Goal: Task Accomplishment & Management: Use online tool/utility

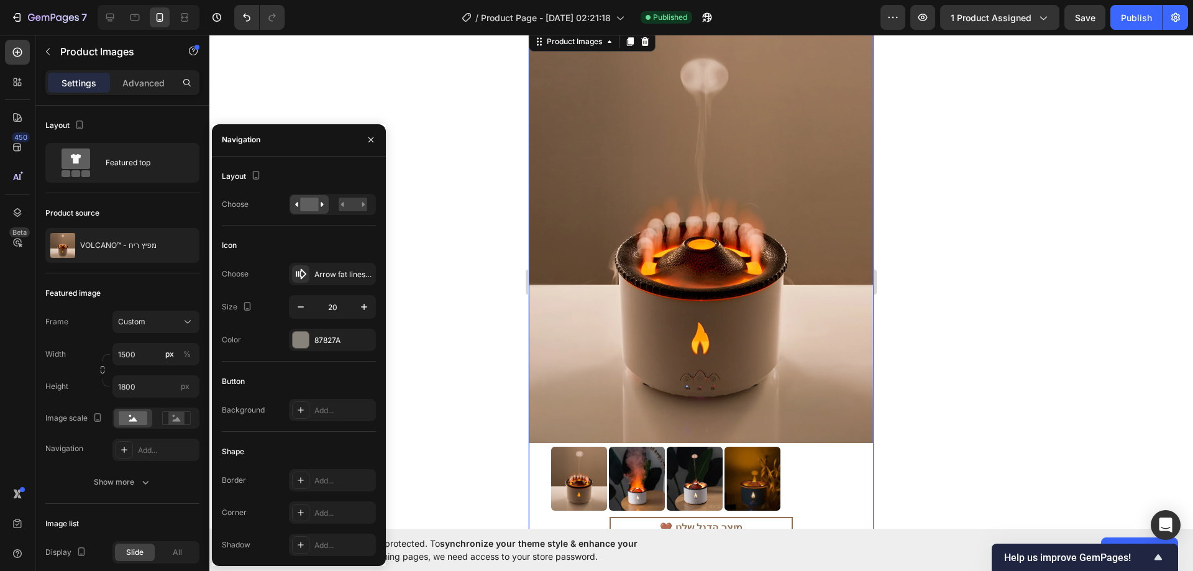
scroll to position [497, 0]
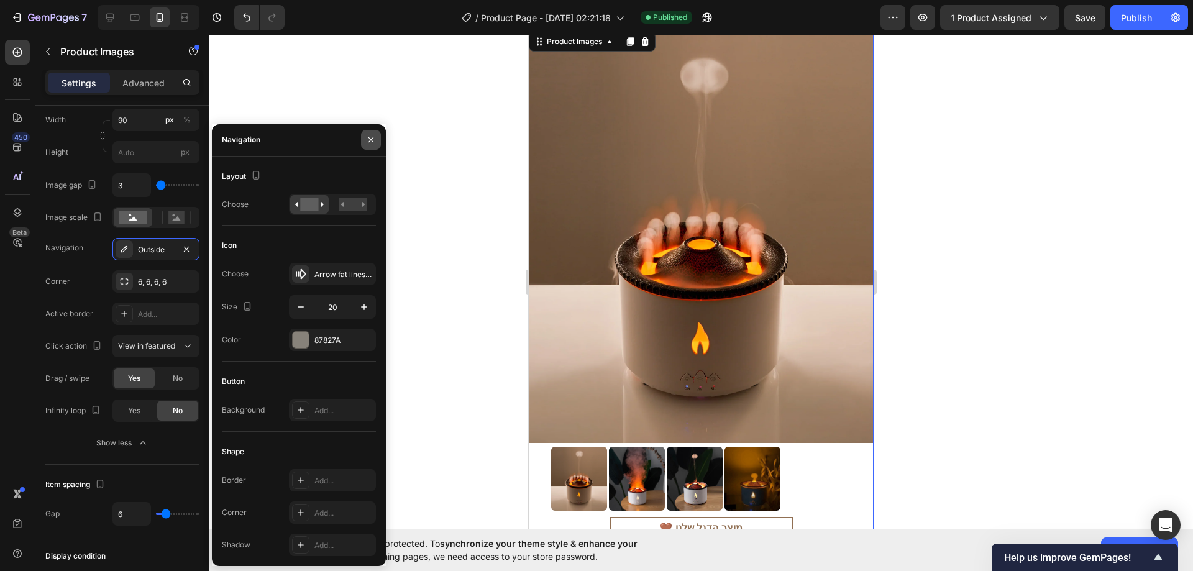
click at [368, 142] on icon "button" at bounding box center [371, 140] width 10 height 10
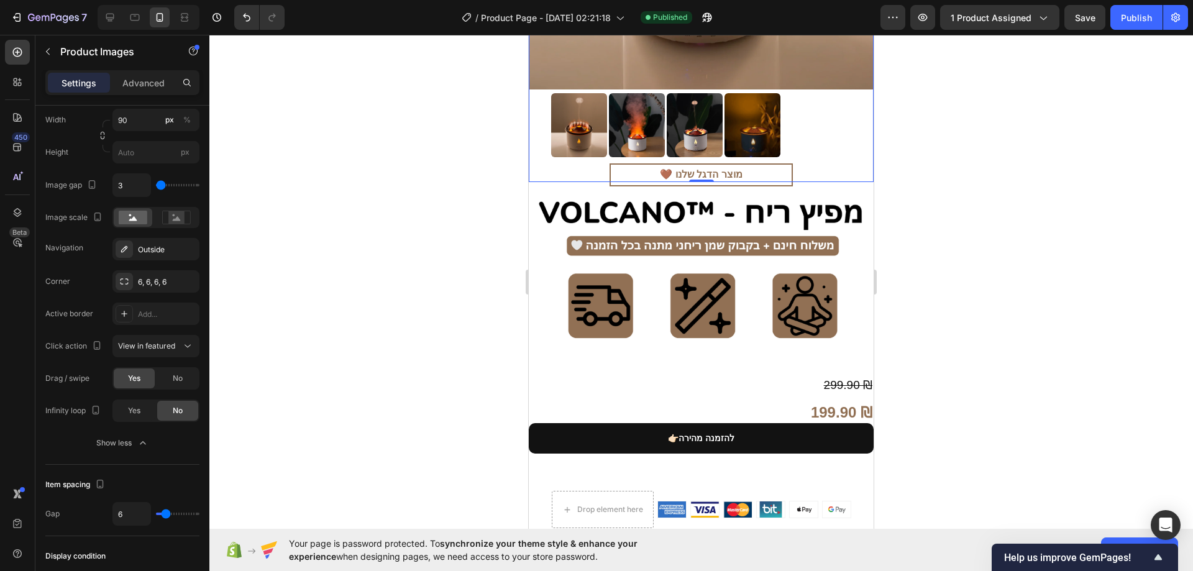
scroll to position [373, 0]
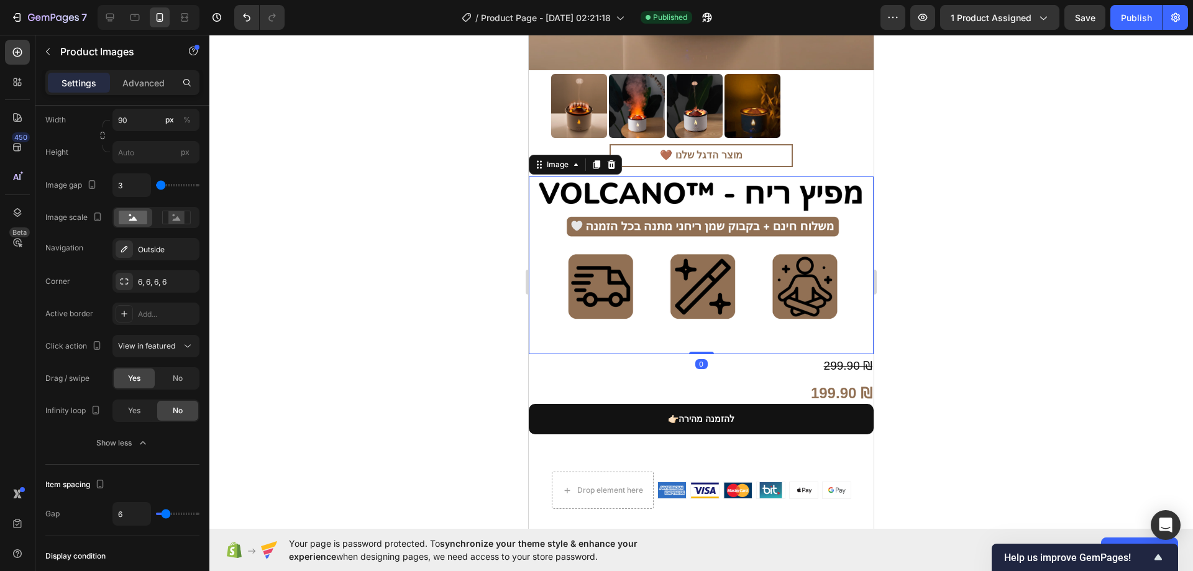
click at [674, 255] on img at bounding box center [701, 266] width 345 height 178
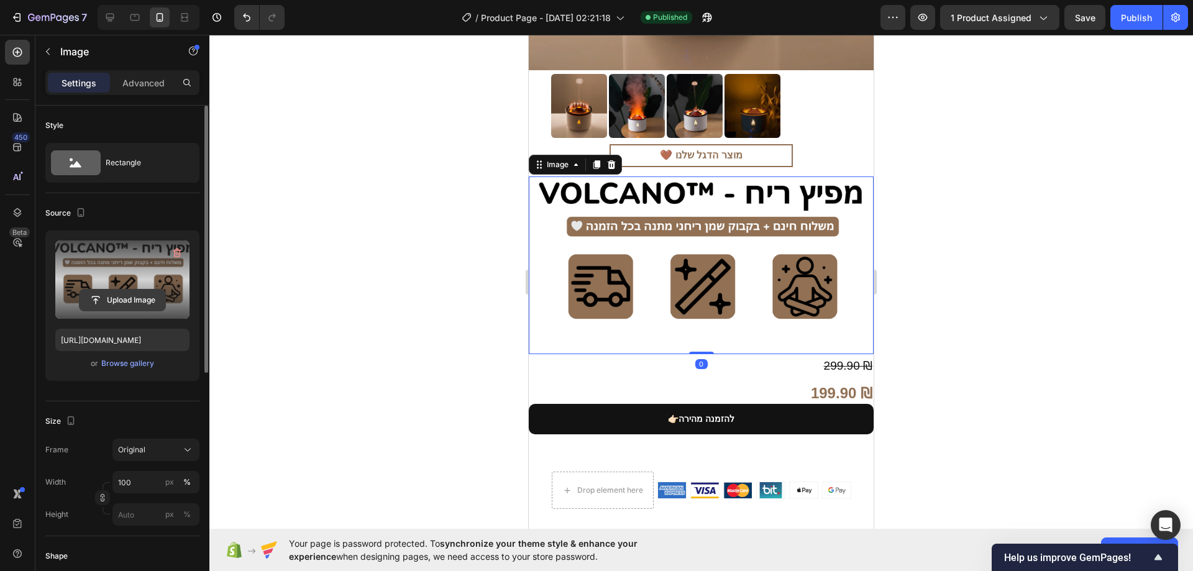
click at [131, 295] on input "file" at bounding box center [123, 300] width 86 height 21
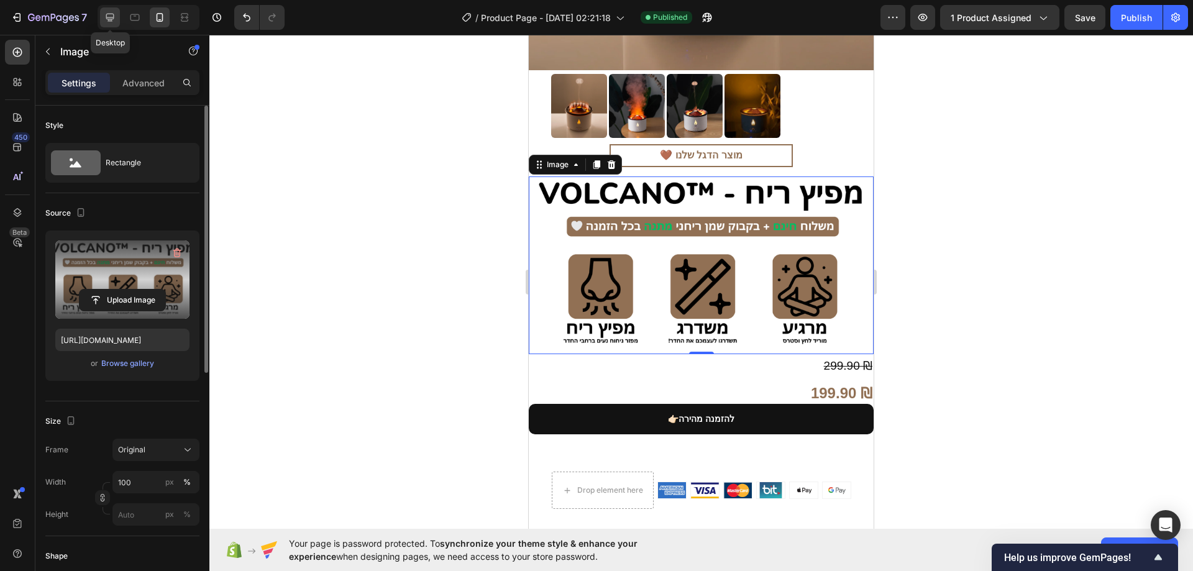
click at [114, 16] on icon at bounding box center [110, 17] width 12 height 12
type input "https://cdn.shopify.com/s/files/1/0774/9723/7727/files/gempages_585757887402345…"
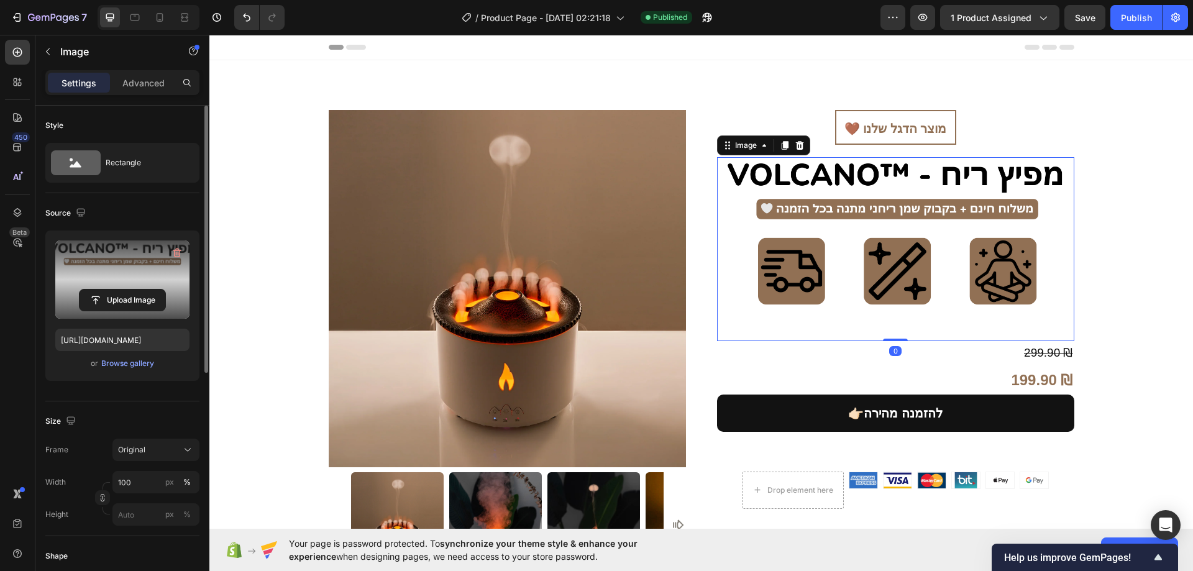
click at [854, 249] on img at bounding box center [895, 249] width 357 height 185
click at [135, 295] on input "file" at bounding box center [123, 300] width 86 height 21
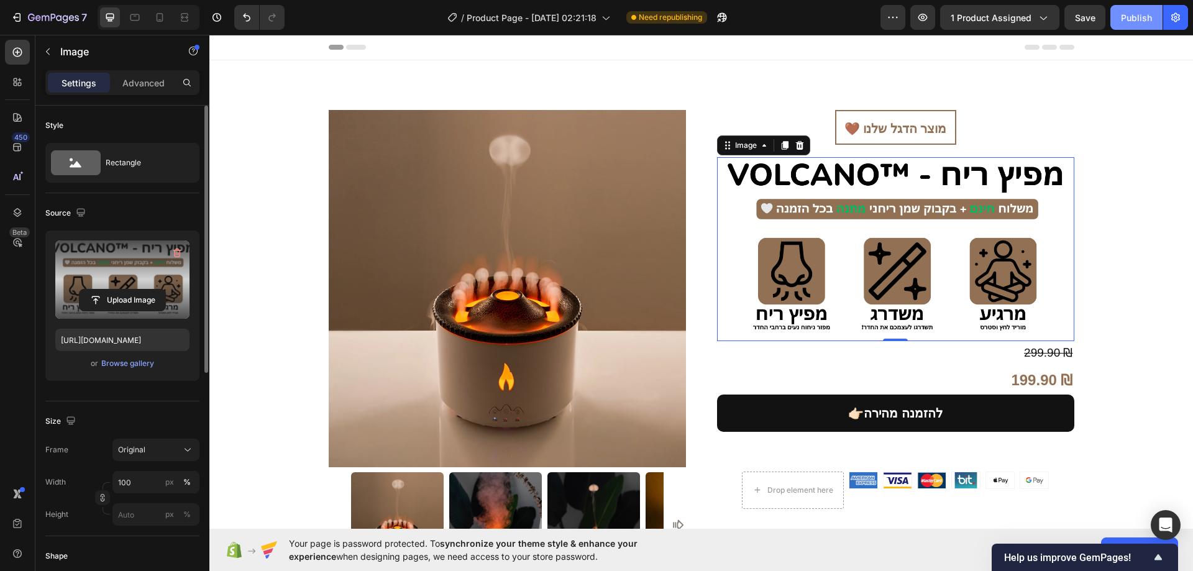
click at [1134, 11] on div "Publish" at bounding box center [1136, 17] width 31 height 13
click at [133, 299] on input "file" at bounding box center [123, 300] width 86 height 21
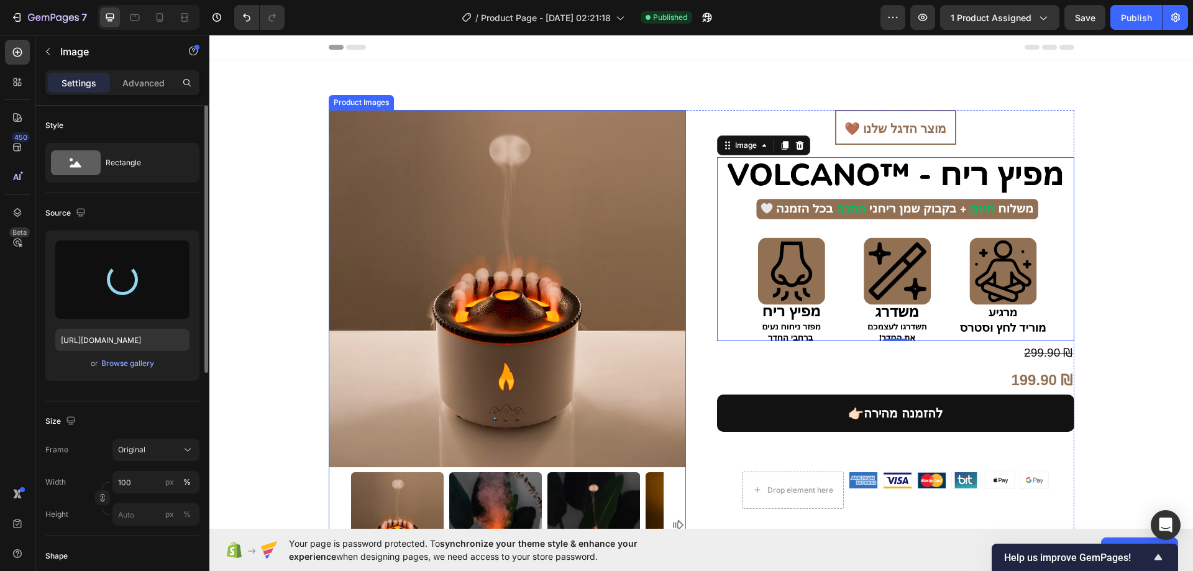
type input "https://cdn.shopify.com/s/files/1/0774/9723/7727/files/gempages_585757887402345…"
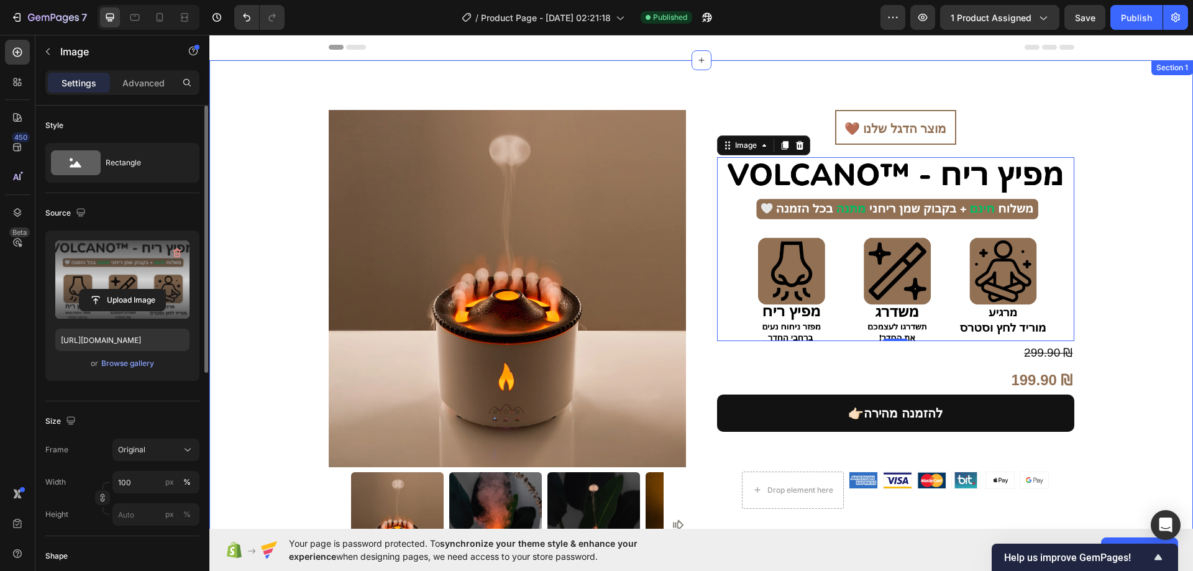
click at [1172, 303] on div "Product Images 🤎 מוצר הדגל שלנו Heading Image 299.90 ₪ Compare Price Compare Pr…" at bounding box center [701, 350] width 984 height 580
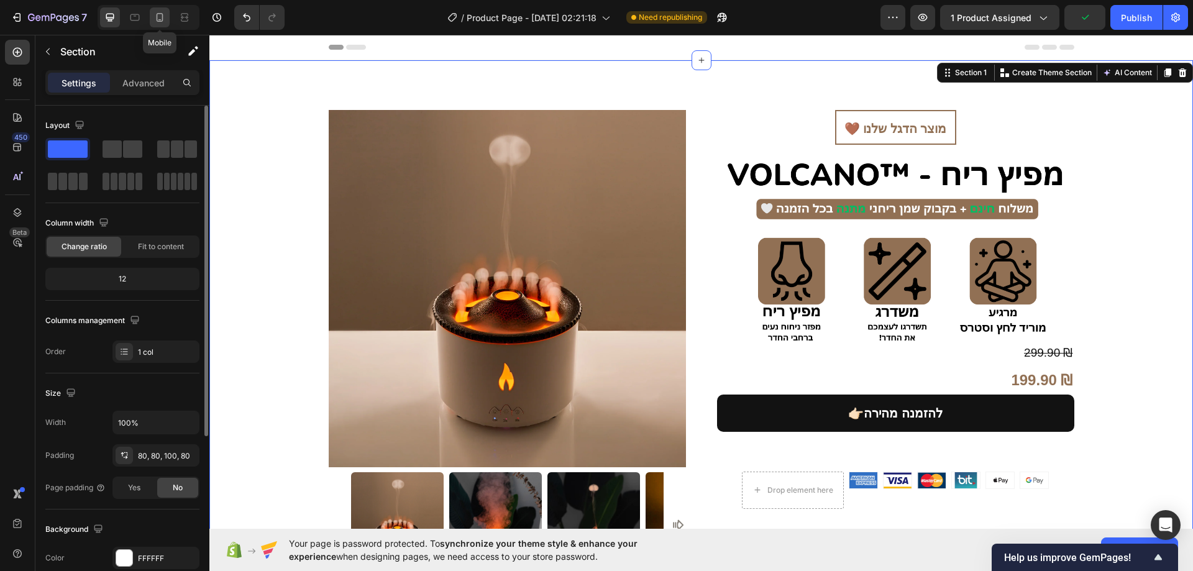
click at [163, 12] on icon at bounding box center [160, 17] width 12 height 12
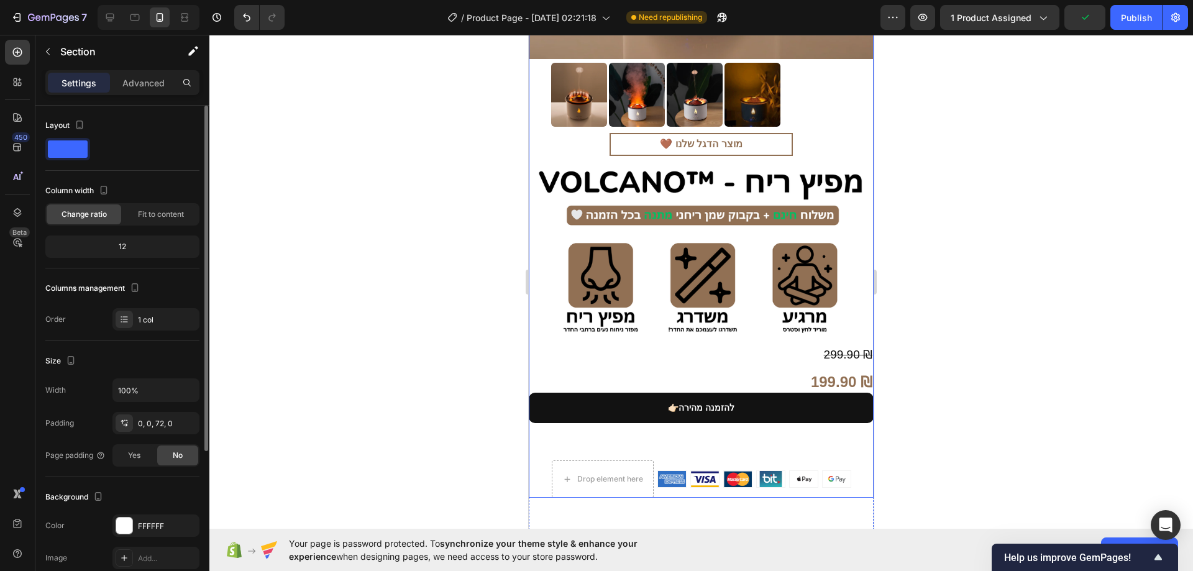
scroll to position [435, 0]
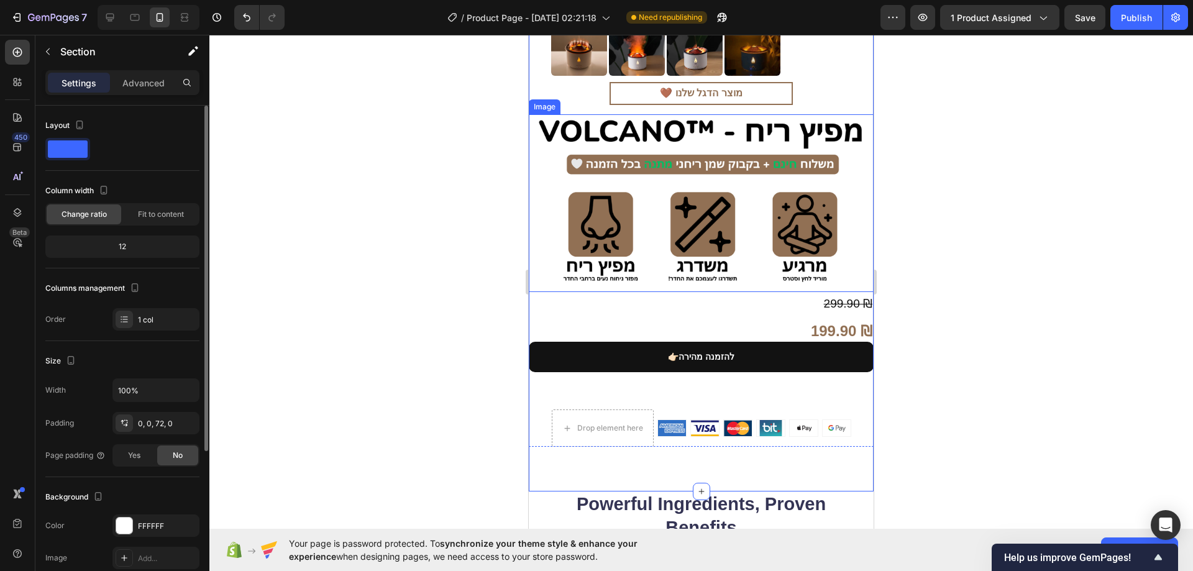
click at [700, 203] on img at bounding box center [701, 203] width 345 height 178
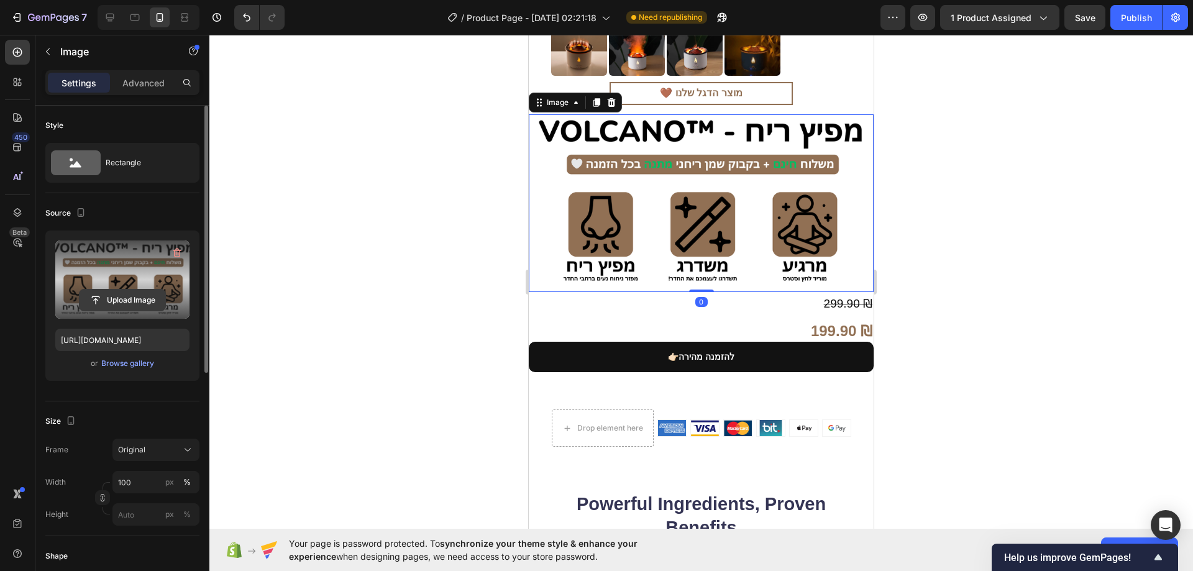
click at [132, 307] on input "file" at bounding box center [123, 300] width 86 height 21
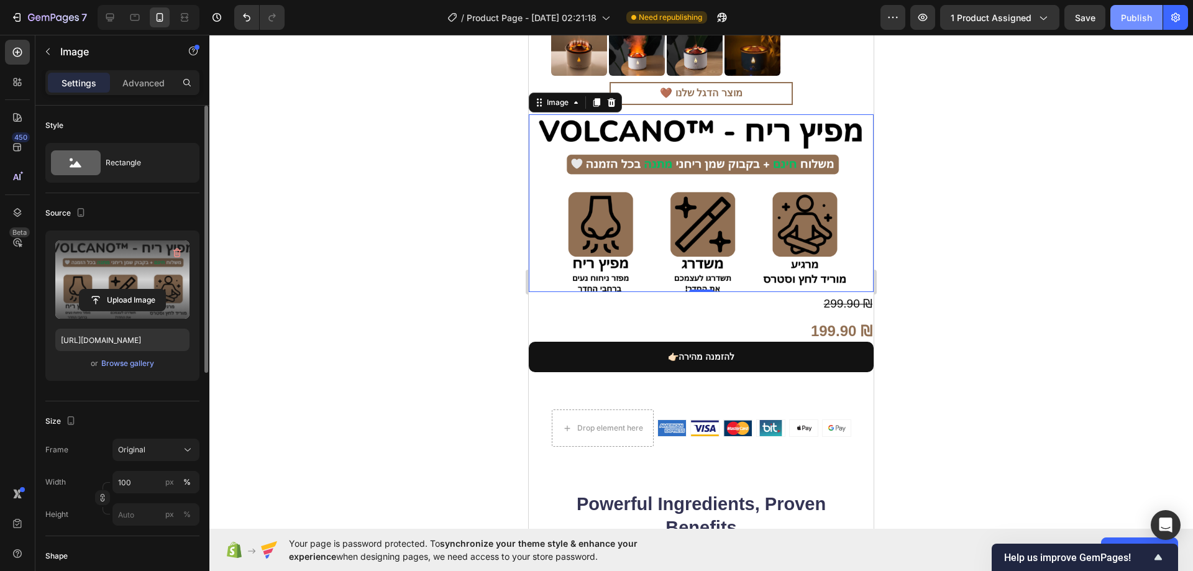
click at [1132, 19] on div "Publish" at bounding box center [1136, 17] width 31 height 13
click at [137, 298] on input "file" at bounding box center [123, 300] width 86 height 21
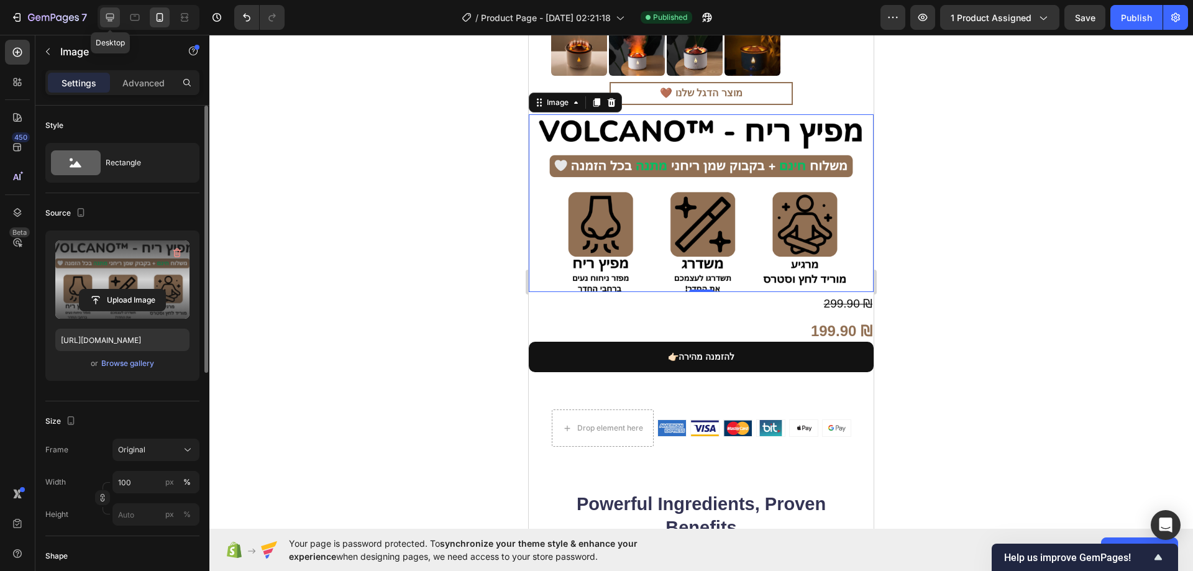
click at [115, 21] on icon at bounding box center [110, 17] width 12 height 12
type input "https://cdn.shopify.com/s/files/1/0774/9723/7727/files/gempages_585757887402345…"
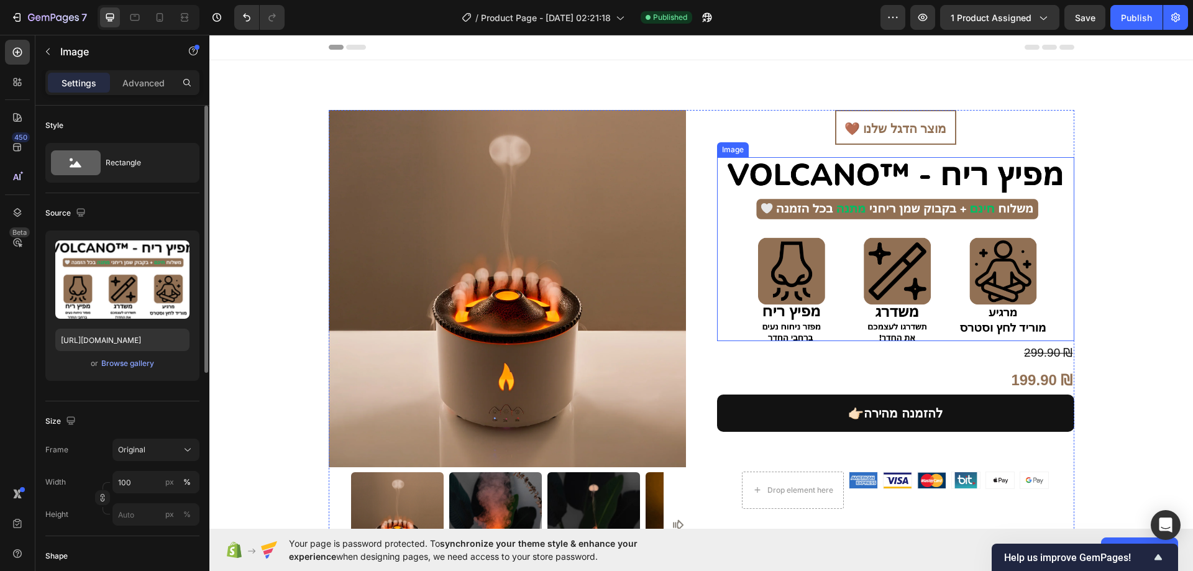
click at [829, 255] on img at bounding box center [895, 249] width 357 height 185
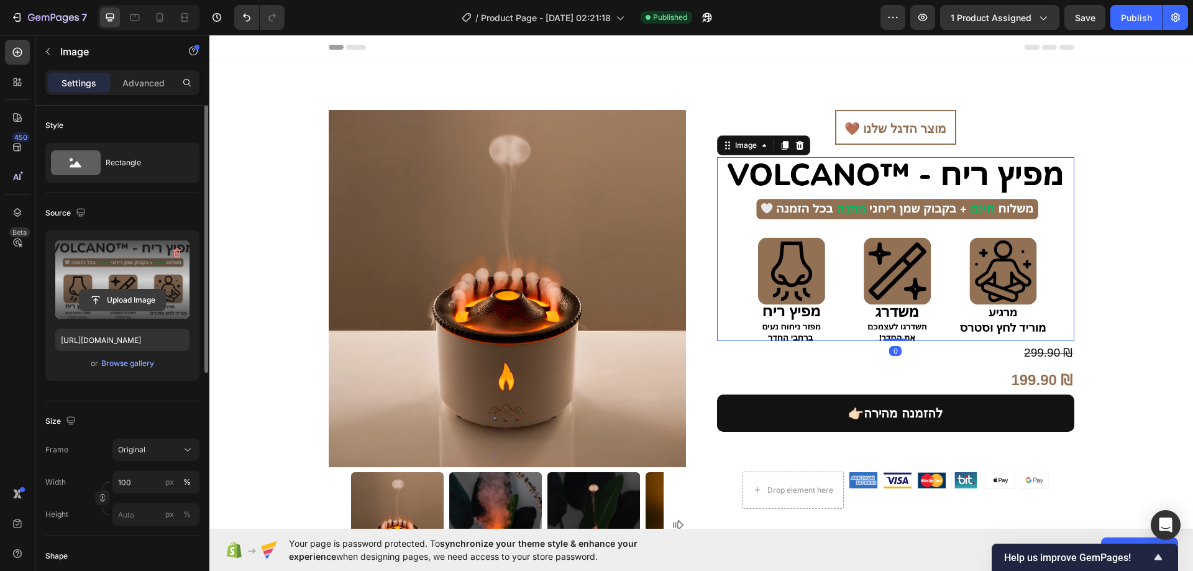
click at [125, 290] on input "file" at bounding box center [123, 300] width 86 height 21
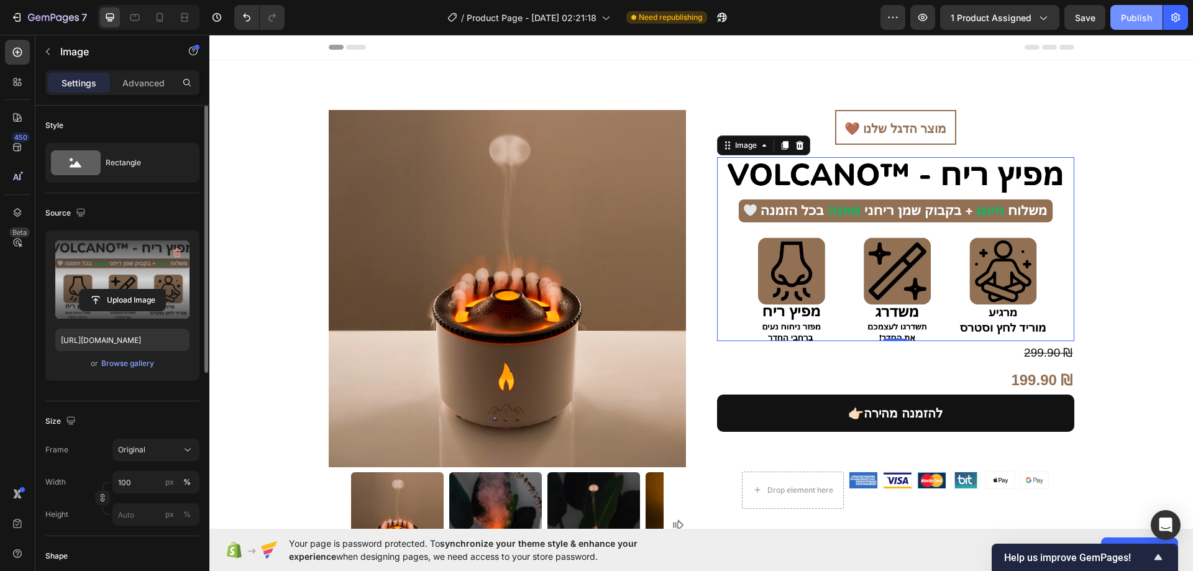
click at [1134, 21] on div "Publish" at bounding box center [1136, 17] width 31 height 13
click at [142, 294] on input "file" at bounding box center [123, 300] width 86 height 21
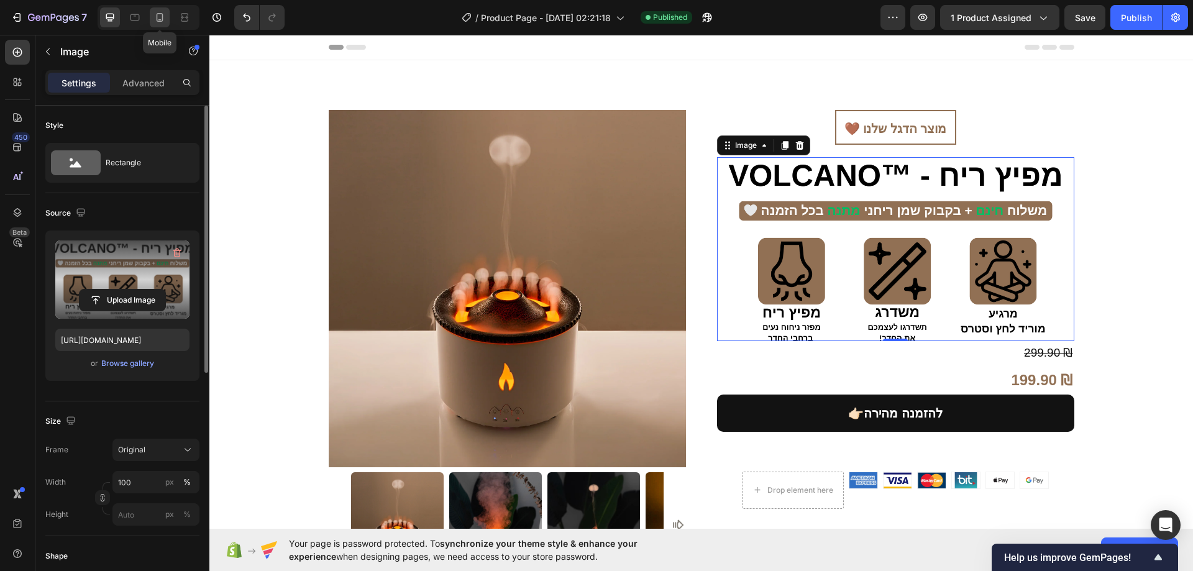
click at [163, 18] on icon at bounding box center [160, 17] width 12 height 12
type input "https://cdn.shopify.com/s/files/1/0774/9723/7727/files/gempages_585757887402345…"
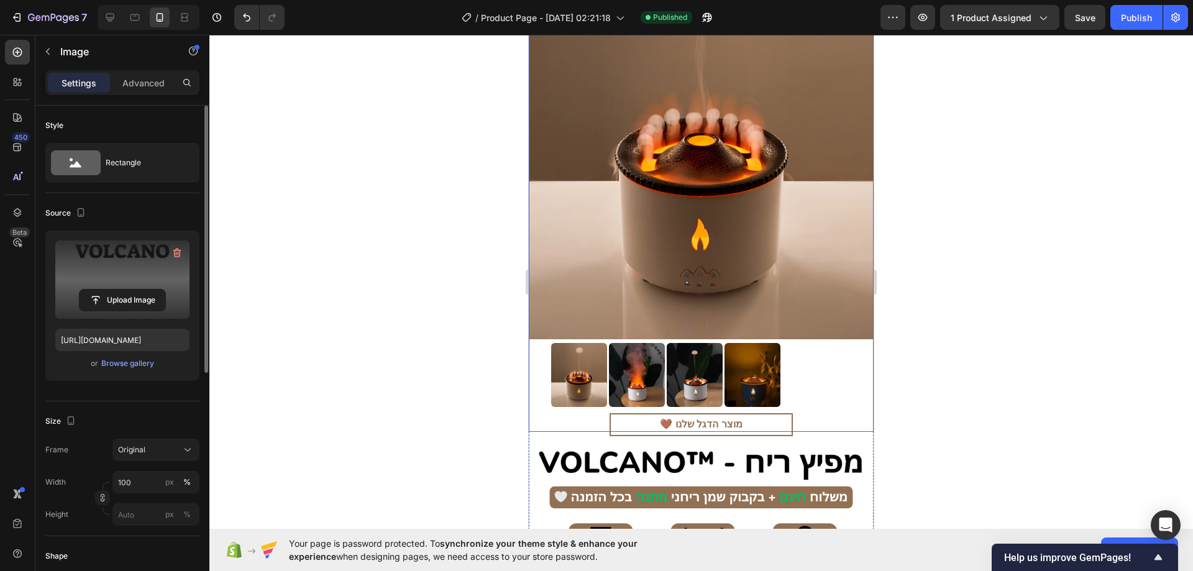
scroll to position [497, 0]
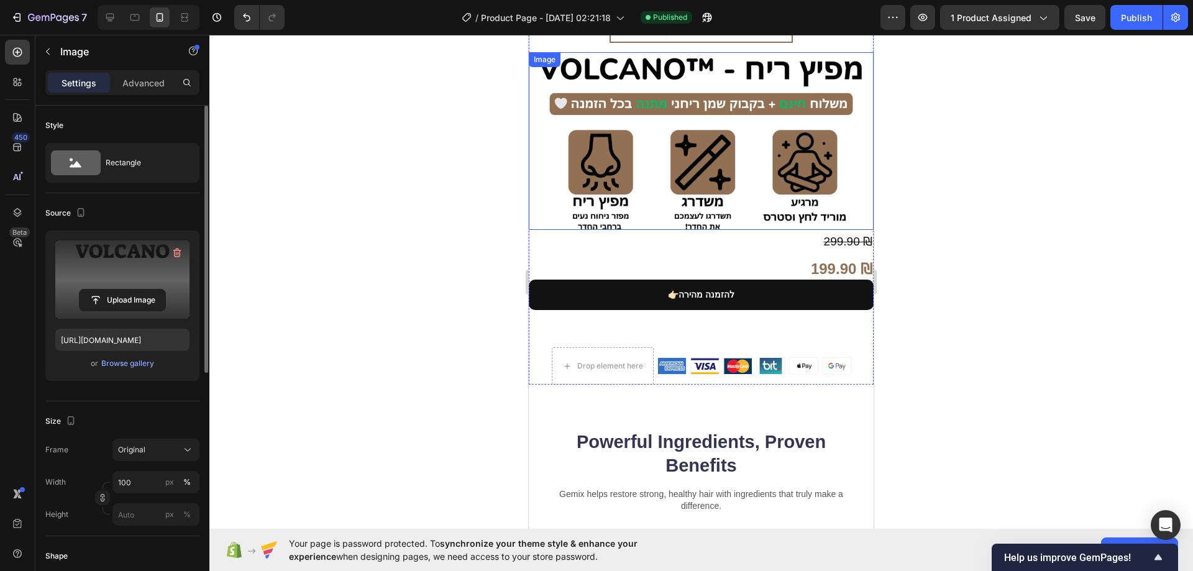
click at [702, 180] on img at bounding box center [701, 141] width 345 height 178
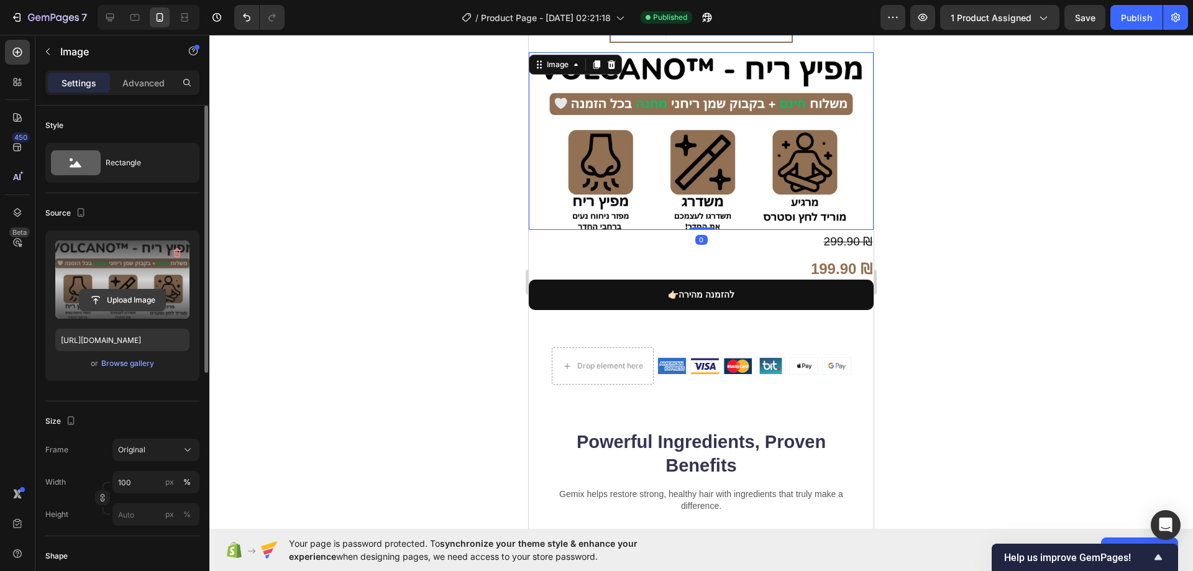
click at [137, 298] on input "file" at bounding box center [123, 300] width 86 height 21
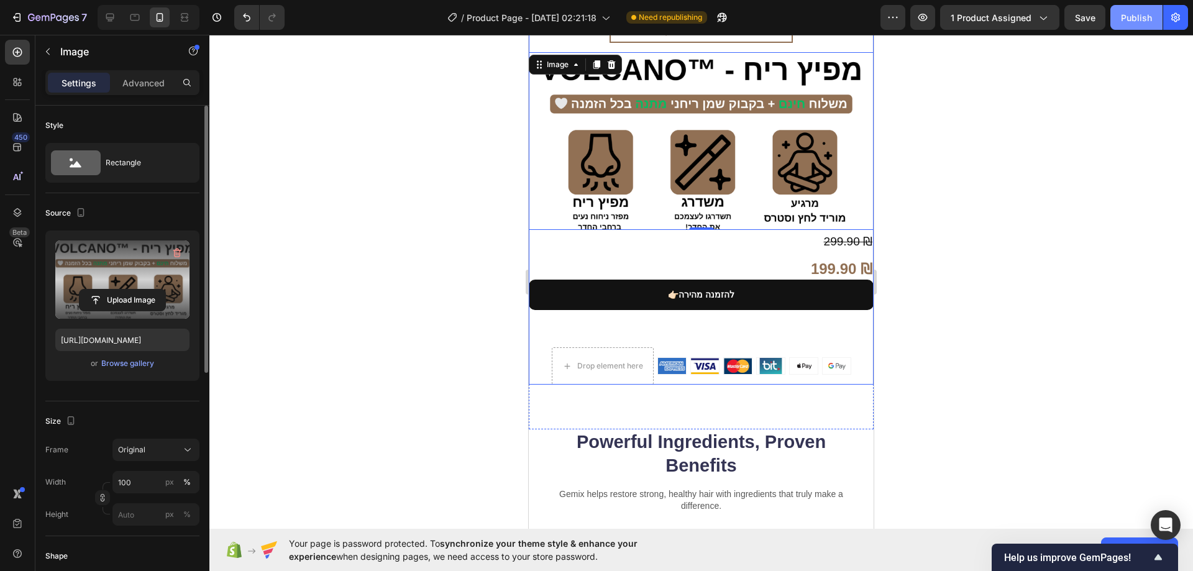
click at [1137, 20] on div "Publish" at bounding box center [1136, 17] width 31 height 13
click at [734, 116] on img at bounding box center [701, 141] width 345 height 178
click at [158, 305] on input "file" at bounding box center [123, 300] width 86 height 21
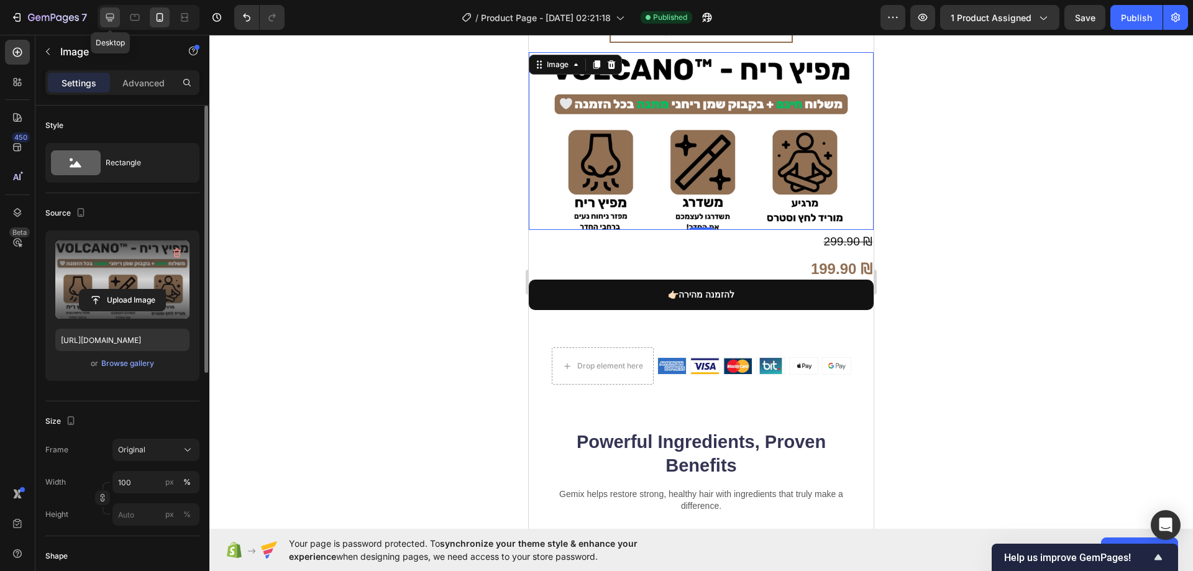
click at [103, 23] on div at bounding box center [110, 17] width 20 height 20
type input "https://cdn.shopify.com/s/files/1/0774/9723/7727/files/gempages_585757887402345…"
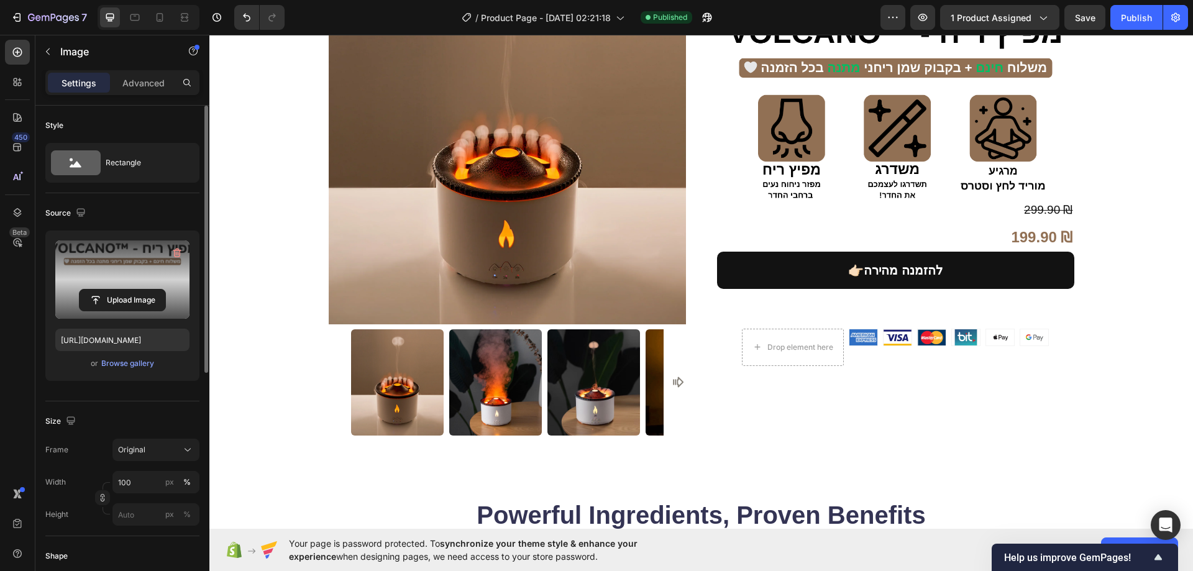
scroll to position [134, 0]
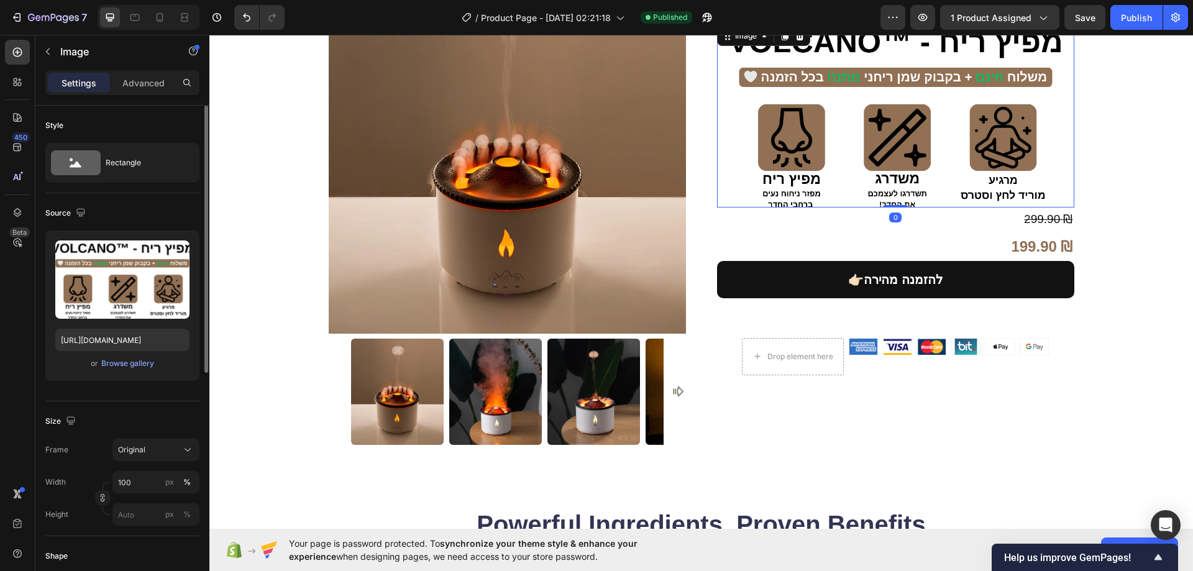
click at [844, 135] on img at bounding box center [895, 116] width 357 height 185
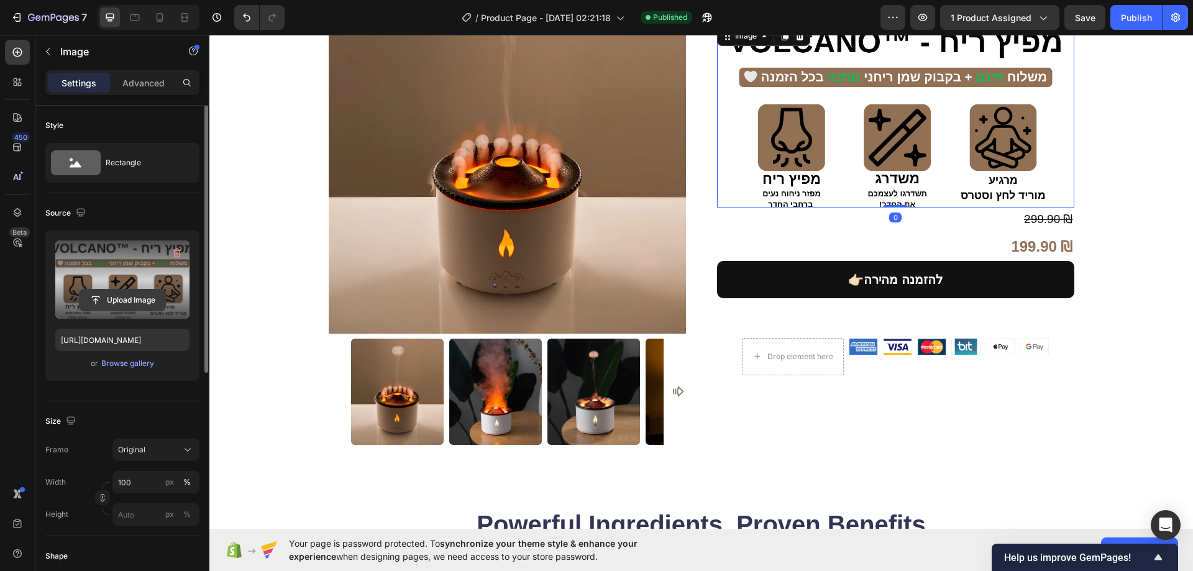
click at [140, 295] on input "file" at bounding box center [123, 300] width 86 height 21
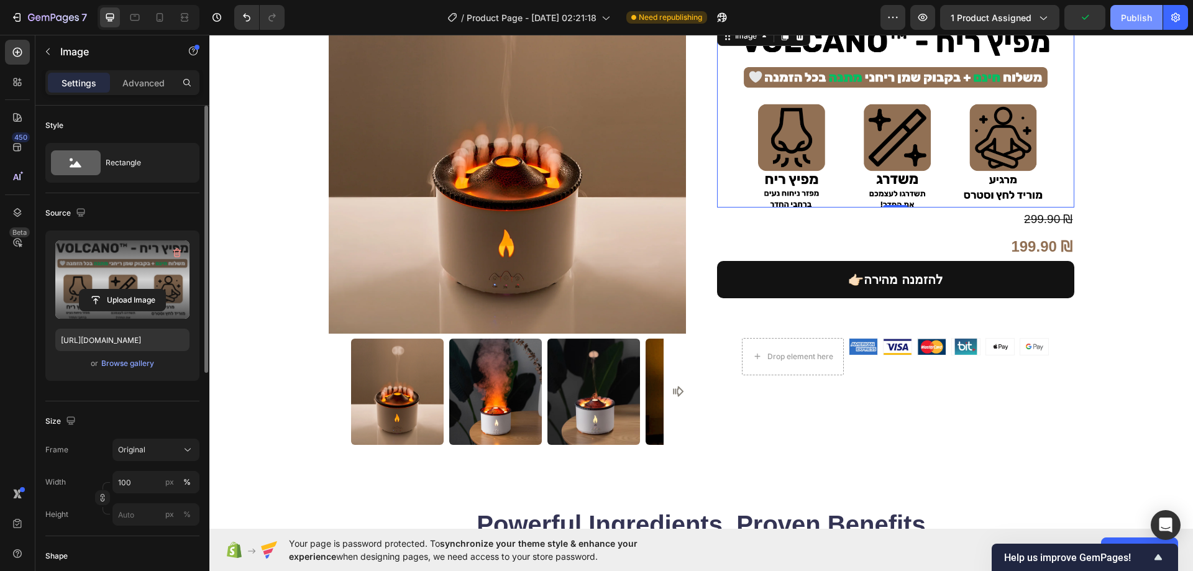
click at [1141, 25] on button "Publish" at bounding box center [1137, 17] width 52 height 25
click at [142, 293] on input "file" at bounding box center [123, 300] width 86 height 21
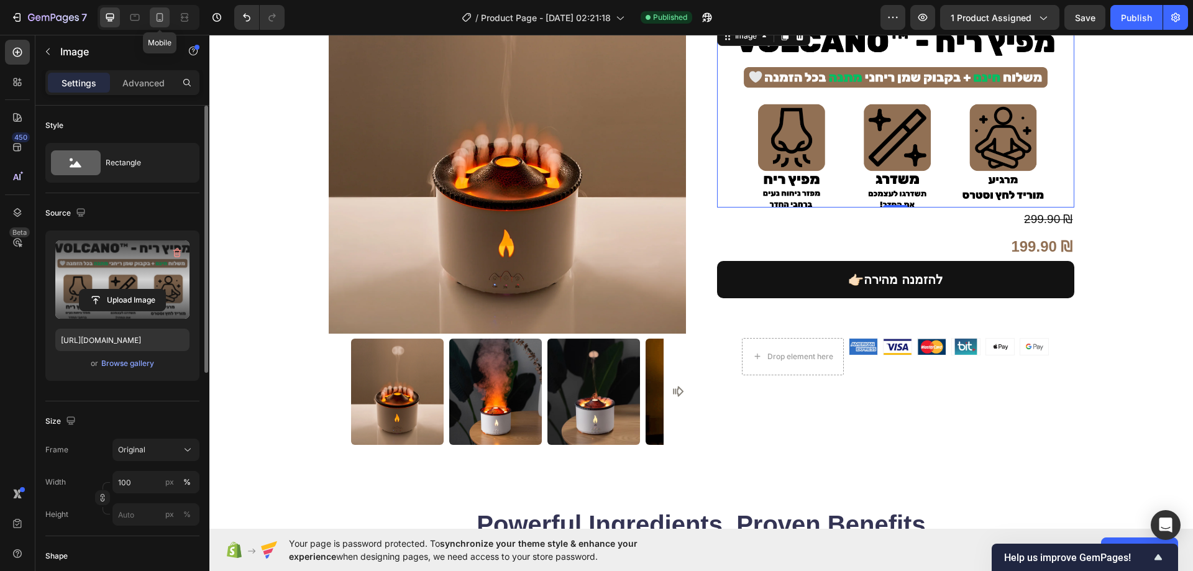
click at [159, 16] on icon at bounding box center [160, 17] width 12 height 12
type input "https://cdn.shopify.com/s/files/1/0774/9723/7727/files/gempages_585757887402345…"
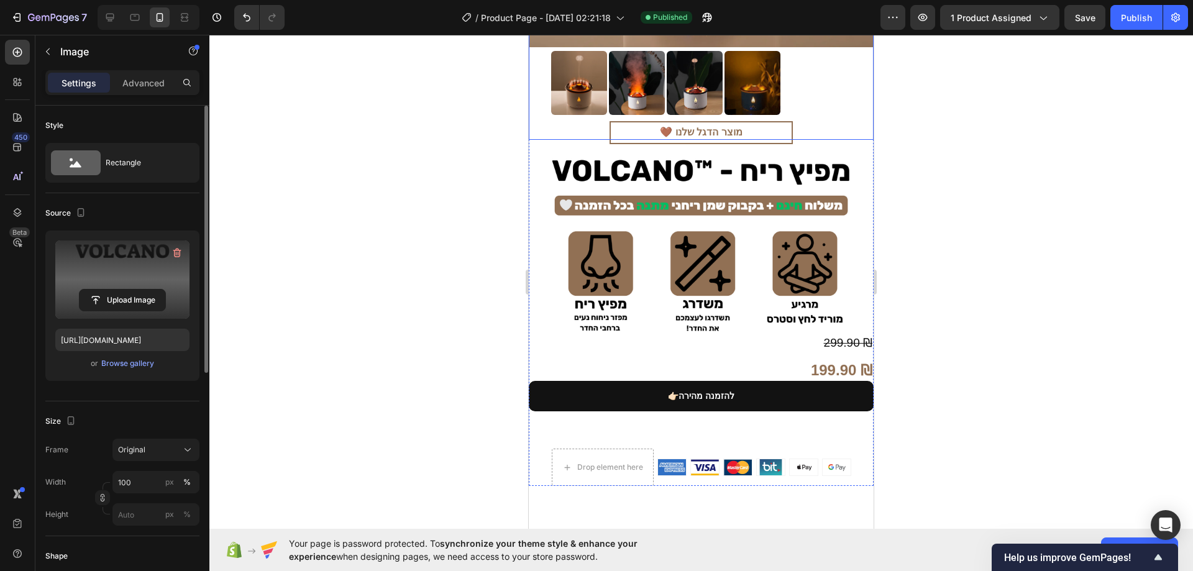
scroll to position [401, 0]
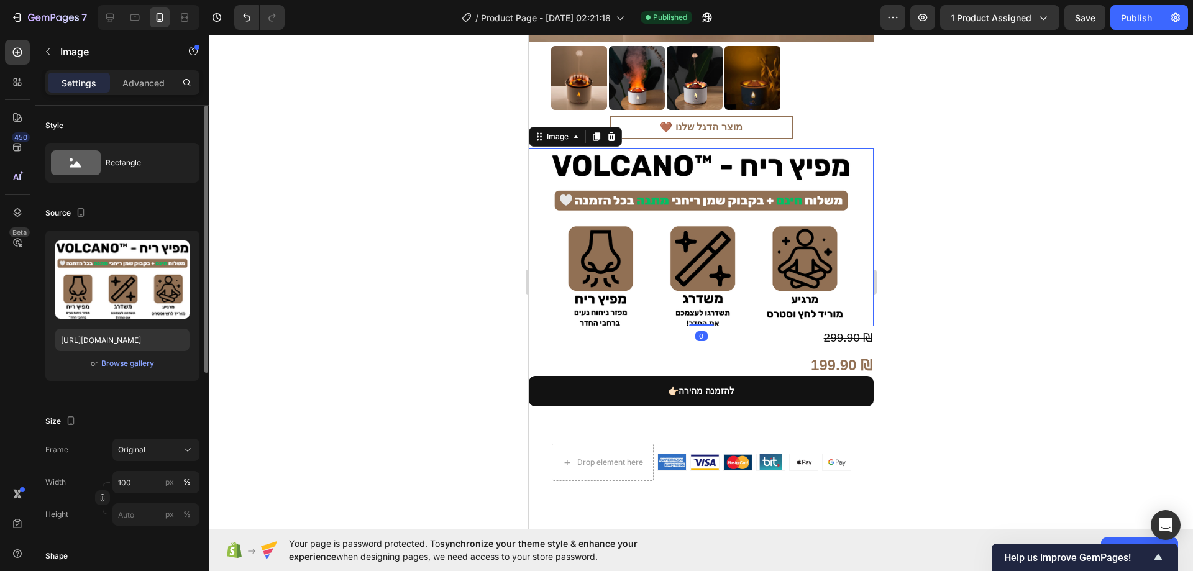
click at [694, 286] on img at bounding box center [701, 238] width 345 height 178
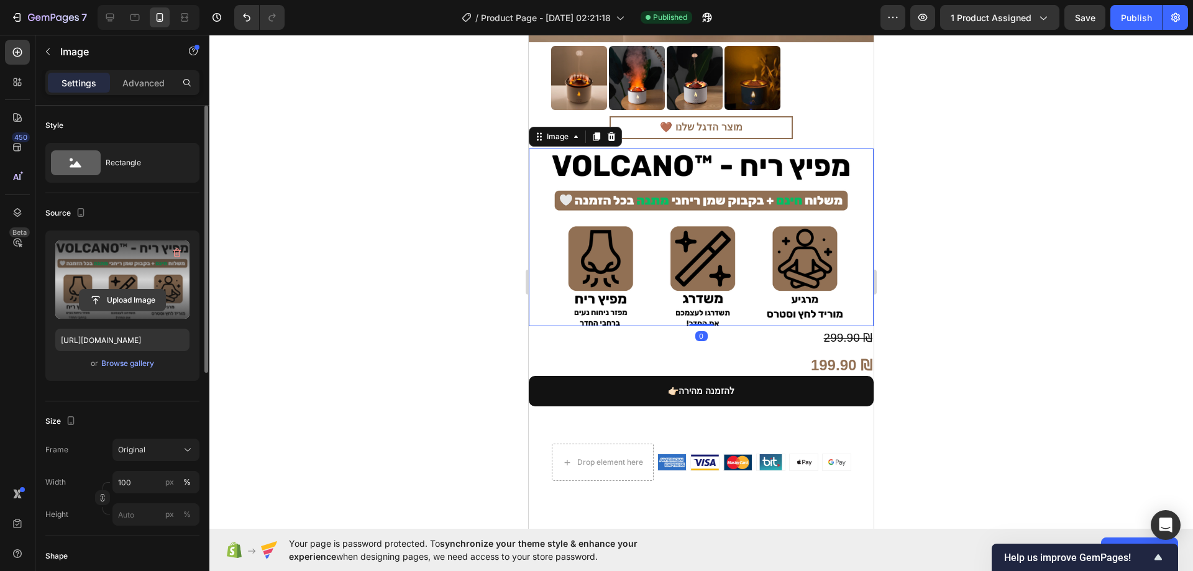
click at [120, 293] on input "file" at bounding box center [123, 300] width 86 height 21
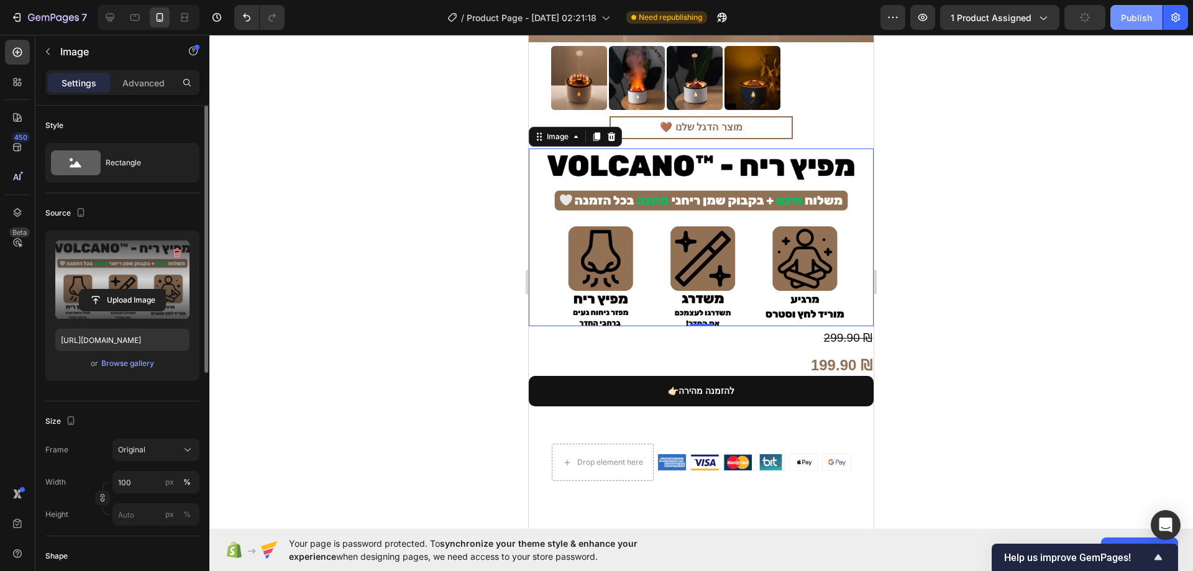
click at [1129, 22] on div "Publish" at bounding box center [1136, 17] width 31 height 13
click at [137, 290] on input "file" at bounding box center [123, 300] width 86 height 21
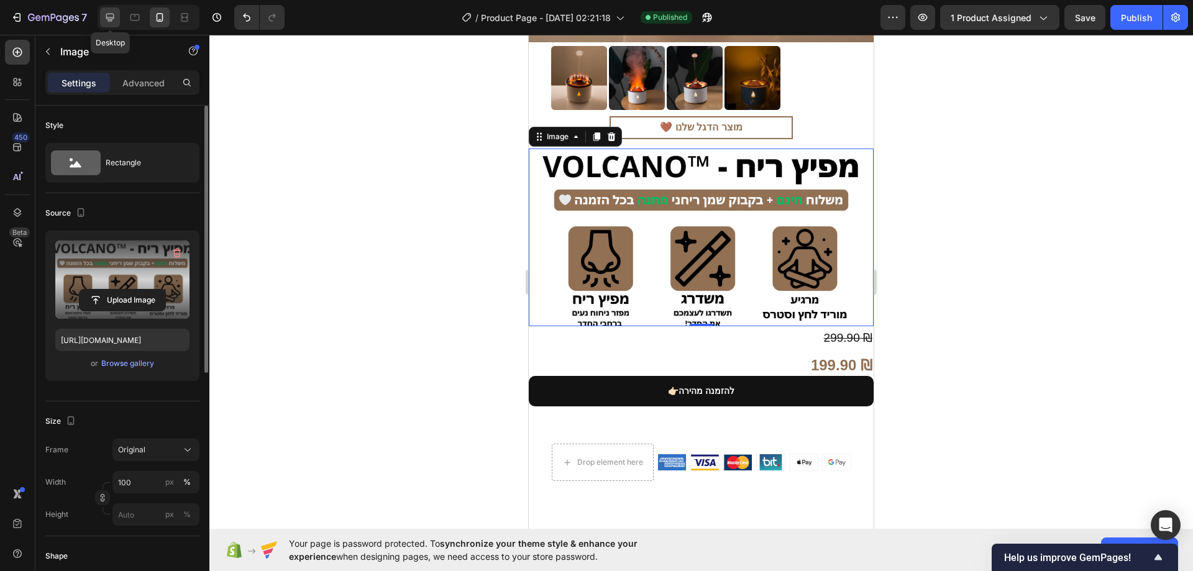
click at [111, 20] on icon at bounding box center [110, 18] width 8 height 8
type input "https://cdn.shopify.com/s/files/1/0774/9723/7727/files/gempages_585757887402345…"
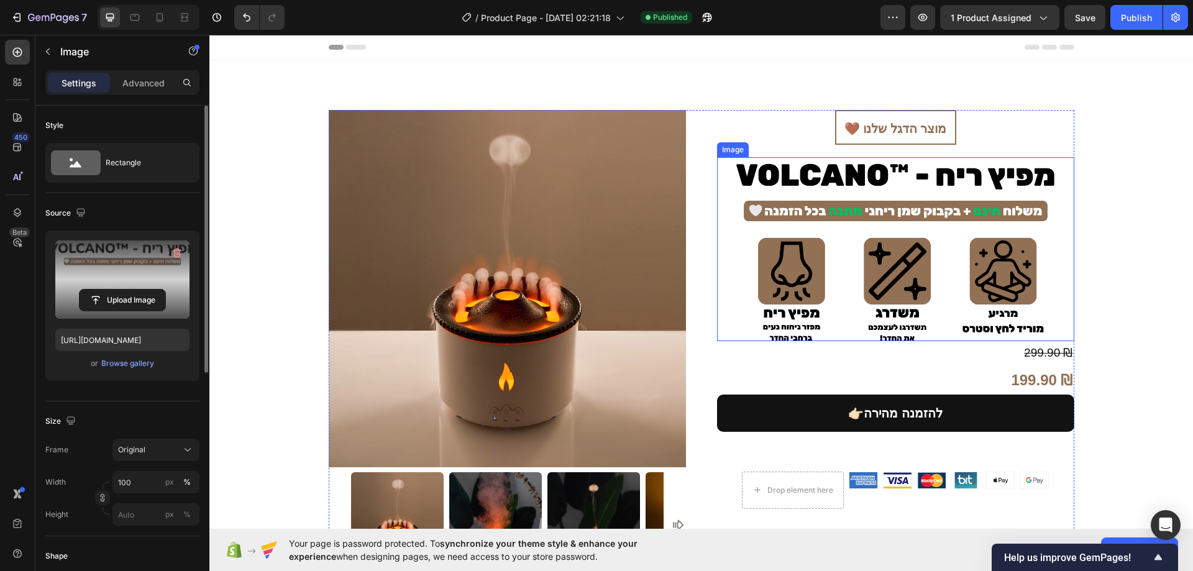
click at [866, 260] on img at bounding box center [895, 249] width 357 height 185
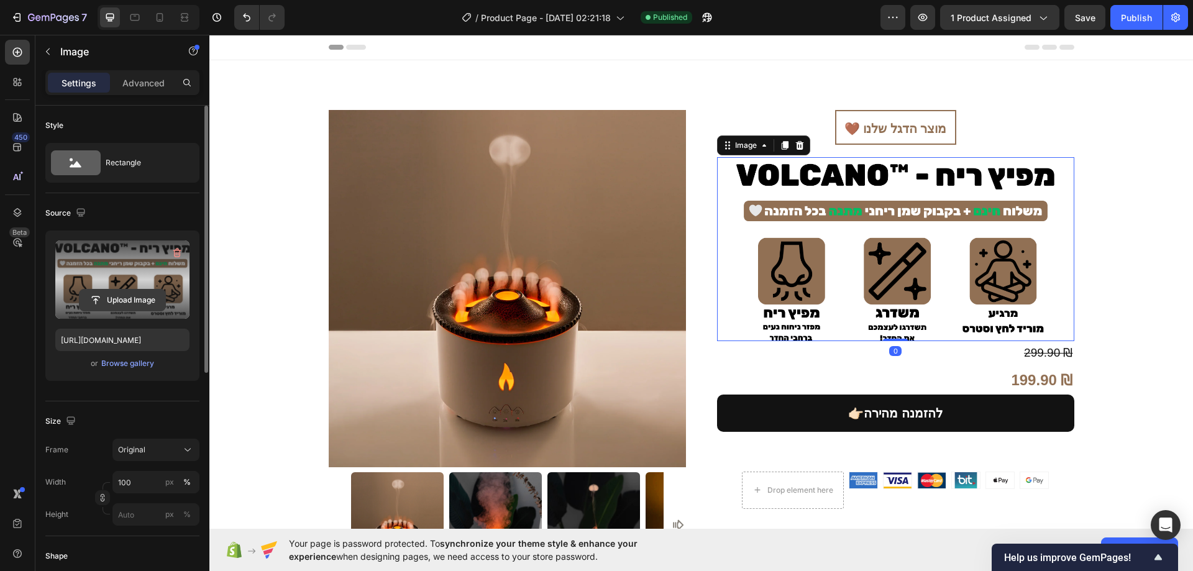
click at [115, 294] on input "file" at bounding box center [123, 300] width 86 height 21
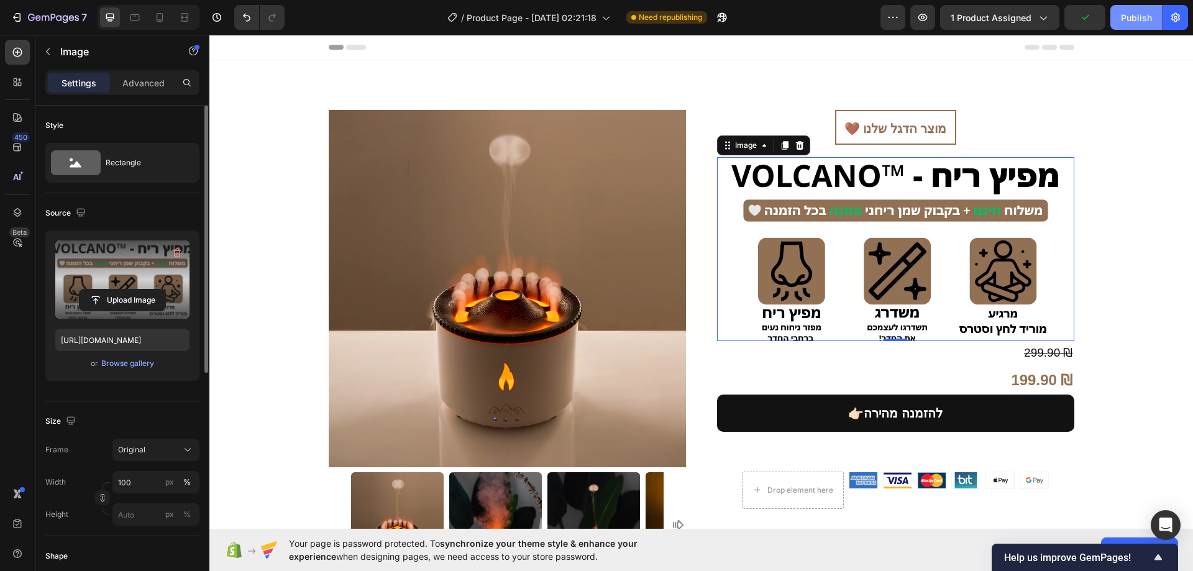
click at [1139, 10] on button "Publish" at bounding box center [1137, 17] width 52 height 25
click at [161, 12] on icon at bounding box center [160, 17] width 12 height 12
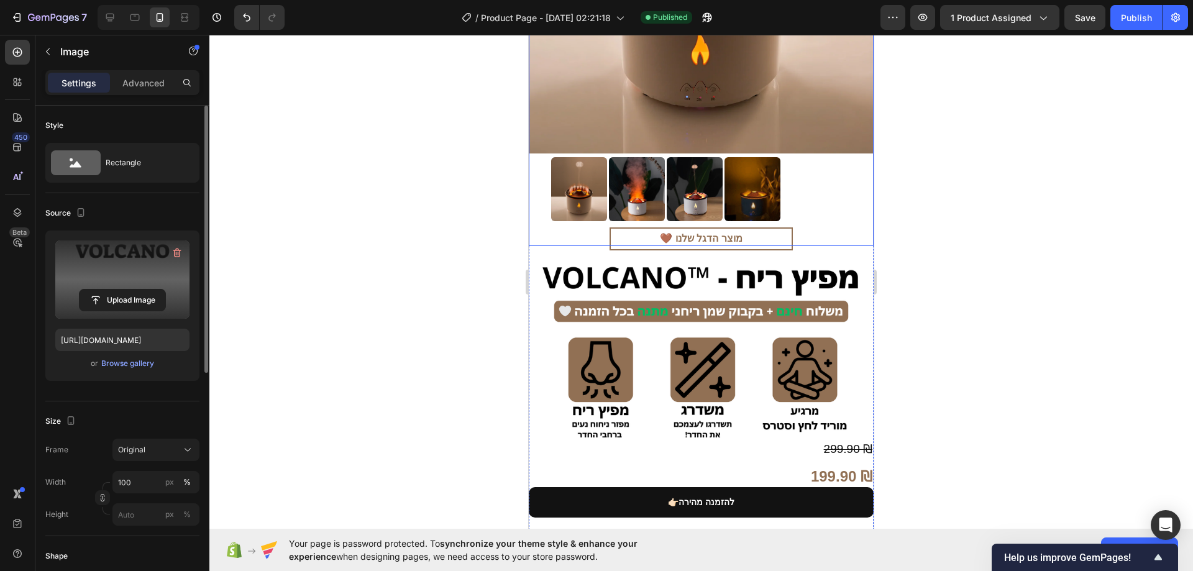
scroll to position [311, 0]
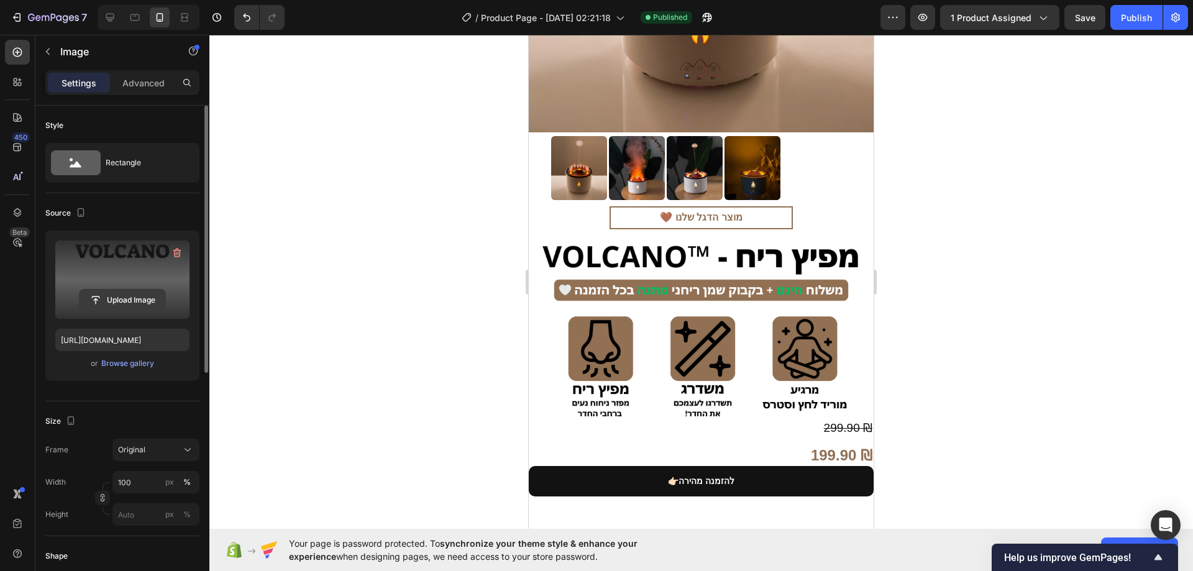
click at [135, 297] on input "file" at bounding box center [123, 300] width 86 height 21
click at [129, 293] on input "file" at bounding box center [123, 300] width 86 height 21
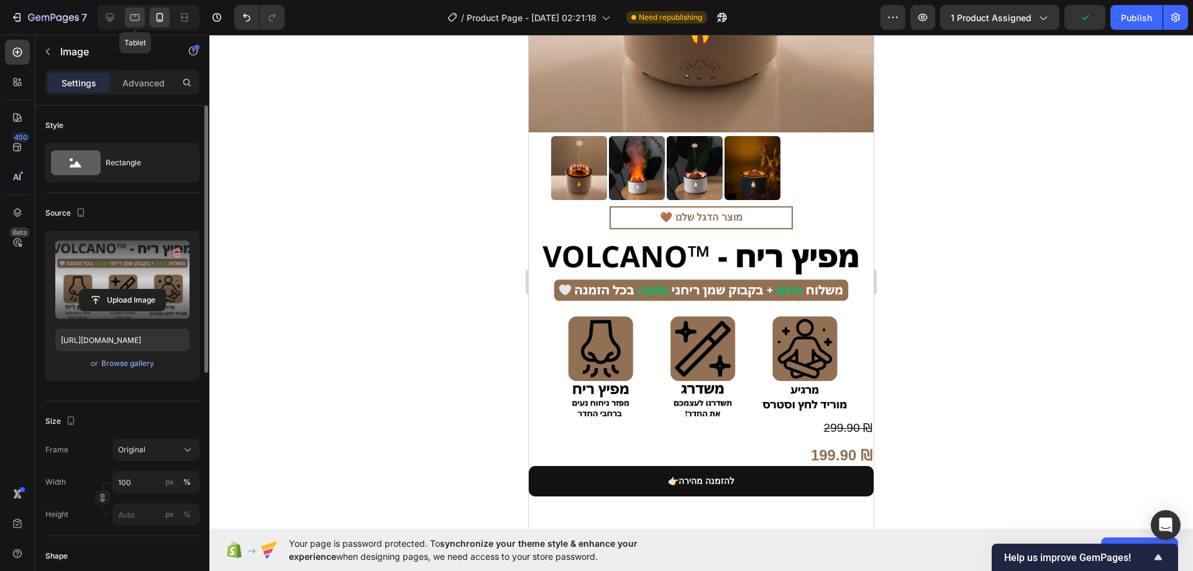
click at [134, 15] on icon at bounding box center [135, 17] width 9 height 7
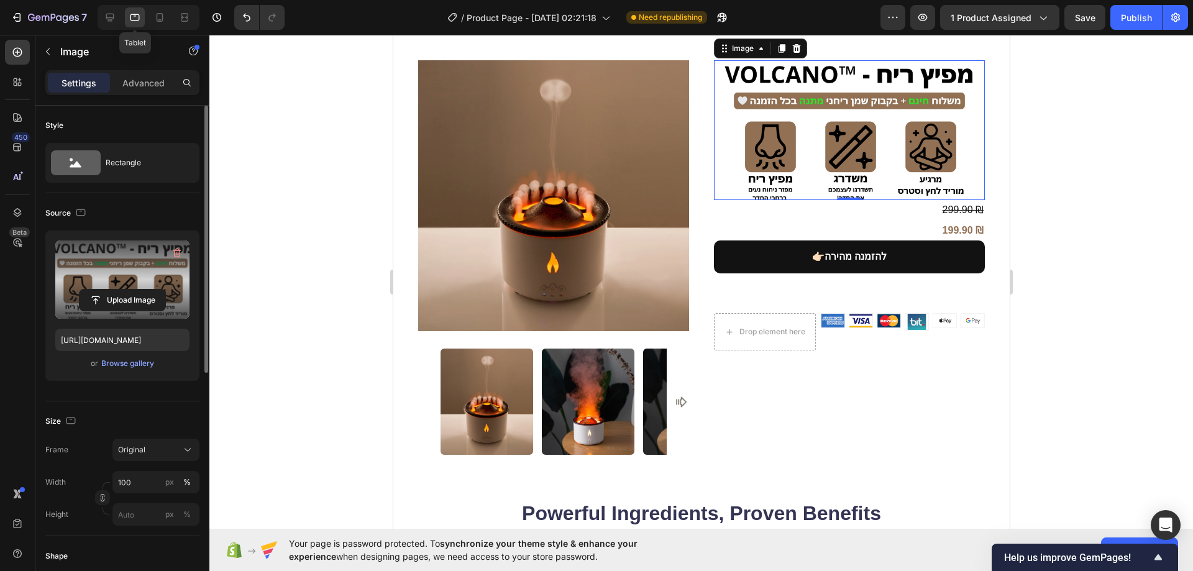
scroll to position [27, 0]
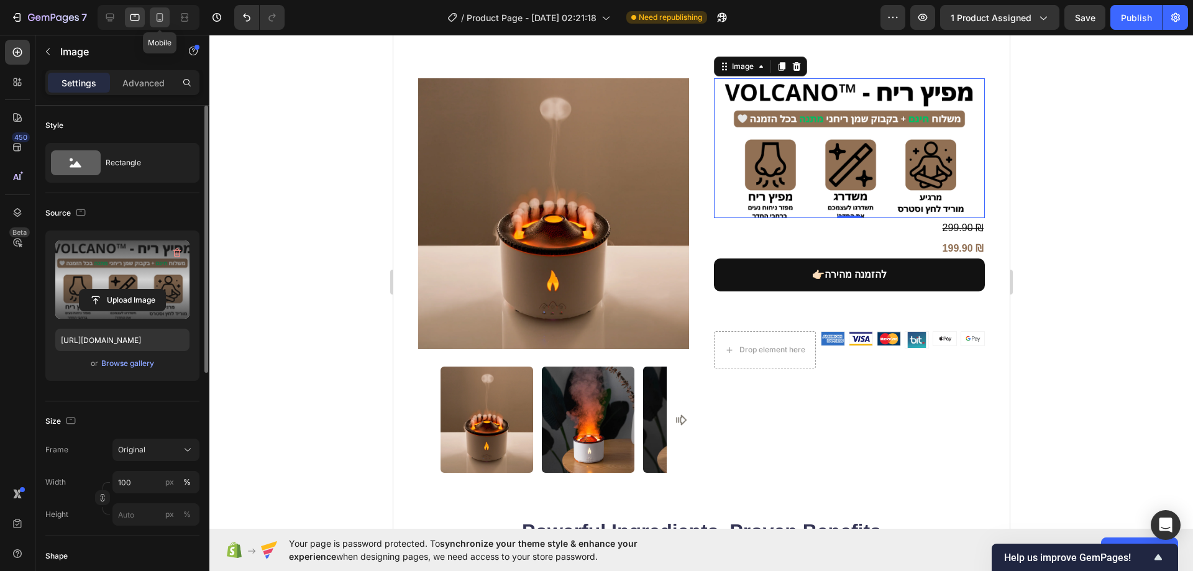
click at [160, 15] on icon at bounding box center [160, 17] width 12 height 12
type input "https://cdn.shopify.com/s/files/1/0774/9723/7727/files/gempages_585757887402345…"
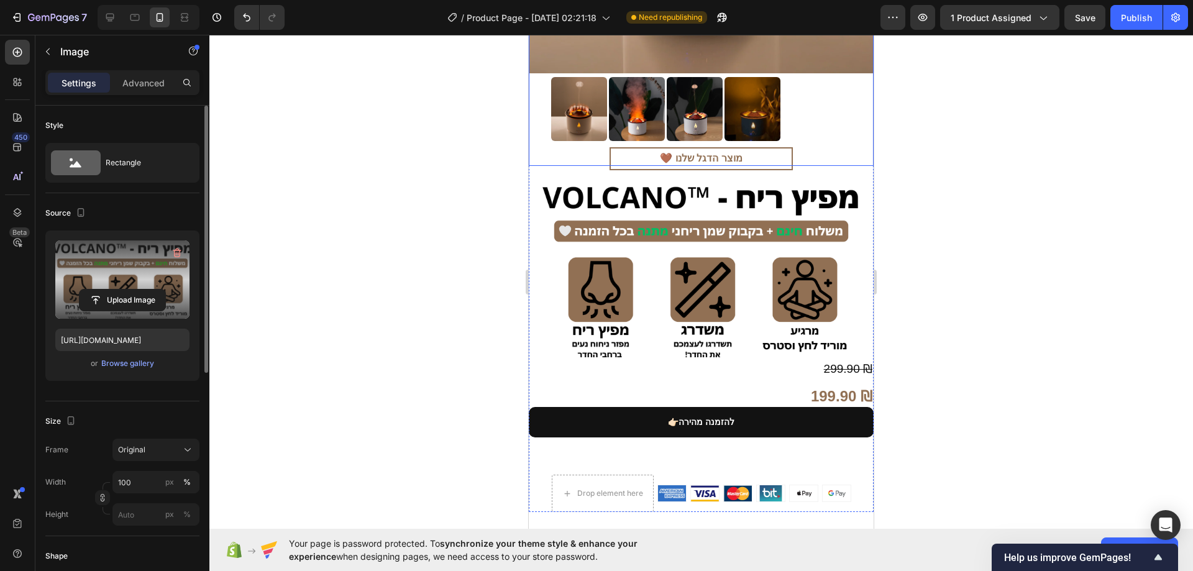
scroll to position [373, 0]
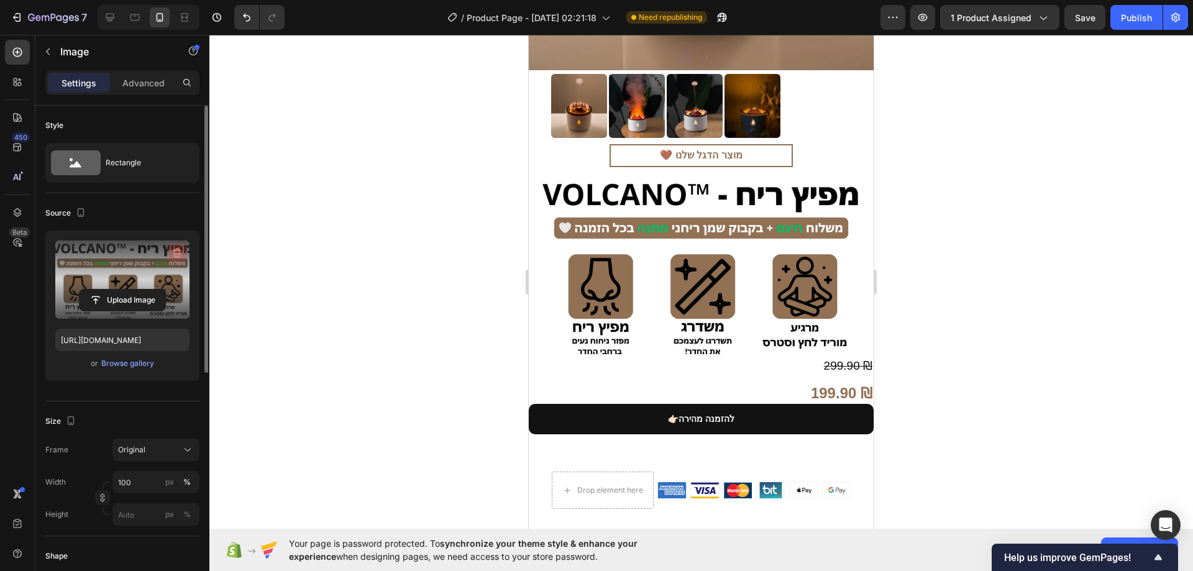
click at [181, 251] on icon "button" at bounding box center [177, 253] width 12 height 12
click at [155, 276] on input "file" at bounding box center [123, 279] width 86 height 21
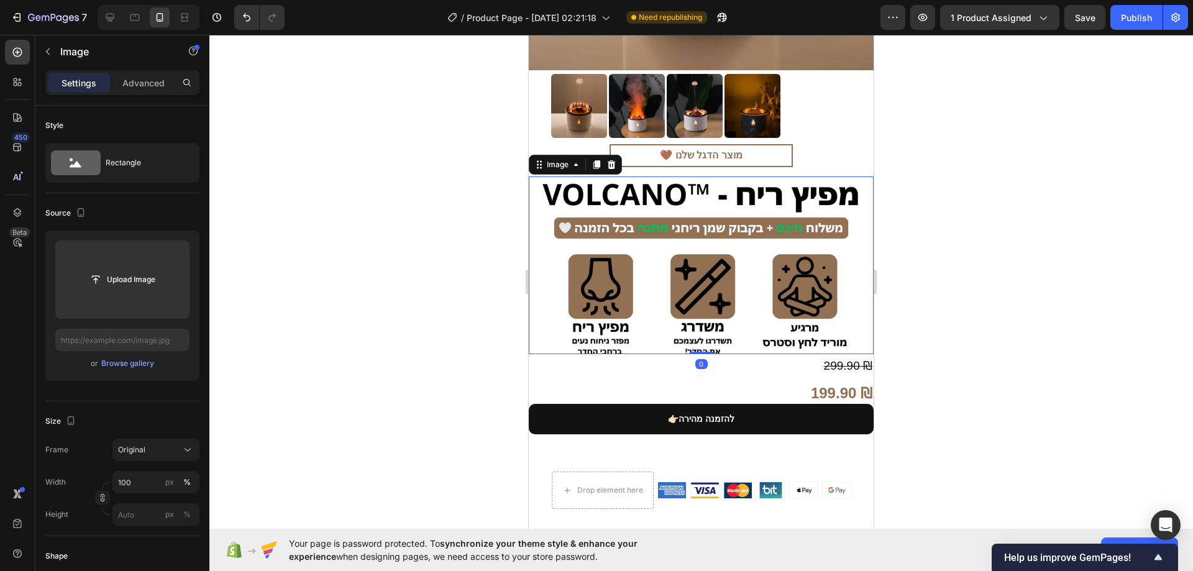
click at [665, 229] on img at bounding box center [701, 266] width 345 height 178
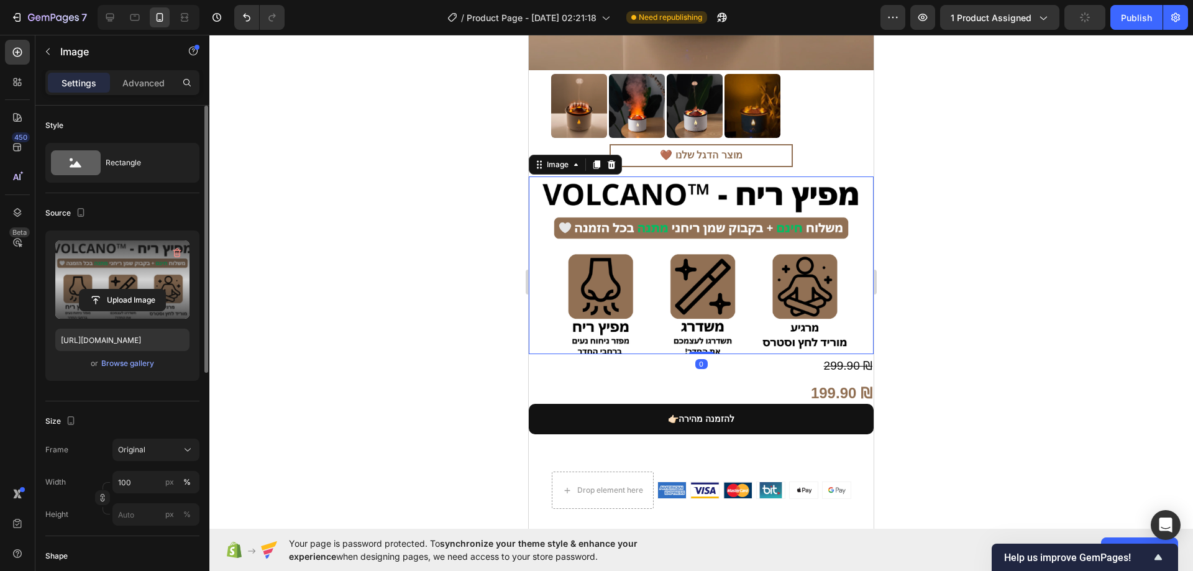
click at [161, 273] on label at bounding box center [122, 280] width 134 height 78
click at [161, 290] on input "file" at bounding box center [123, 300] width 86 height 21
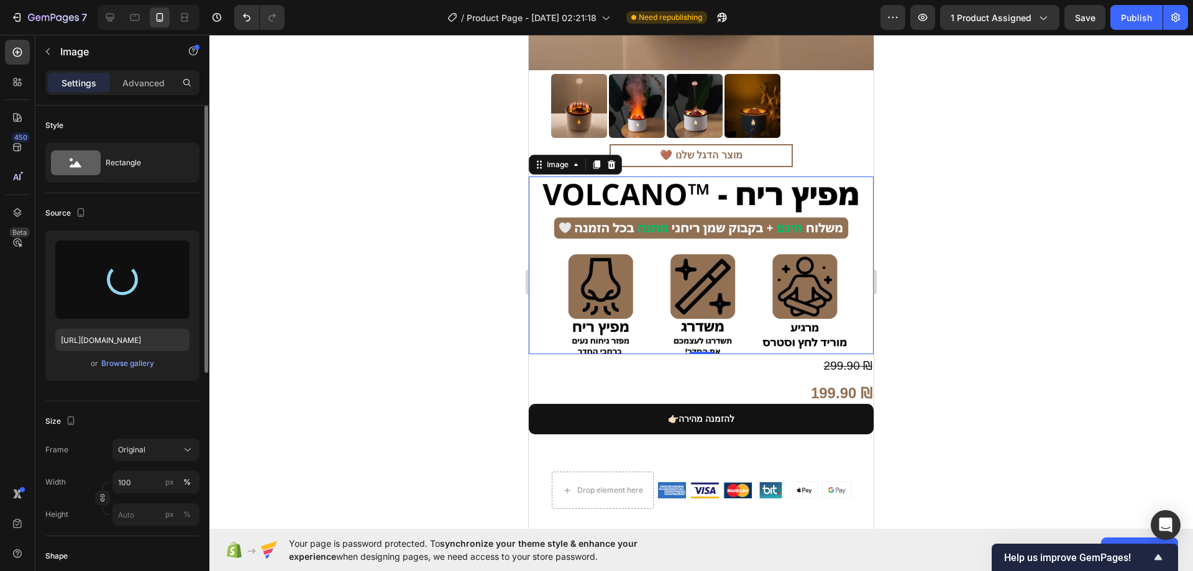
type input "https://cdn.shopify.com/s/files/1/0774/9723/7727/files/gempages_585757887402345…"
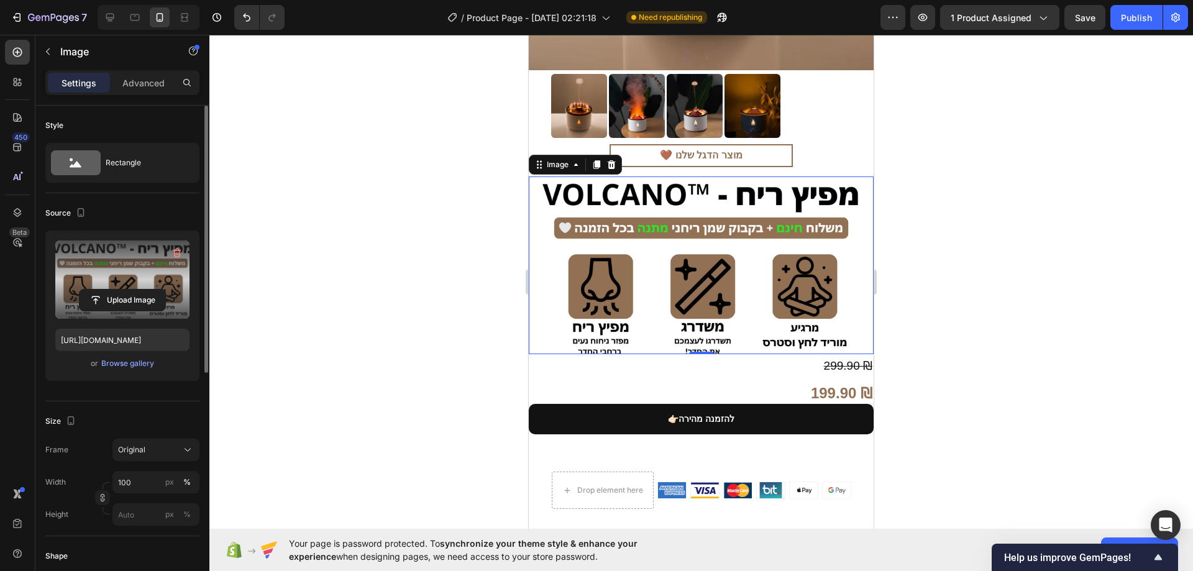
click at [383, 194] on div at bounding box center [701, 303] width 984 height 536
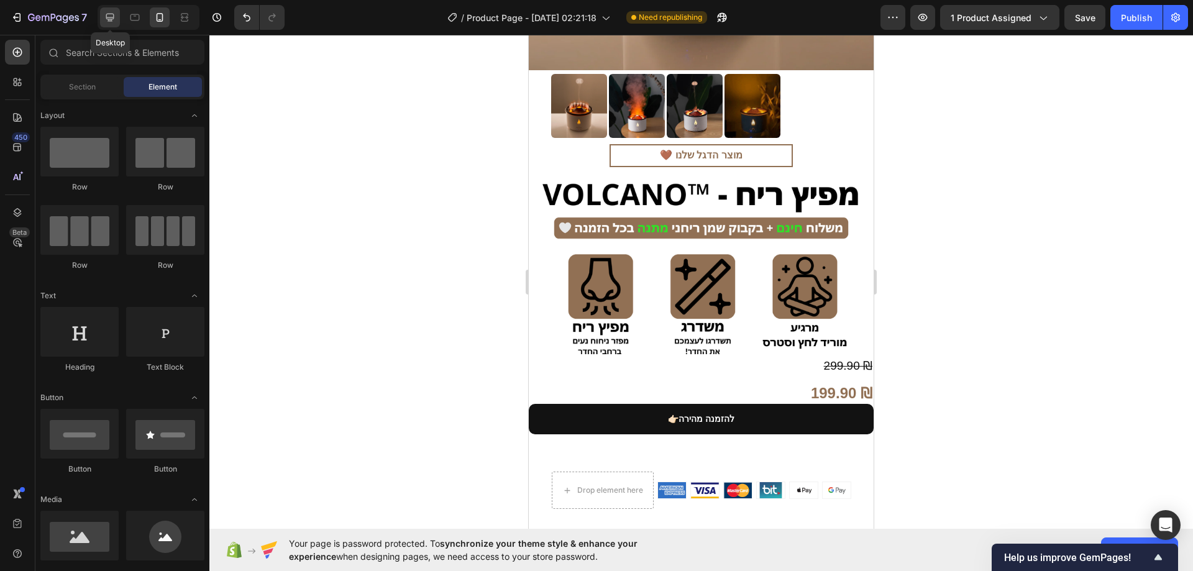
click at [116, 22] on icon at bounding box center [110, 17] width 12 height 12
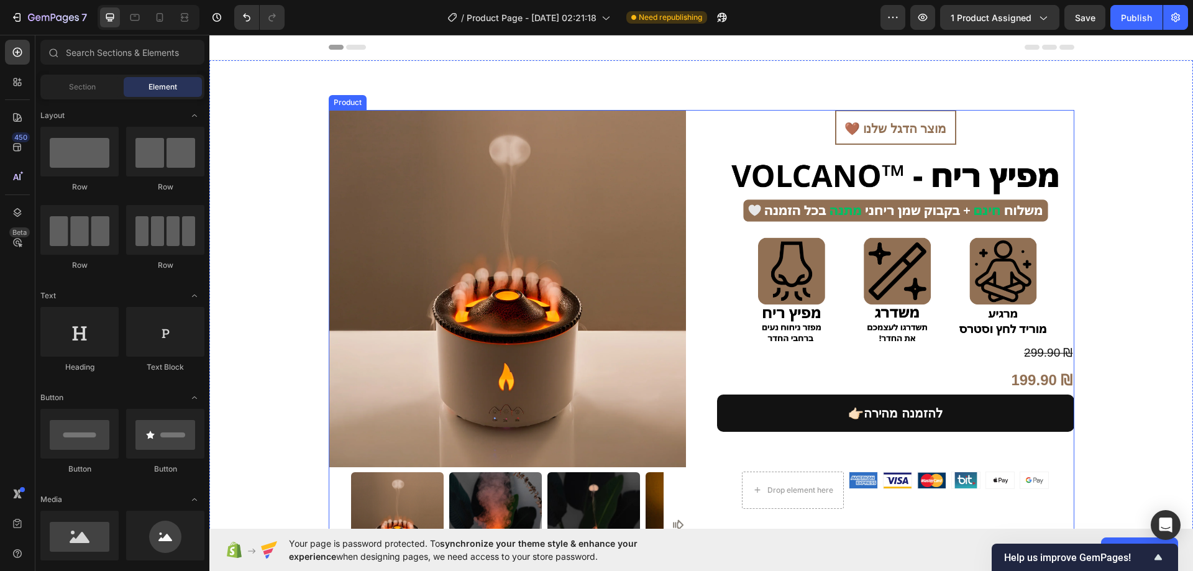
click at [772, 186] on img at bounding box center [895, 249] width 357 height 185
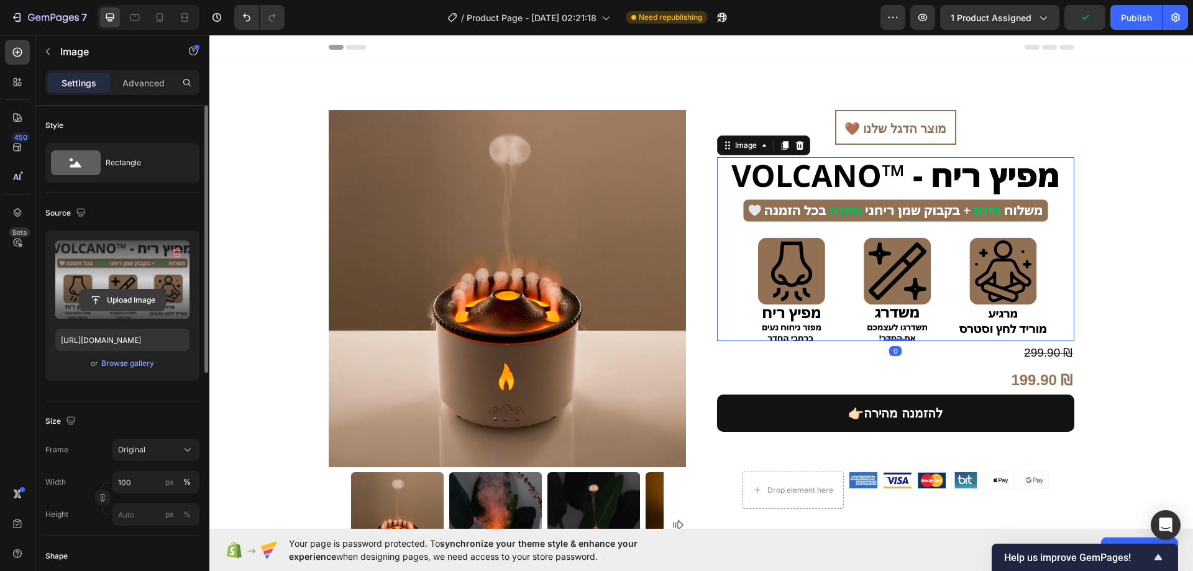
click at [126, 291] on input "file" at bounding box center [123, 300] width 86 height 21
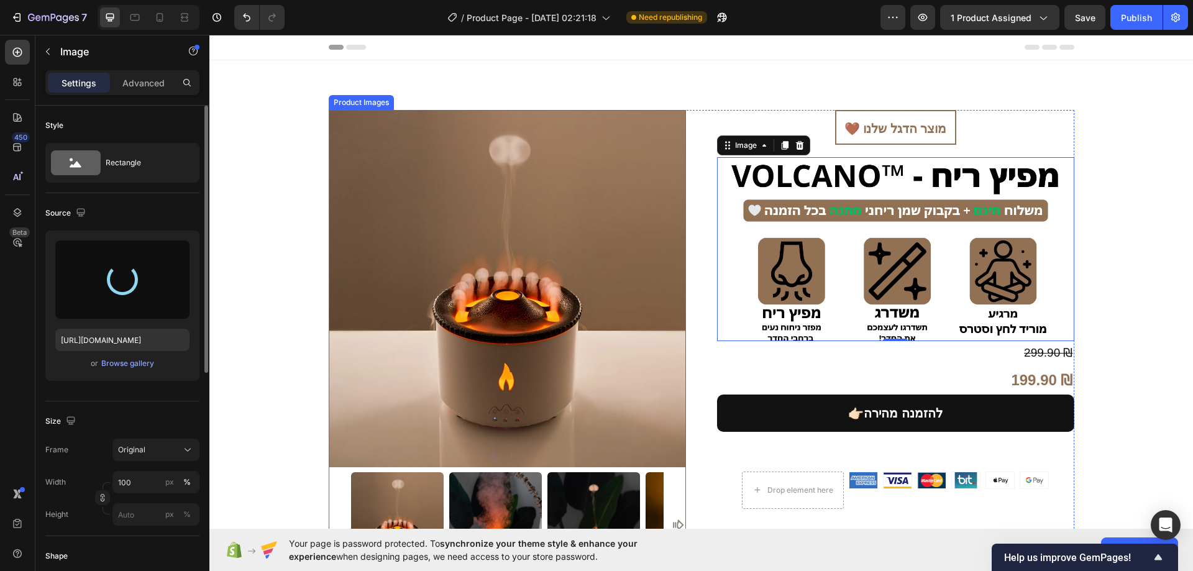
type input "https://cdn.shopify.com/s/files/1/0774/9723/7727/files/gempages_585757887402345…"
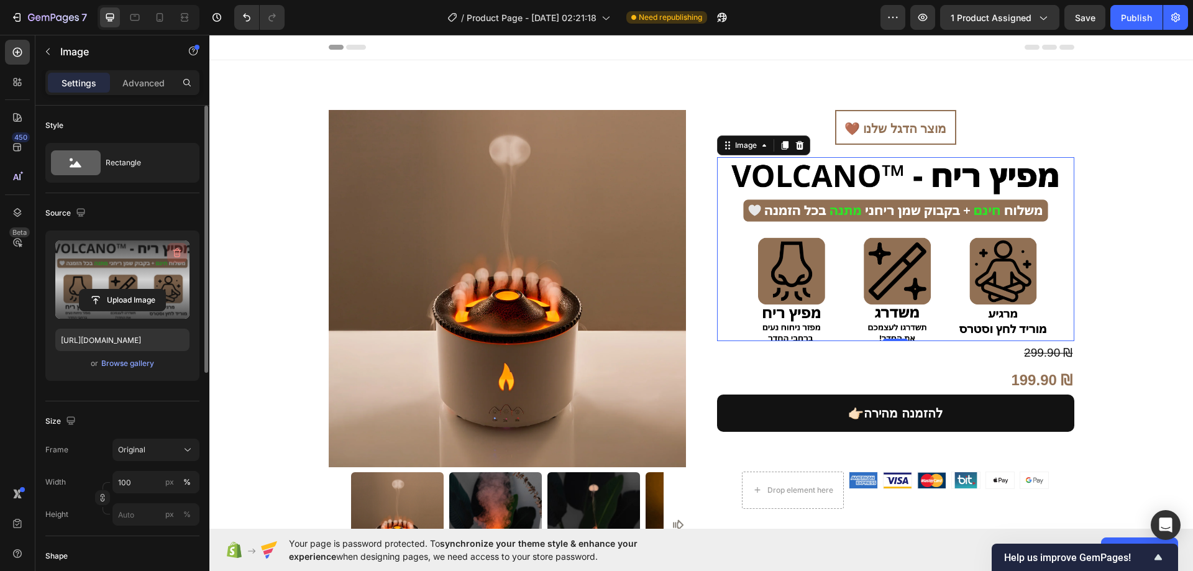
click at [176, 253] on icon "button" at bounding box center [176, 254] width 1 height 4
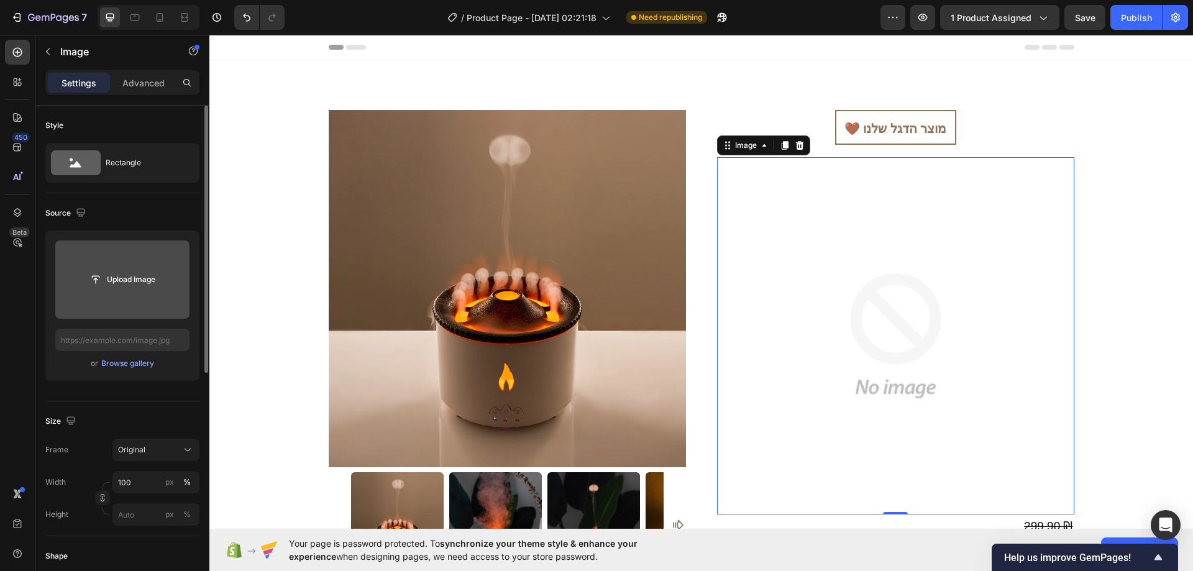
click at [150, 272] on input "file" at bounding box center [123, 279] width 86 height 21
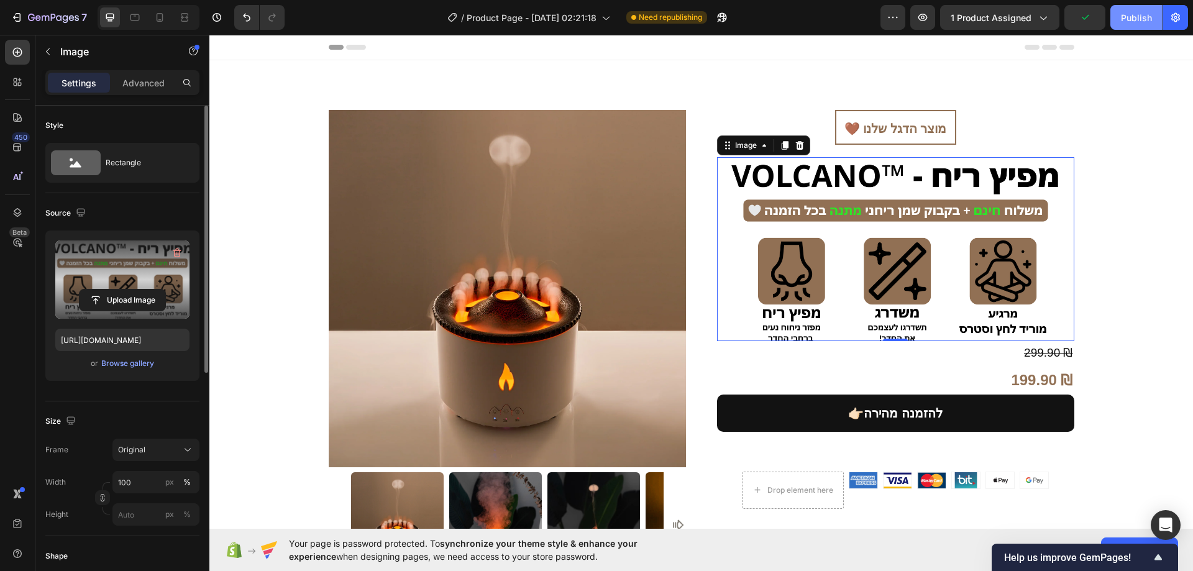
click at [1142, 24] on div "Publish" at bounding box center [1136, 17] width 31 height 13
click at [858, 251] on img at bounding box center [895, 249] width 357 height 185
click at [136, 300] on input "file" at bounding box center [123, 300] width 86 height 21
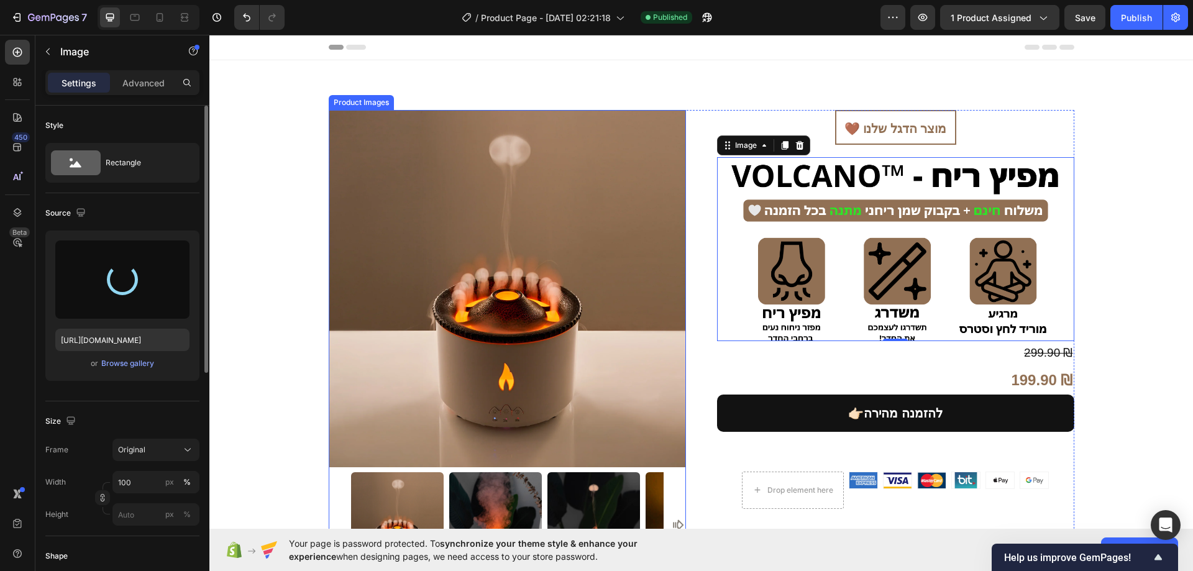
type input "https://cdn.shopify.com/s/files/1/0774/9723/7727/files/gempages_585757887402345…"
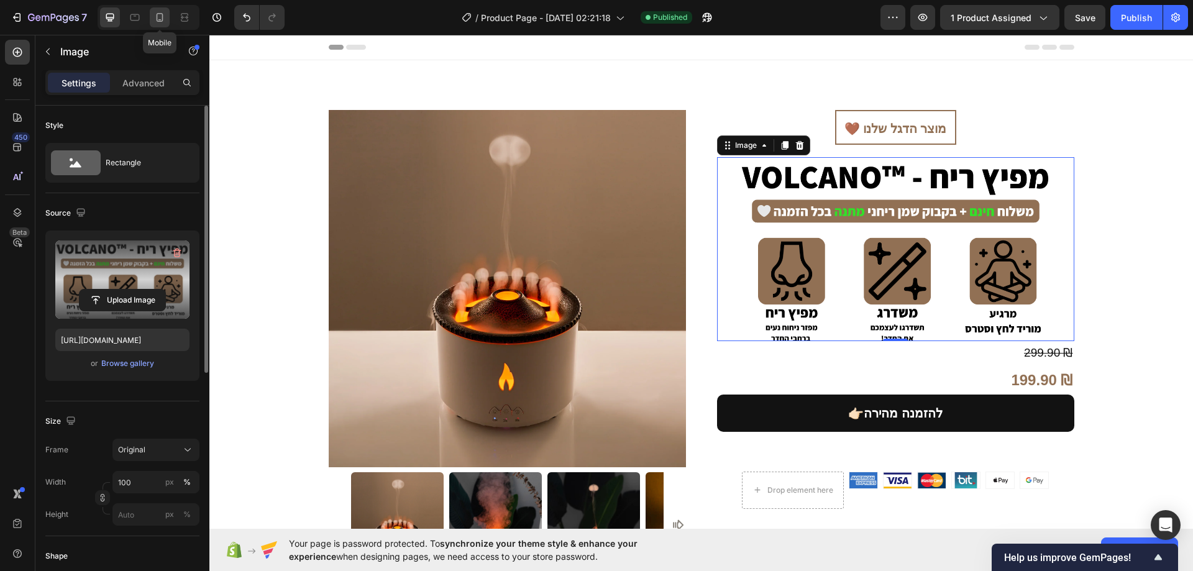
click at [157, 19] on icon at bounding box center [160, 17] width 7 height 9
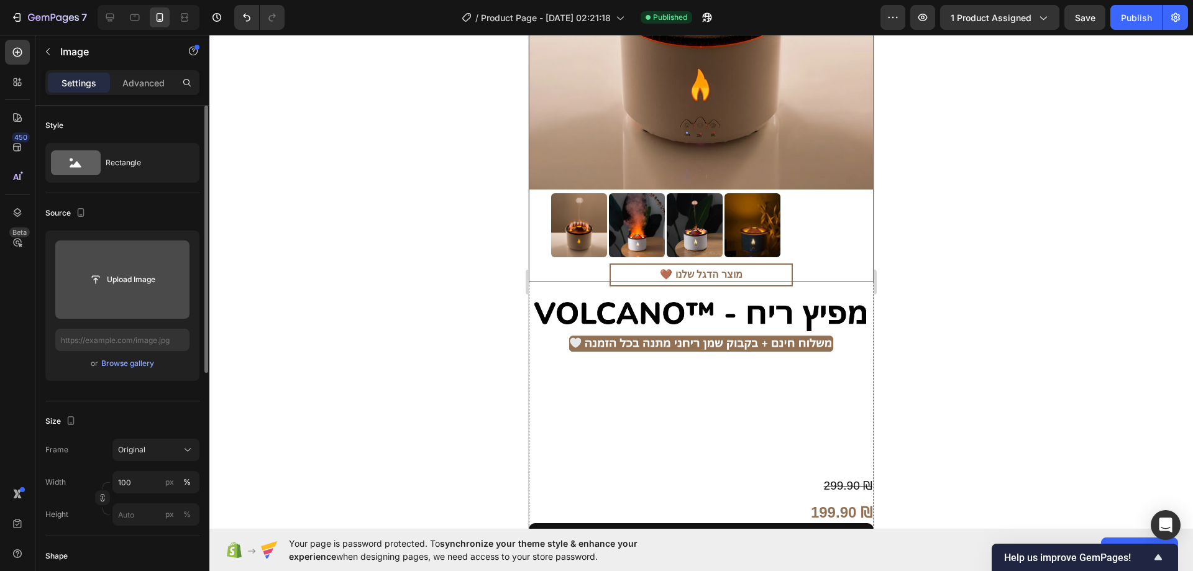
scroll to position [311, 0]
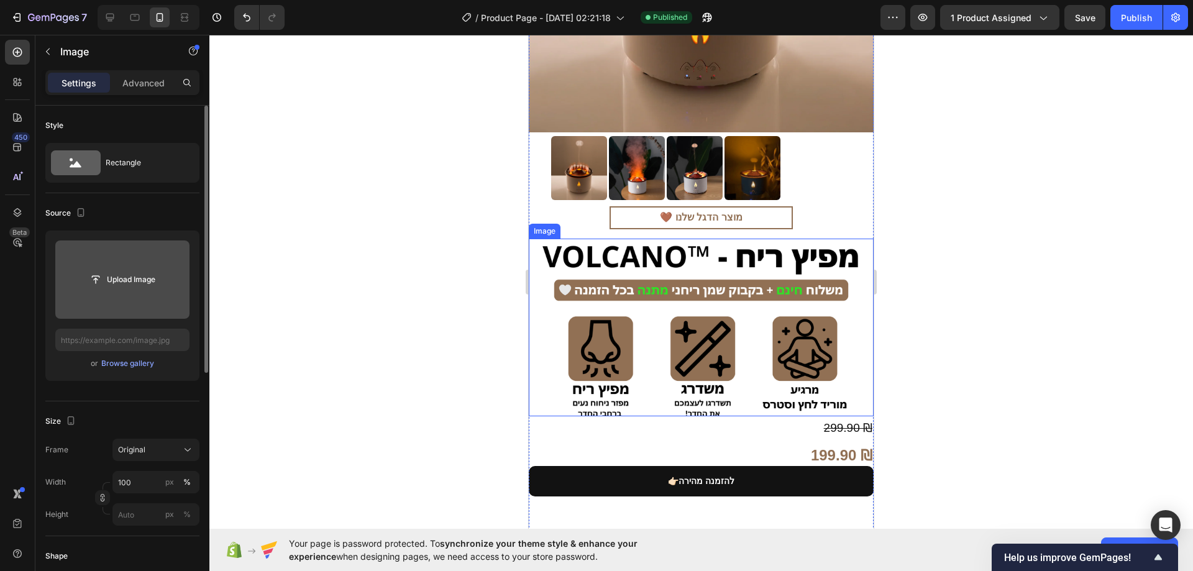
click at [642, 337] on img at bounding box center [701, 328] width 345 height 178
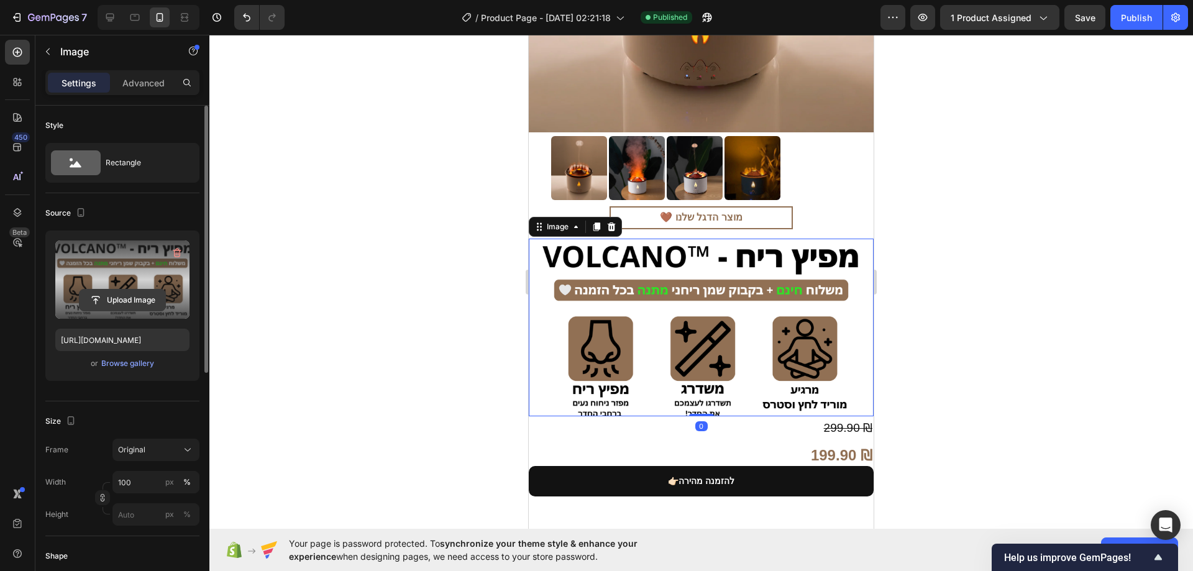
click at [130, 294] on input "file" at bounding box center [123, 300] width 86 height 21
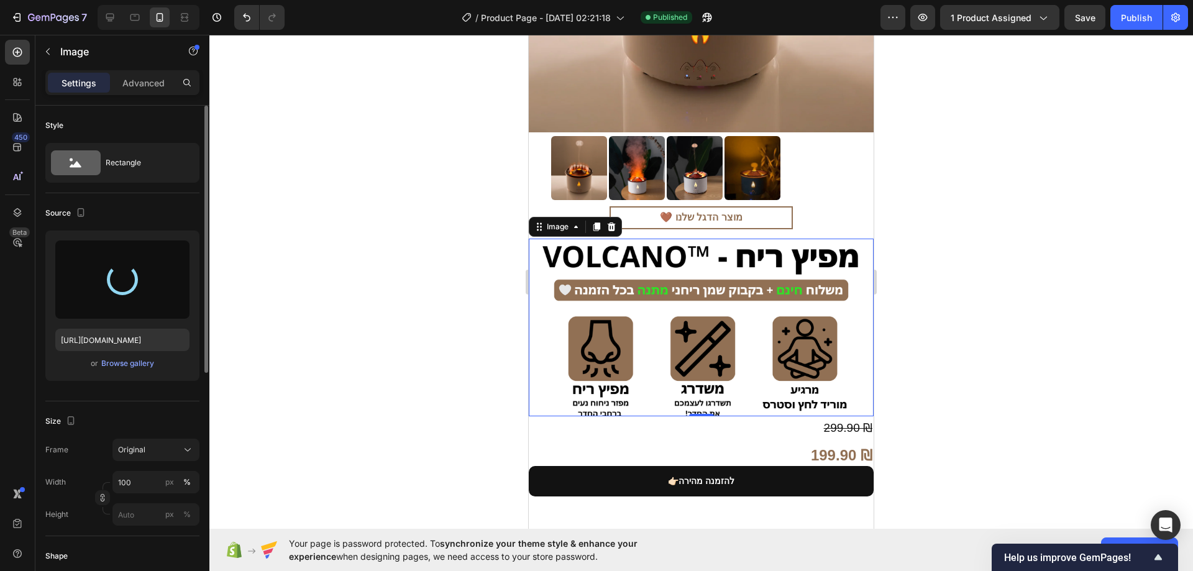
type input "https://cdn.shopify.com/s/files/1/0774/9723/7727/files/gempages_585757887402345…"
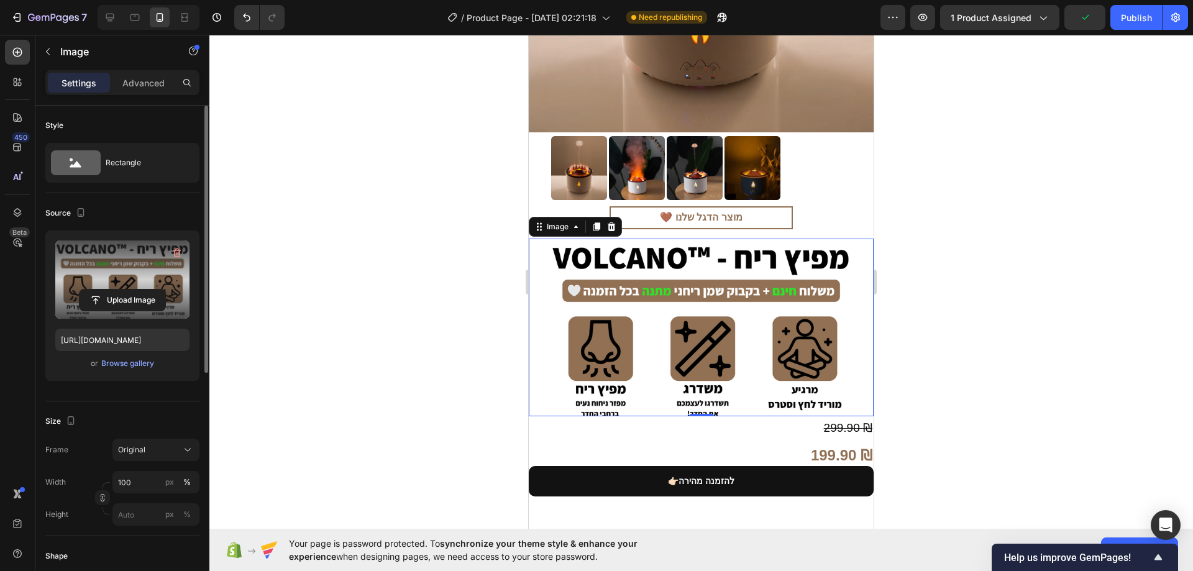
click at [1006, 231] on div at bounding box center [701, 303] width 984 height 536
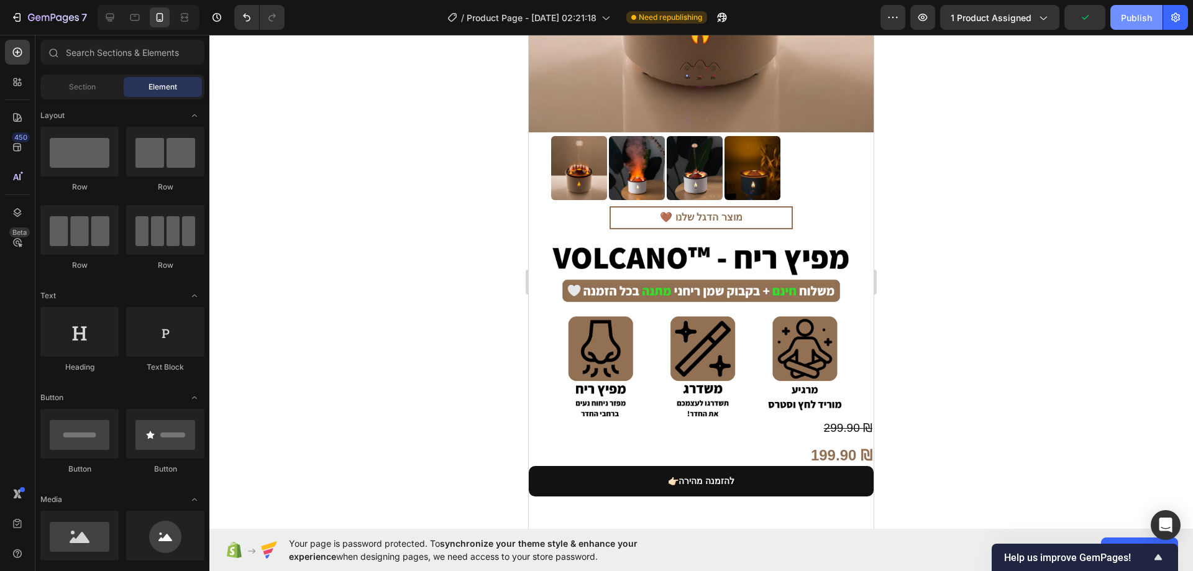
click at [1128, 24] on div "Publish" at bounding box center [1136, 17] width 31 height 13
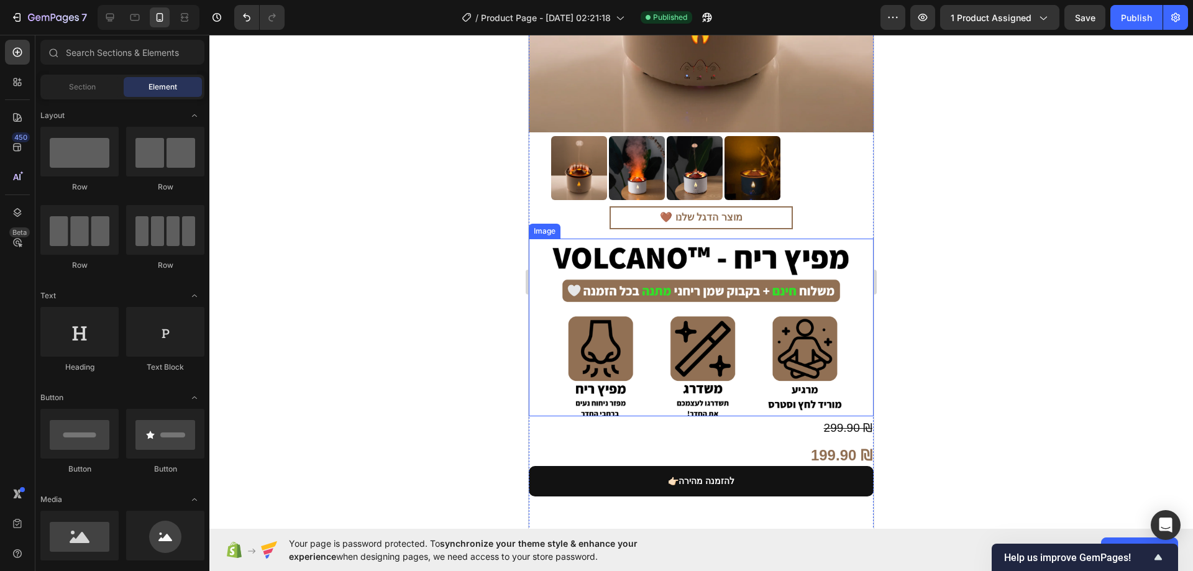
click at [731, 299] on img at bounding box center [701, 328] width 345 height 178
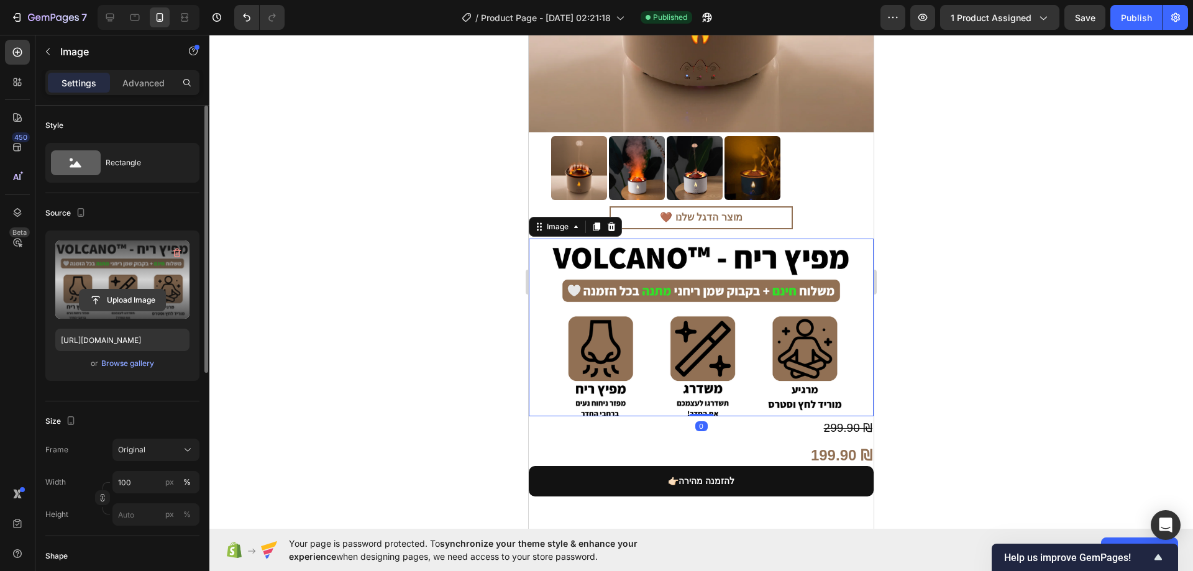
click at [131, 295] on input "file" at bounding box center [123, 300] width 86 height 21
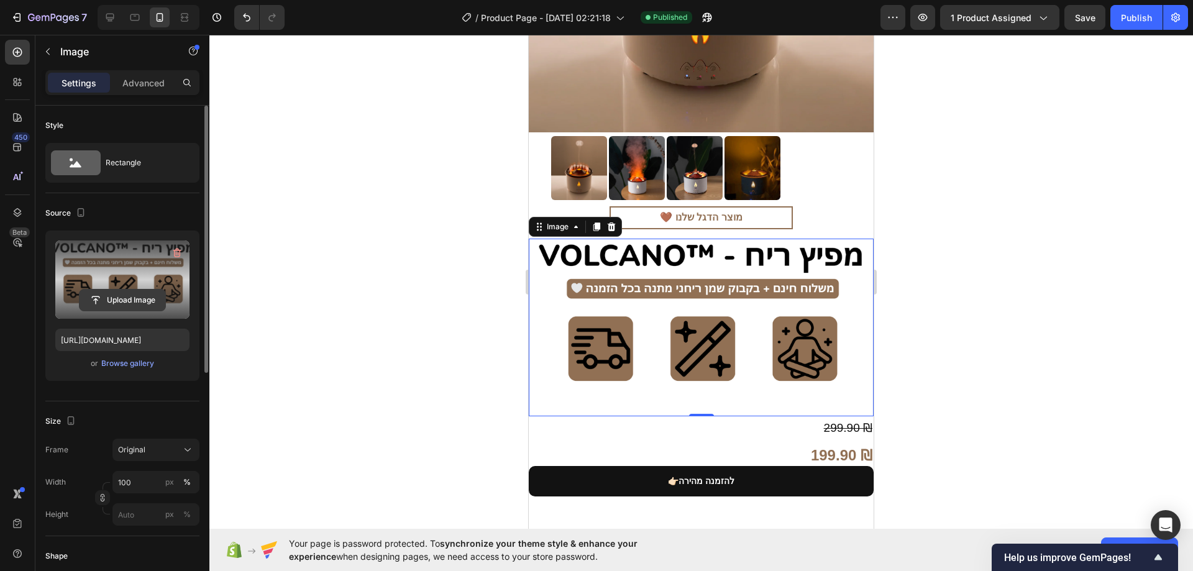
click at [126, 296] on input "file" at bounding box center [123, 300] width 86 height 21
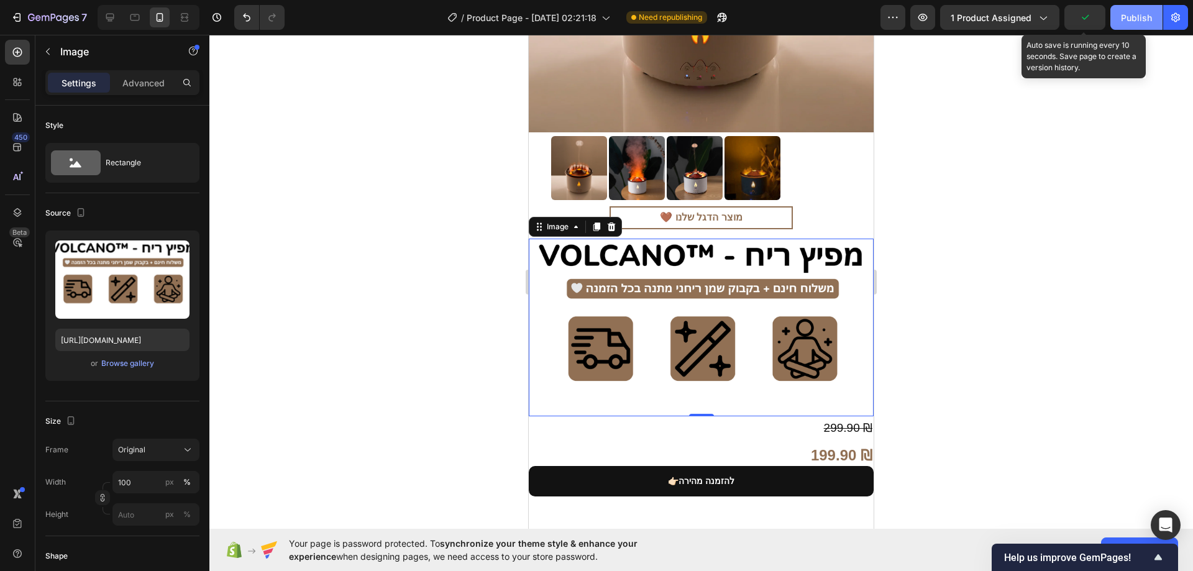
click at [1116, 21] on button "Publish" at bounding box center [1137, 17] width 52 height 25
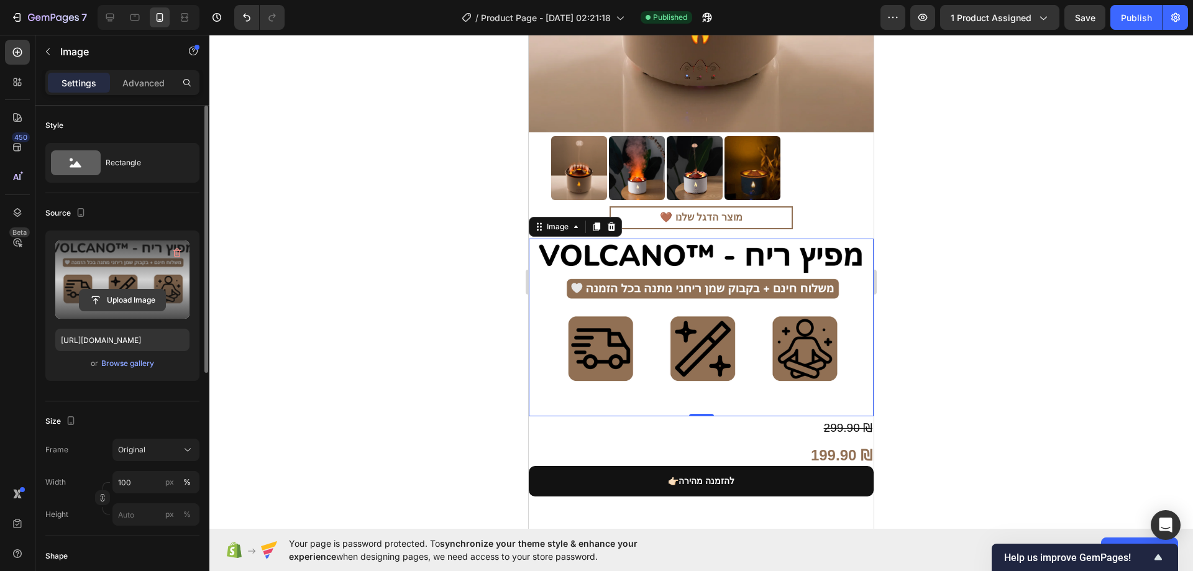
click at [134, 295] on input "file" at bounding box center [123, 300] width 86 height 21
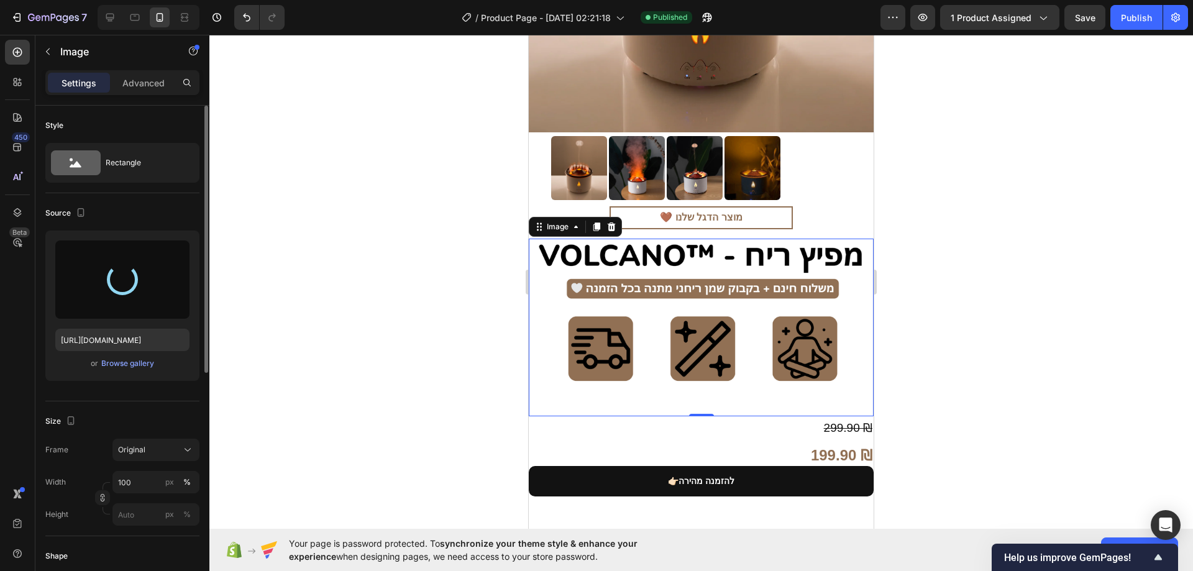
type input "https://cdn.shopify.com/s/files/1/0774/9723/7727/files/gempages_585757887402345…"
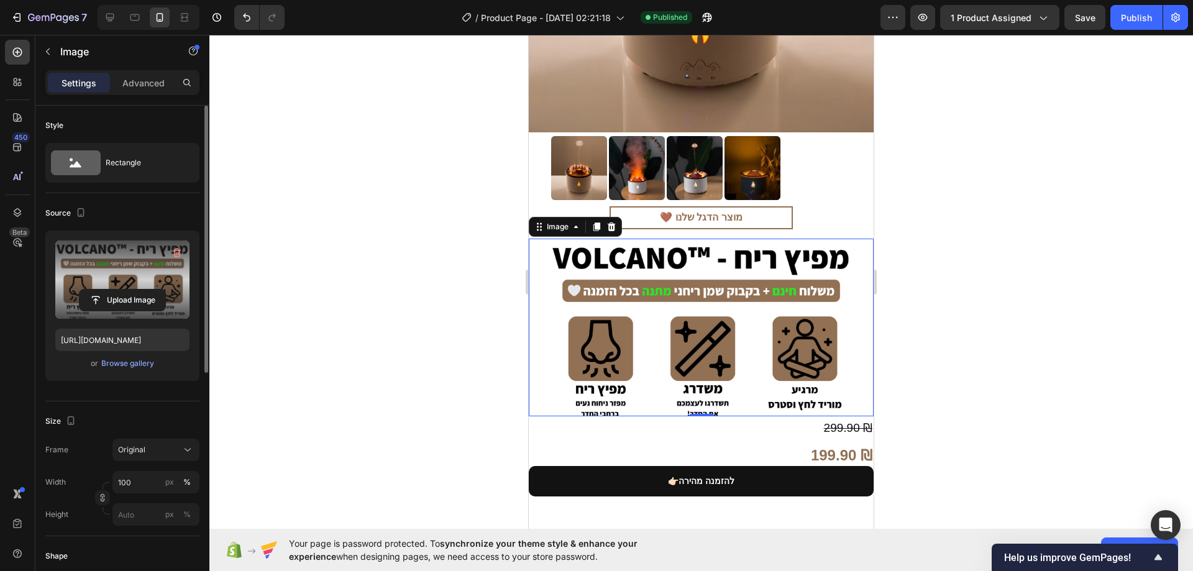
click at [928, 239] on div at bounding box center [701, 303] width 984 height 536
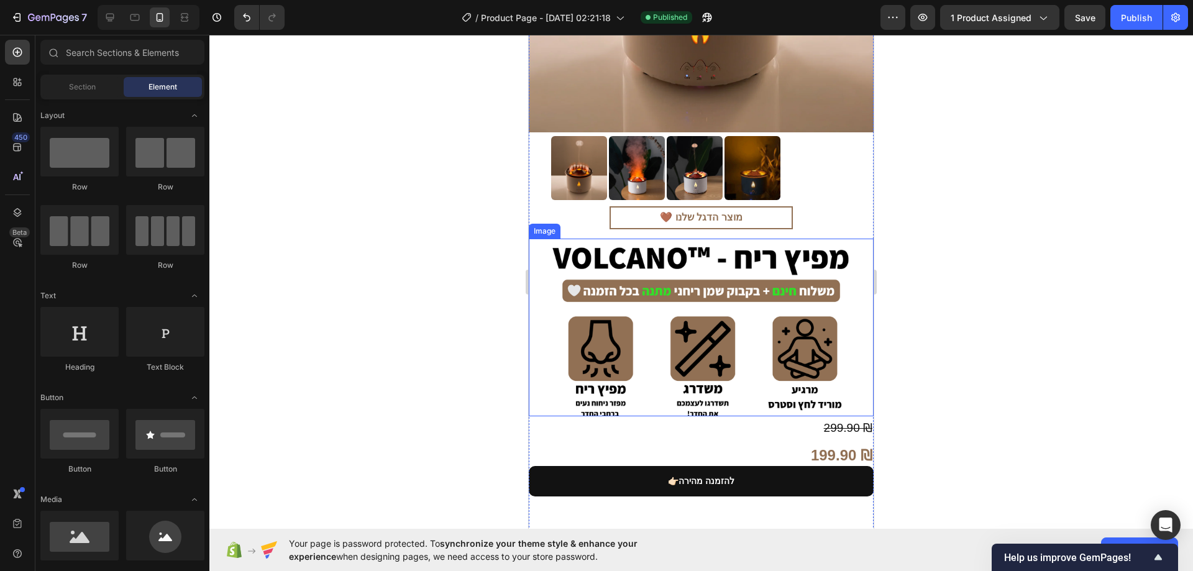
click at [775, 299] on img at bounding box center [701, 328] width 345 height 178
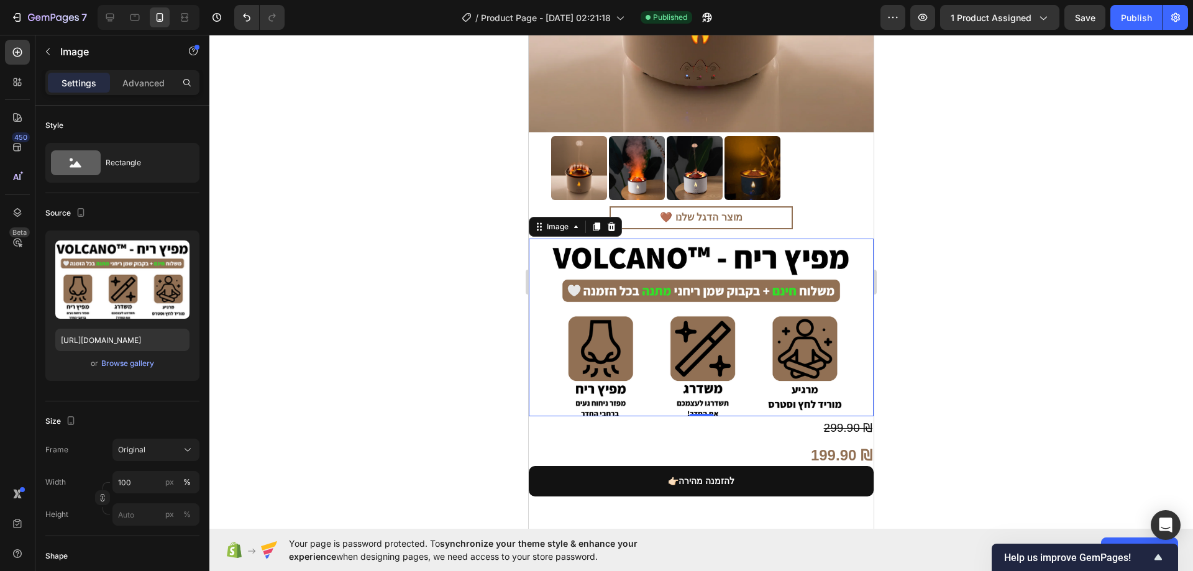
click at [948, 278] on div at bounding box center [701, 303] width 984 height 536
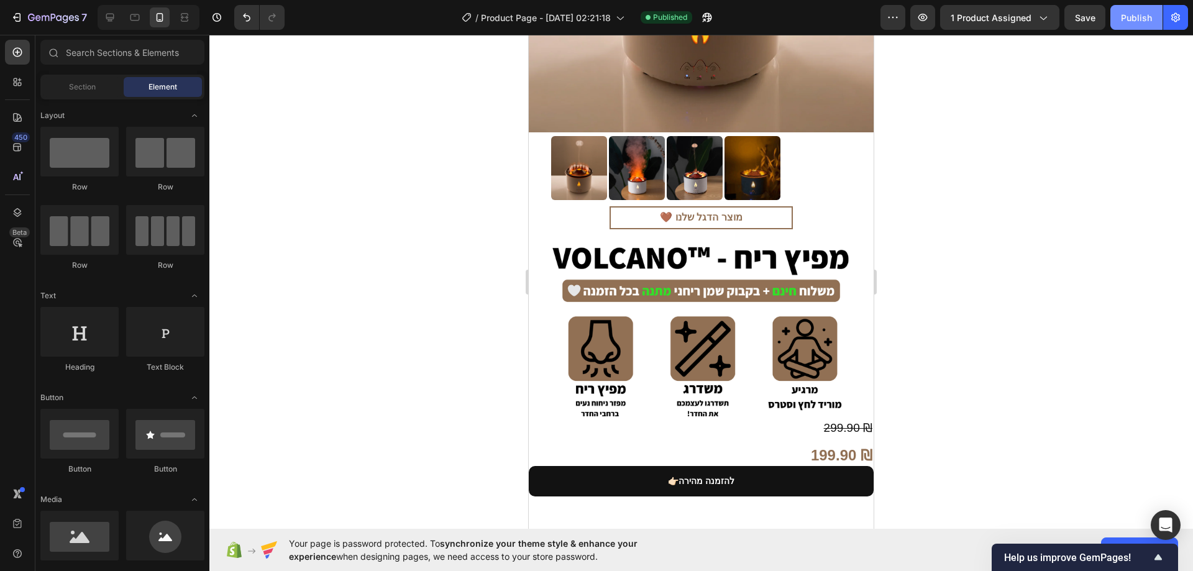
click at [1127, 28] on button "Publish" at bounding box center [1137, 17] width 52 height 25
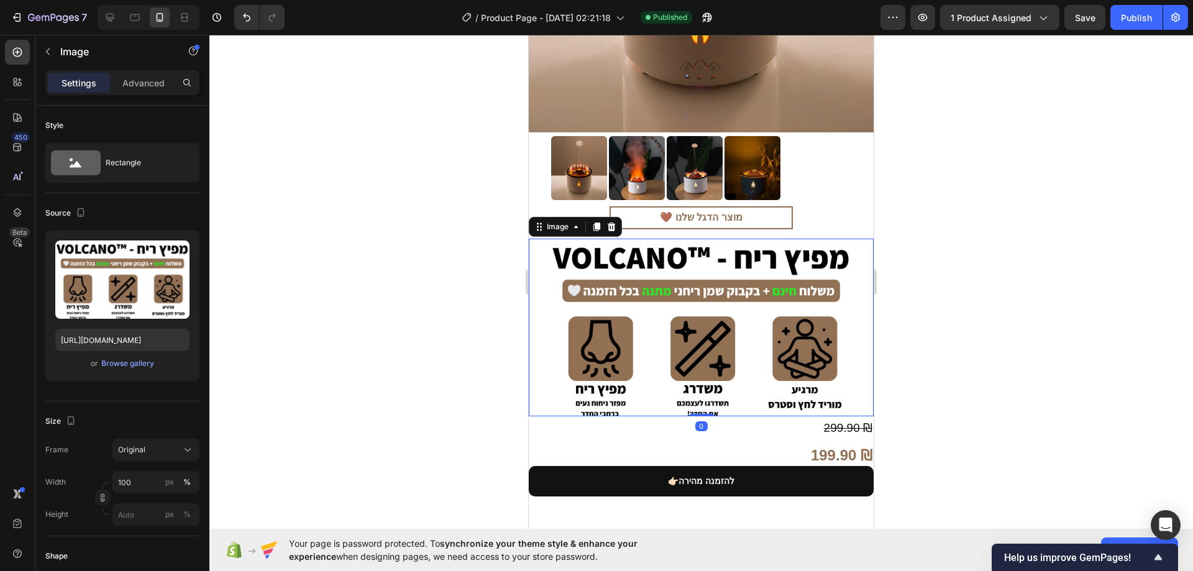
click at [710, 295] on img at bounding box center [701, 328] width 345 height 178
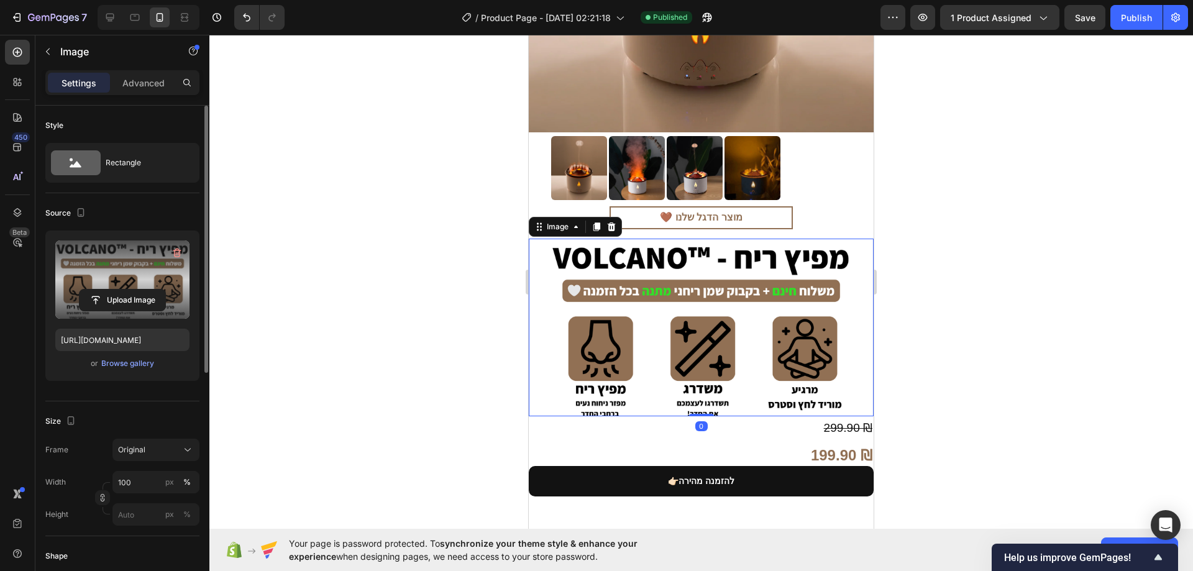
click at [136, 288] on label at bounding box center [122, 280] width 134 height 78
click at [136, 290] on input "file" at bounding box center [123, 300] width 86 height 21
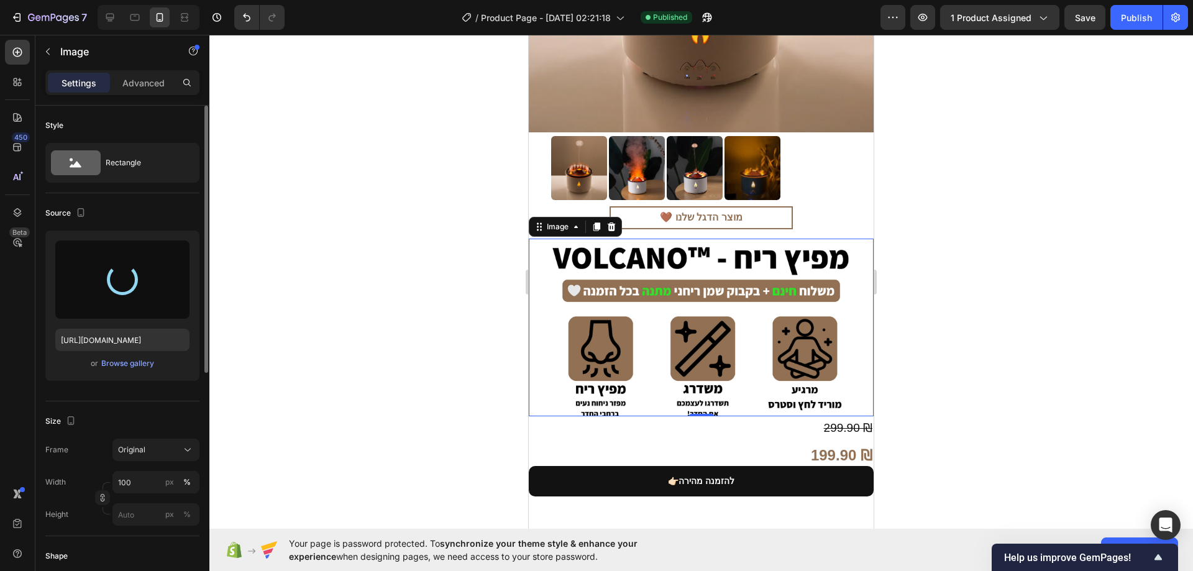
type input "https://cdn.shopify.com/s/files/1/0774/9723/7727/files/gempages_585757887402345…"
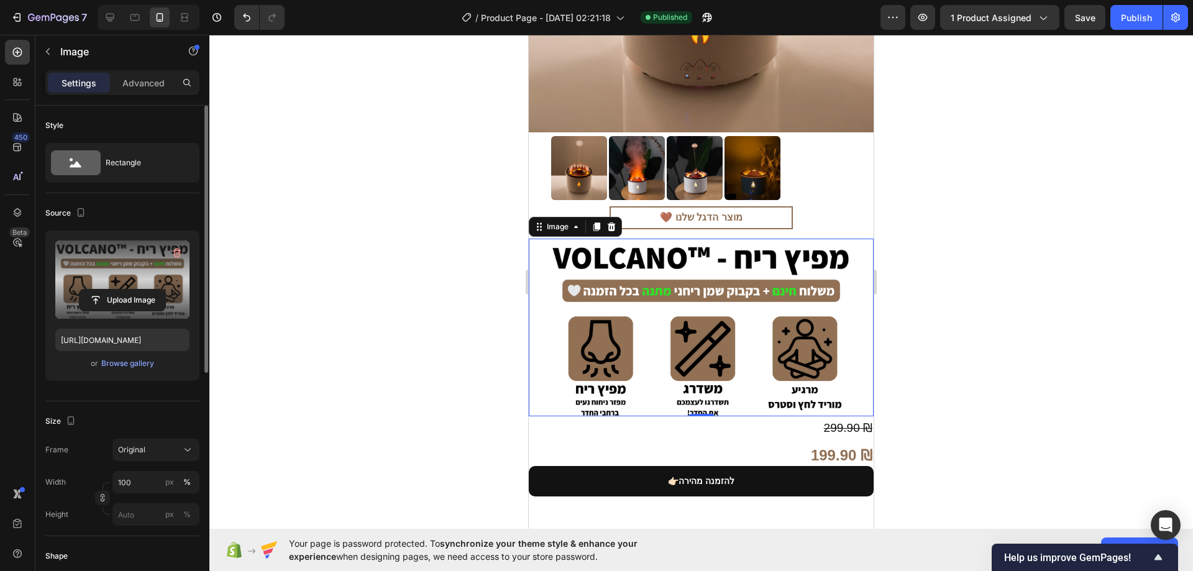
click at [1149, 165] on div at bounding box center [701, 303] width 984 height 536
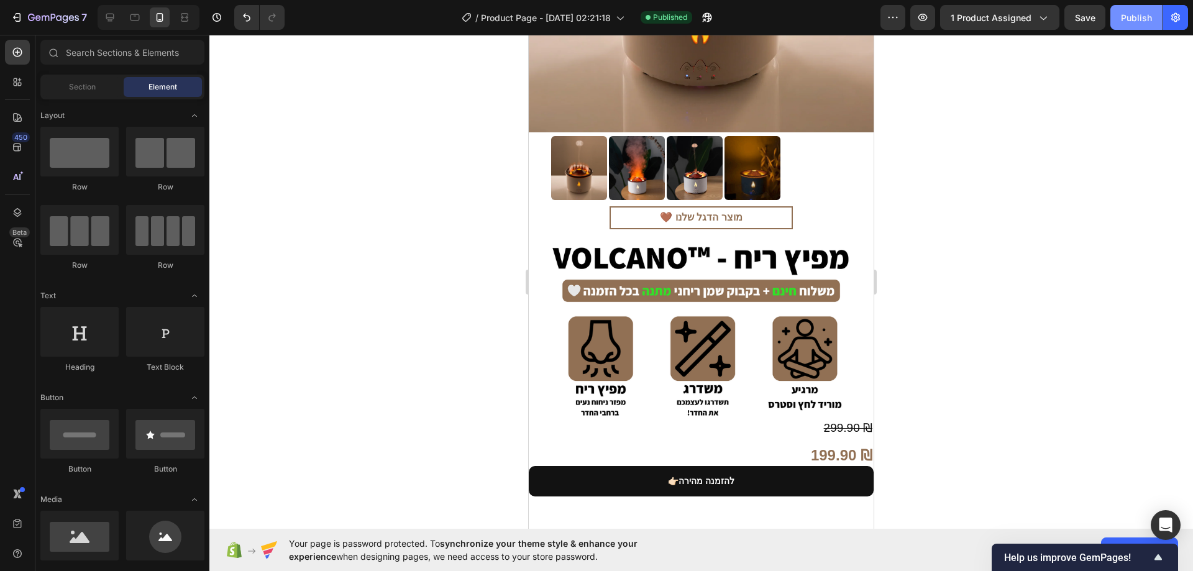
click at [1137, 14] on div "Publish" at bounding box center [1136, 17] width 31 height 13
click at [670, 316] on img at bounding box center [701, 328] width 345 height 178
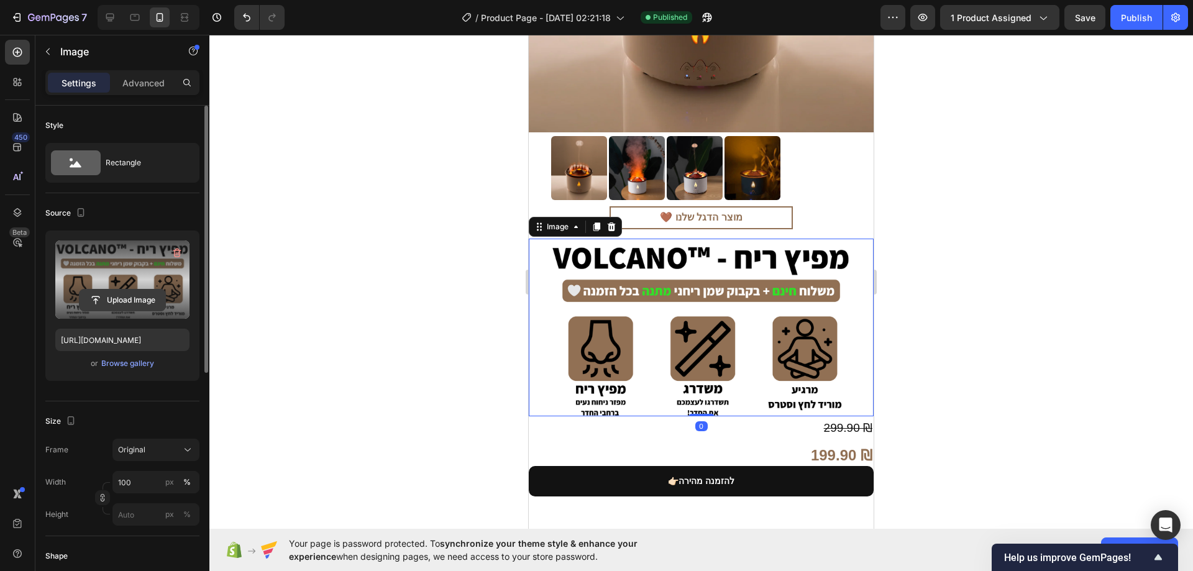
click at [136, 298] on input "file" at bounding box center [123, 300] width 86 height 21
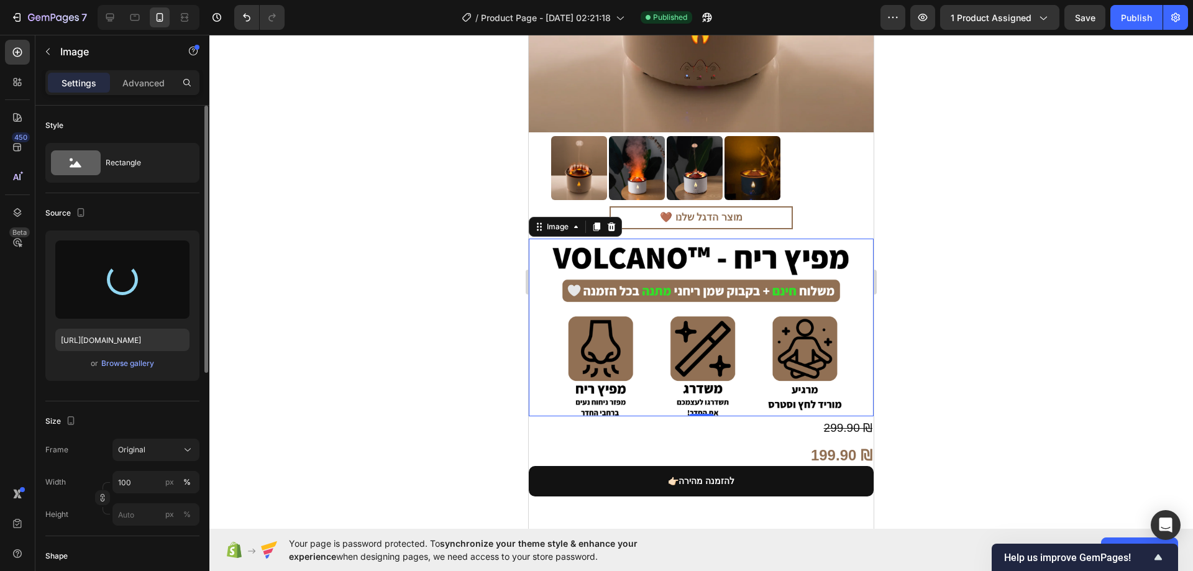
type input "https://cdn.shopify.com/s/files/1/0774/9723/7727/files/gempages_585757887402345…"
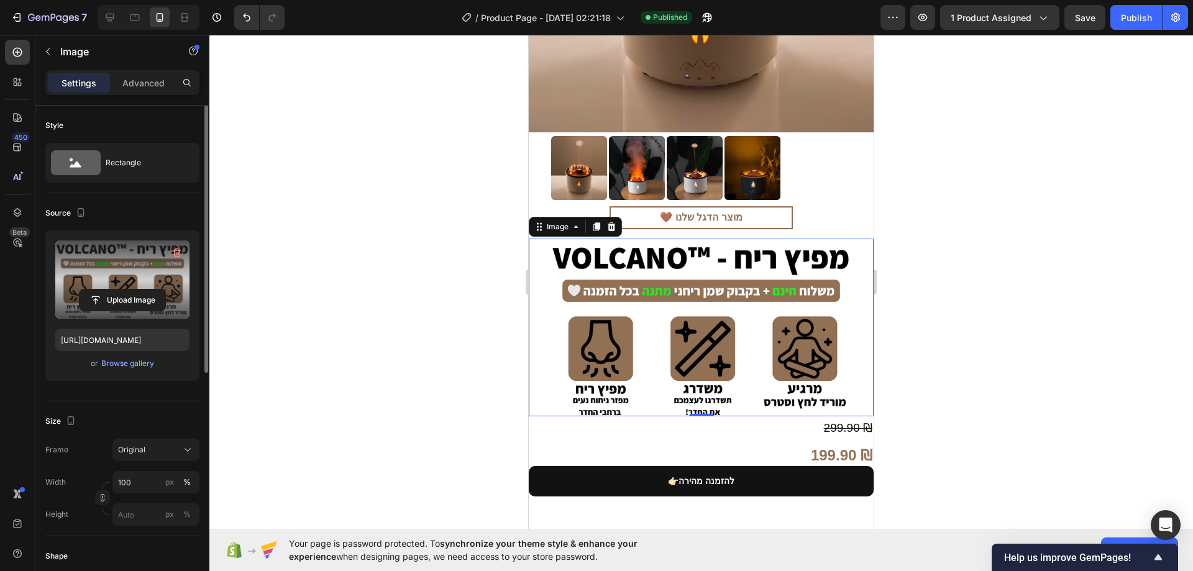
click at [955, 275] on div at bounding box center [701, 303] width 984 height 536
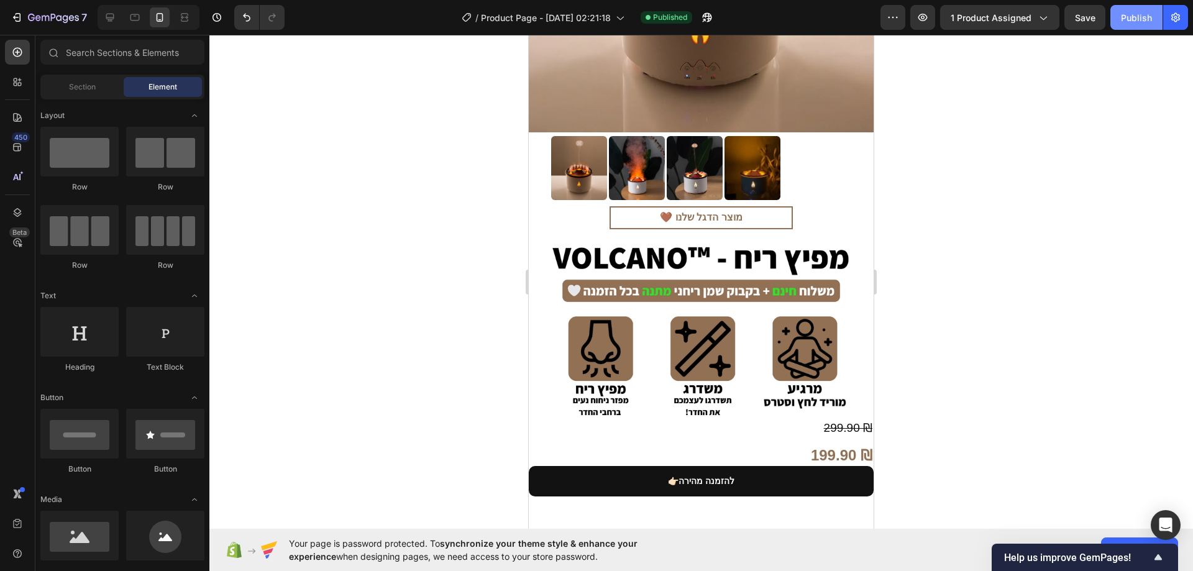
click at [1133, 21] on div "Publish" at bounding box center [1136, 17] width 31 height 13
click at [727, 302] on img at bounding box center [701, 328] width 345 height 178
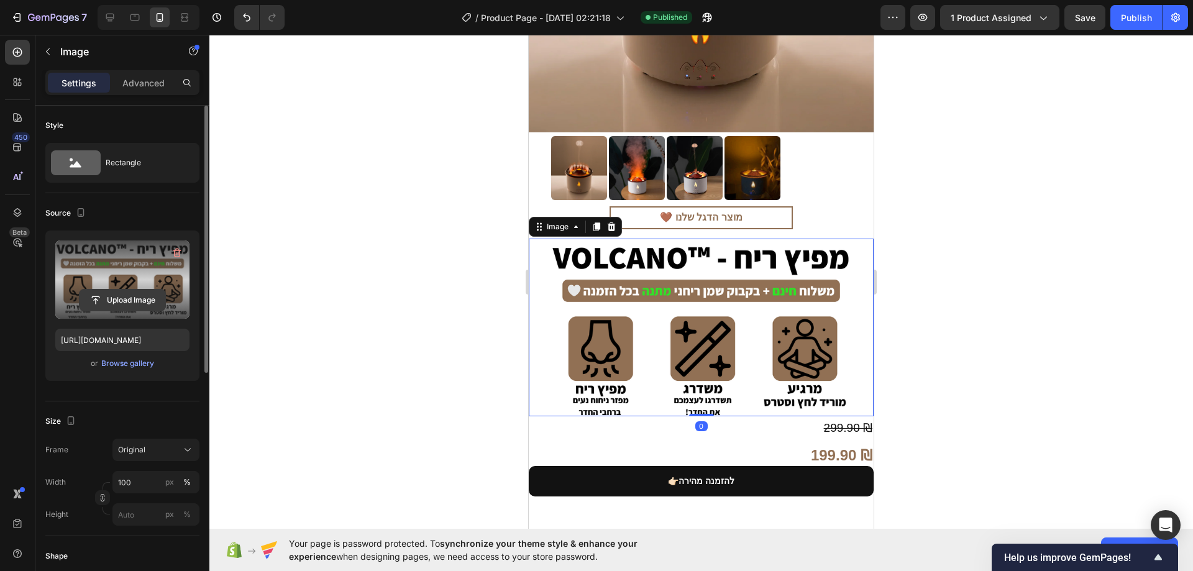
click at [128, 293] on input "file" at bounding box center [123, 300] width 86 height 21
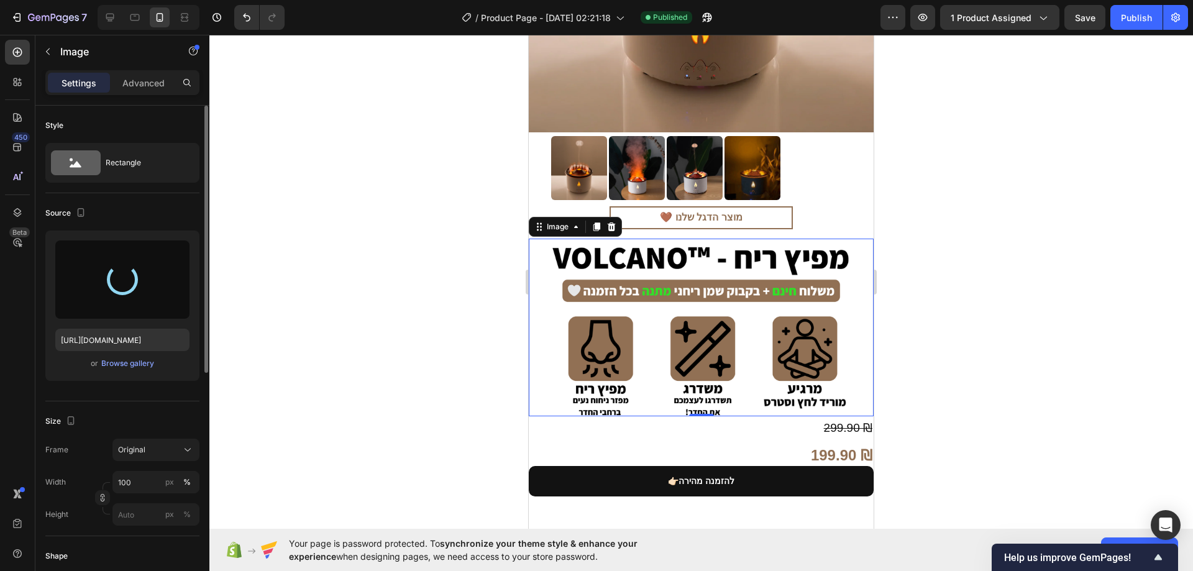
type input "https://cdn.shopify.com/s/files/1/0774/9723/7727/files/gempages_585757887402345…"
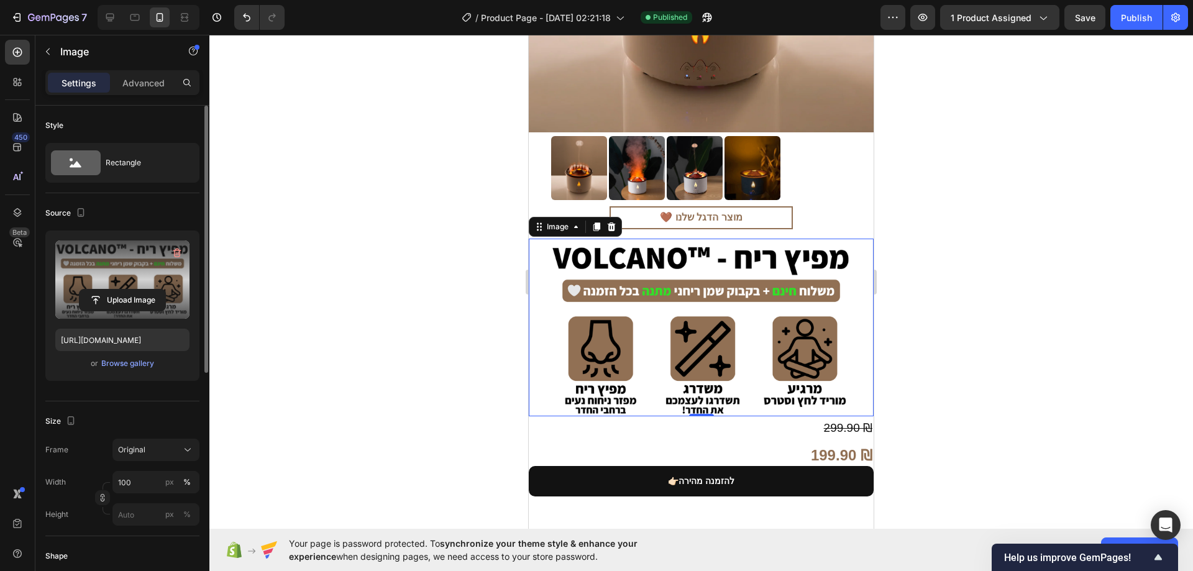
click at [967, 177] on div at bounding box center [701, 303] width 984 height 536
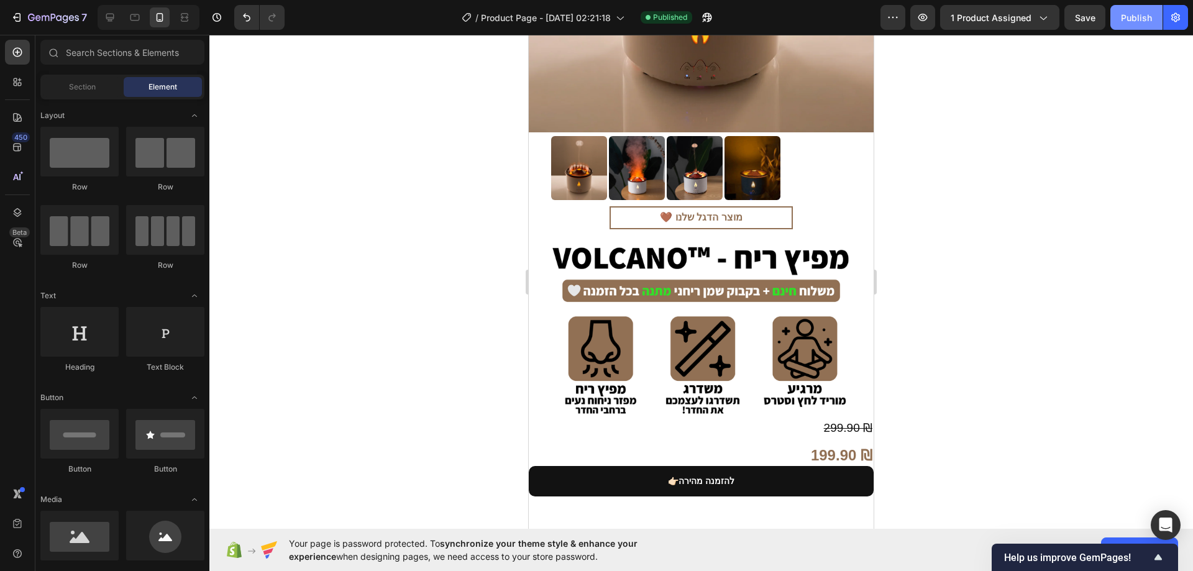
click at [1137, 22] on div "Publish" at bounding box center [1136, 17] width 31 height 13
click at [661, 295] on img at bounding box center [701, 328] width 345 height 178
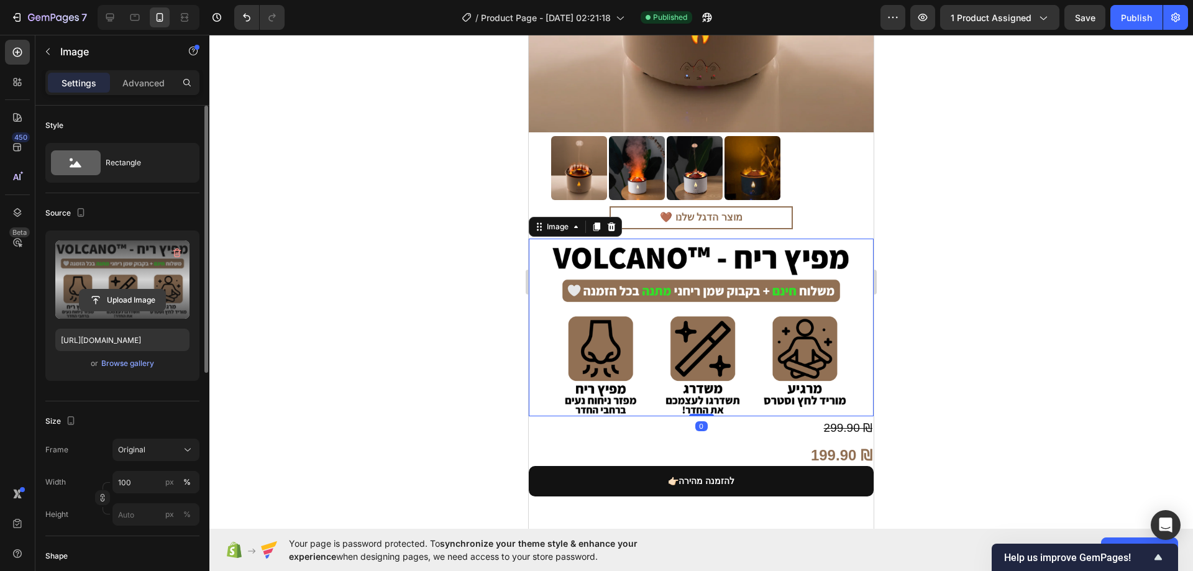
click at [141, 295] on input "file" at bounding box center [123, 300] width 86 height 21
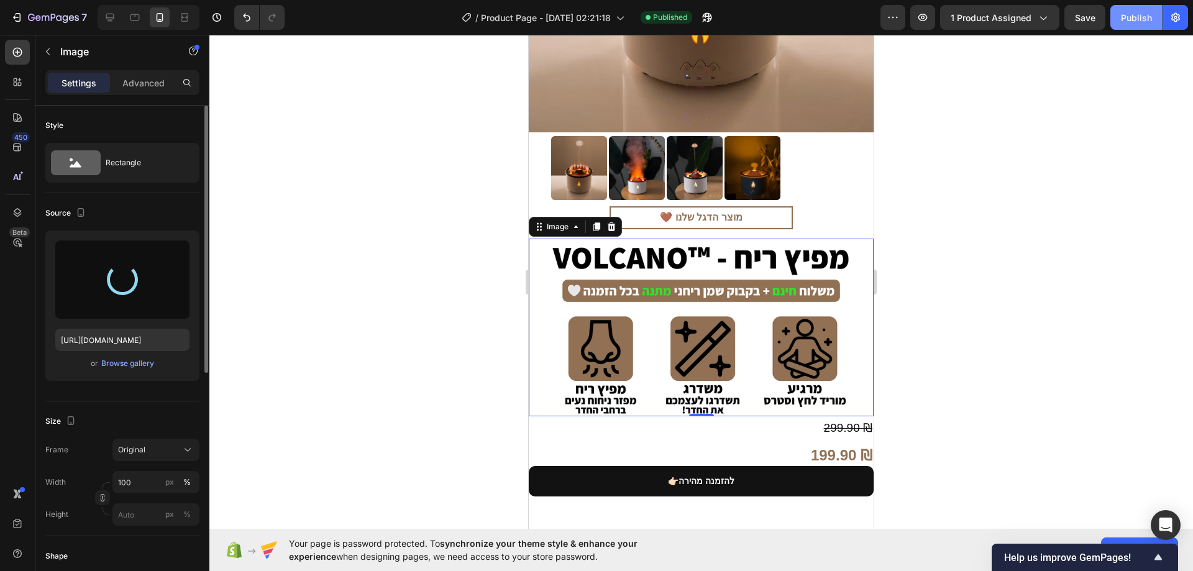
type input "https://cdn.shopify.com/s/files/1/0774/9723/7727/files/gempages_585757887402345…"
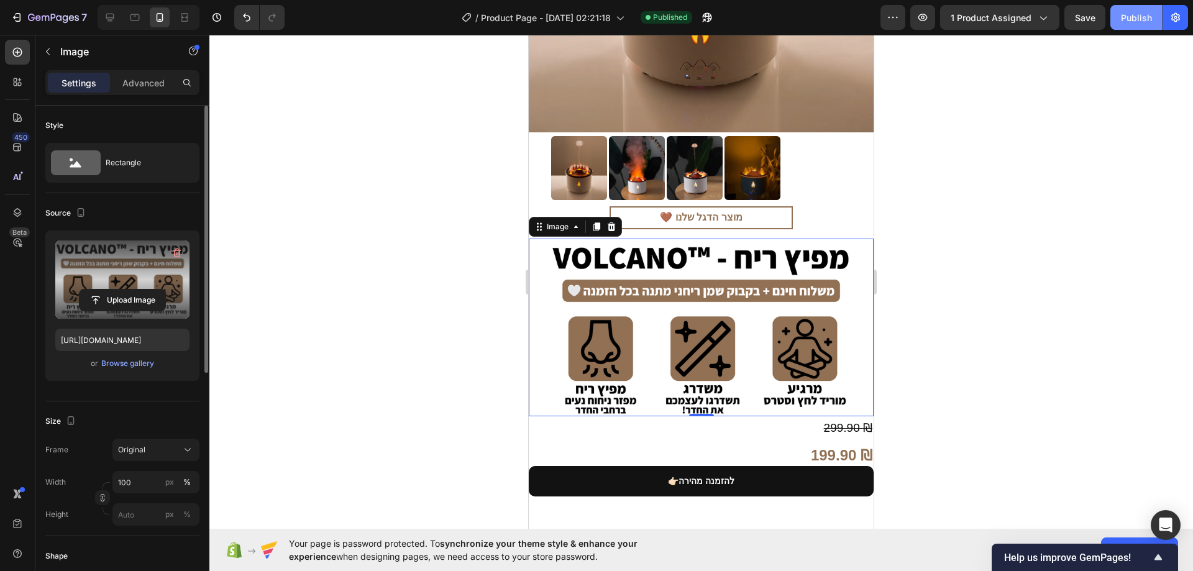
click at [1122, 17] on div "Publish" at bounding box center [1136, 17] width 31 height 13
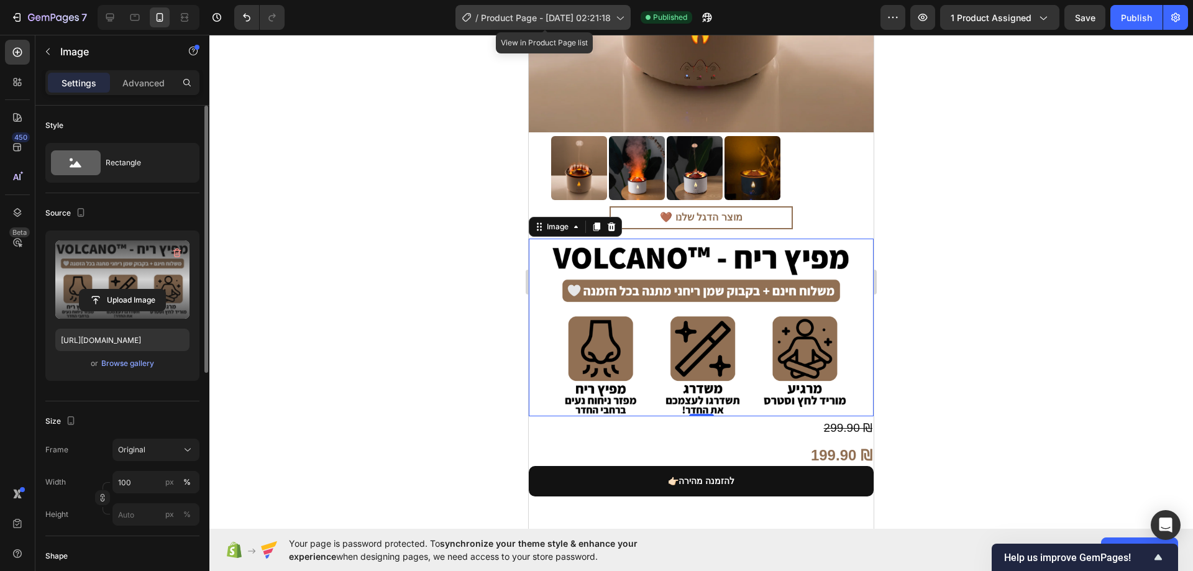
click at [579, 9] on div "/ Product Page - Sep 24, 02:21:18" at bounding box center [543, 17] width 175 height 25
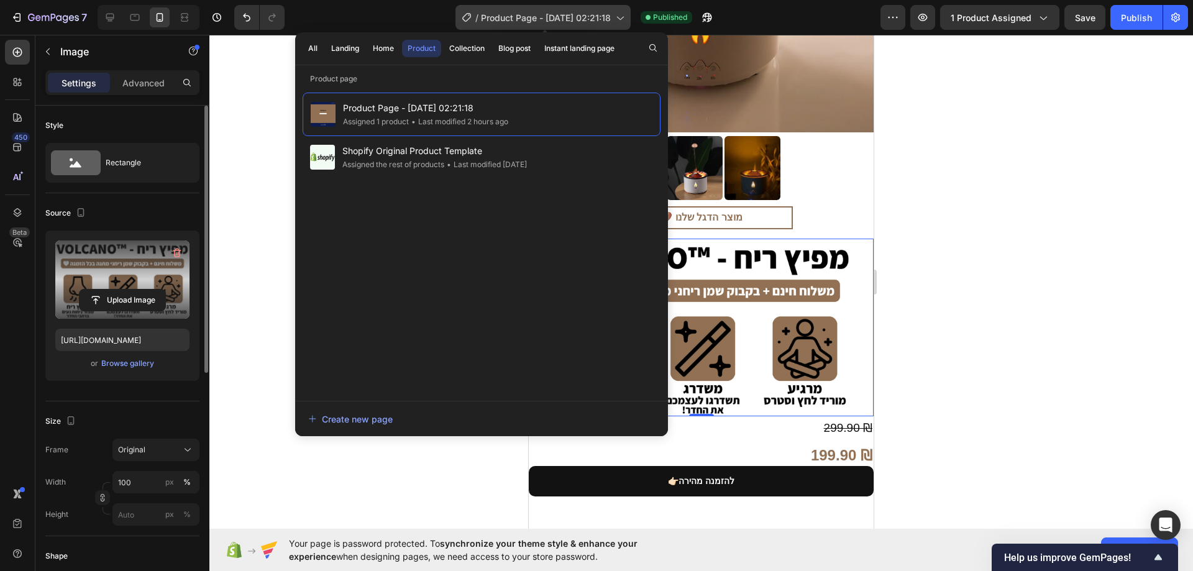
click at [579, 9] on div "/ Product Page - Sep 24, 02:21:18" at bounding box center [543, 17] width 175 height 25
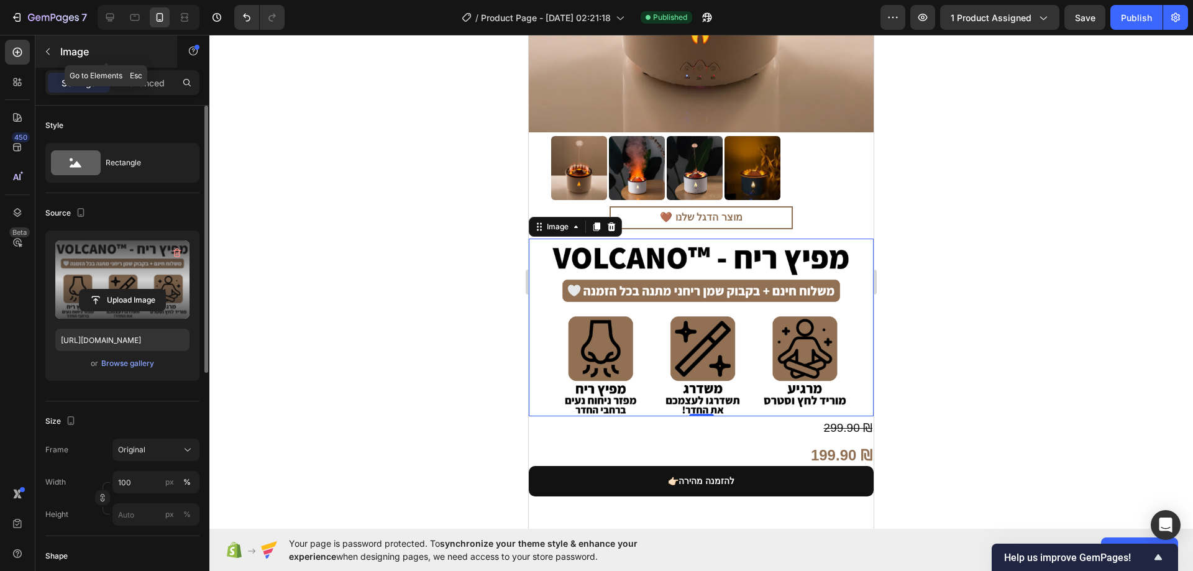
click at [90, 51] on p "Image" at bounding box center [113, 51] width 106 height 15
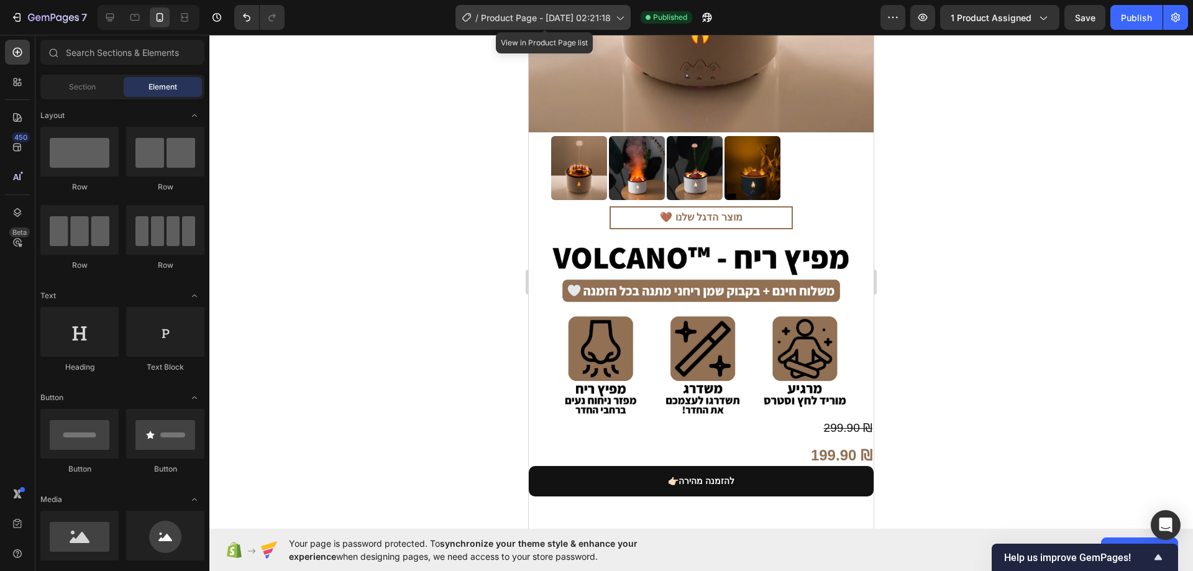
click at [520, 15] on span "Product Page - Sep 24, 02:21:18" at bounding box center [546, 17] width 130 height 13
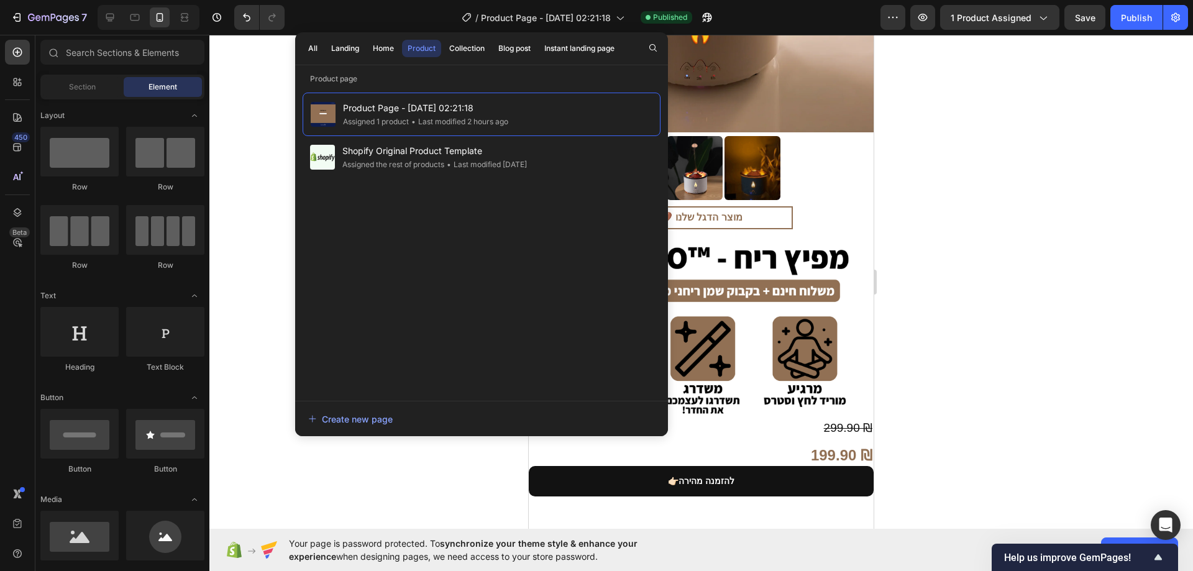
drag, startPoint x: 482, startPoint y: 97, endPoint x: 1034, endPoint y: 119, distance: 553.0
click at [1034, 119] on div at bounding box center [701, 303] width 984 height 536
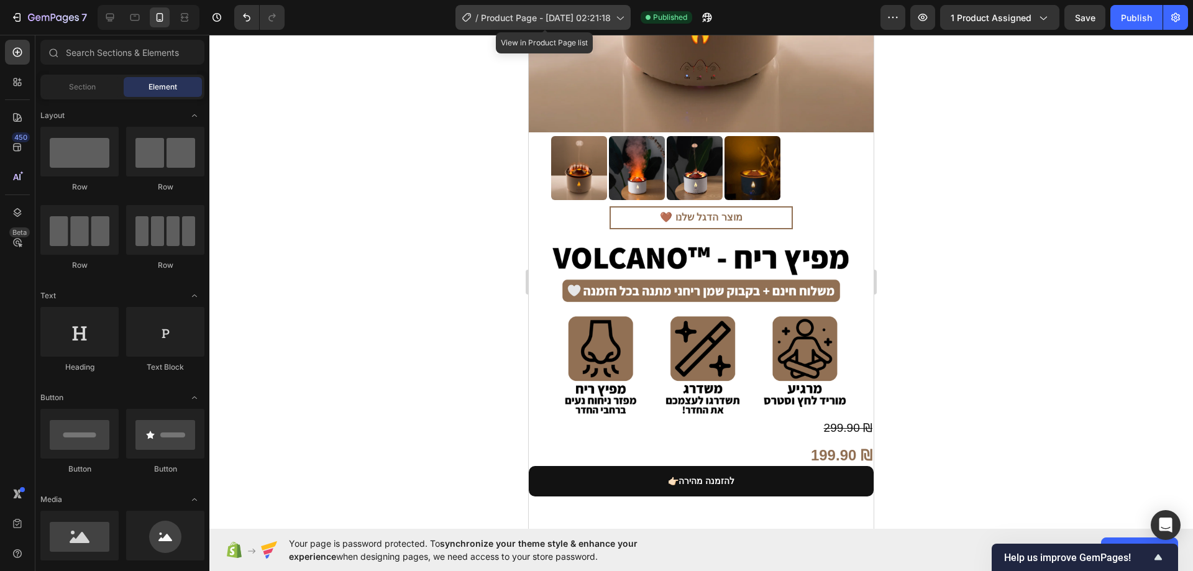
click at [611, 17] on span "Product Page - Sep 24, 02:21:18" at bounding box center [546, 17] width 130 height 13
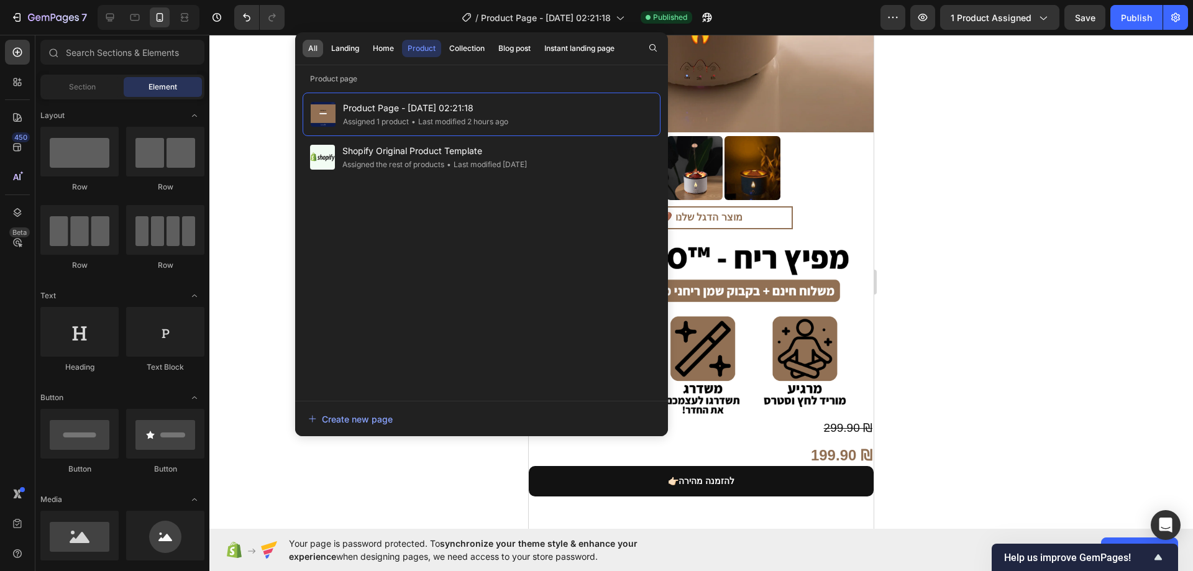
click at [318, 48] on button "All" at bounding box center [313, 48] width 21 height 17
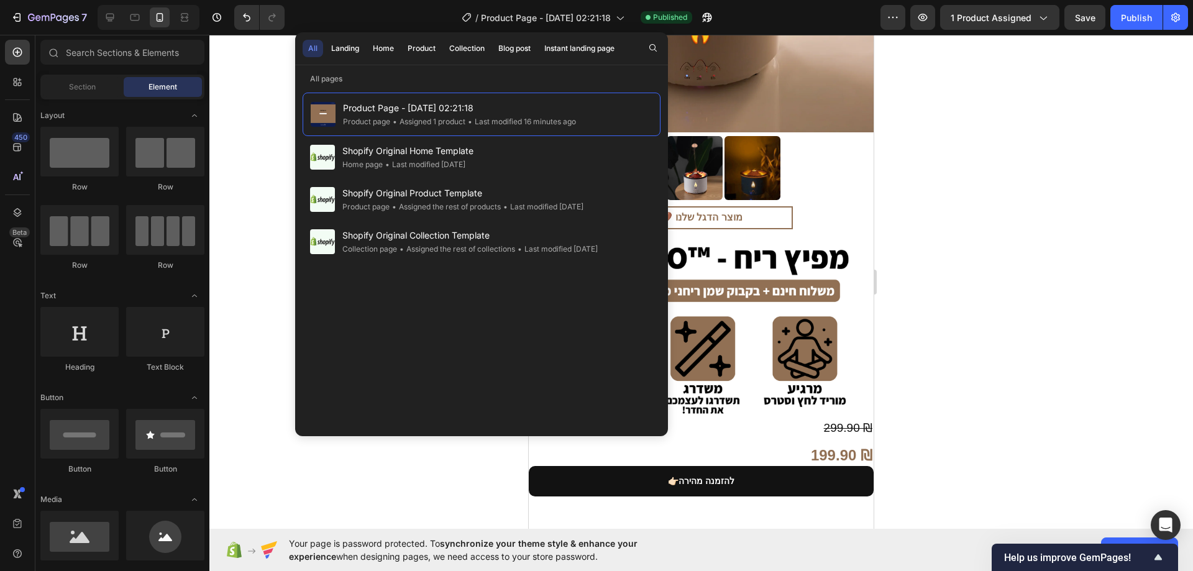
click at [1029, 124] on div at bounding box center [701, 303] width 984 height 536
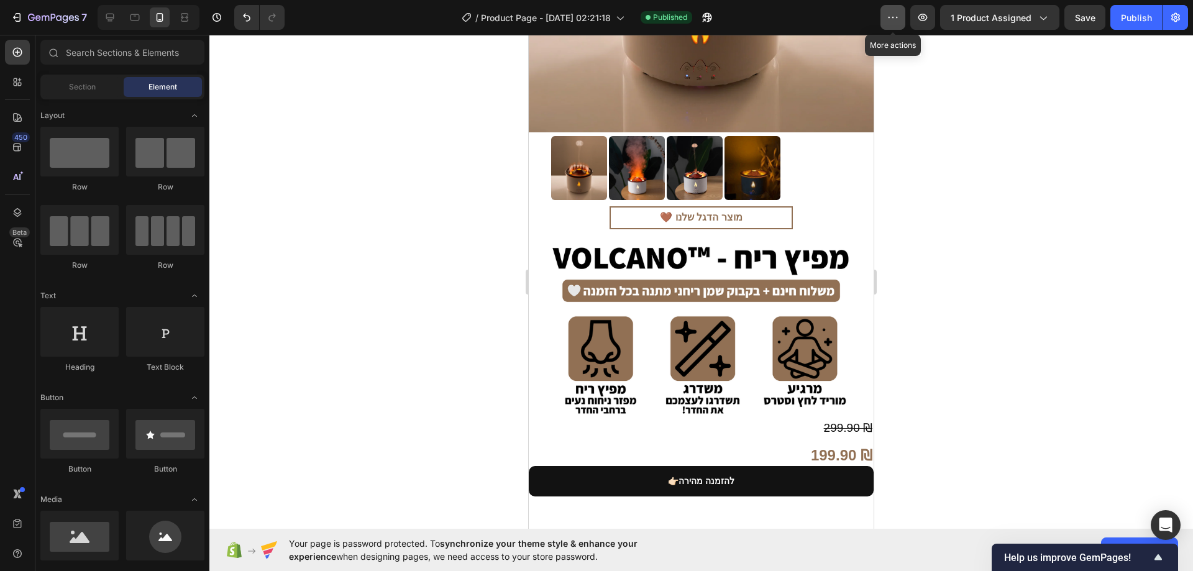
click at [899, 23] on icon "button" at bounding box center [893, 17] width 12 height 12
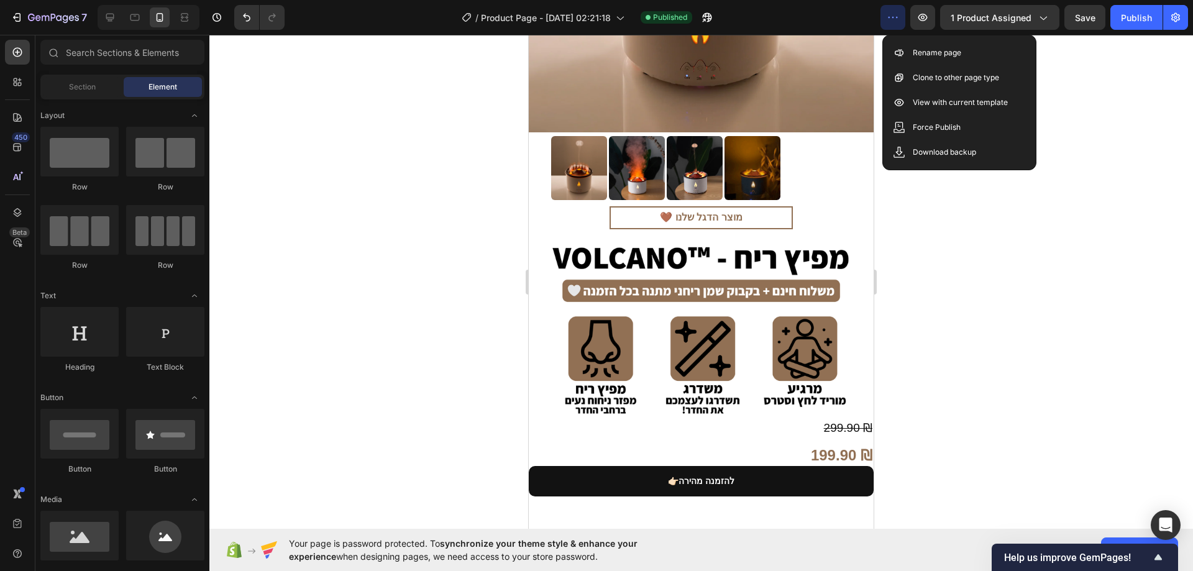
click at [899, 19] on icon "button" at bounding box center [893, 17] width 12 height 12
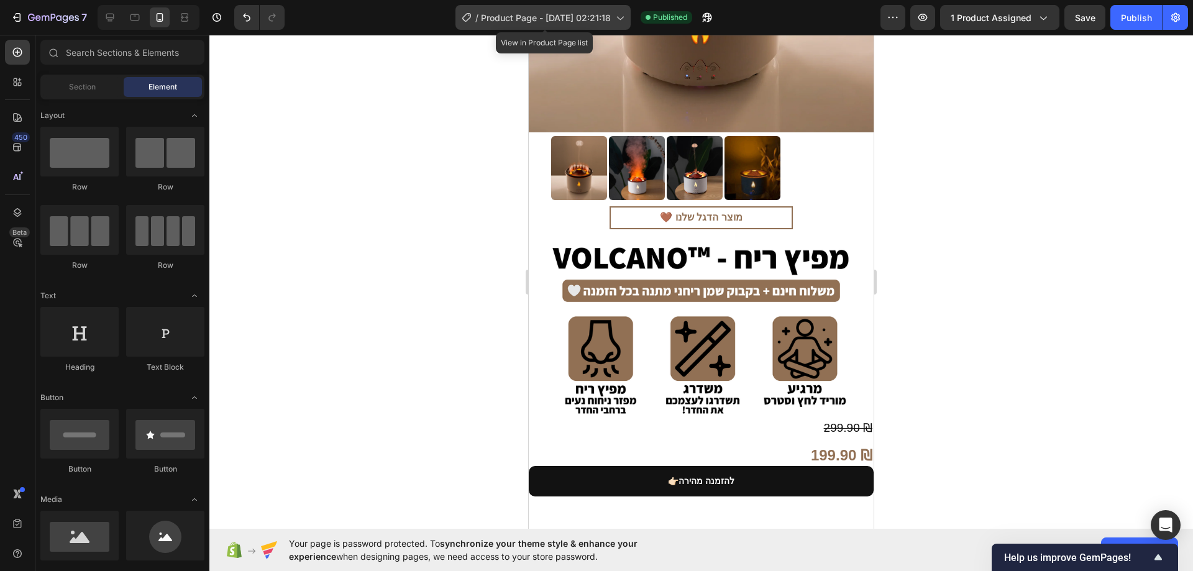
click at [616, 16] on icon at bounding box center [619, 17] width 12 height 12
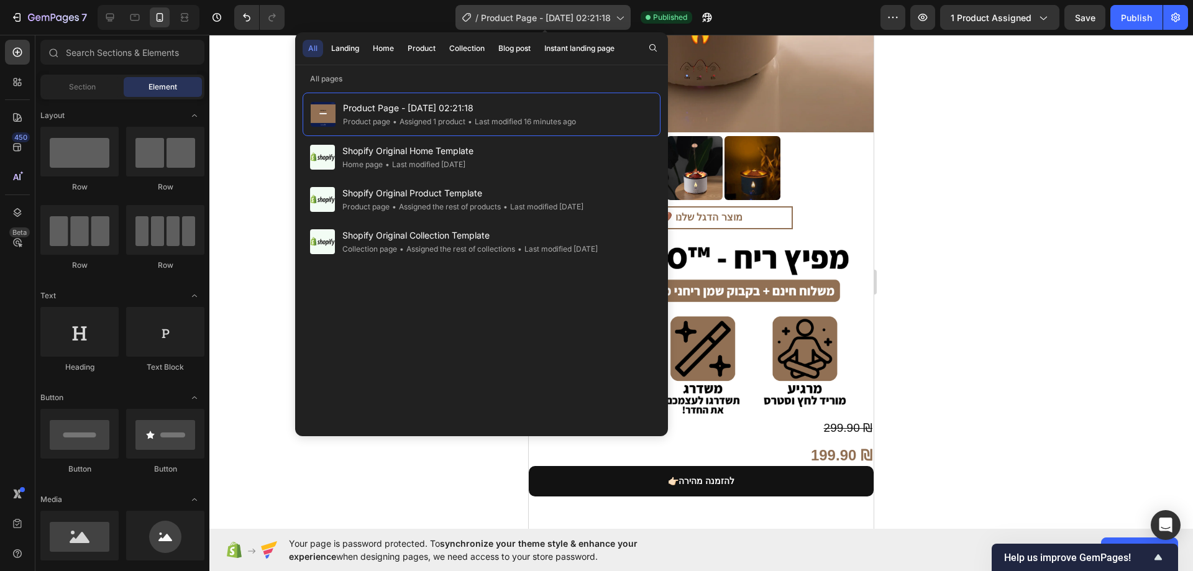
click at [616, 16] on icon at bounding box center [619, 17] width 12 height 12
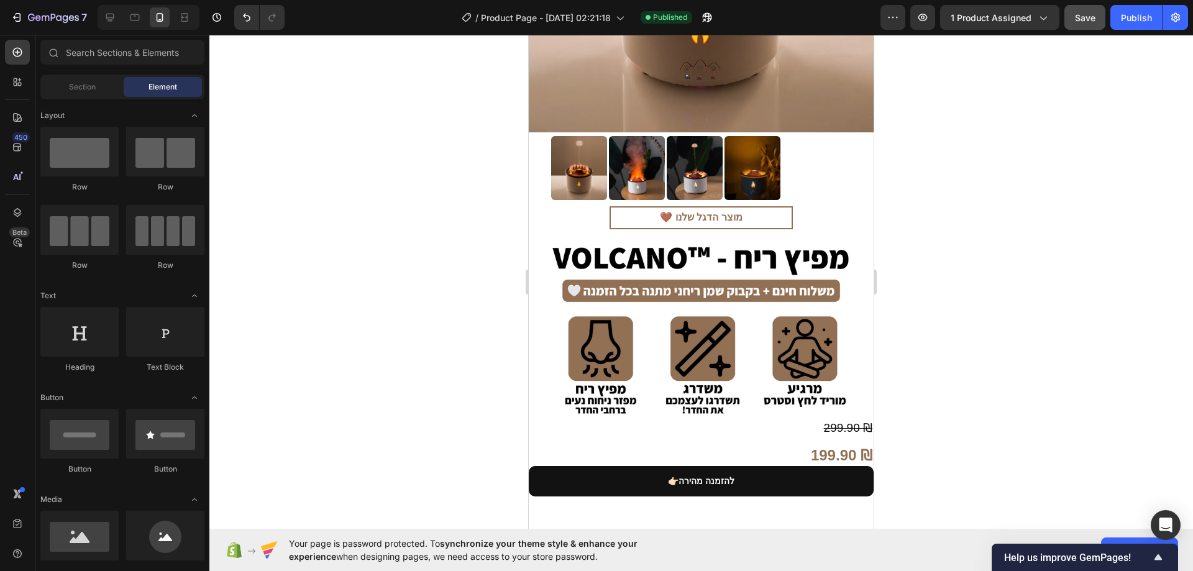
click at [1090, 17] on span "Save" at bounding box center [1085, 17] width 21 height 11
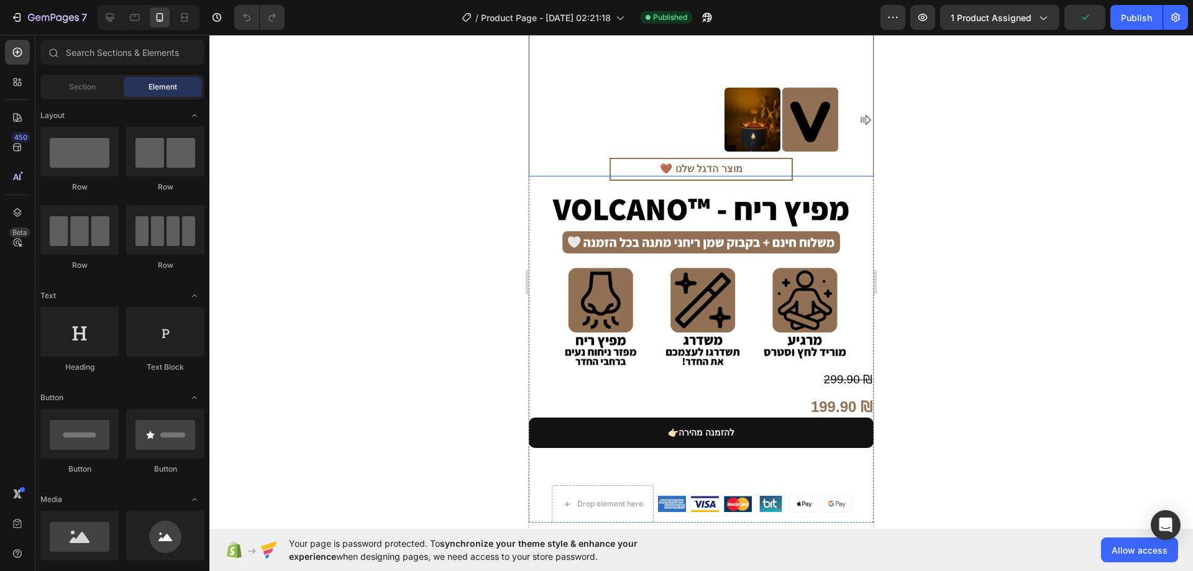
scroll to position [373, 0]
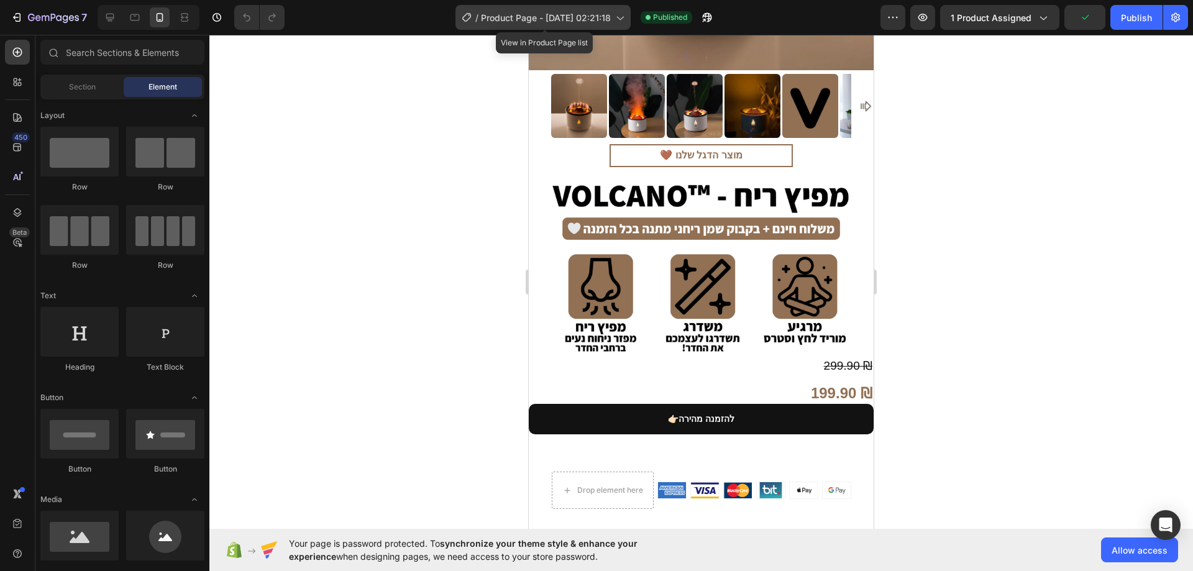
click at [595, 17] on span "Product Page - Sep 24, 02:21:18" at bounding box center [546, 17] width 130 height 13
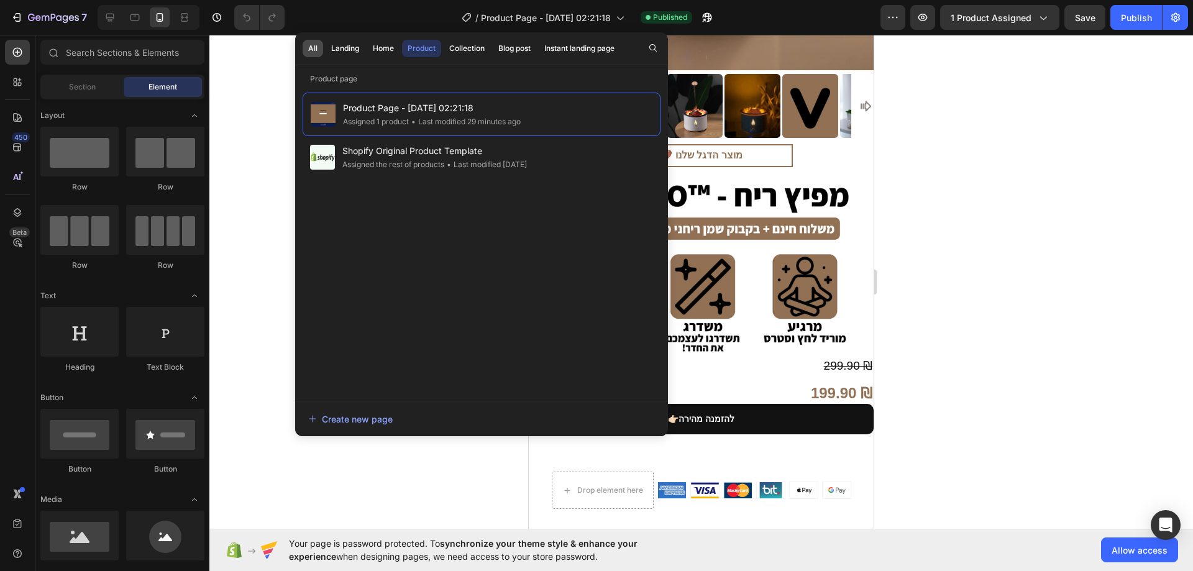
click at [318, 49] on button "All" at bounding box center [313, 48] width 21 height 17
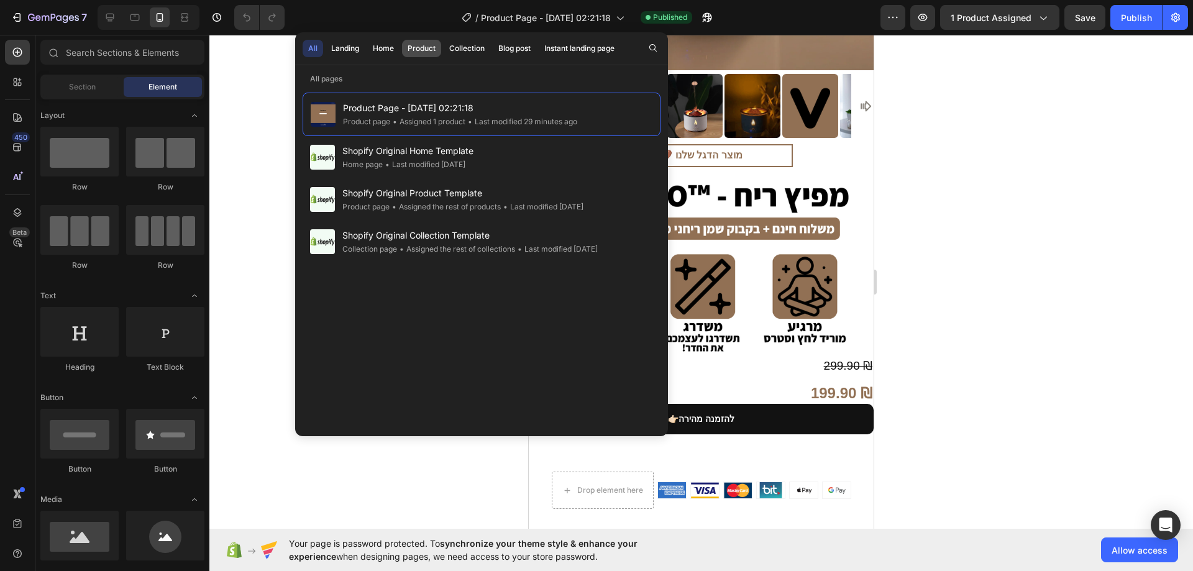
click at [424, 47] on div "Product" at bounding box center [422, 48] width 28 height 11
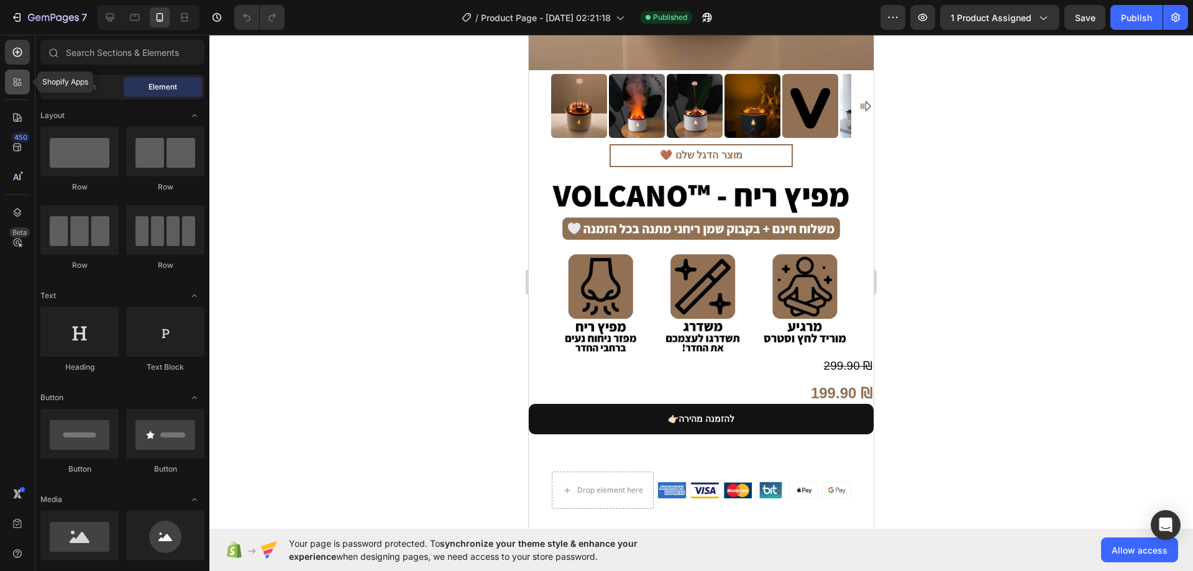
click at [17, 84] on icon at bounding box center [17, 82] width 12 height 12
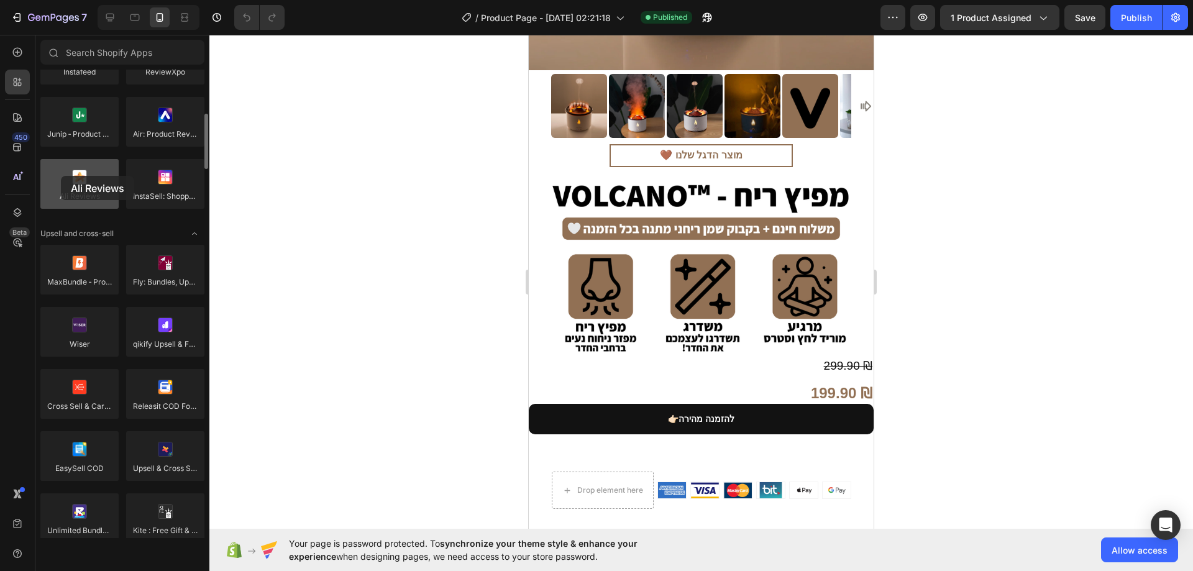
drag, startPoint x: 84, startPoint y: 193, endPoint x: 57, endPoint y: 179, distance: 30.0
click at [57, 179] on div at bounding box center [79, 184] width 78 height 50
click at [16, 147] on icon at bounding box center [17, 147] width 12 height 12
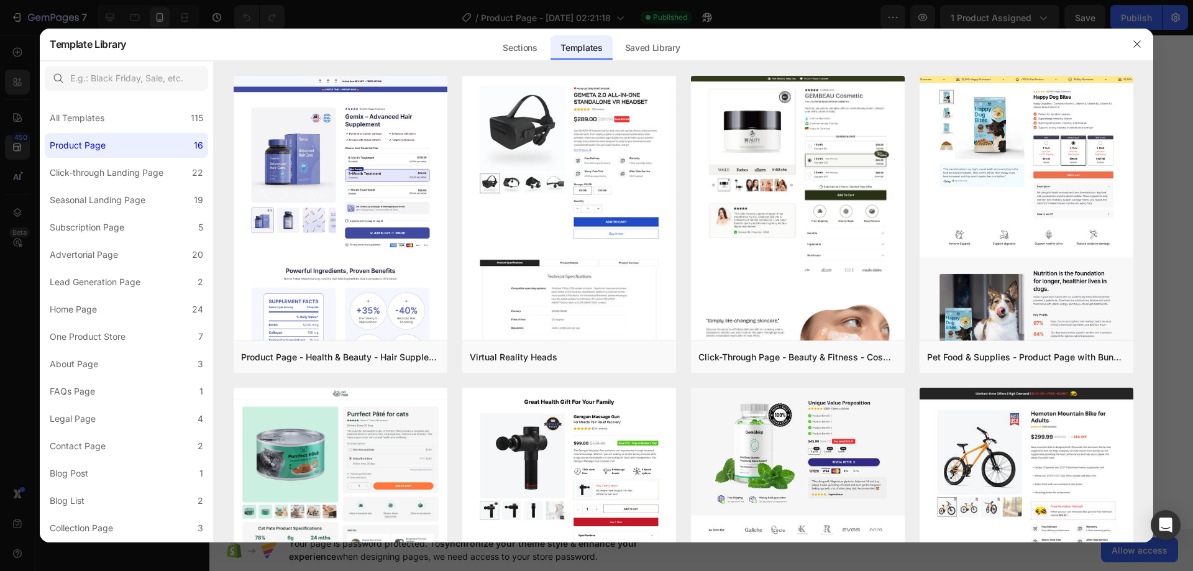
click at [19, 124] on div at bounding box center [596, 285] width 1193 height 571
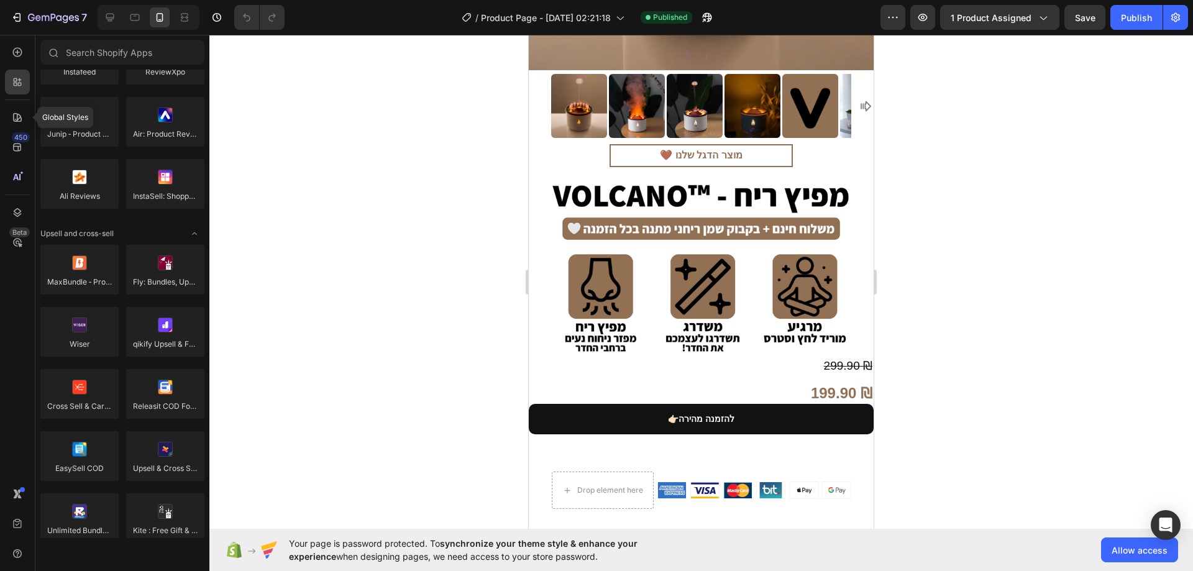
click at [19, 124] on div at bounding box center [17, 117] width 25 height 25
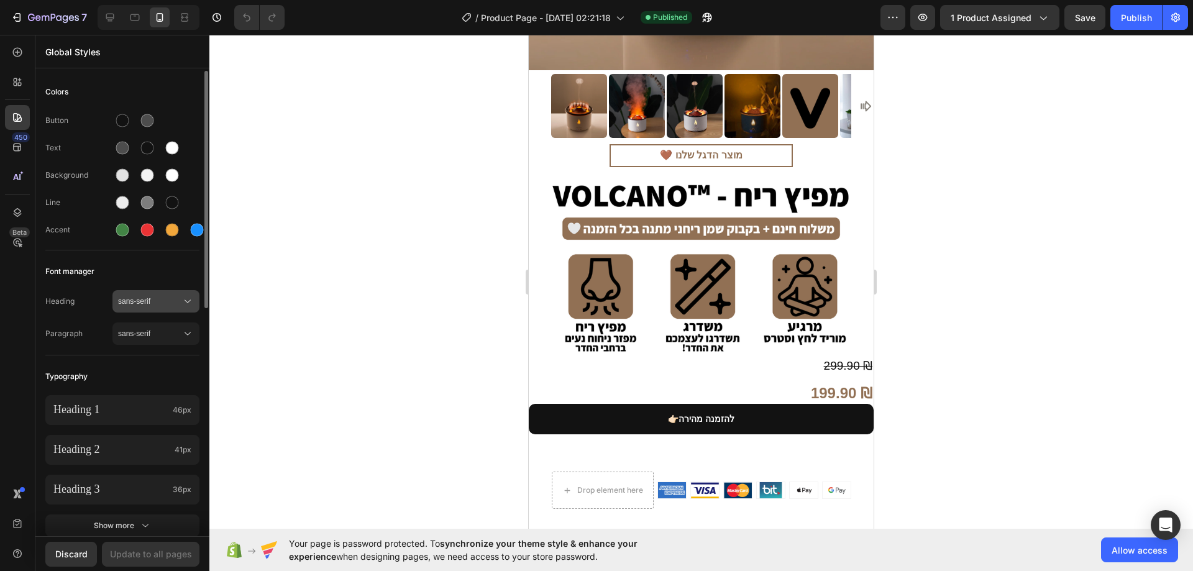
click at [139, 296] on span "sans-serif" at bounding box center [149, 301] width 63 height 11
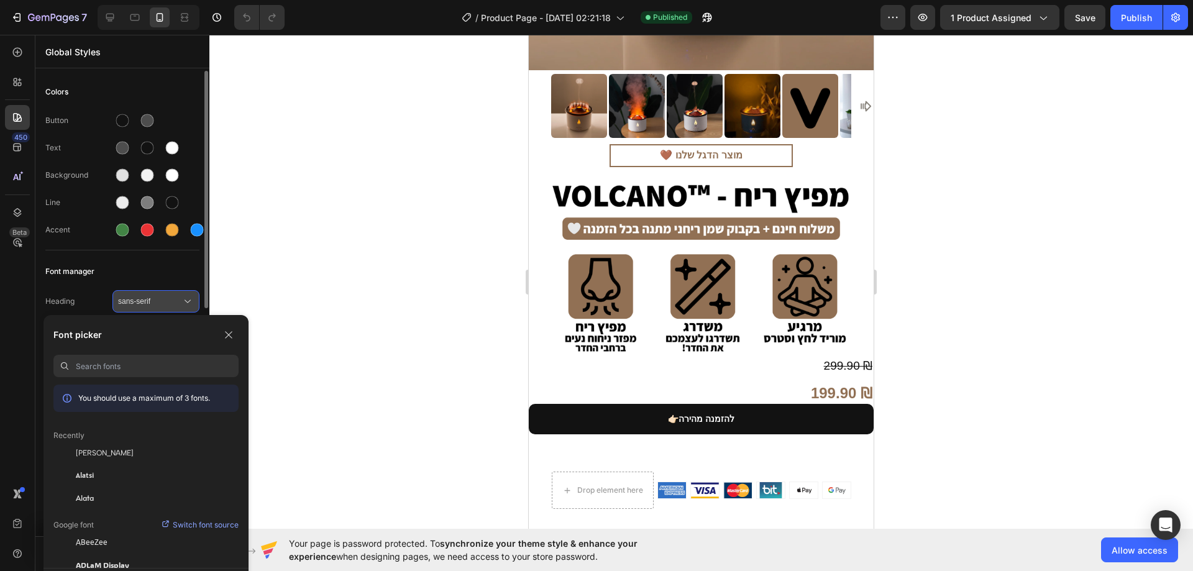
click at [139, 296] on span "sans-serif" at bounding box center [149, 301] width 63 height 11
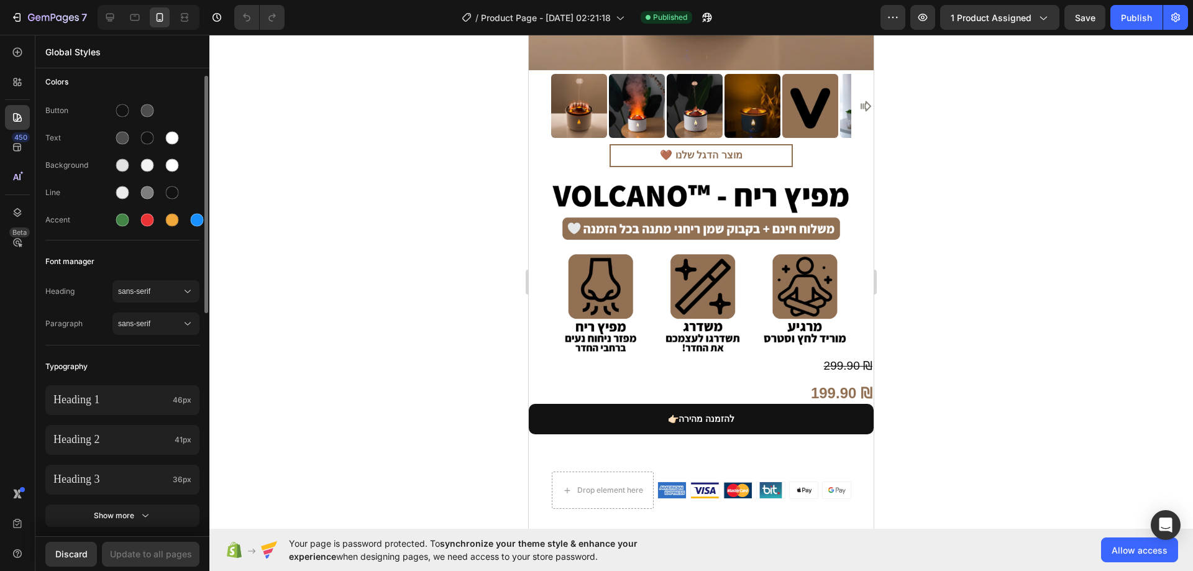
scroll to position [0, 0]
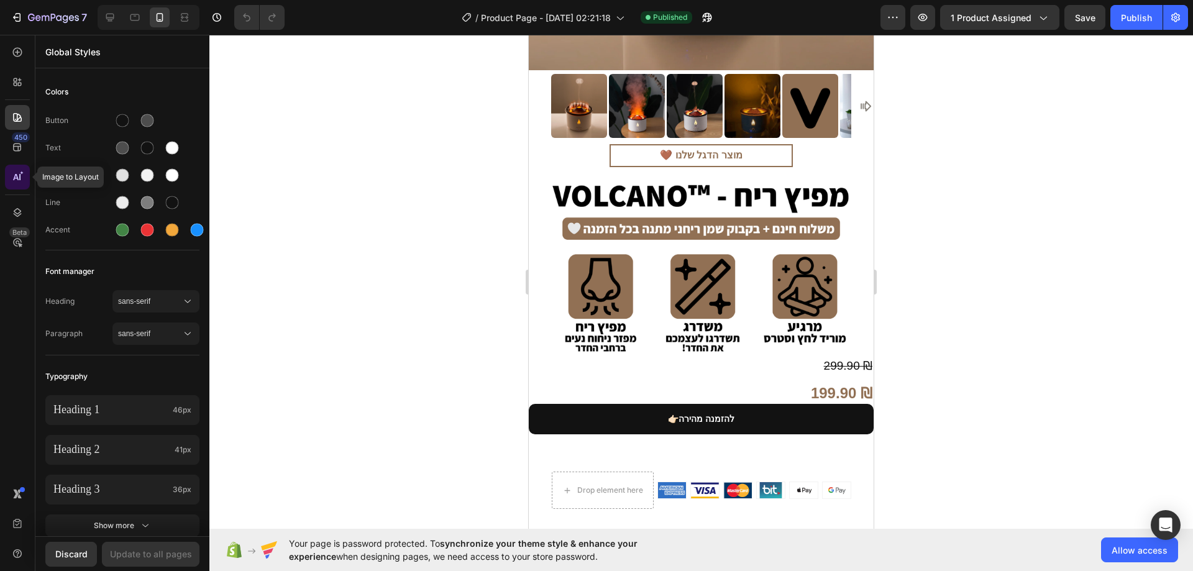
click at [23, 171] on icon at bounding box center [17, 177] width 12 height 12
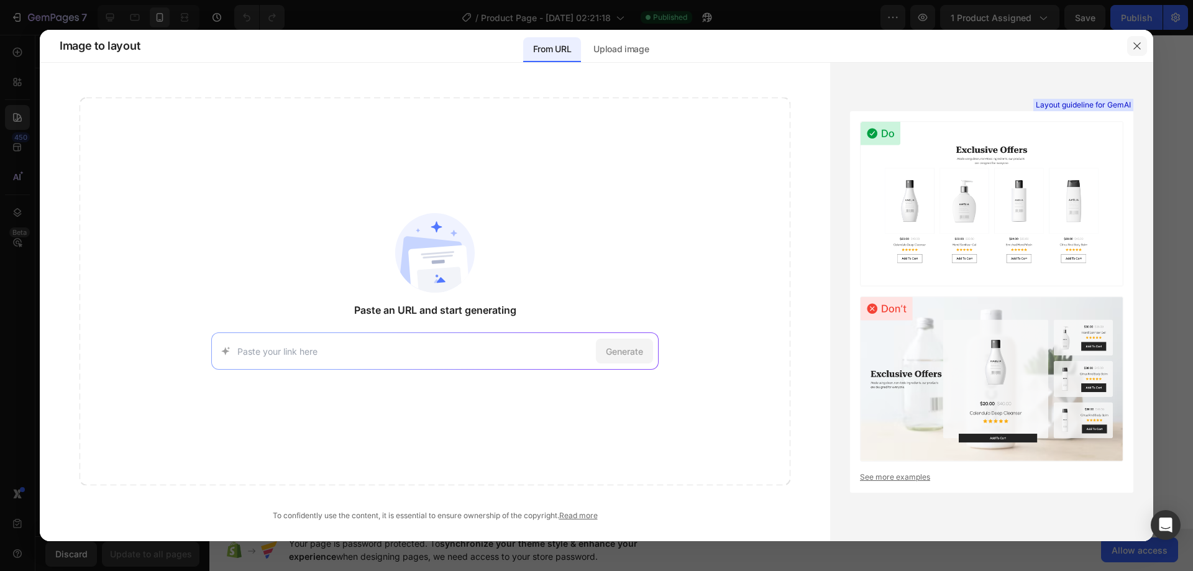
click at [1139, 46] on icon "button" at bounding box center [1137, 46] width 10 height 10
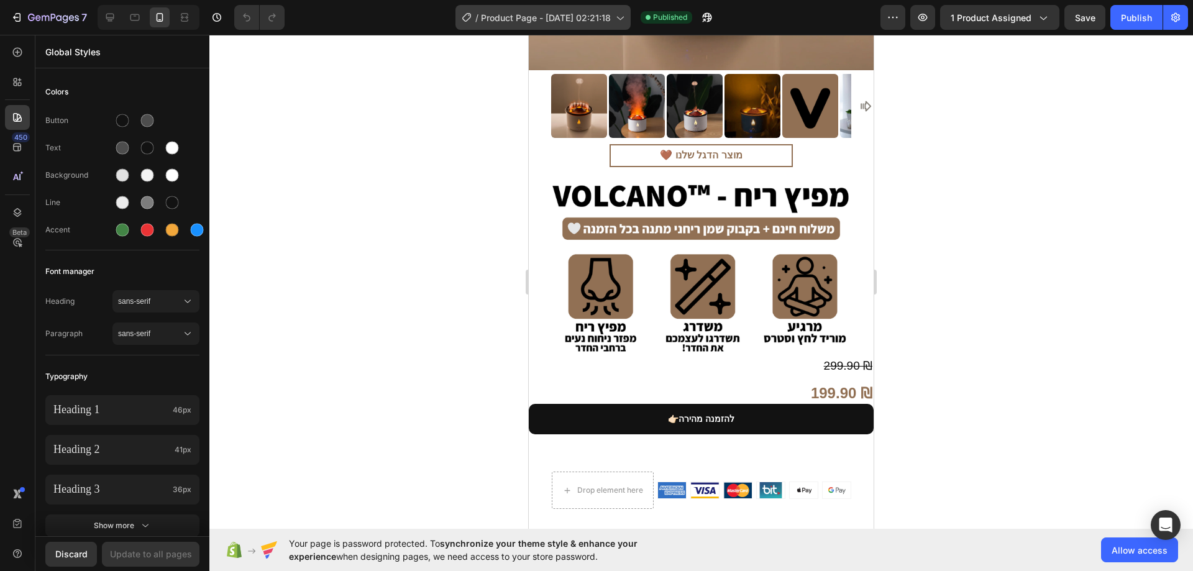
click at [611, 21] on span "Product Page - [DATE] 02:21:18" at bounding box center [546, 17] width 130 height 13
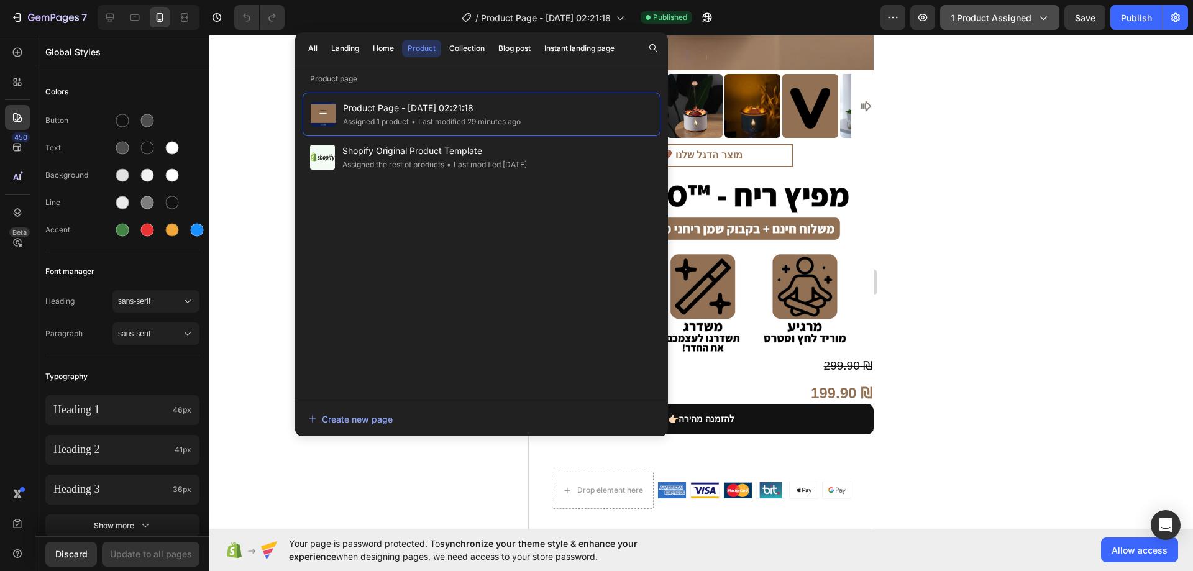
click at [1030, 13] on span "1 product assigned" at bounding box center [991, 17] width 81 height 13
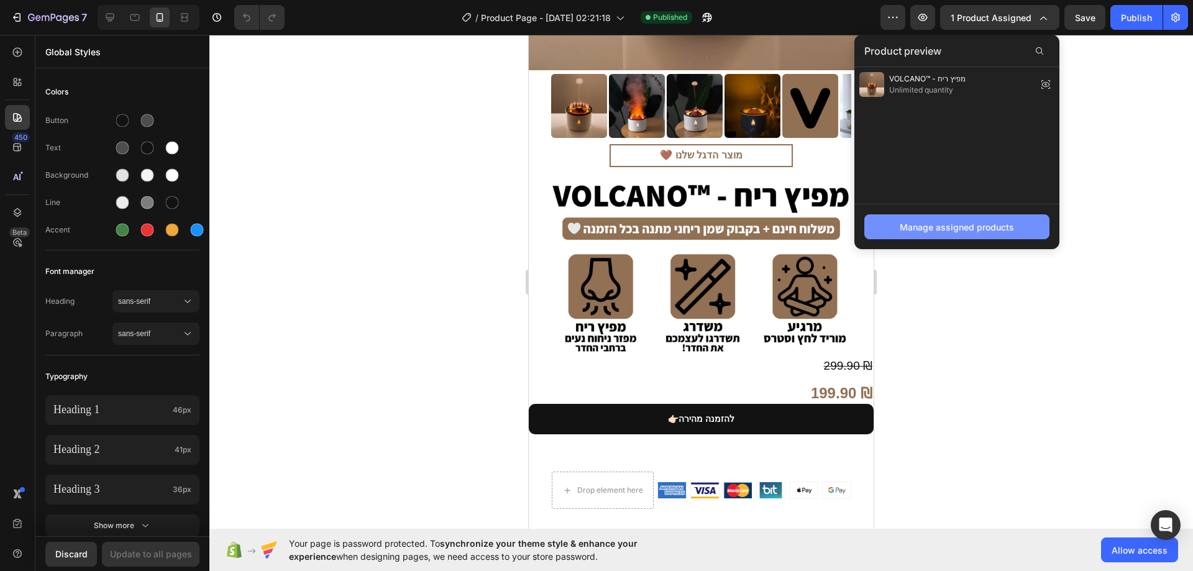
click at [1016, 219] on button "Manage assigned products" at bounding box center [957, 226] width 185 height 25
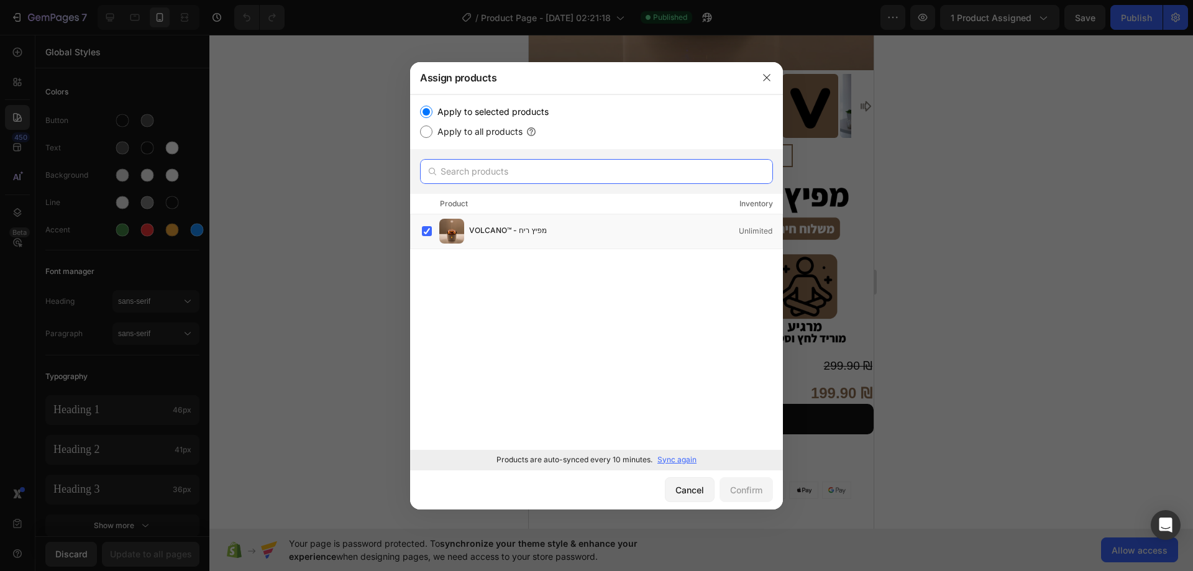
click at [515, 168] on input "text" at bounding box center [596, 171] width 353 height 25
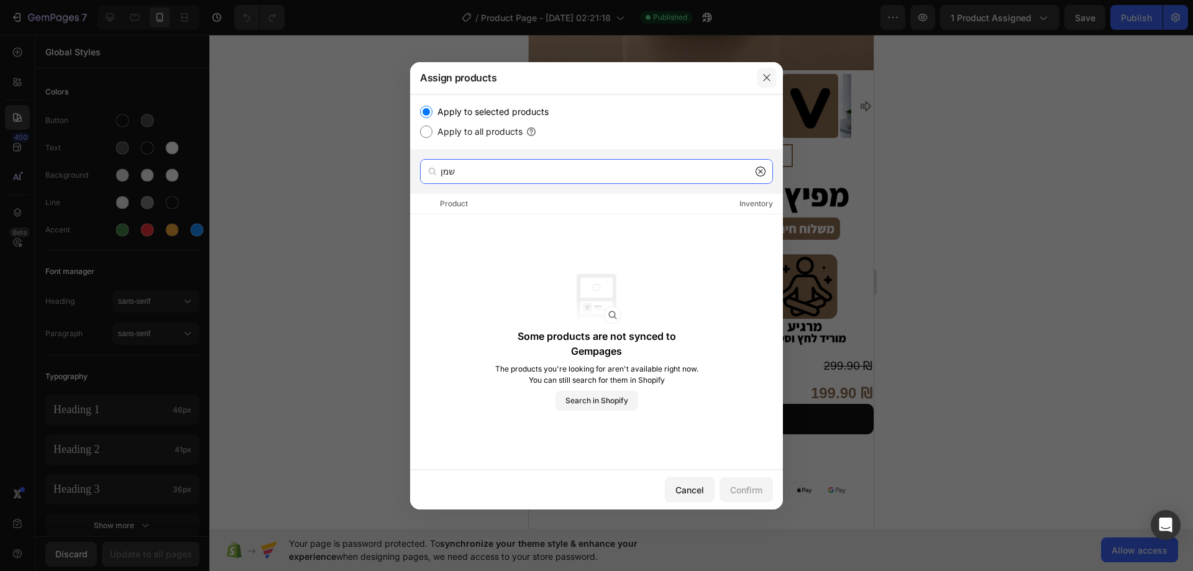
type input "שמן"
click at [767, 78] on icon "button" at bounding box center [767, 78] width 10 height 10
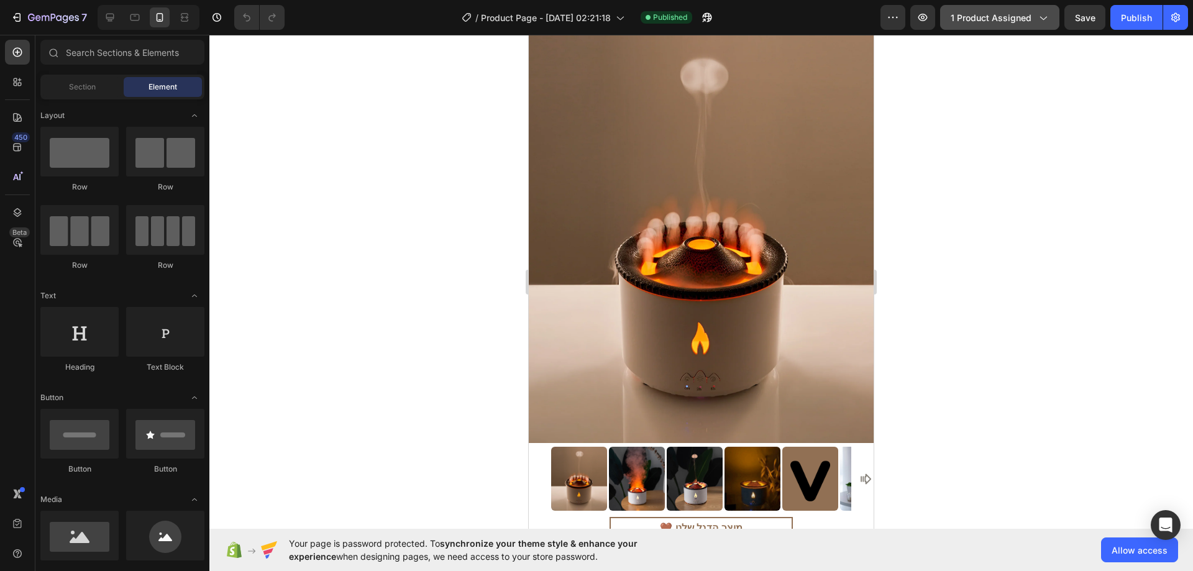
click at [976, 25] on button "1 product assigned" at bounding box center [999, 17] width 119 height 25
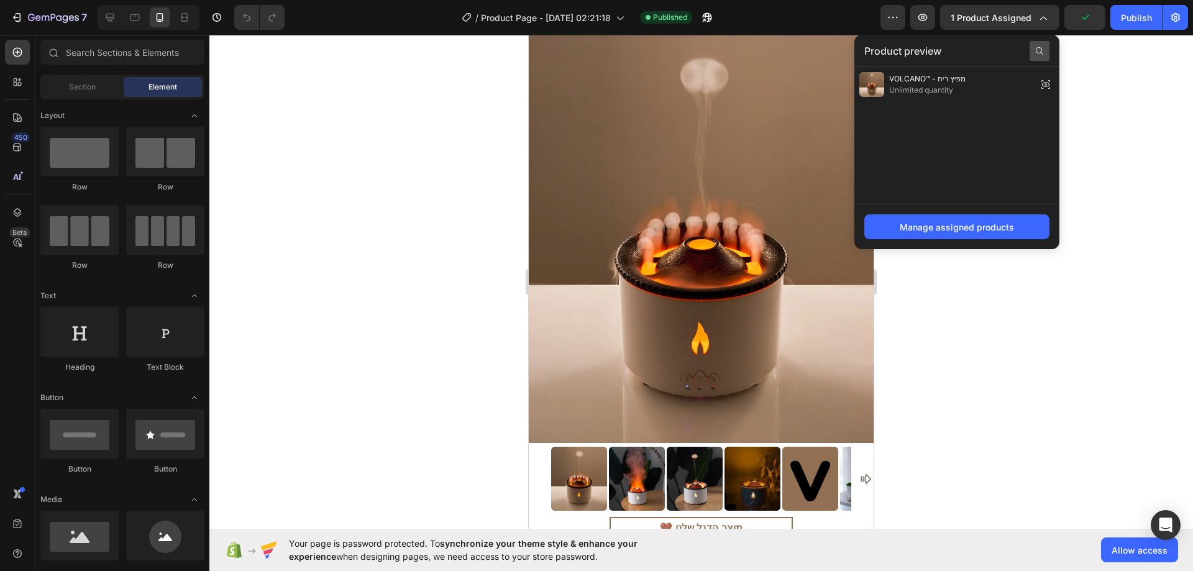
click at [1035, 48] on icon at bounding box center [1040, 51] width 10 height 10
type input "ש"
click at [960, 217] on button "Manage assigned products" at bounding box center [957, 226] width 185 height 25
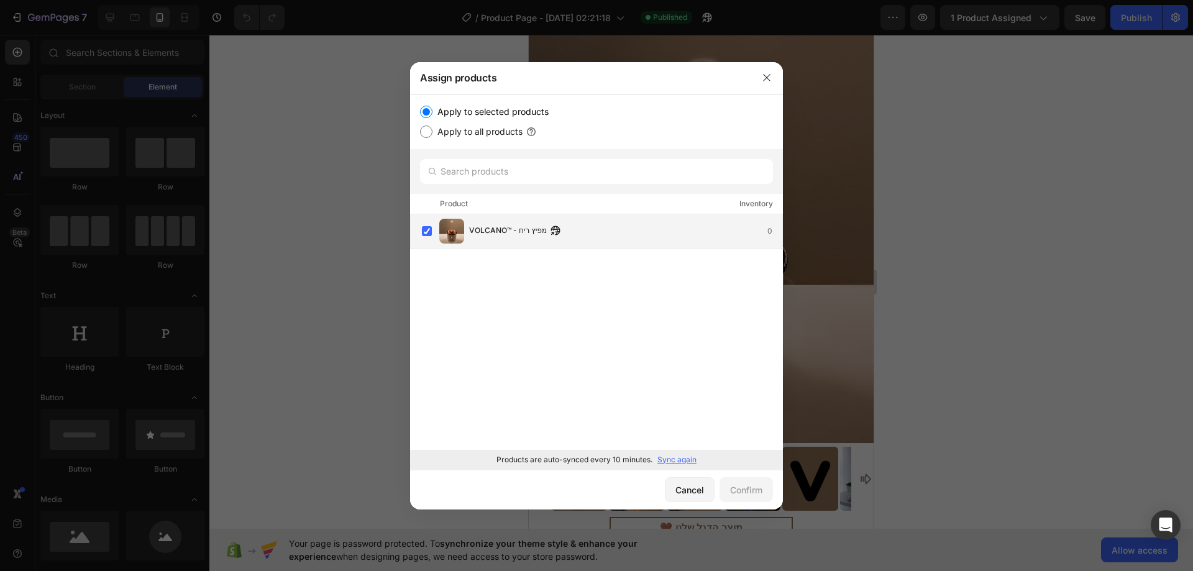
click at [682, 234] on div "VOLCANO™ - מפיץ ריח 0" at bounding box center [625, 231] width 313 height 14
click at [682, 234] on div "VOLCANO™ - מפיץ ריח Will be assigned to template applying to all products 0" at bounding box center [625, 231] width 313 height 27
click at [682, 234] on div "VOLCANO™ - מפיץ ריח 0" at bounding box center [625, 231] width 313 height 14
click at [682, 234] on div "VOLCANO™ - מפיץ ריח Will be assigned to template applying to all products 0" at bounding box center [625, 231] width 313 height 27
click at [452, 131] on label "Apply to all products" at bounding box center [478, 131] width 90 height 15
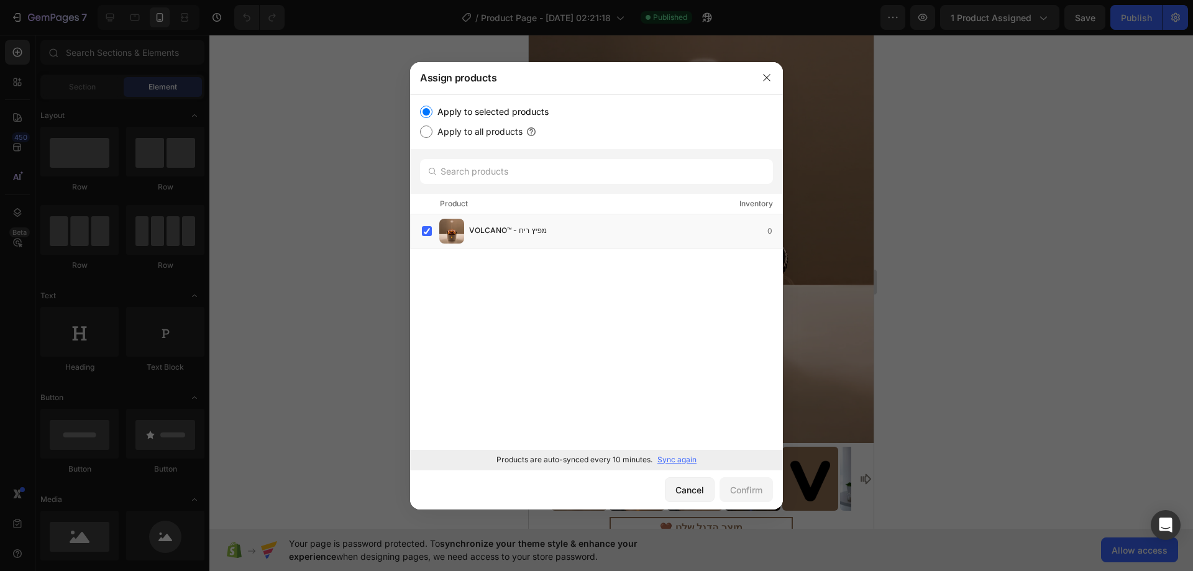
click at [433, 131] on input "Apply to all products" at bounding box center [426, 132] width 12 height 12
radio input "true"
click at [741, 484] on div "Confirm" at bounding box center [746, 490] width 32 height 13
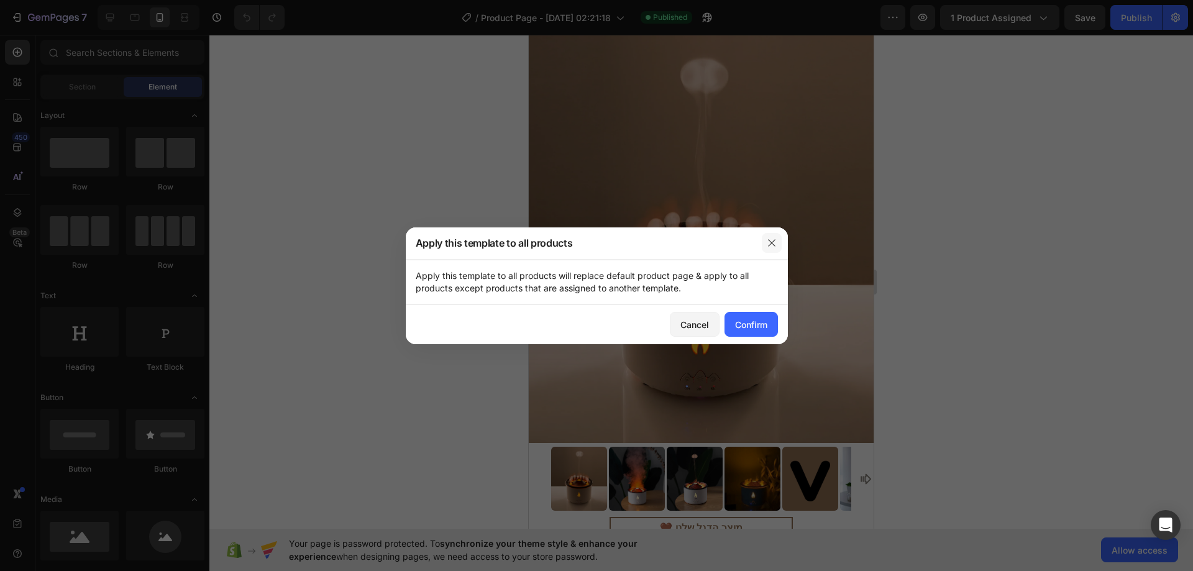
click at [776, 244] on icon "button" at bounding box center [772, 243] width 10 height 10
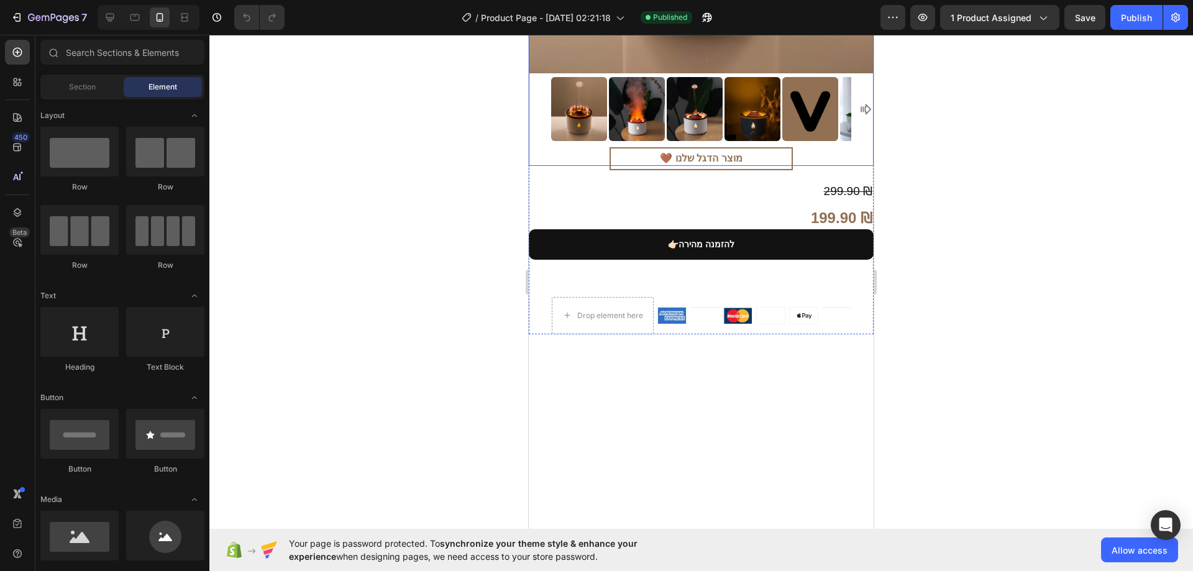
scroll to position [373, 0]
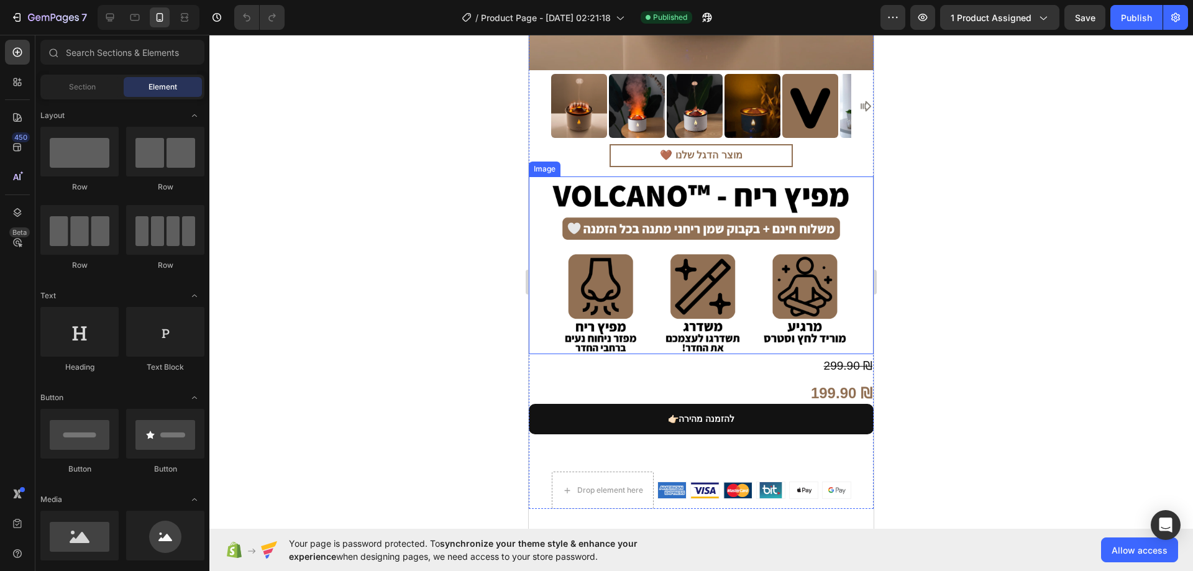
click at [679, 219] on img at bounding box center [701, 266] width 345 height 178
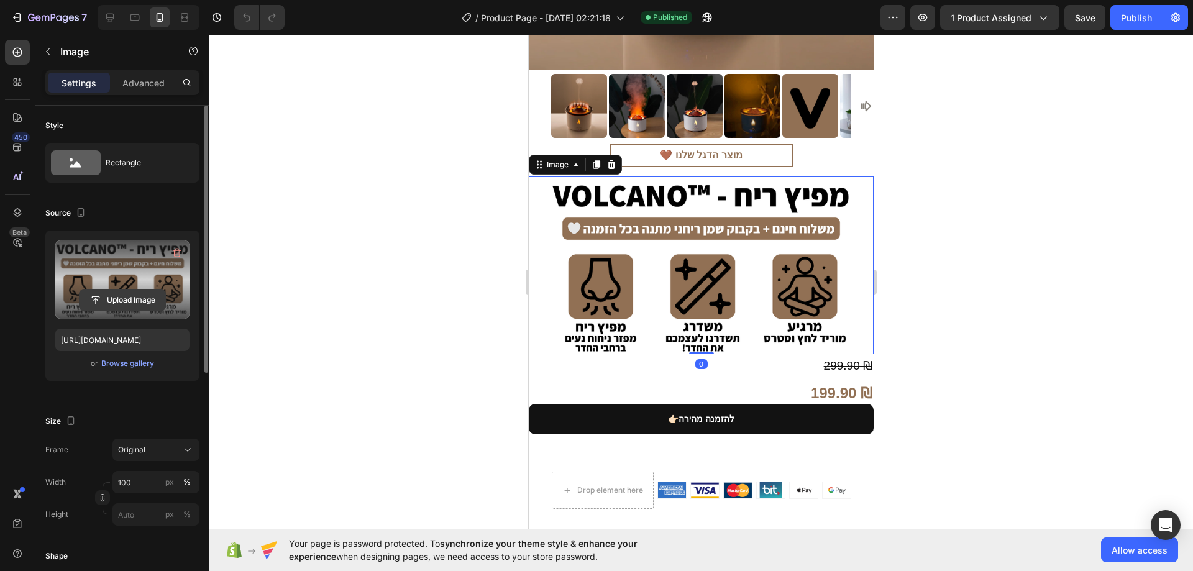
click at [133, 293] on input "file" at bounding box center [123, 300] width 86 height 21
click at [106, 15] on icon at bounding box center [110, 17] width 12 height 12
type input "[URL][DOMAIN_NAME]"
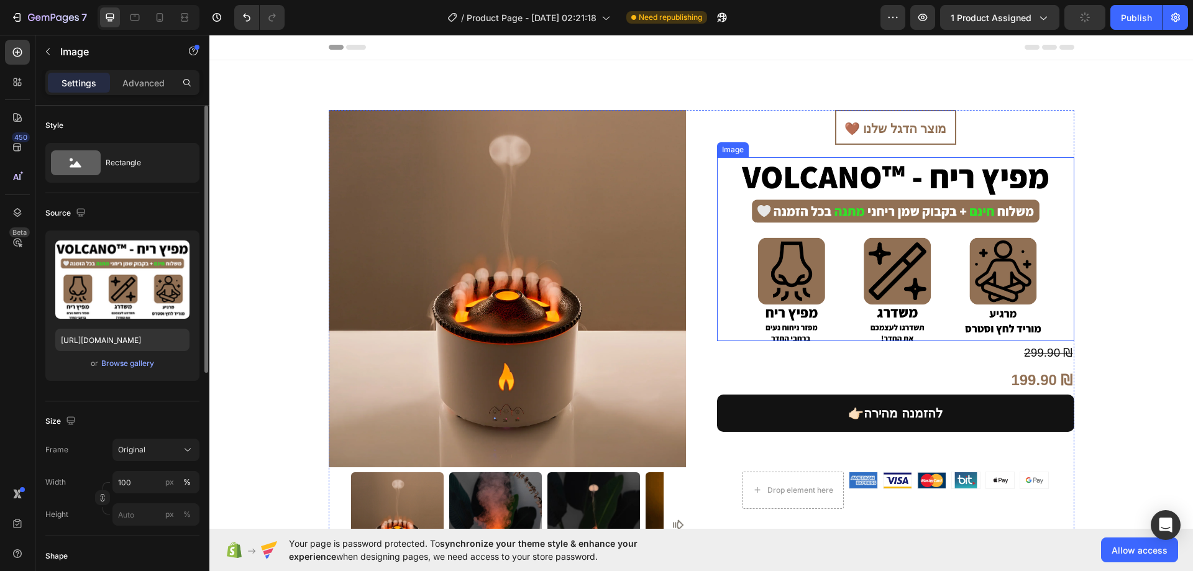
click at [845, 233] on img at bounding box center [895, 249] width 357 height 185
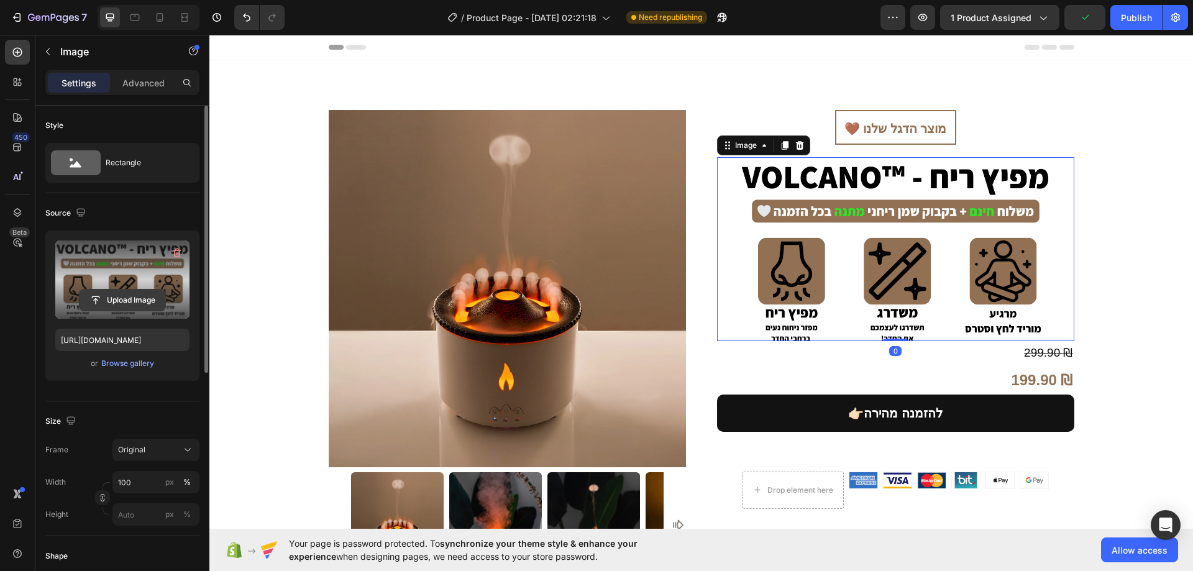
click at [140, 301] on input "file" at bounding box center [123, 300] width 86 height 21
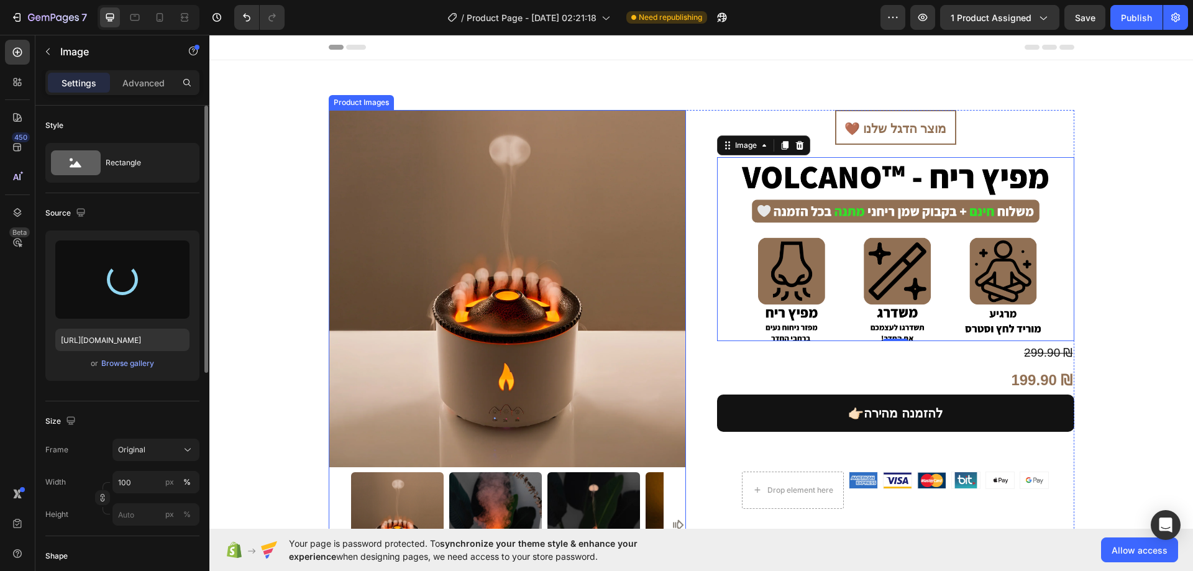
type input "https://cdn.shopify.com/s/files/1/0774/9723/7727/files/gempages_585757887402345…"
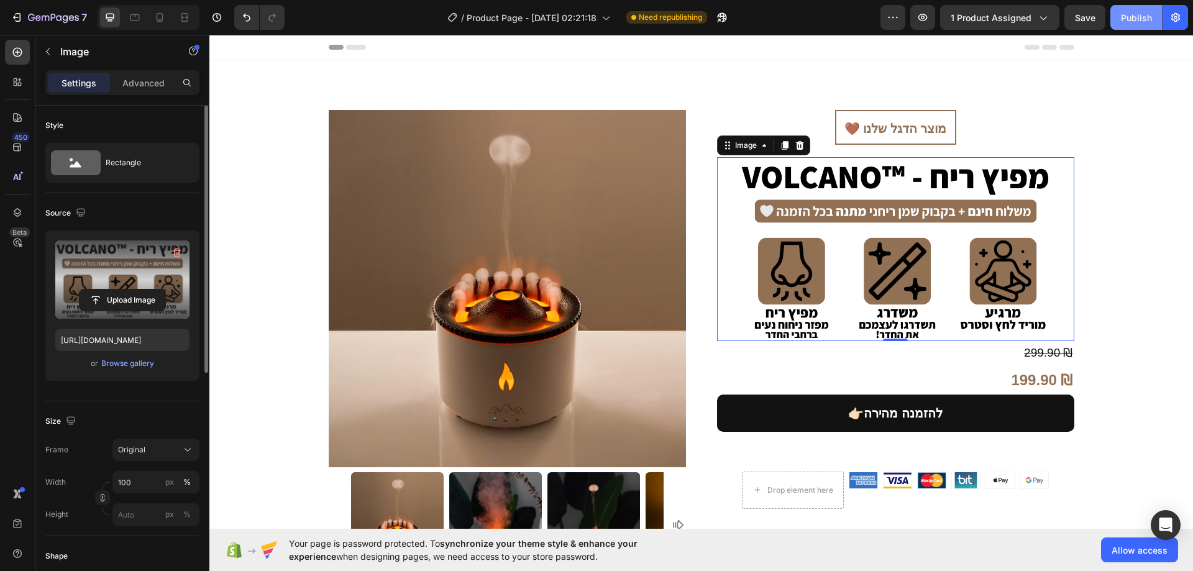
drag, startPoint x: 1138, startPoint y: 21, endPoint x: 930, endPoint y: 23, distance: 208.2
click at [1138, 21] on div "Publish" at bounding box center [1136, 17] width 31 height 13
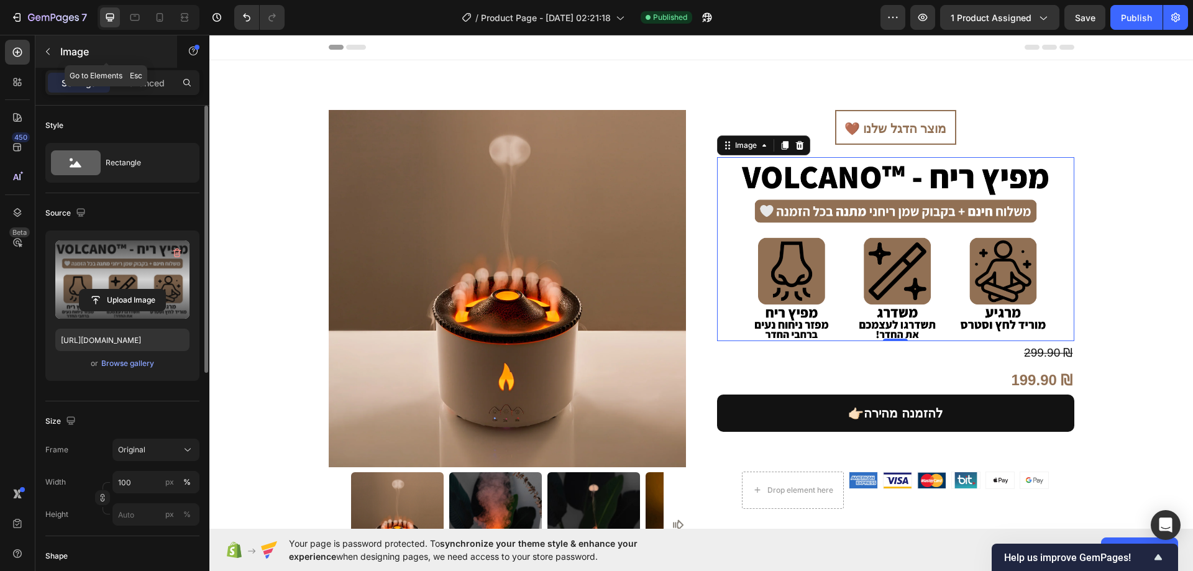
click at [94, 52] on p "Image" at bounding box center [113, 51] width 106 height 15
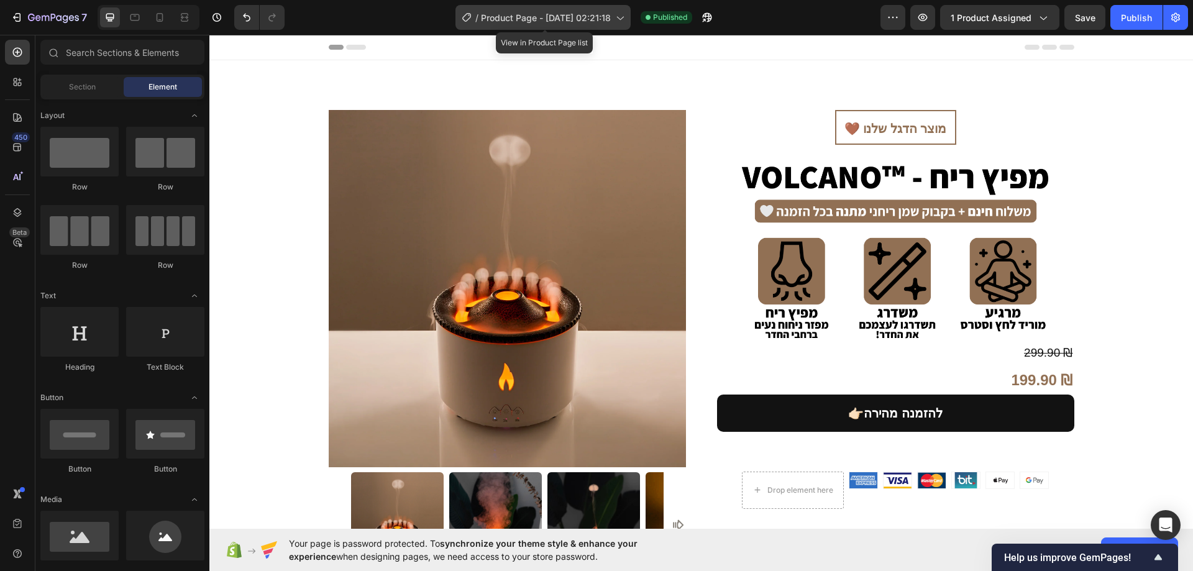
click at [528, 16] on span "Product Page - Sep 24, 02:21:18" at bounding box center [546, 17] width 130 height 13
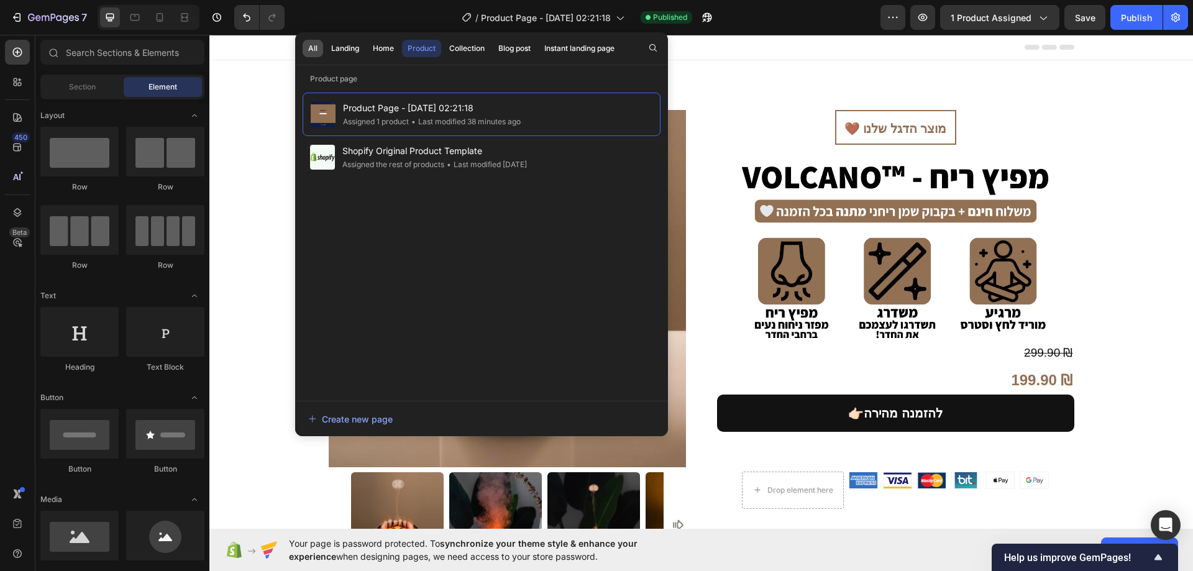
click at [310, 45] on div "All" at bounding box center [312, 48] width 9 height 11
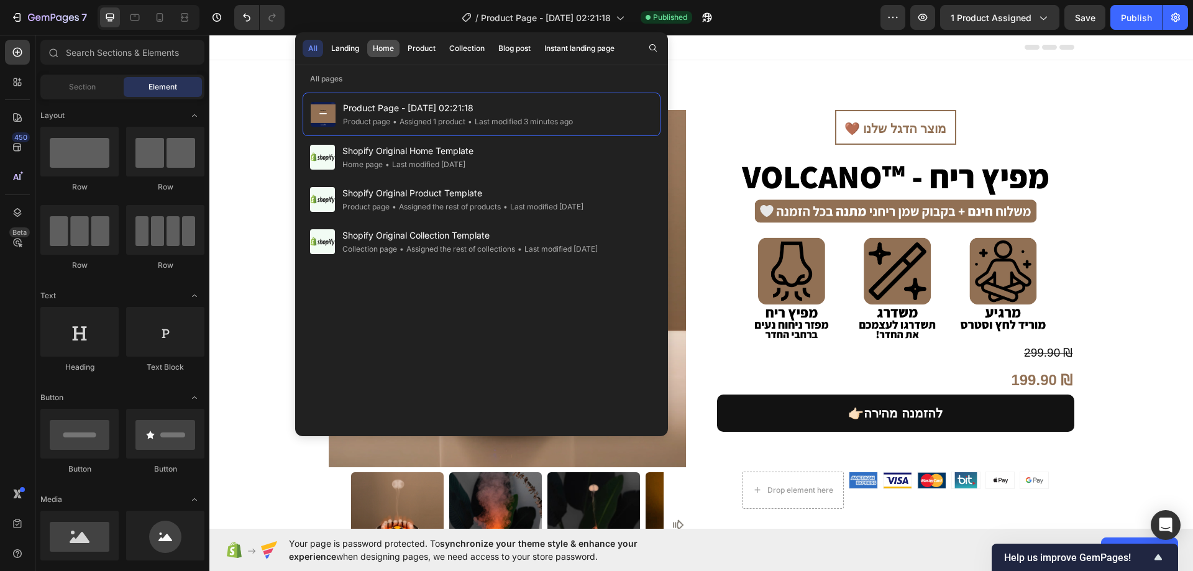
click at [380, 43] on div "Home" at bounding box center [383, 48] width 21 height 11
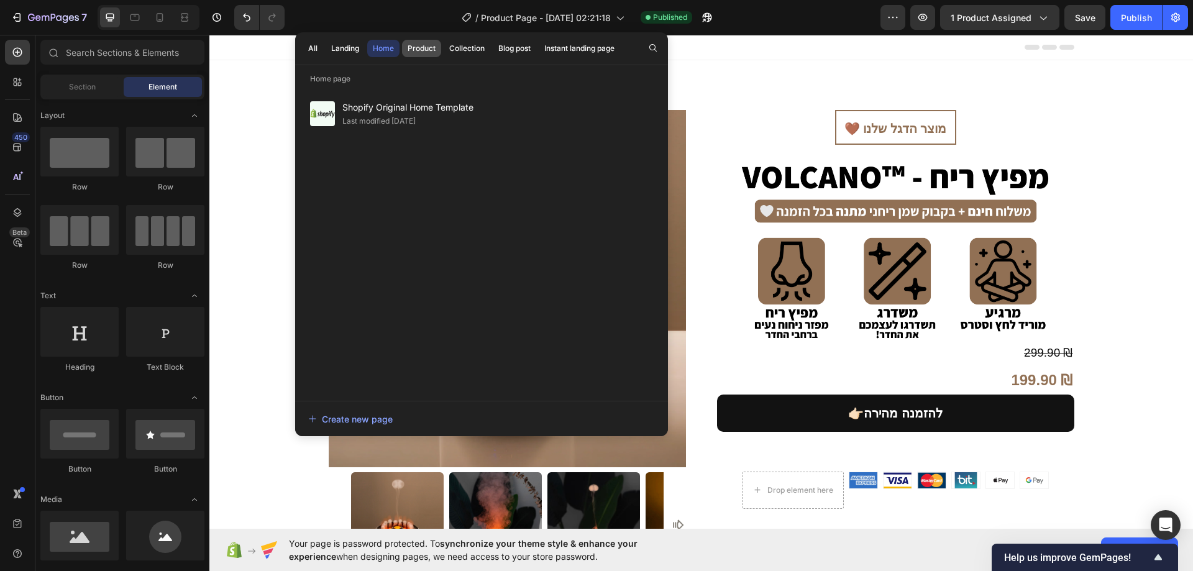
click at [433, 44] on div "Product" at bounding box center [422, 48] width 28 height 11
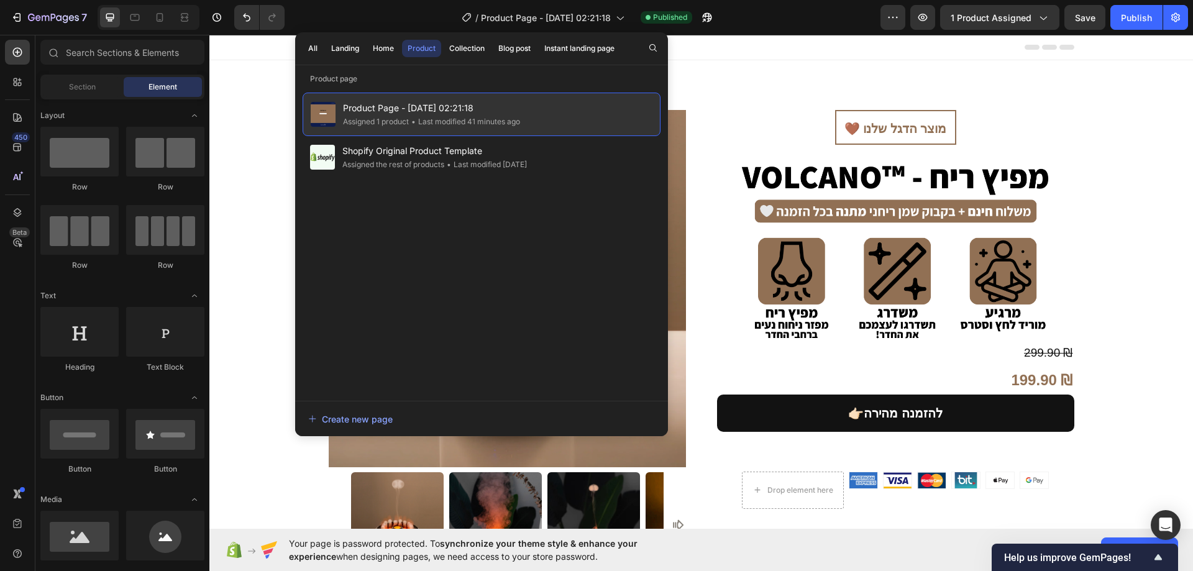
drag, startPoint x: 442, startPoint y: 114, endPoint x: 456, endPoint y: 109, distance: 15.4
click at [456, 109] on span "Product Page - Sep 24, 02:21:18" at bounding box center [431, 108] width 177 height 15
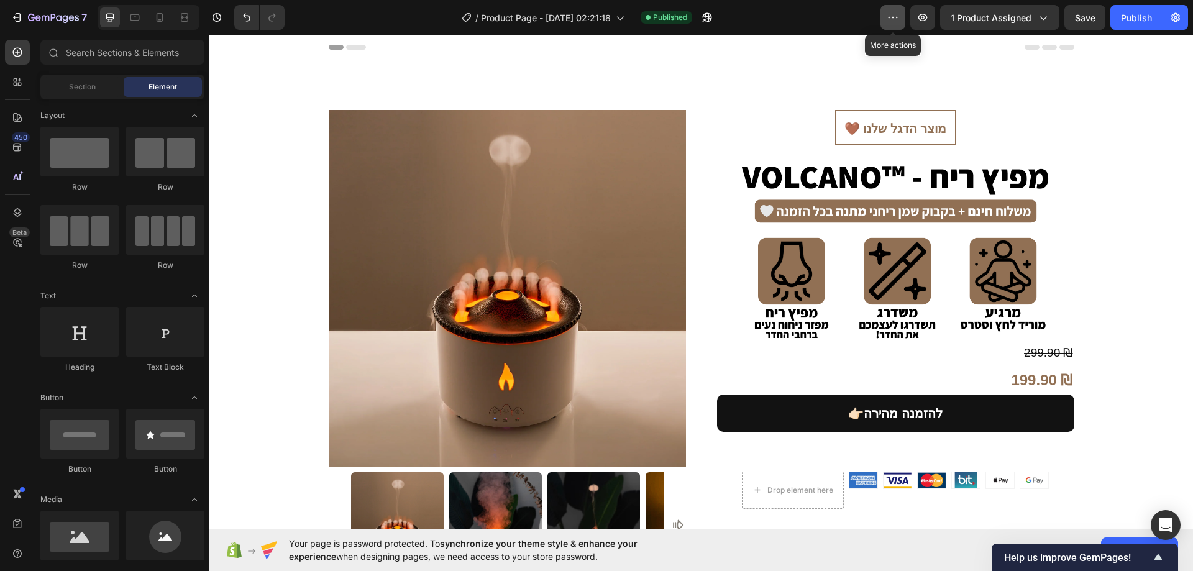
click at [896, 21] on icon "button" at bounding box center [893, 17] width 12 height 12
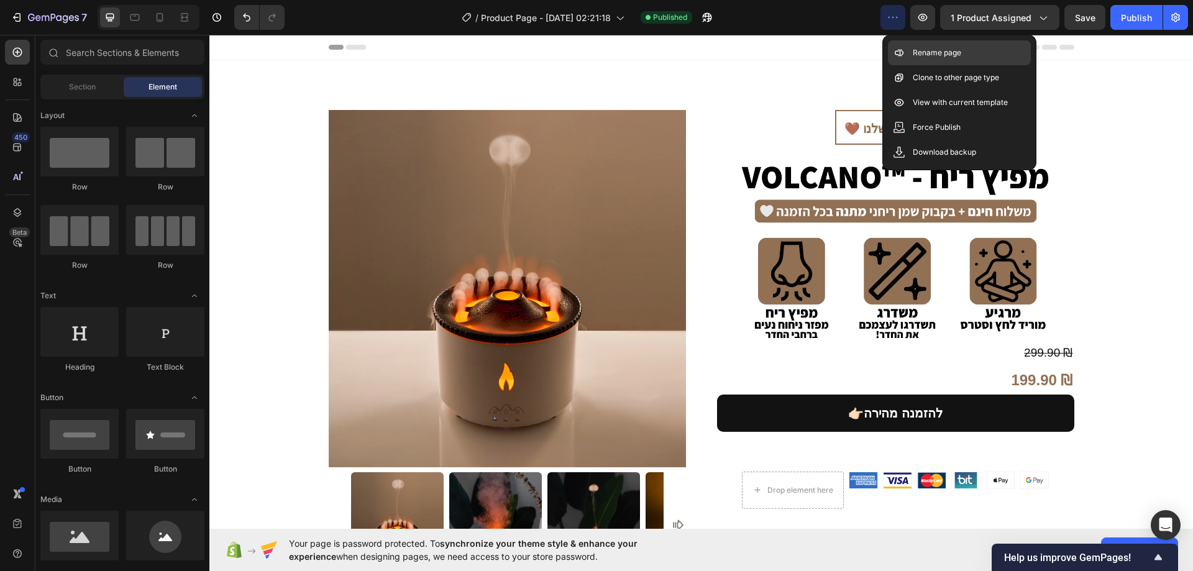
click at [959, 56] on p "Rename page" at bounding box center [937, 53] width 48 height 12
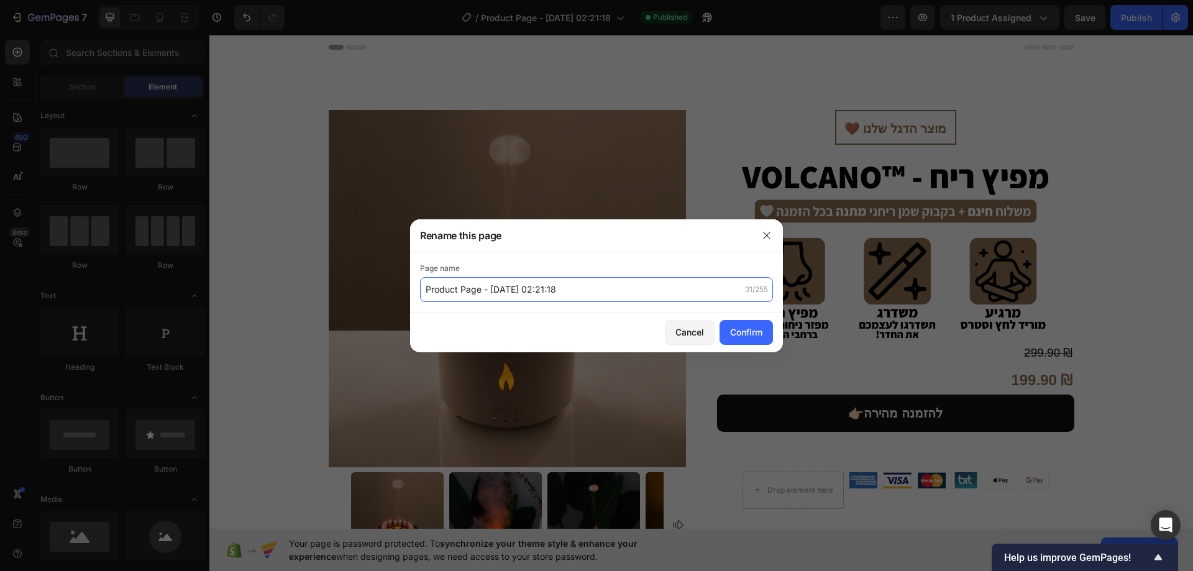
click at [602, 291] on input "Product Page - Sep 24, 02:21:18" at bounding box center [596, 289] width 353 height 25
type input "י"
type input "עמוד מפיץ ריח 1"
click at [756, 326] on div "Confirm" at bounding box center [746, 332] width 32 height 13
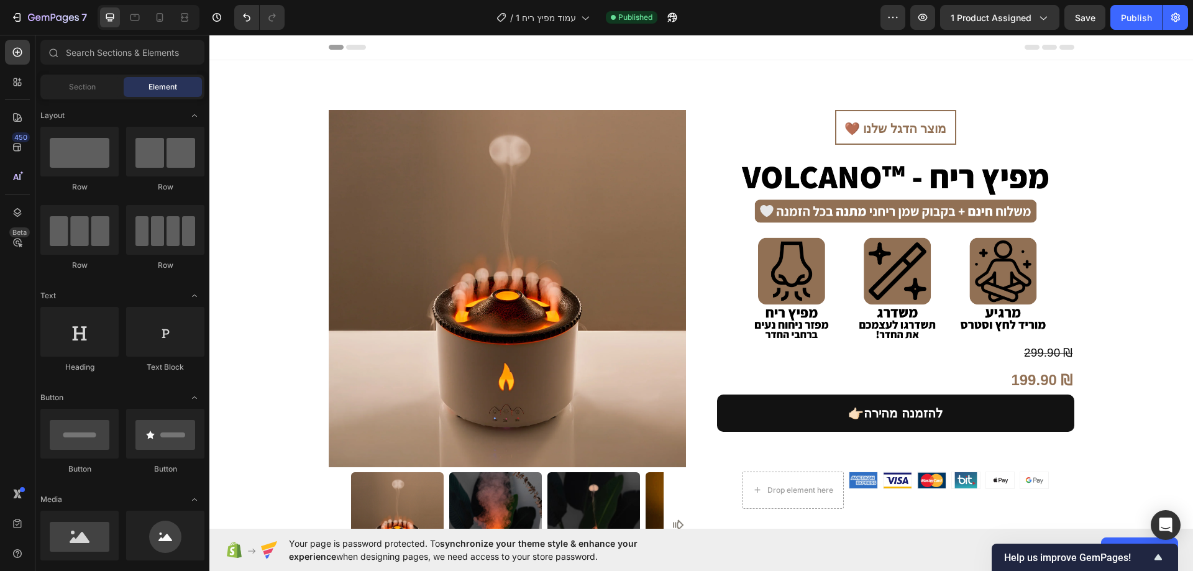
click at [571, 32] on div "7 / עמוד מפיץ ריח 1 Published Preview 1 product assigned Save Publish" at bounding box center [596, 17] width 1193 height 35
click at [574, 23] on div "/ עמוד מפיץ ריח 1" at bounding box center [543, 17] width 106 height 25
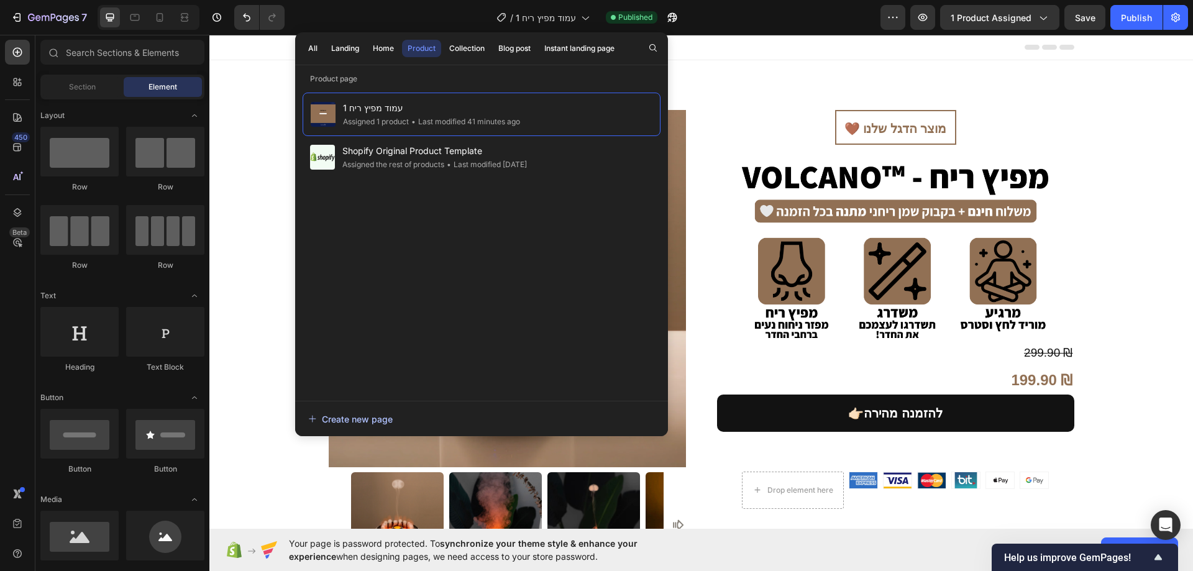
click at [367, 415] on div "Create new page" at bounding box center [350, 419] width 85 height 13
click at [1126, 57] on div "Header" at bounding box center [701, 47] width 984 height 25
click at [743, 33] on div "7 / עמוד מפיץ ריח 1 Published Preview 1 product assigned Save Publish" at bounding box center [596, 17] width 1193 height 35
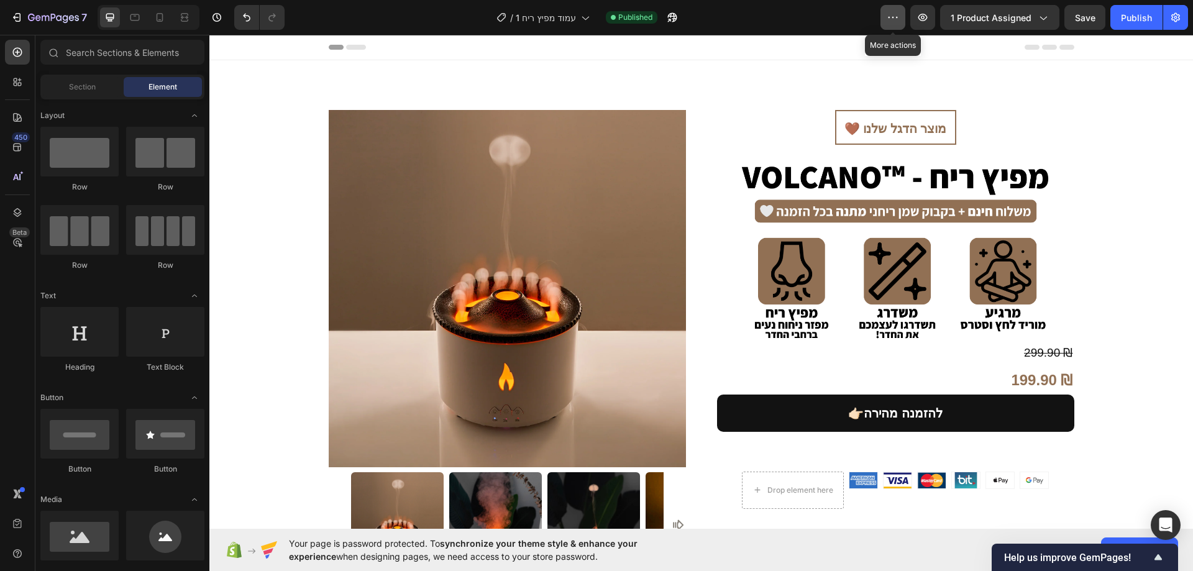
click at [902, 21] on button "button" at bounding box center [893, 17] width 25 height 25
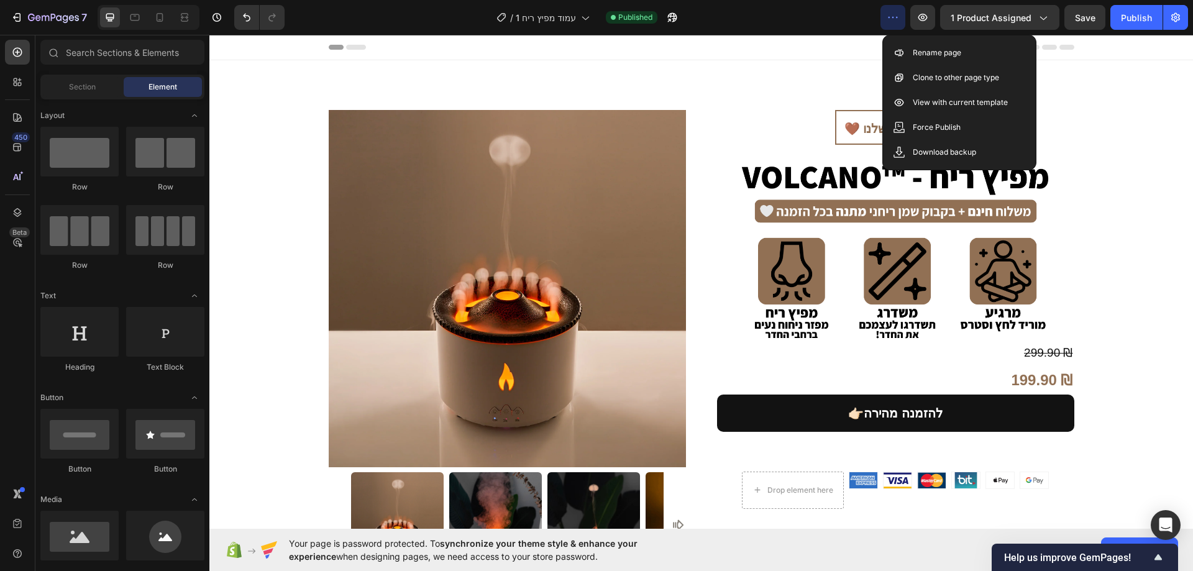
click at [898, 17] on icon "button" at bounding box center [897, 17] width 2 height 1
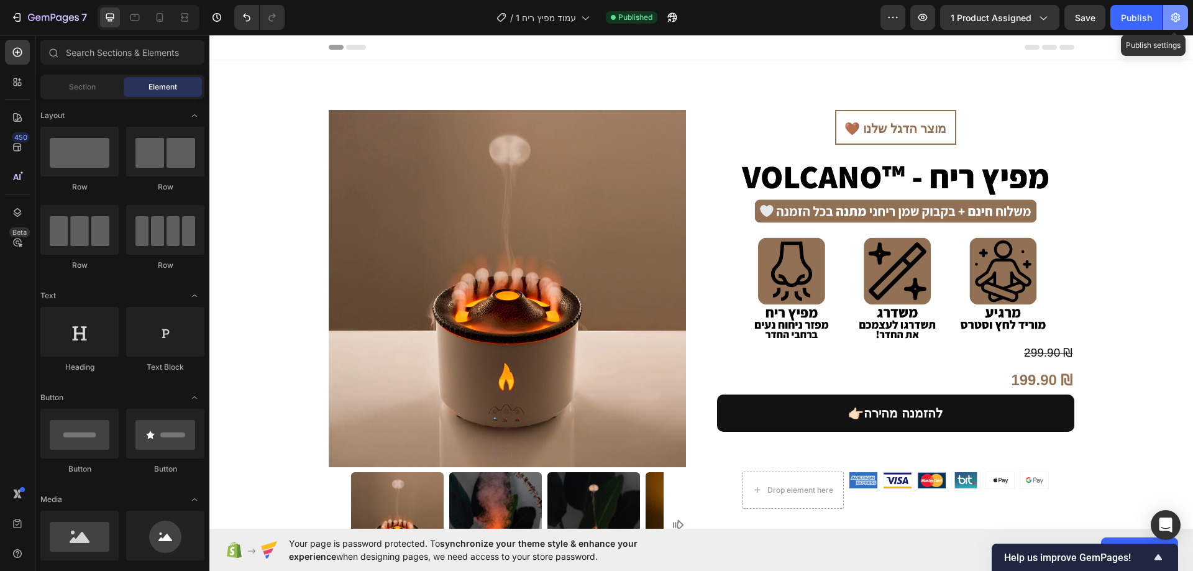
click at [1172, 21] on icon "button" at bounding box center [1176, 17] width 12 height 12
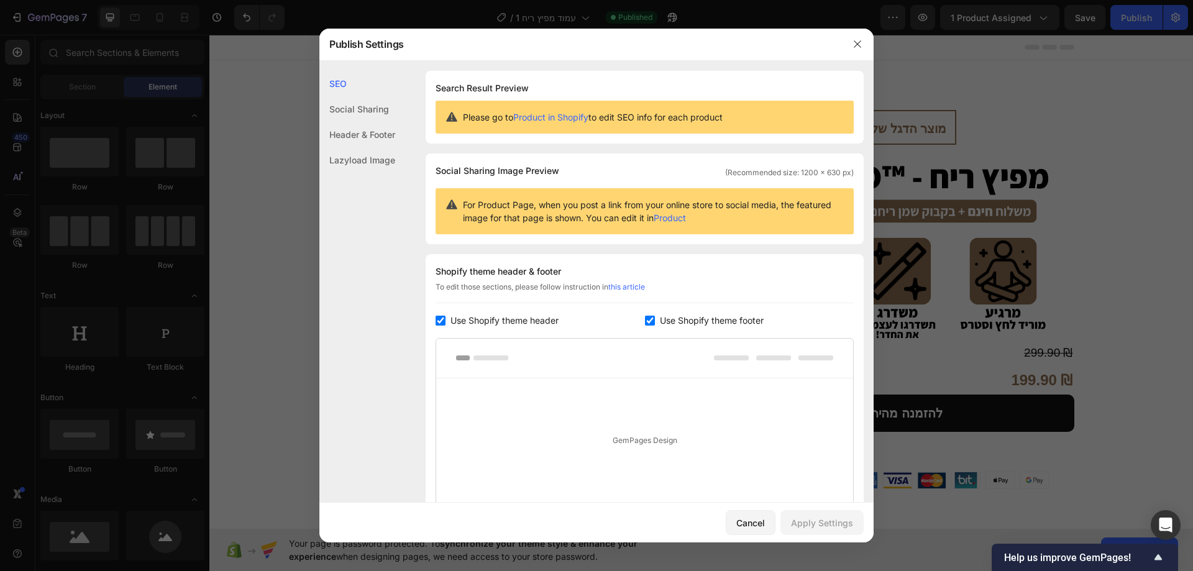
click at [385, 134] on div "Header & Footer" at bounding box center [357, 134] width 76 height 25
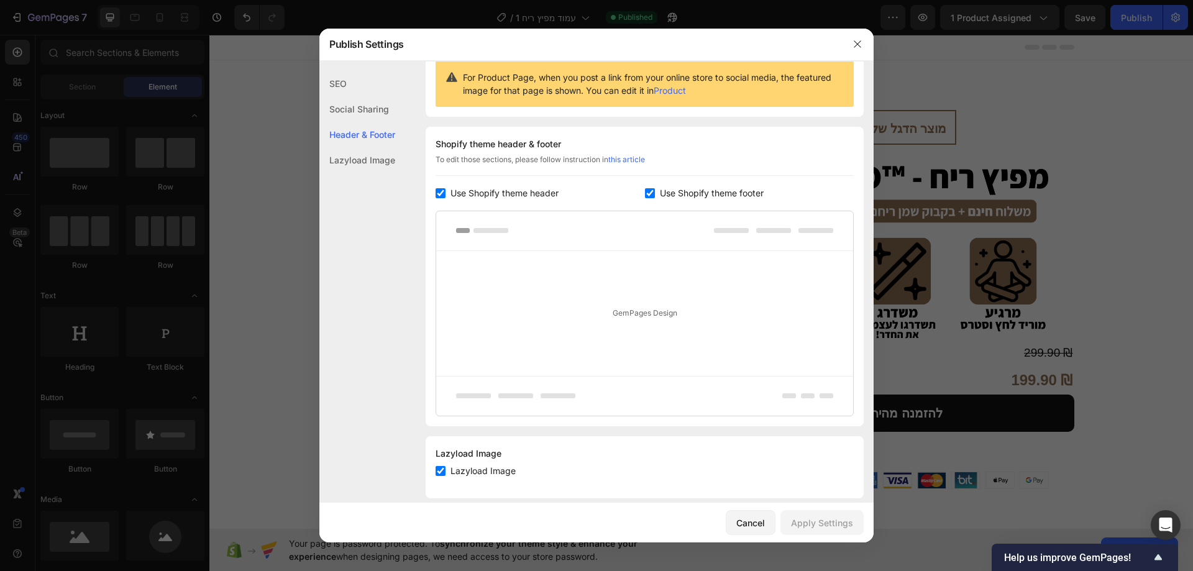
scroll to position [143, 0]
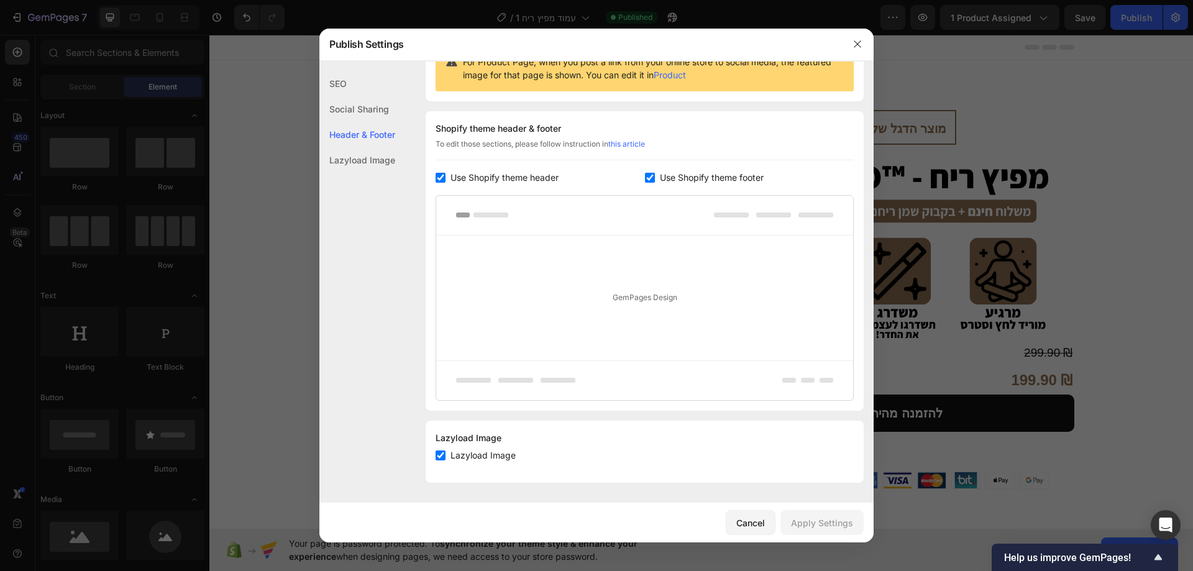
click at [383, 157] on div "Lazyload Image" at bounding box center [357, 159] width 76 height 25
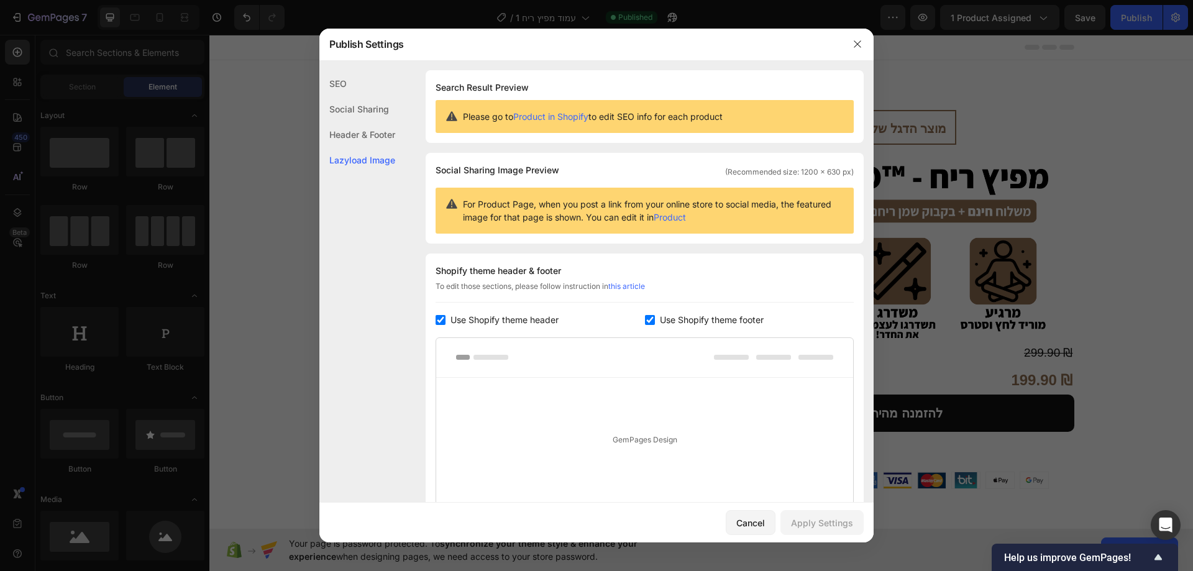
scroll to position [0, 0]
click at [860, 44] on icon "button" at bounding box center [858, 44] width 10 height 10
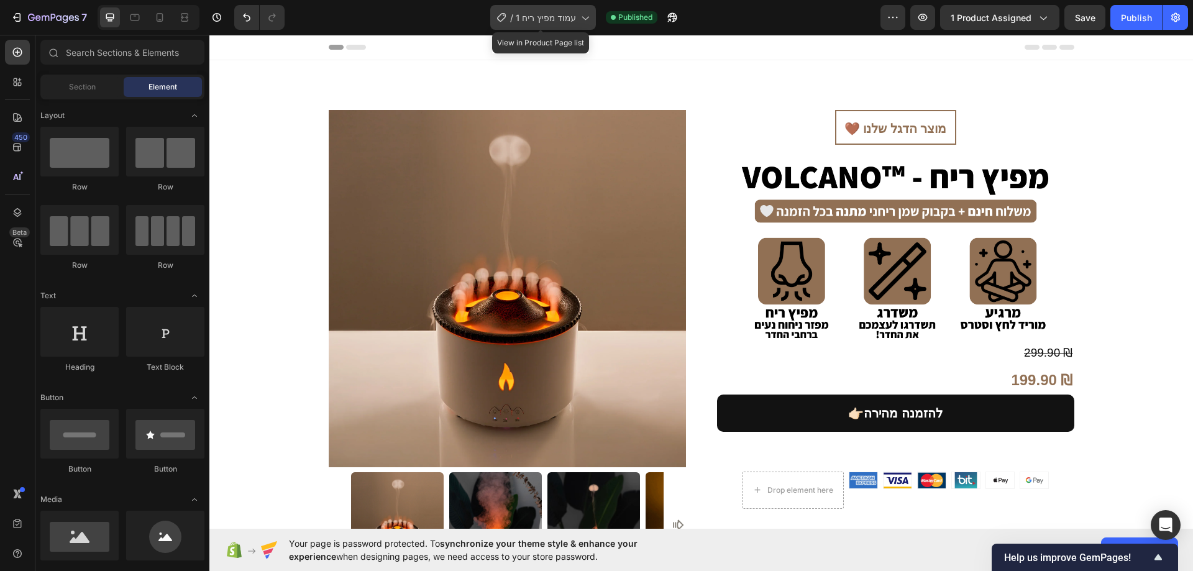
click at [554, 20] on span "עמוד מפיץ ריח 1" at bounding box center [546, 17] width 60 height 13
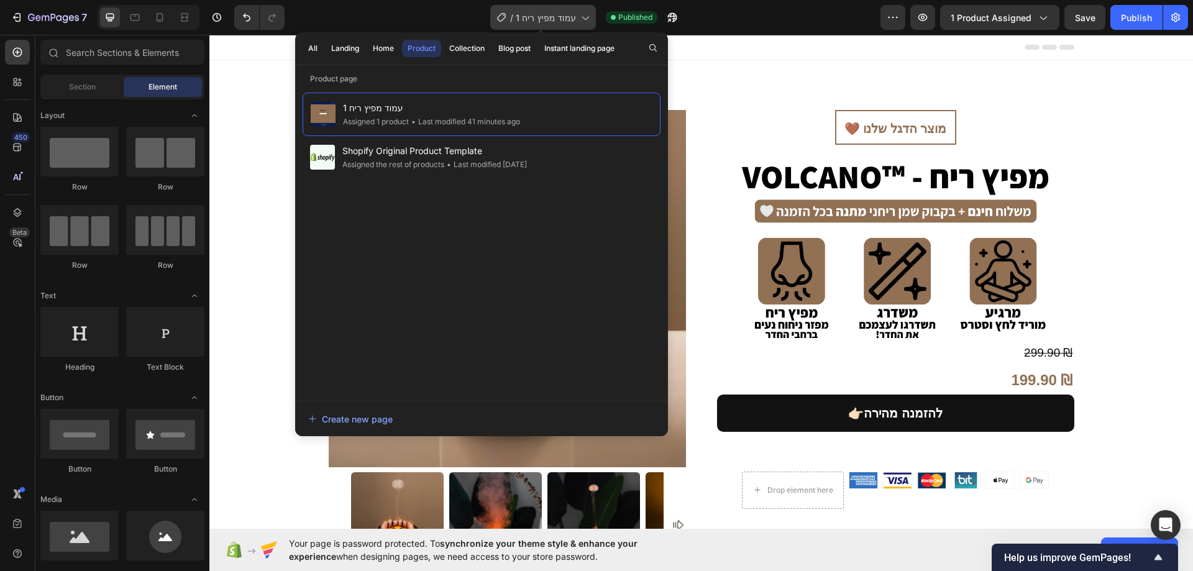
click at [559, 23] on span "עמוד מפיץ ריח 1" at bounding box center [546, 17] width 60 height 13
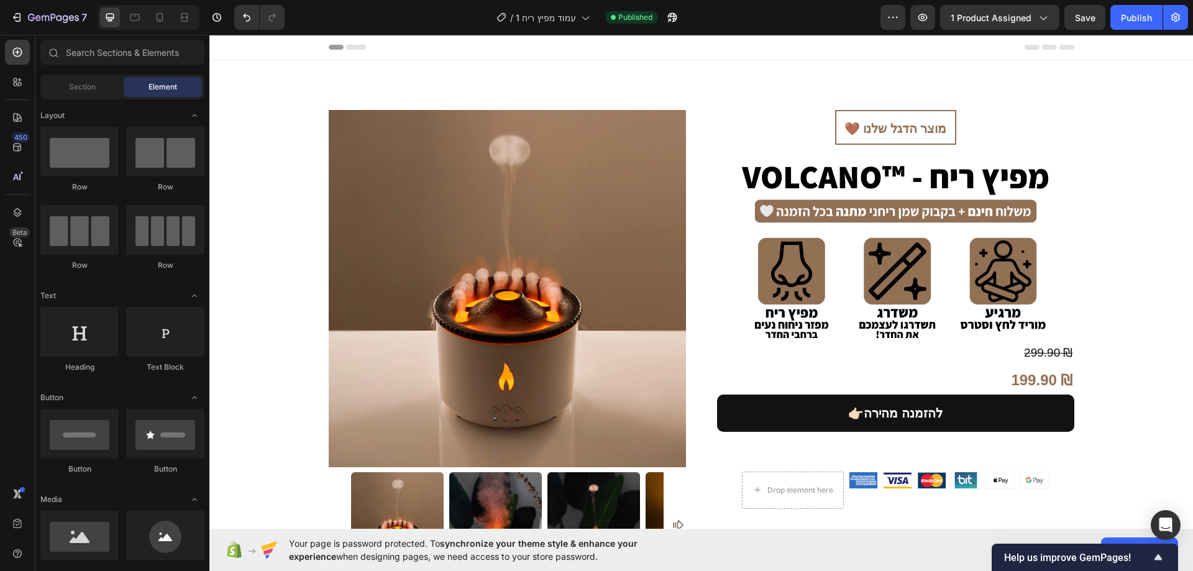
drag, startPoint x: 918, startPoint y: 45, endPoint x: 958, endPoint y: 48, distance: 40.5
click at [958, 48] on div "Header" at bounding box center [702, 47] width 746 height 25
click at [241, 48] on span "Header" at bounding box center [246, 47] width 27 height 12
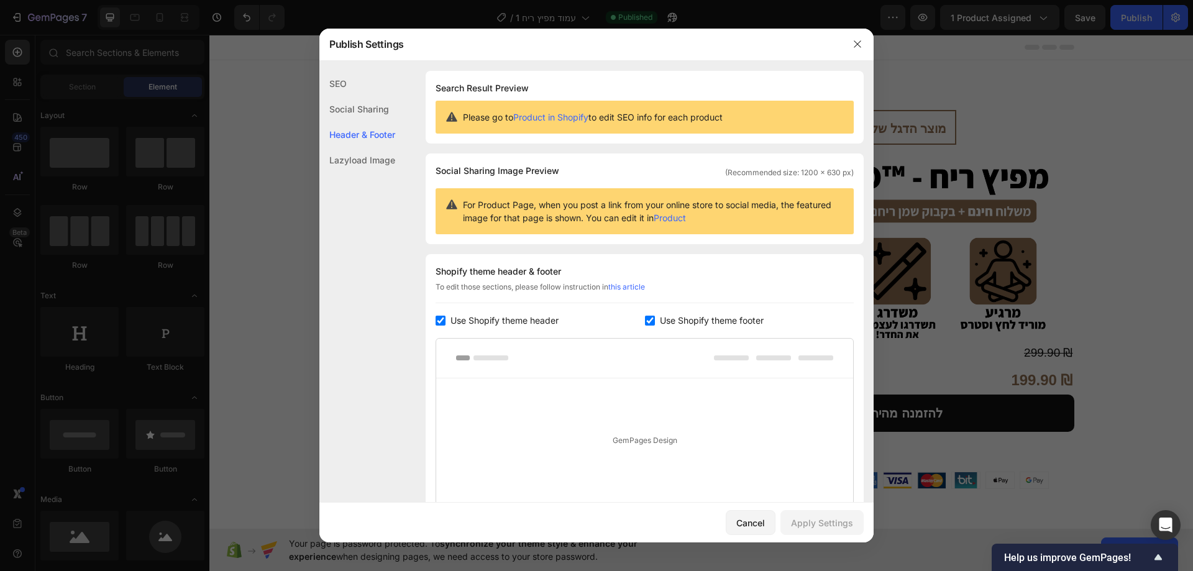
scroll to position [143, 0]
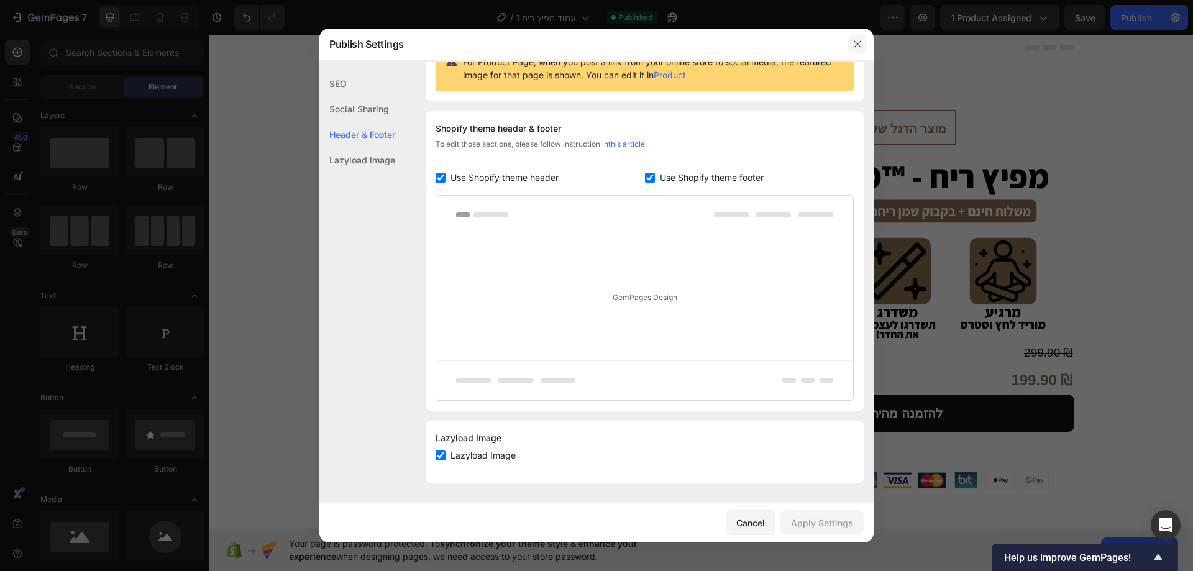
click at [853, 45] on icon "button" at bounding box center [858, 44] width 10 height 10
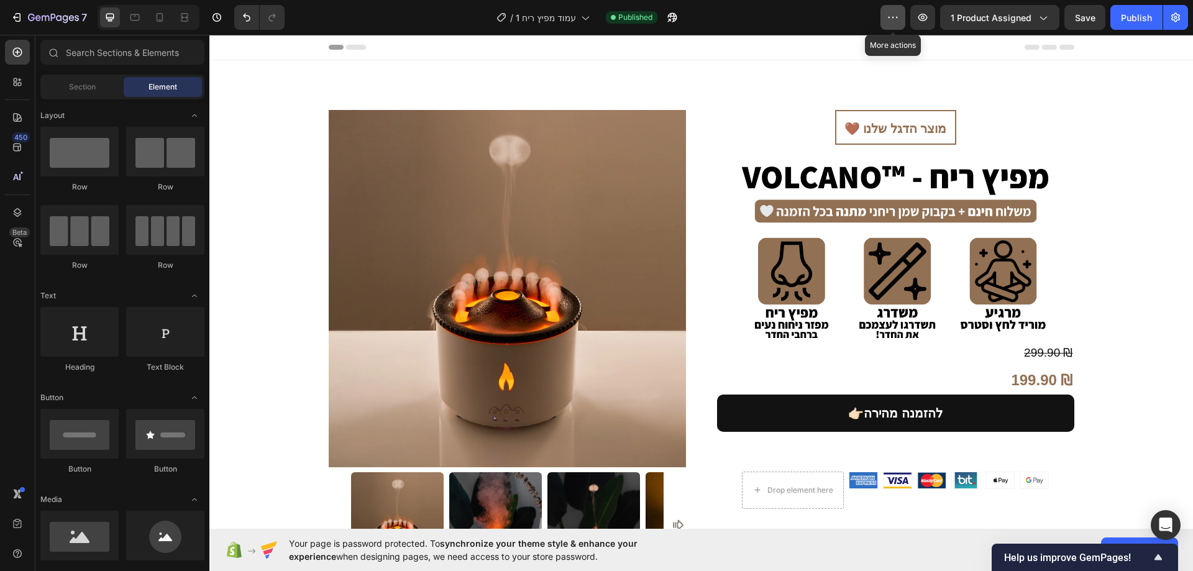
click at [902, 17] on button "button" at bounding box center [893, 17] width 25 height 25
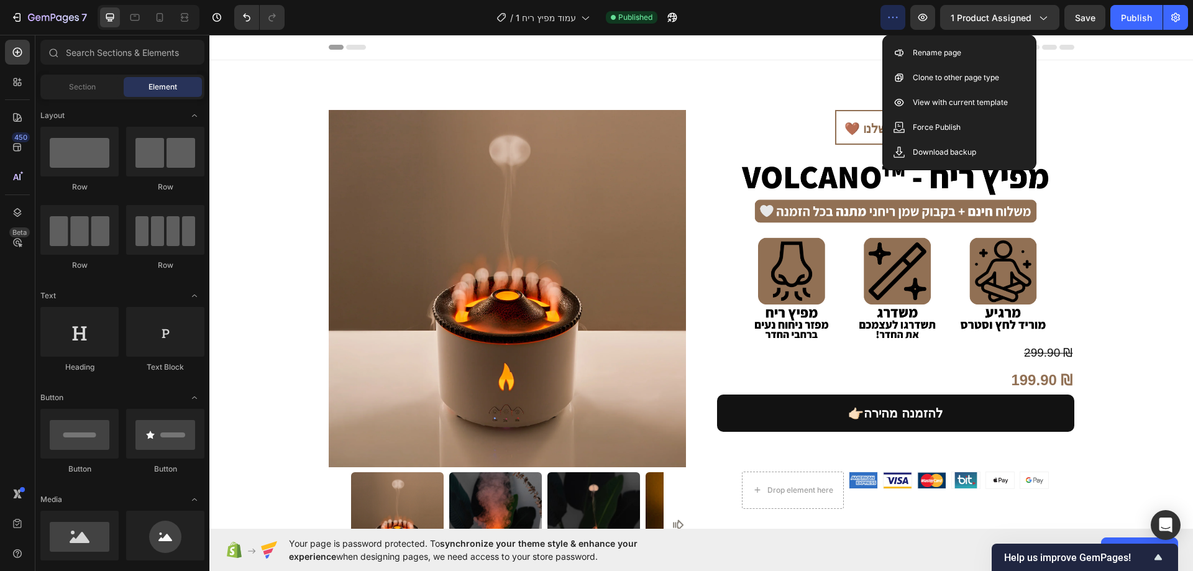
click at [902, 17] on button "button" at bounding box center [893, 17] width 25 height 25
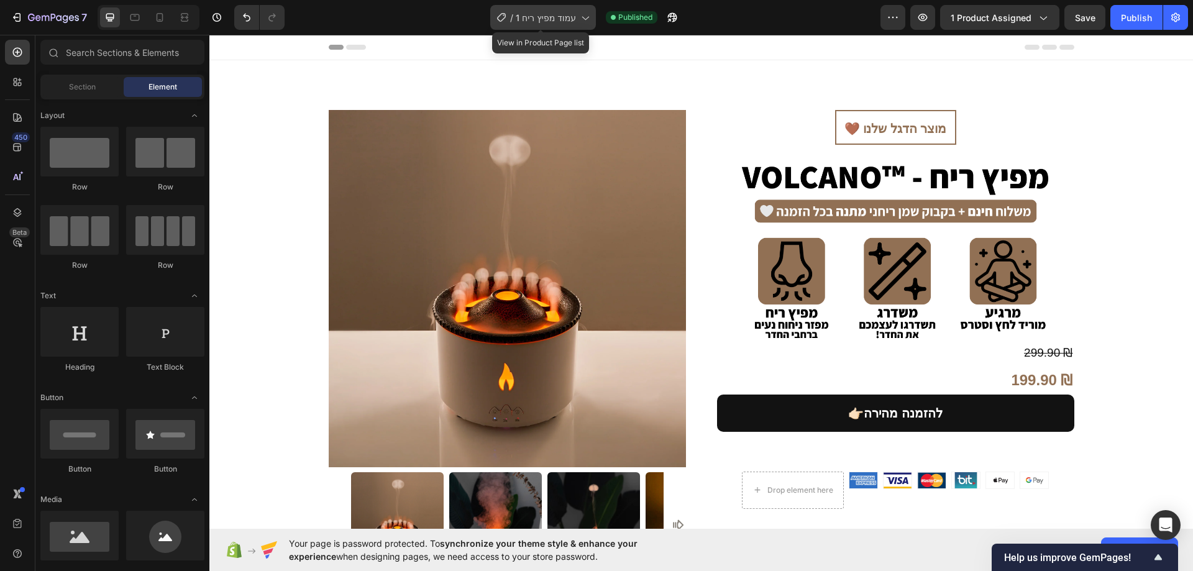
click at [550, 22] on span "עמוד מפיץ ריח 1" at bounding box center [546, 17] width 60 height 13
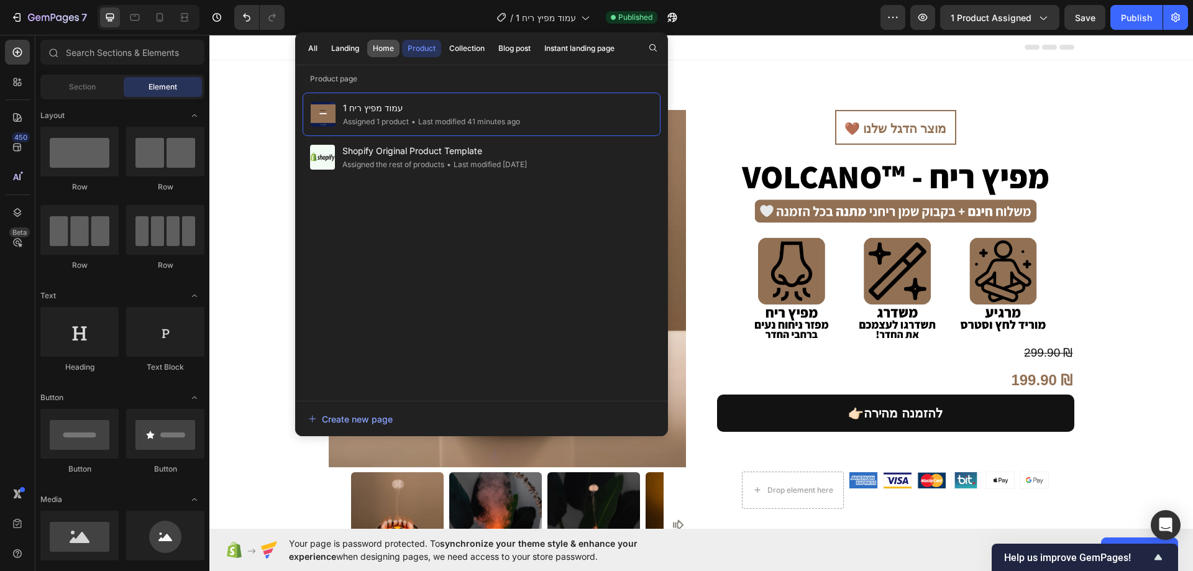
click at [385, 45] on div "Home" at bounding box center [383, 48] width 21 height 11
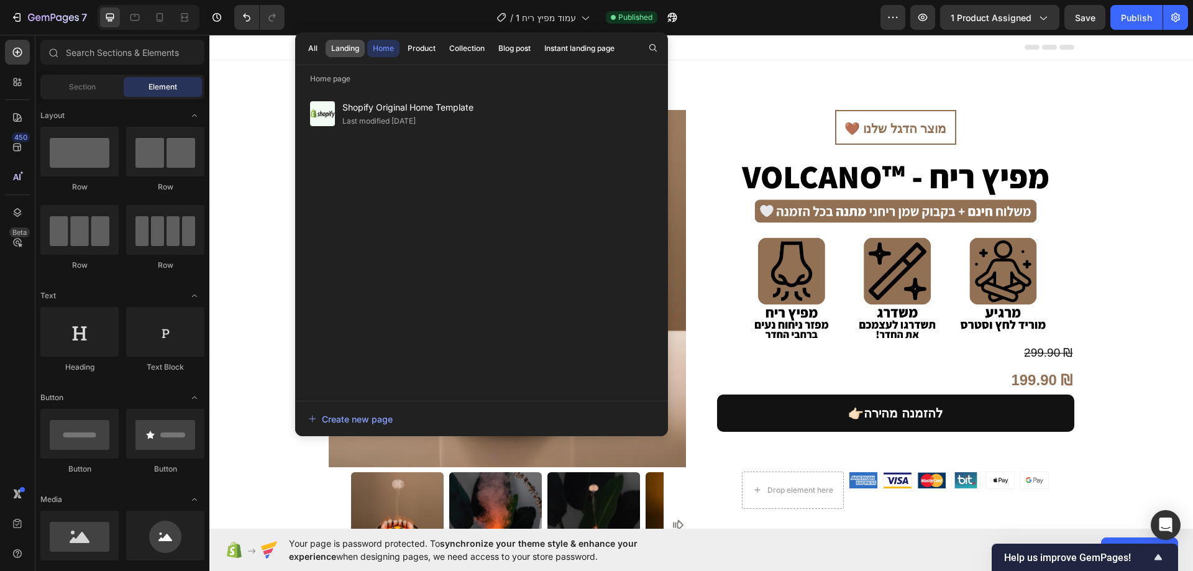
click at [361, 48] on button "Landing" at bounding box center [345, 48] width 39 height 17
click at [329, 46] on button "Landing" at bounding box center [345, 48] width 39 height 17
click at [318, 46] on button "All" at bounding box center [313, 48] width 21 height 17
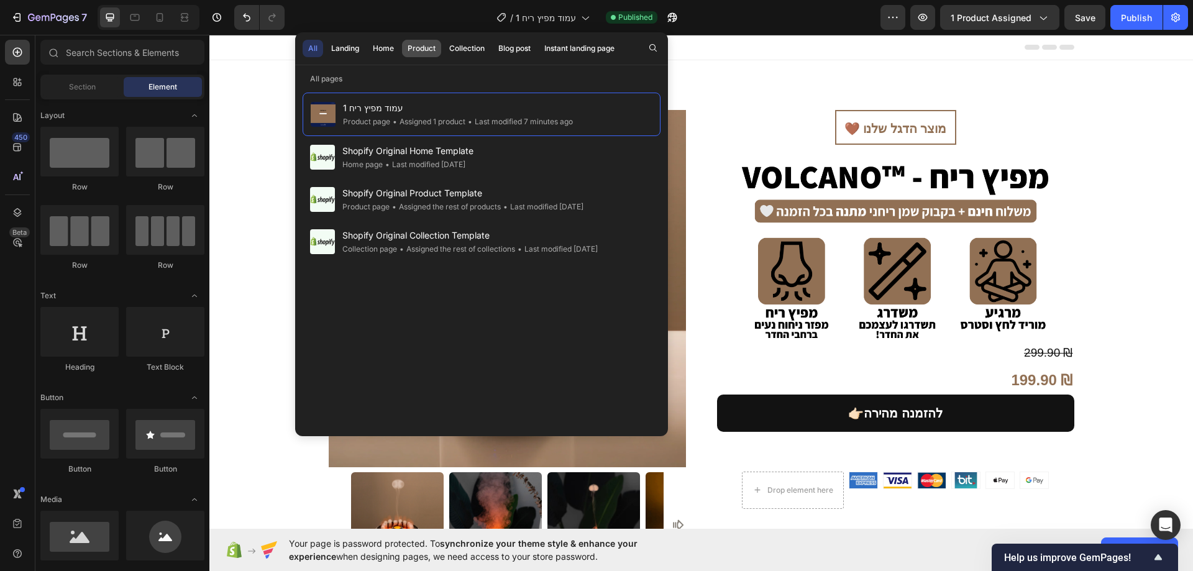
click at [412, 45] on div "Product" at bounding box center [422, 48] width 28 height 11
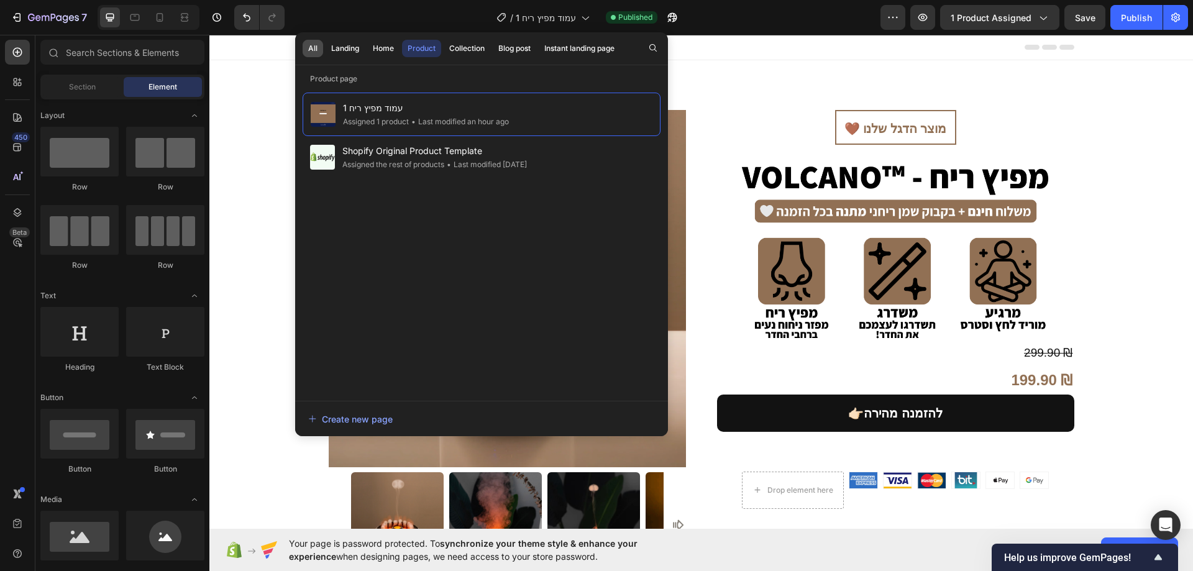
click at [318, 45] on button "All" at bounding box center [313, 48] width 21 height 17
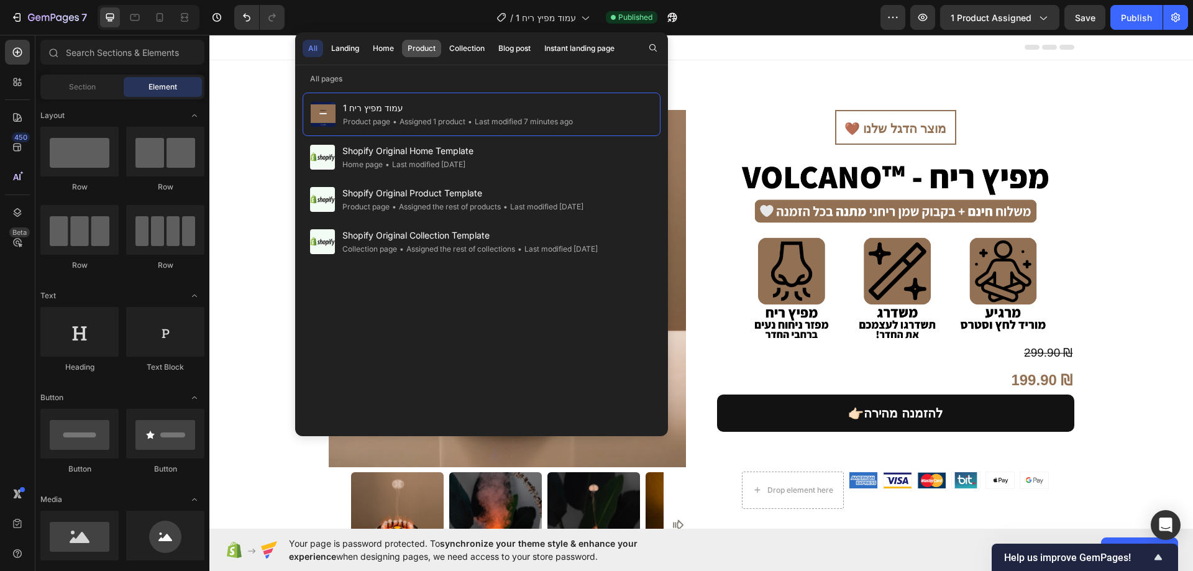
click at [413, 50] on div "Product" at bounding box center [422, 48] width 28 height 11
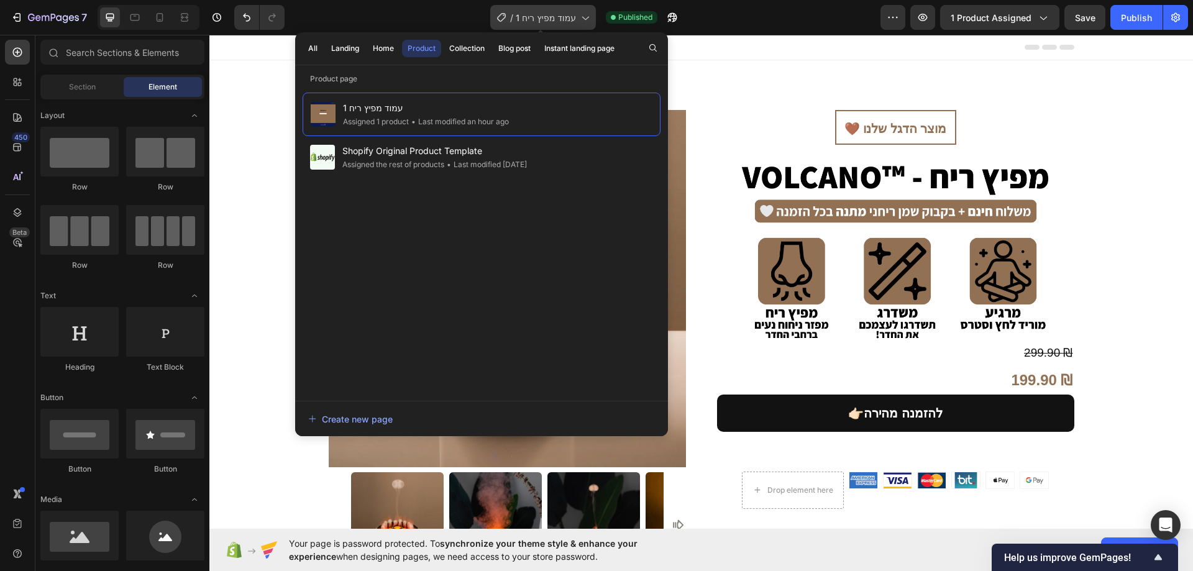
click at [579, 22] on icon at bounding box center [585, 17] width 12 height 12
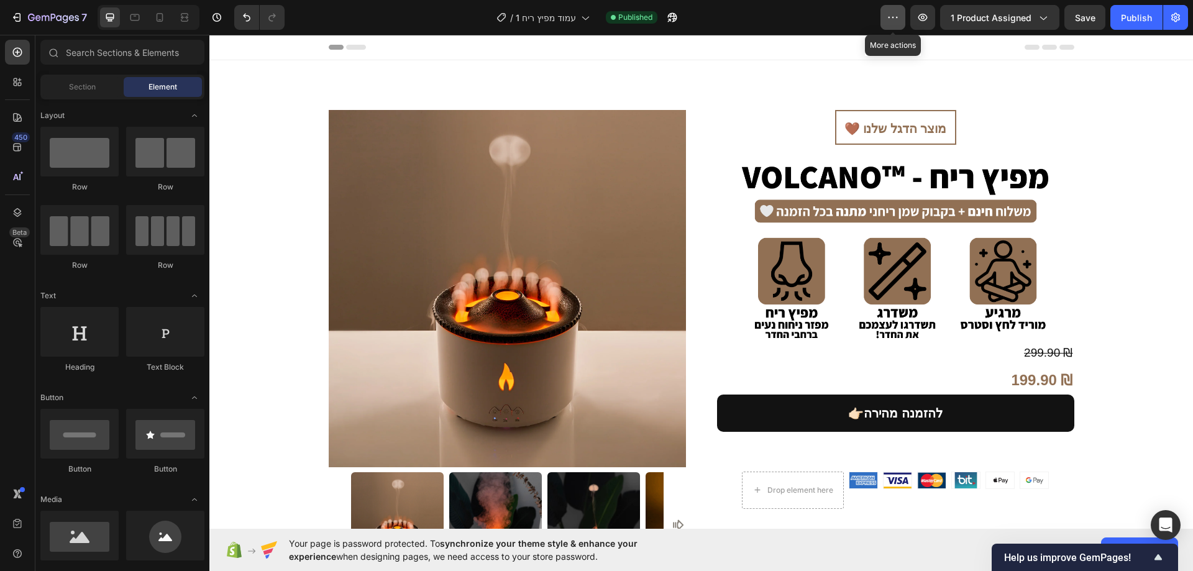
click at [901, 16] on button "button" at bounding box center [893, 17] width 25 height 25
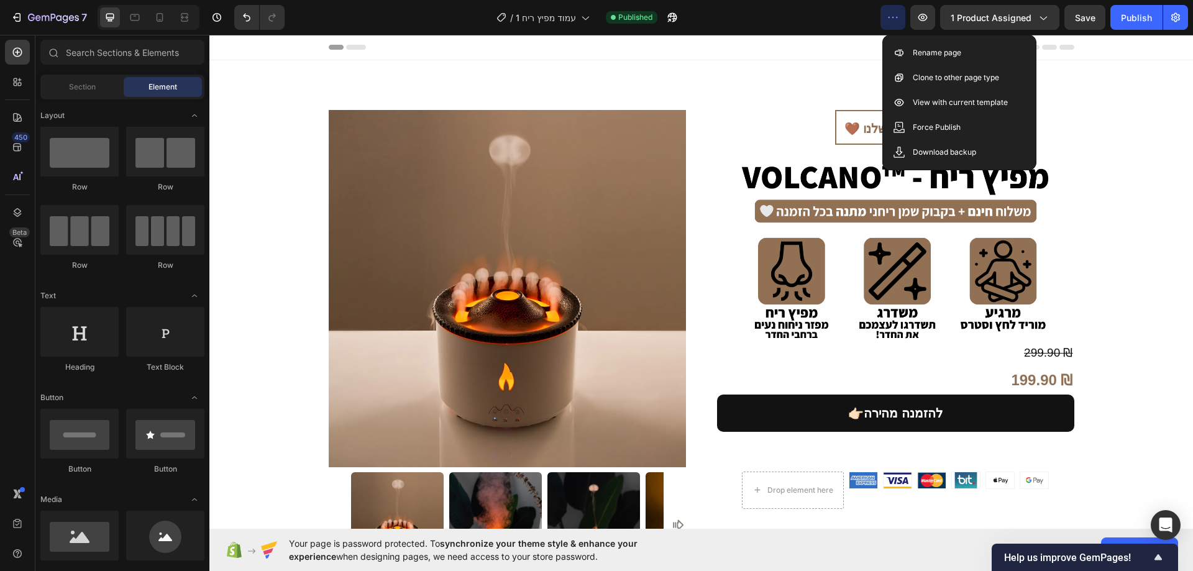
click at [899, 16] on icon "button" at bounding box center [893, 17] width 12 height 12
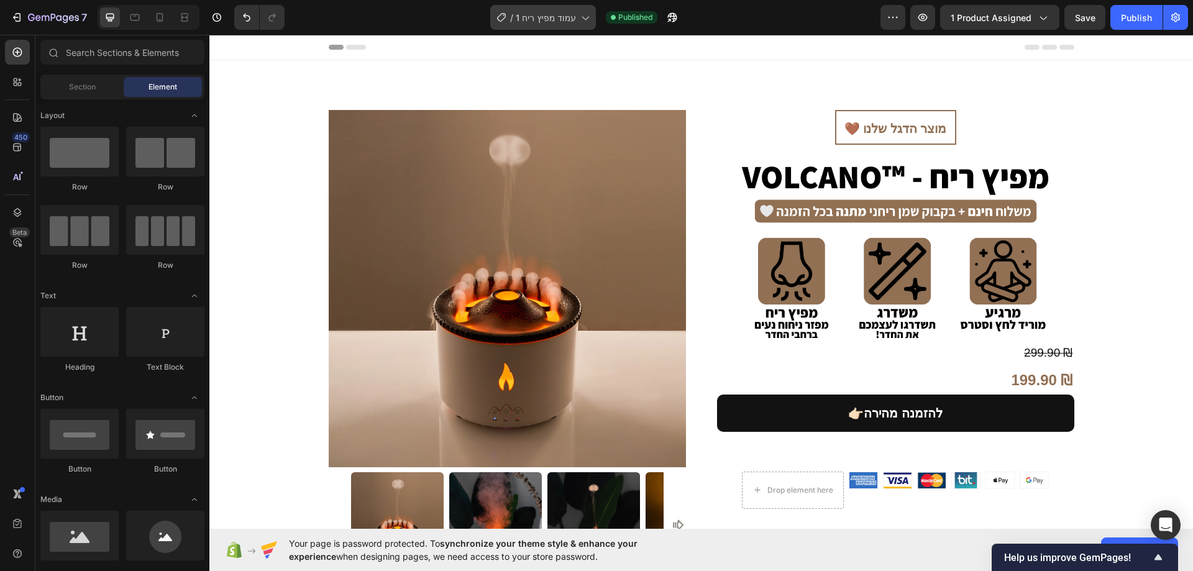
click at [585, 19] on icon at bounding box center [585, 19] width 7 height 4
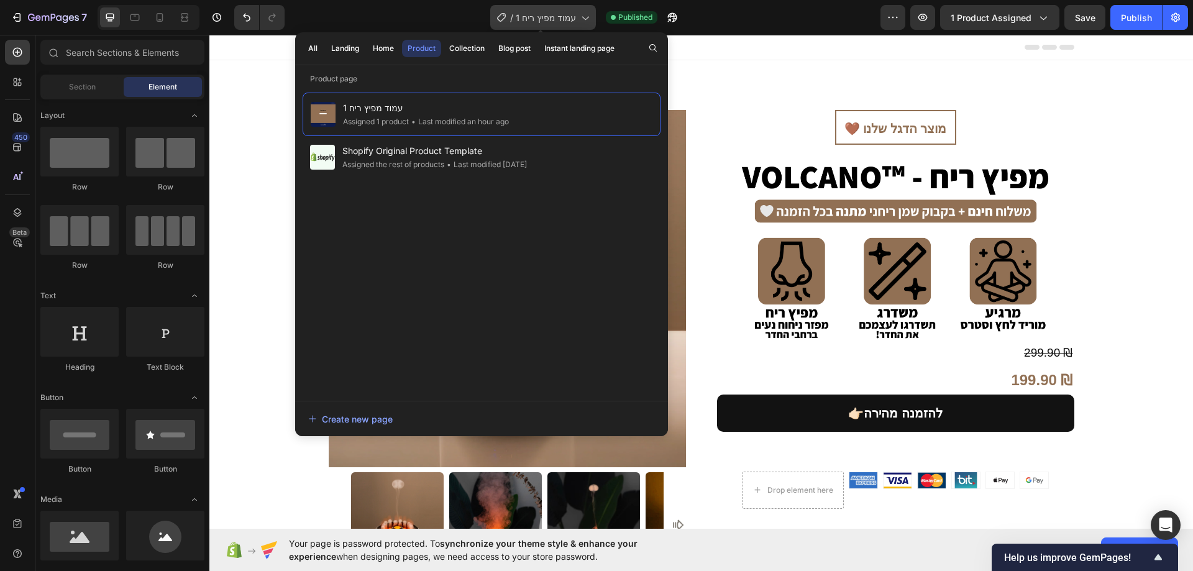
click at [585, 19] on icon at bounding box center [585, 19] width 7 height 4
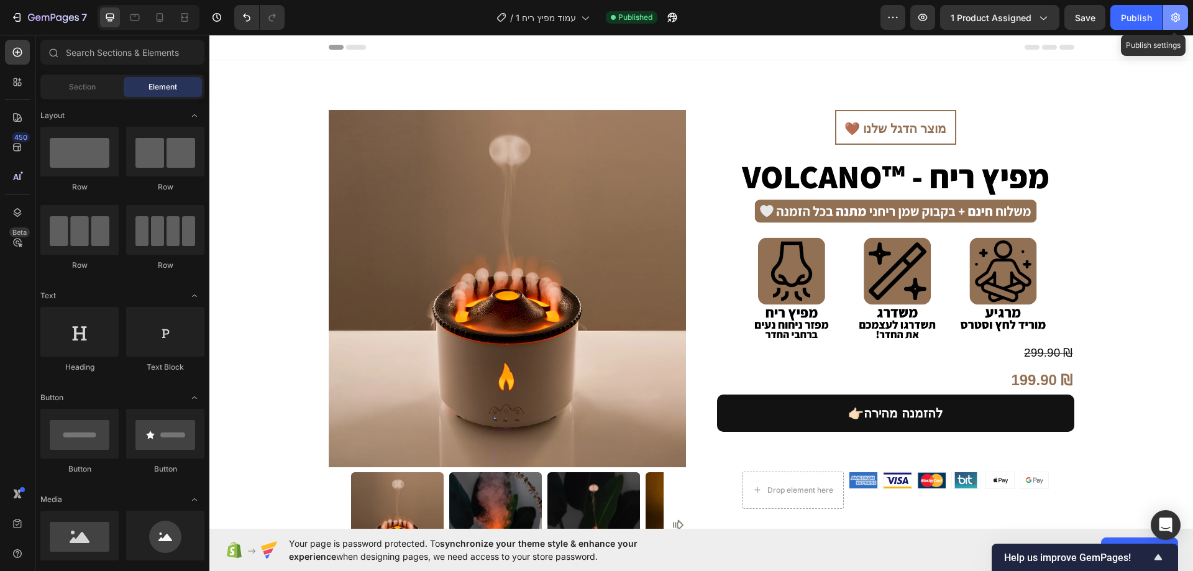
click at [1172, 17] on icon "button" at bounding box center [1176, 17] width 9 height 9
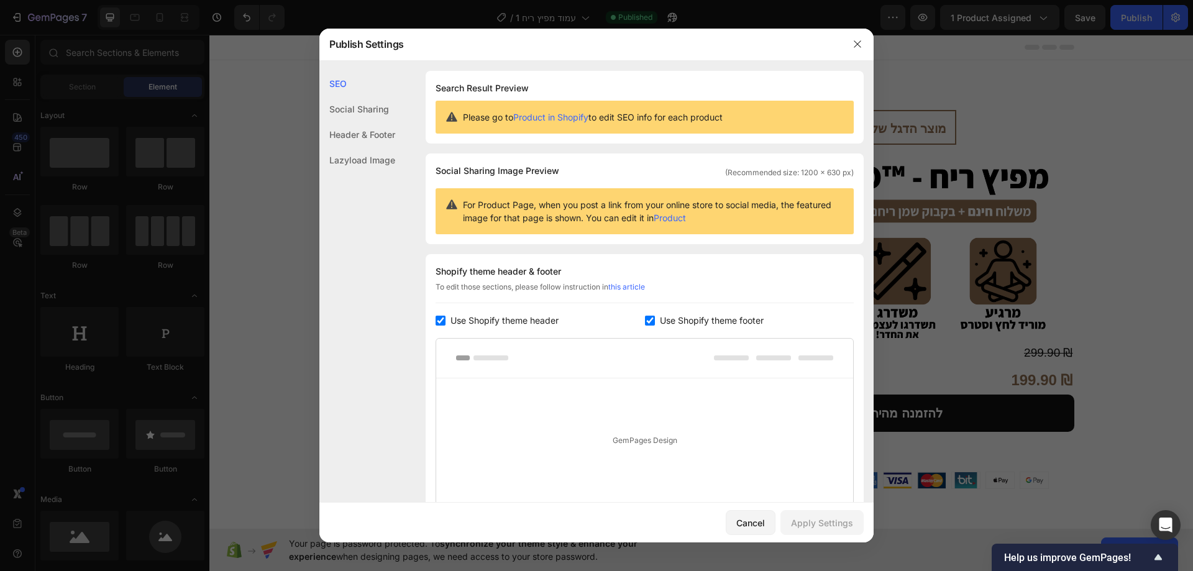
click at [377, 108] on div "Social Sharing" at bounding box center [357, 108] width 76 height 25
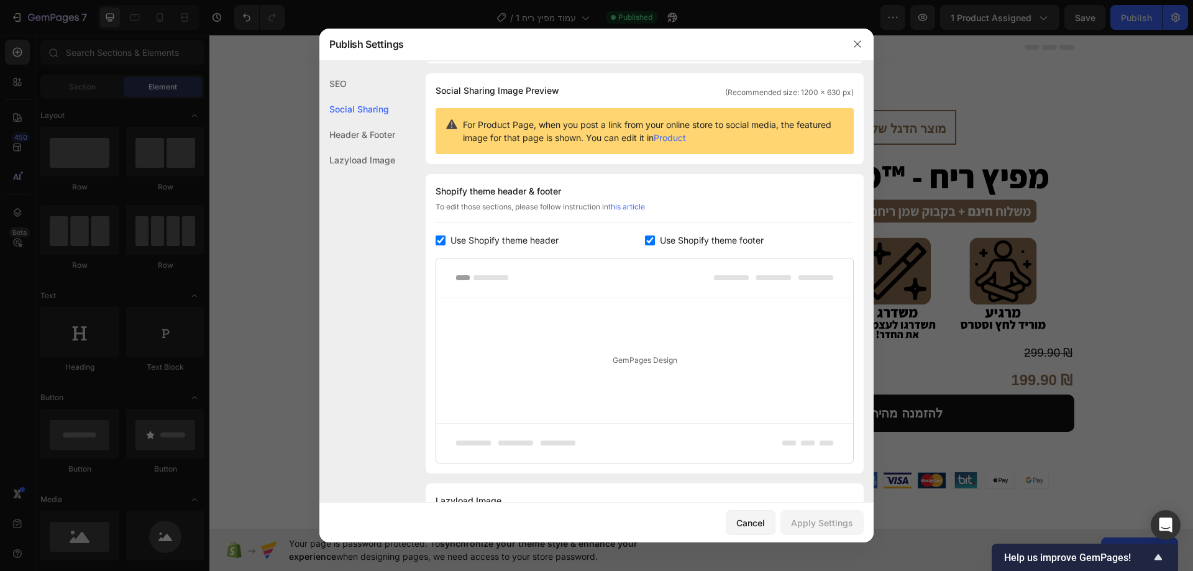
click at [381, 132] on div "Header & Footer" at bounding box center [357, 134] width 76 height 25
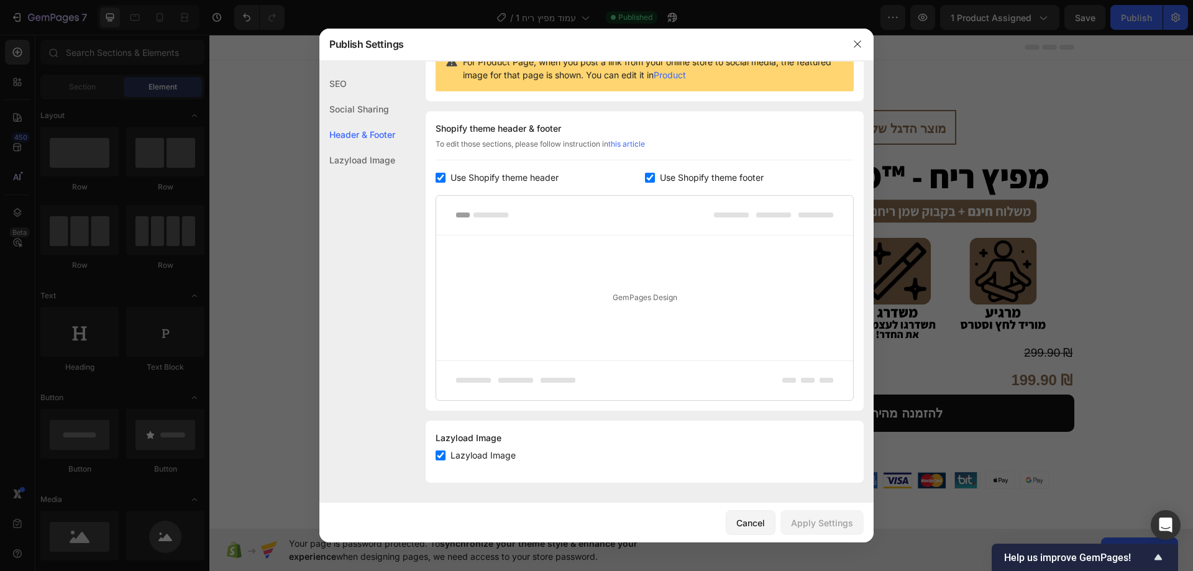
click at [382, 150] on div "Lazyload Image" at bounding box center [357, 159] width 76 height 25
click at [361, 89] on div "SEO" at bounding box center [357, 83] width 76 height 25
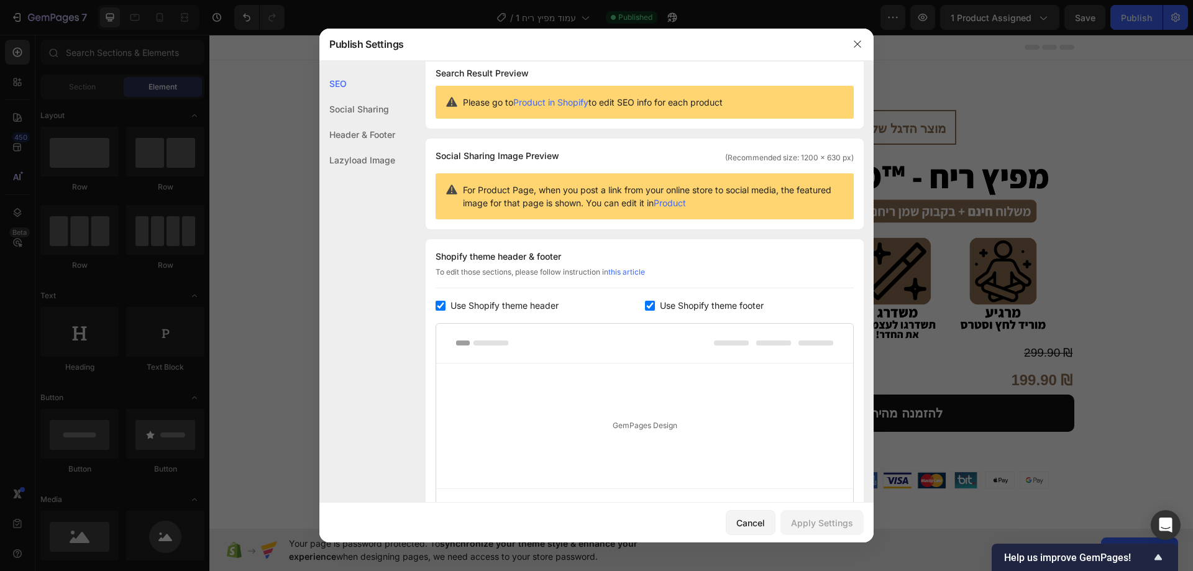
scroll to position [0, 0]
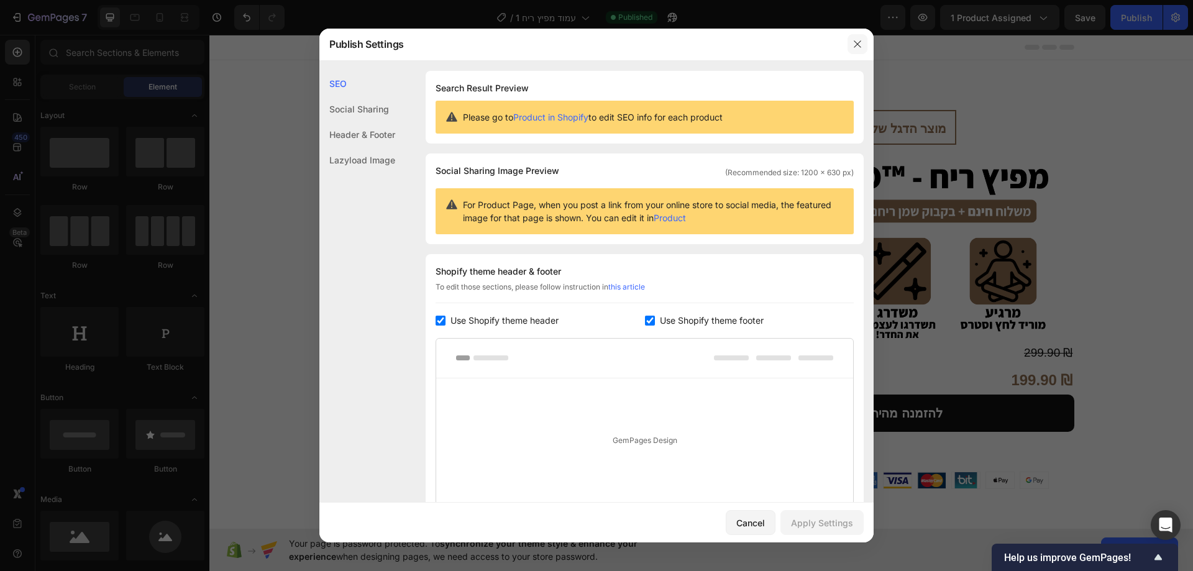
click at [854, 44] on icon "button" at bounding box center [858, 44] width 10 height 10
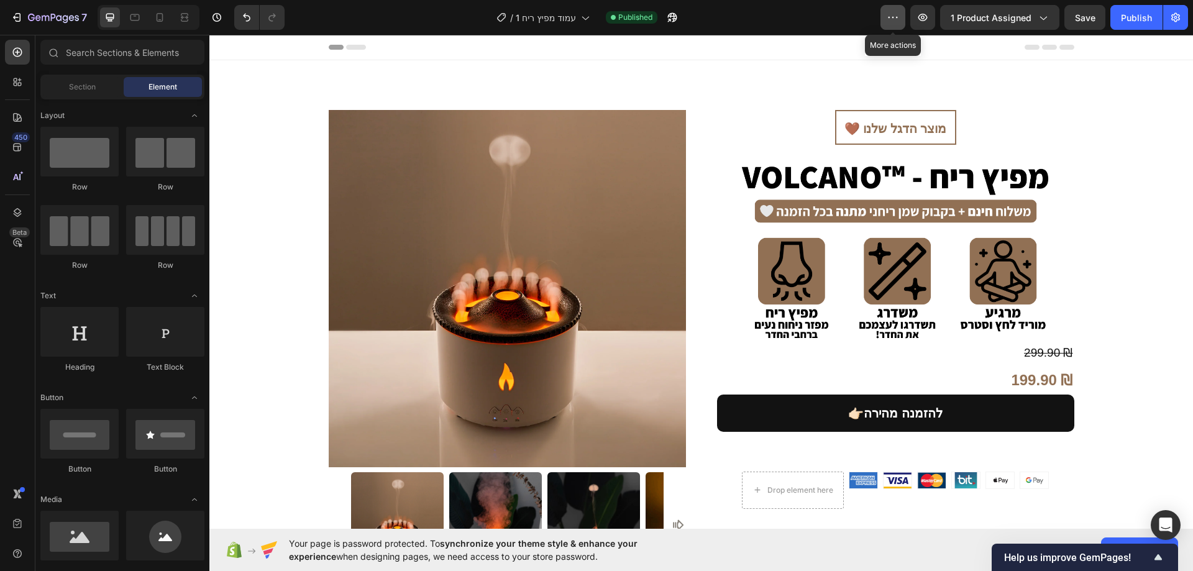
click at [894, 21] on icon "button" at bounding box center [893, 17] width 12 height 12
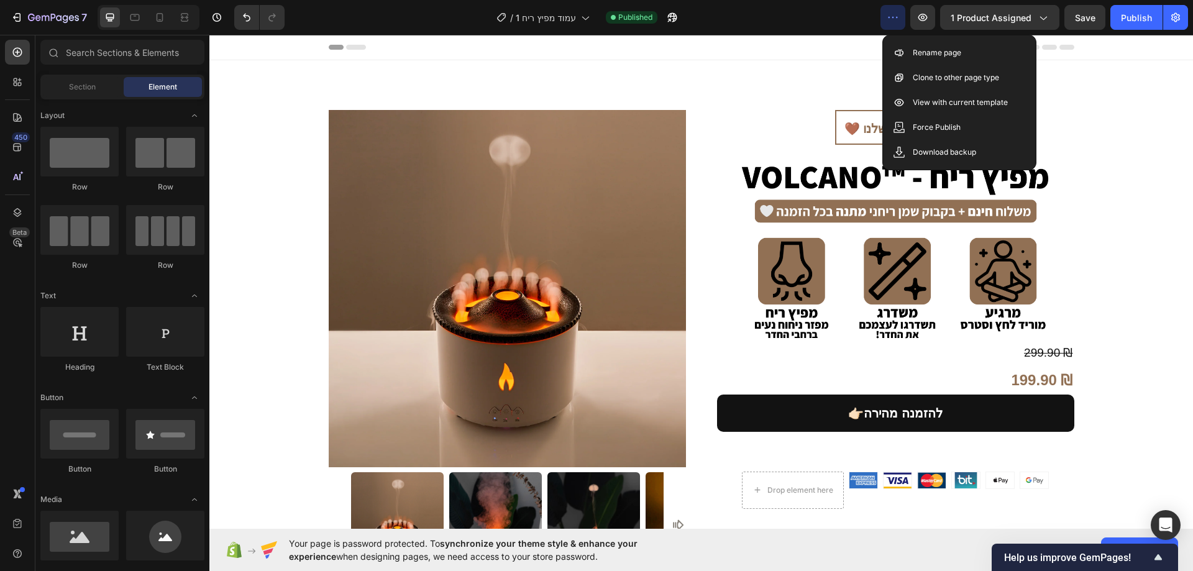
click at [894, 21] on icon "button" at bounding box center [893, 17] width 12 height 12
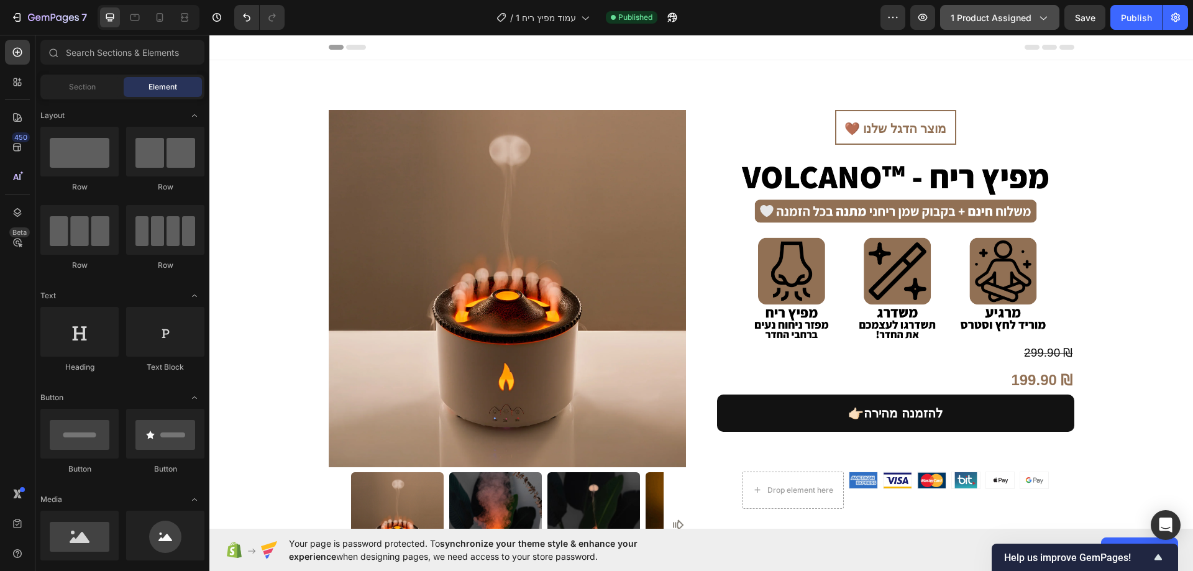
click at [1021, 12] on span "1 product assigned" at bounding box center [991, 17] width 81 height 13
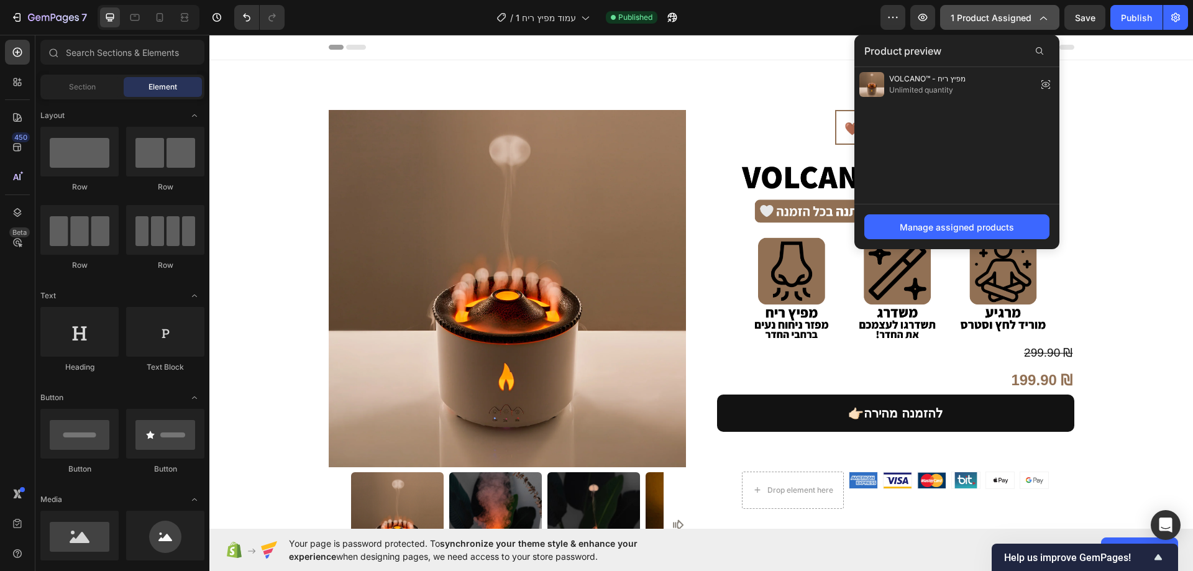
click at [1021, 12] on span "1 product assigned" at bounding box center [991, 17] width 81 height 13
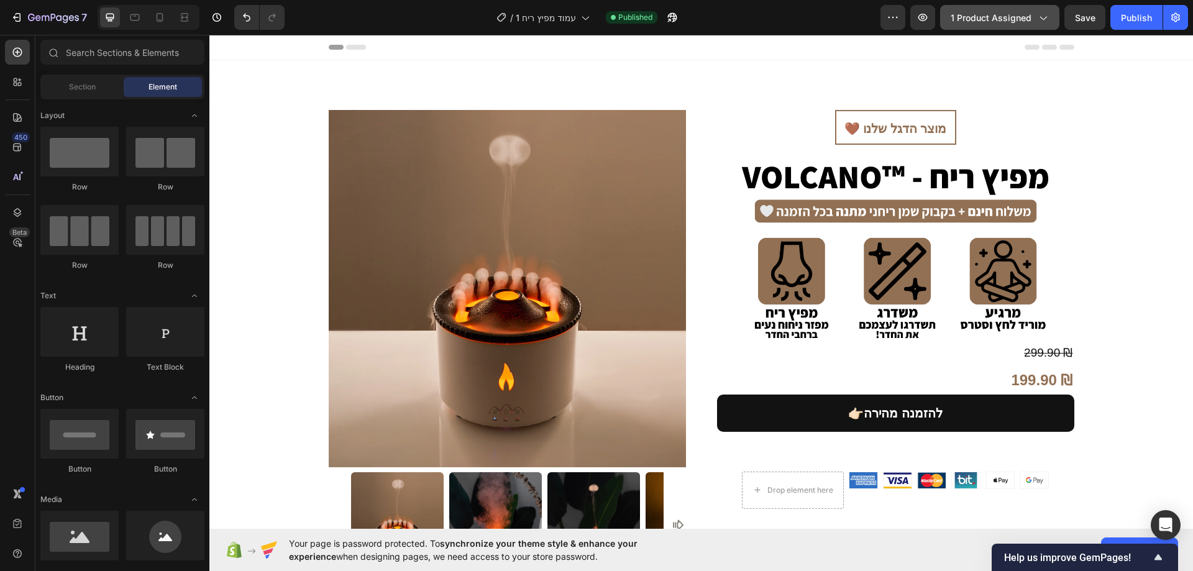
click at [1021, 12] on span "1 product assigned" at bounding box center [991, 17] width 81 height 13
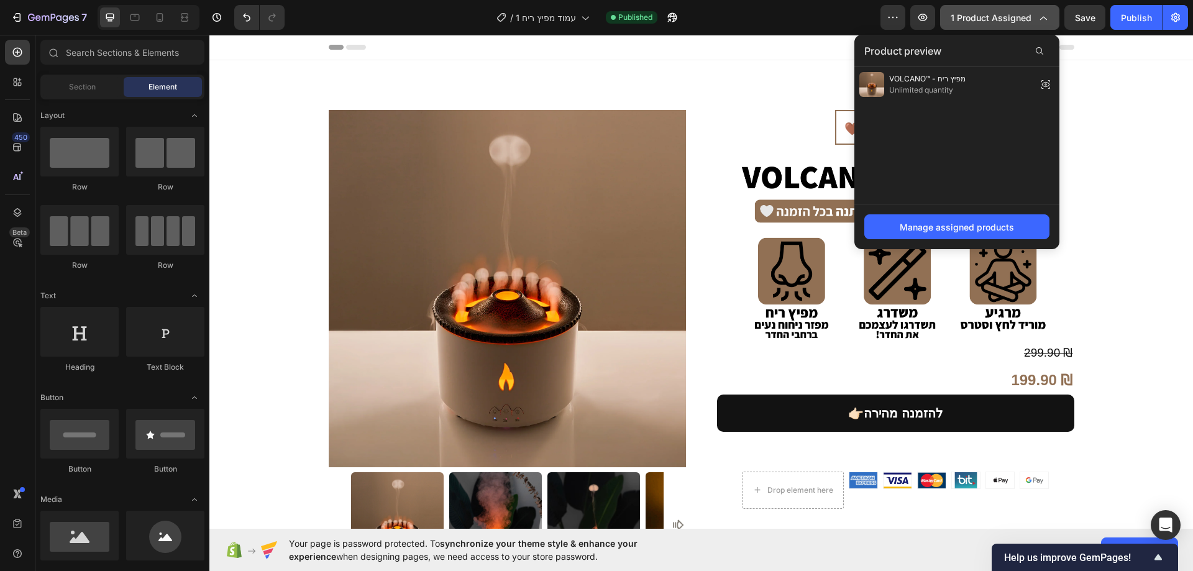
click at [1021, 12] on span "1 product assigned" at bounding box center [991, 17] width 81 height 13
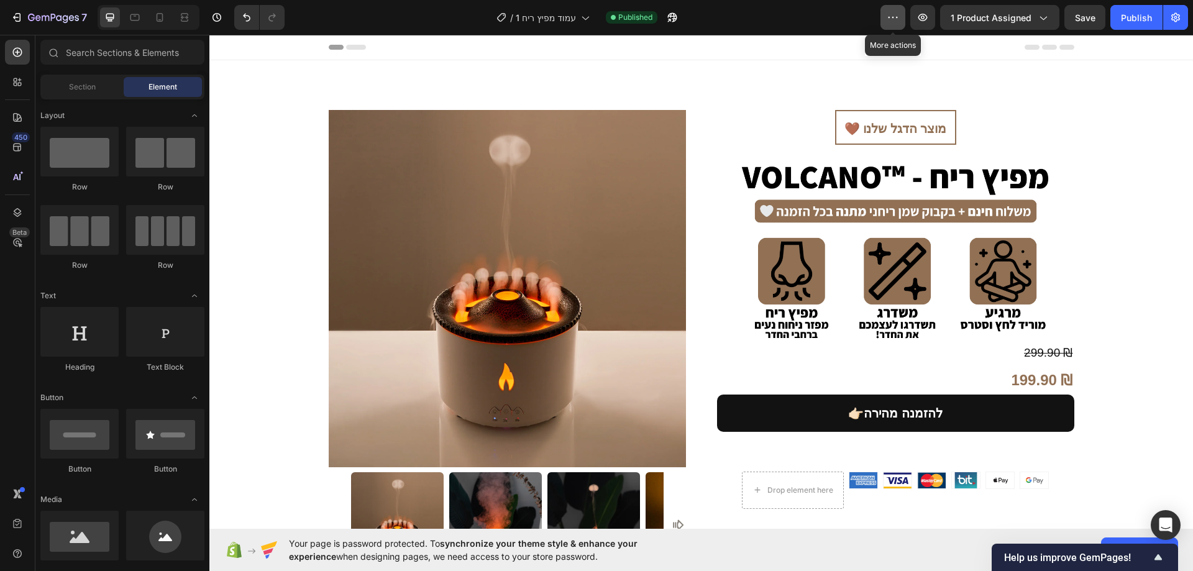
click at [888, 14] on icon "button" at bounding box center [893, 17] width 12 height 12
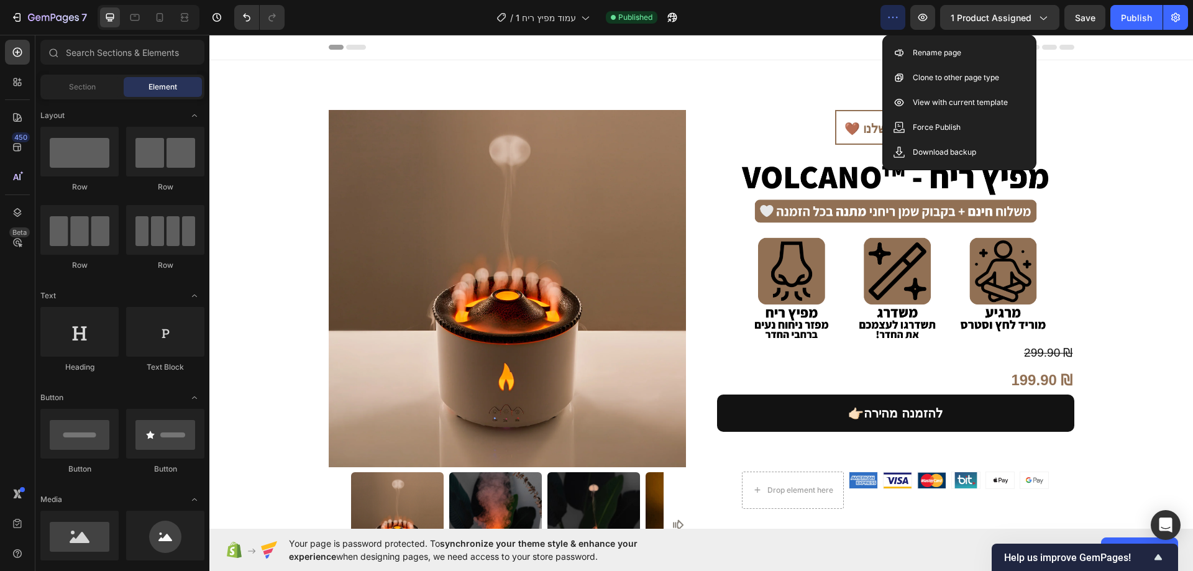
click at [888, 14] on icon "button" at bounding box center [893, 17] width 12 height 12
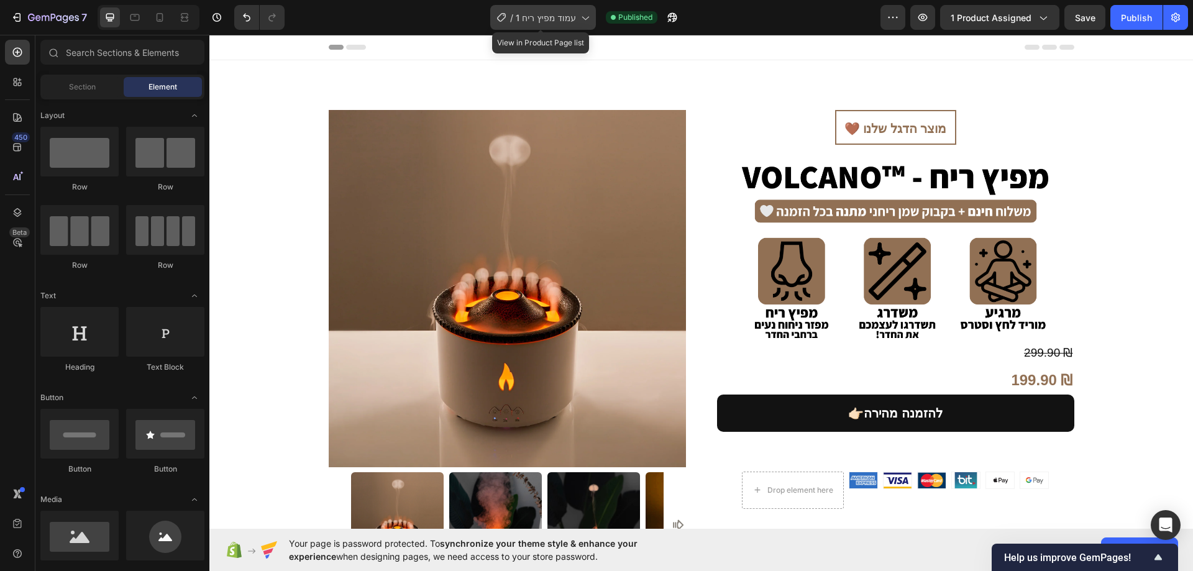
click at [566, 13] on span "עמוד מפיץ ריח 1" at bounding box center [546, 17] width 60 height 13
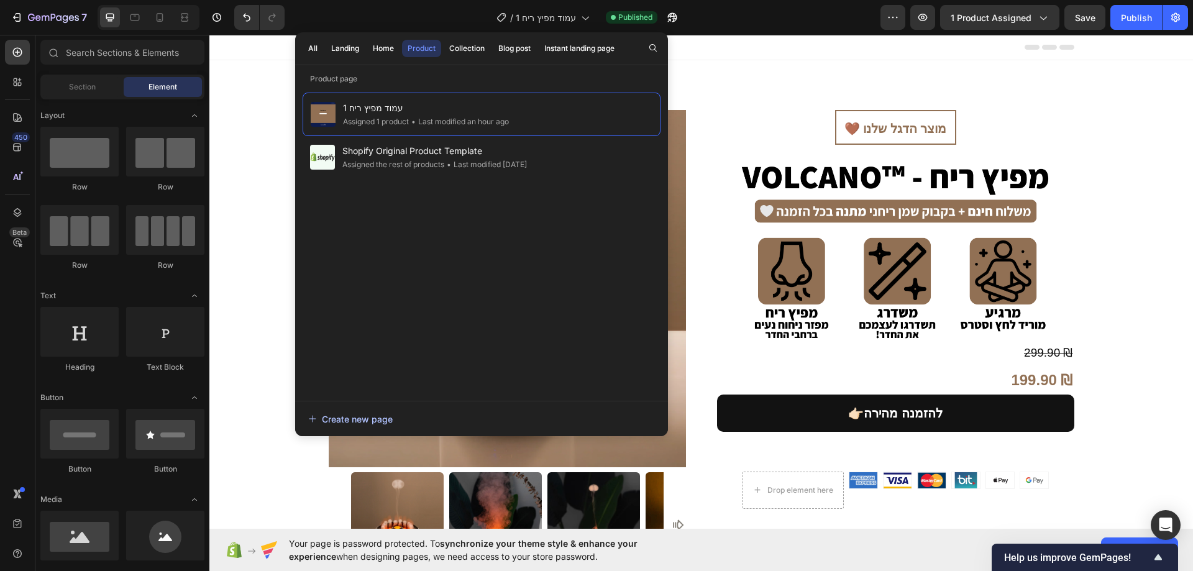
click at [351, 413] on div "Create new page" at bounding box center [350, 419] width 85 height 13
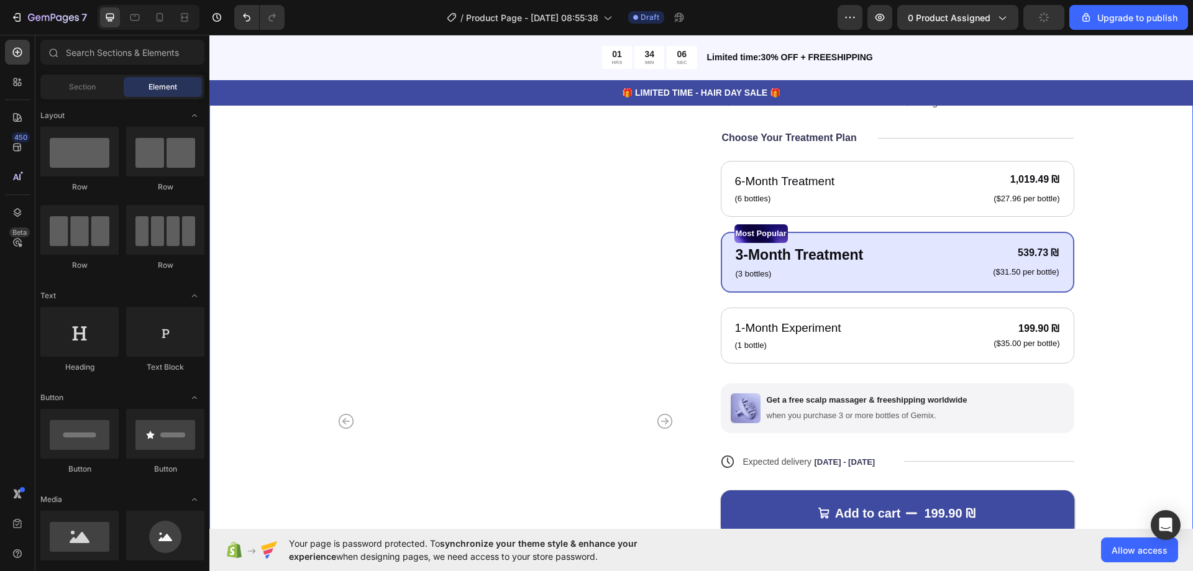
scroll to position [249, 0]
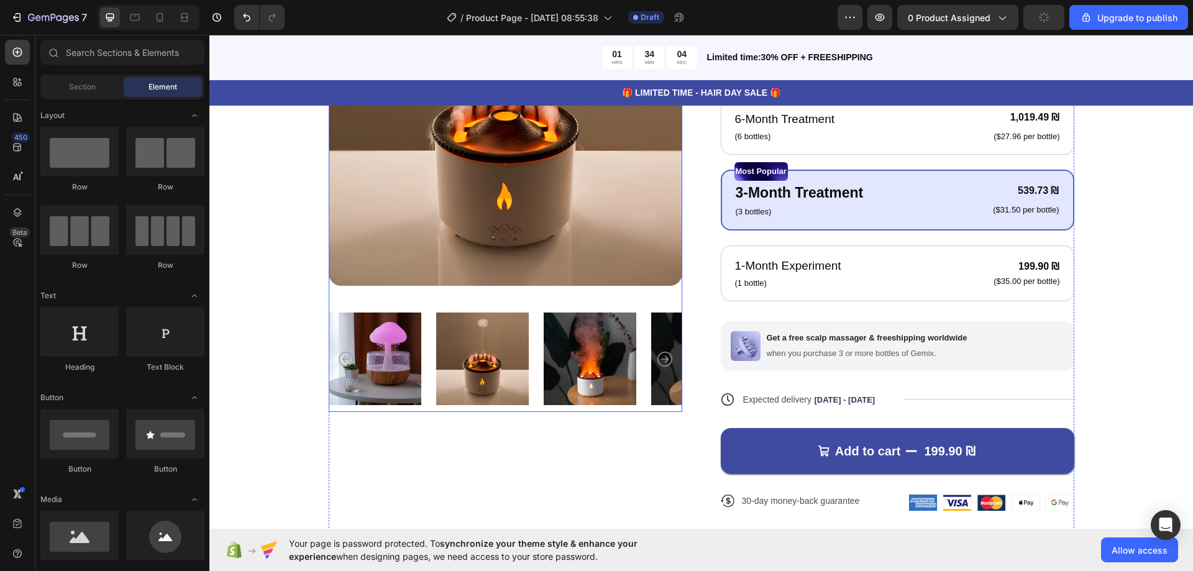
click at [663, 356] on icon "Carousel Next Arrow" at bounding box center [665, 359] width 15 height 15
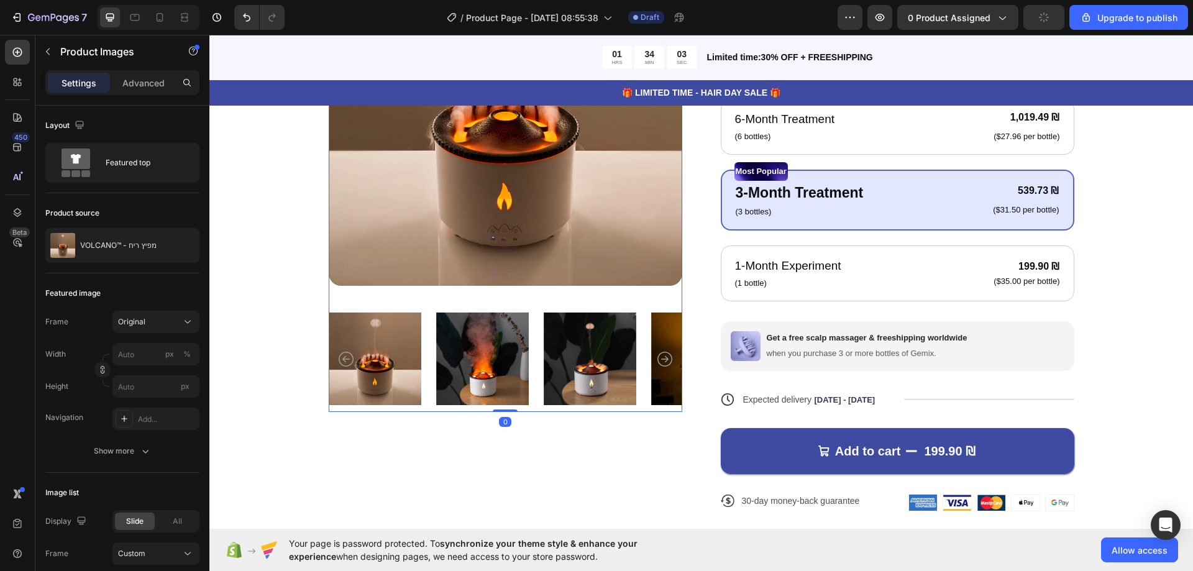
click at [663, 356] on icon "Carousel Next Arrow" at bounding box center [665, 359] width 15 height 15
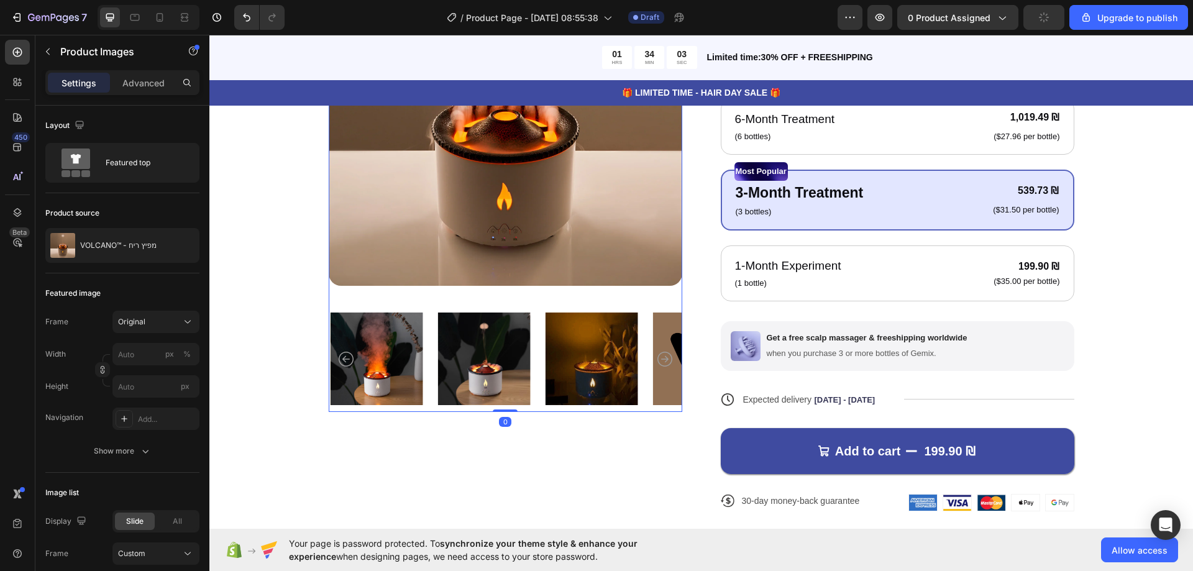
click at [663, 356] on icon "Carousel Next Arrow" at bounding box center [665, 359] width 15 height 15
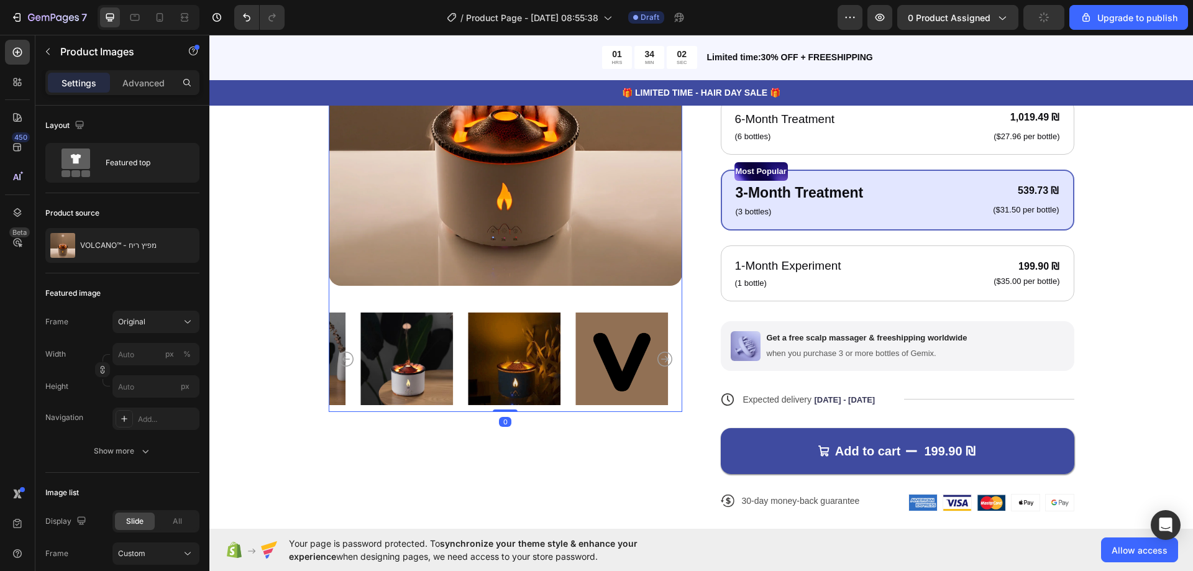
click at [663, 356] on icon "Carousel Next Arrow" at bounding box center [665, 359] width 15 height 15
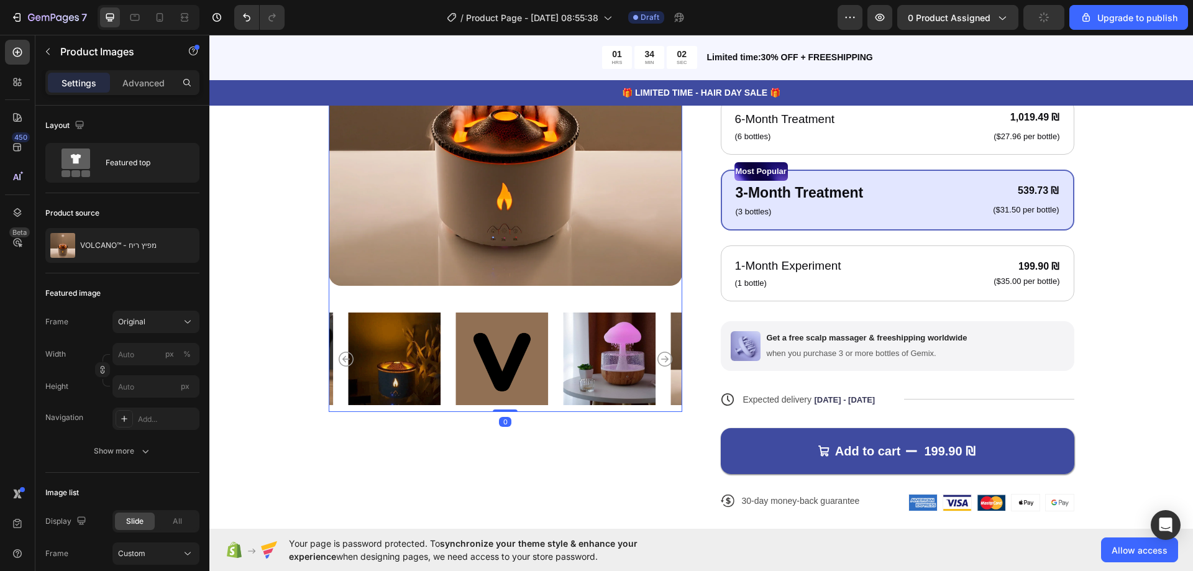
click at [663, 356] on icon "Carousel Next Arrow" at bounding box center [665, 359] width 15 height 15
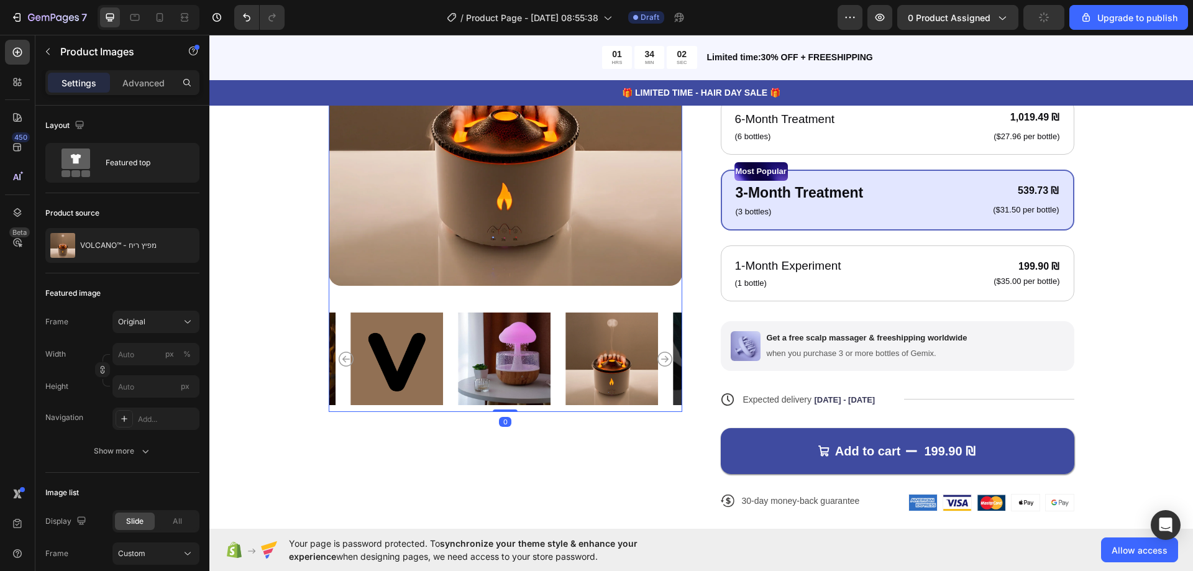
click at [663, 356] on icon "Carousel Next Arrow" at bounding box center [665, 359] width 15 height 15
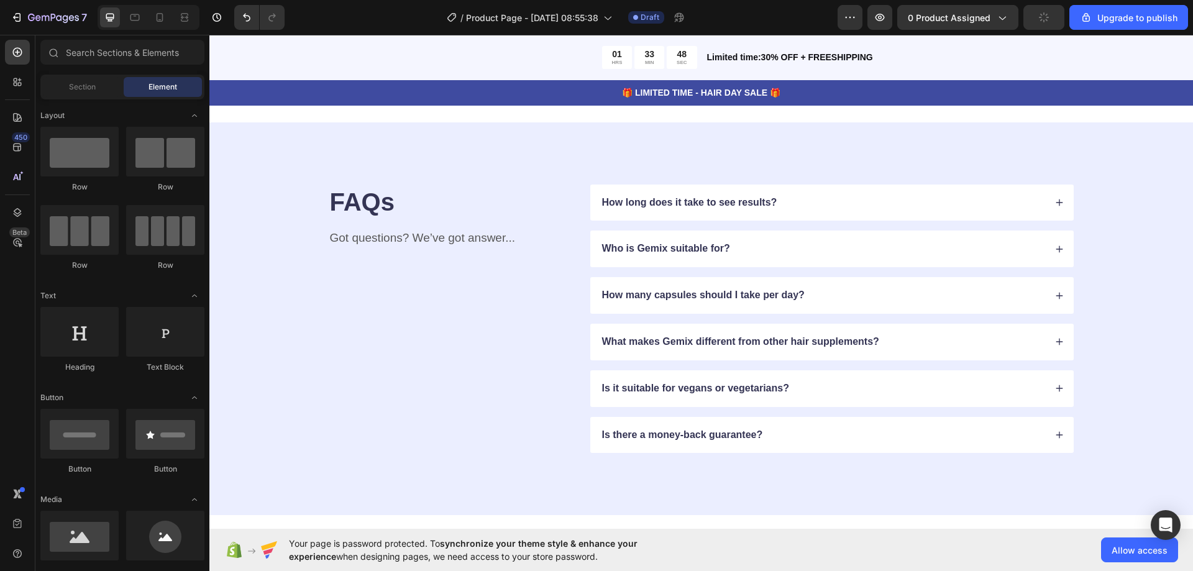
scroll to position [2883, 0]
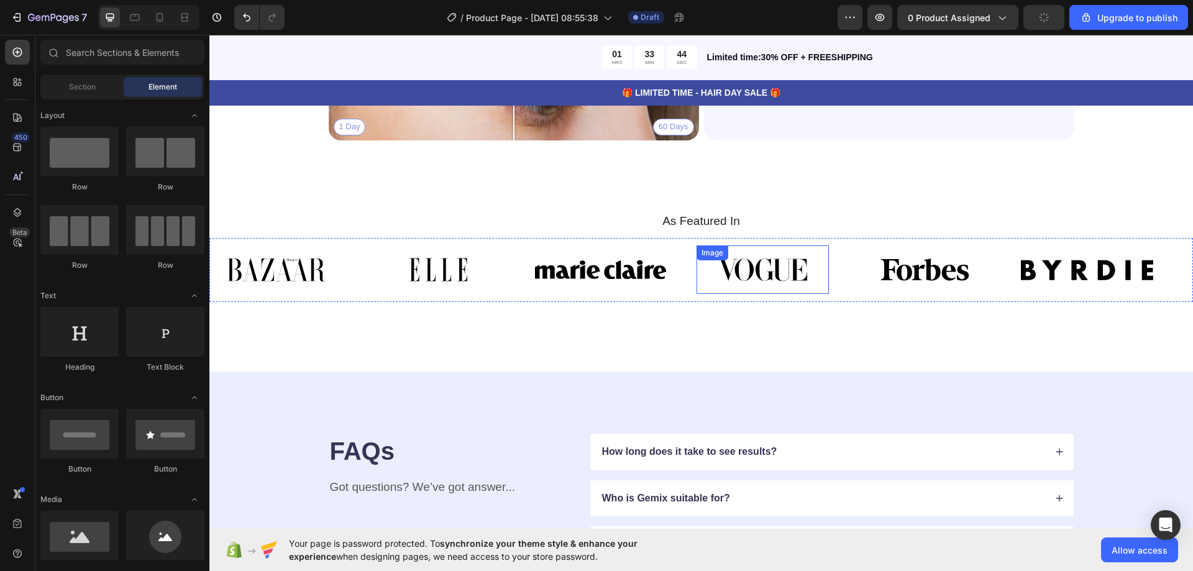
click at [817, 248] on img at bounding box center [763, 269] width 132 height 48
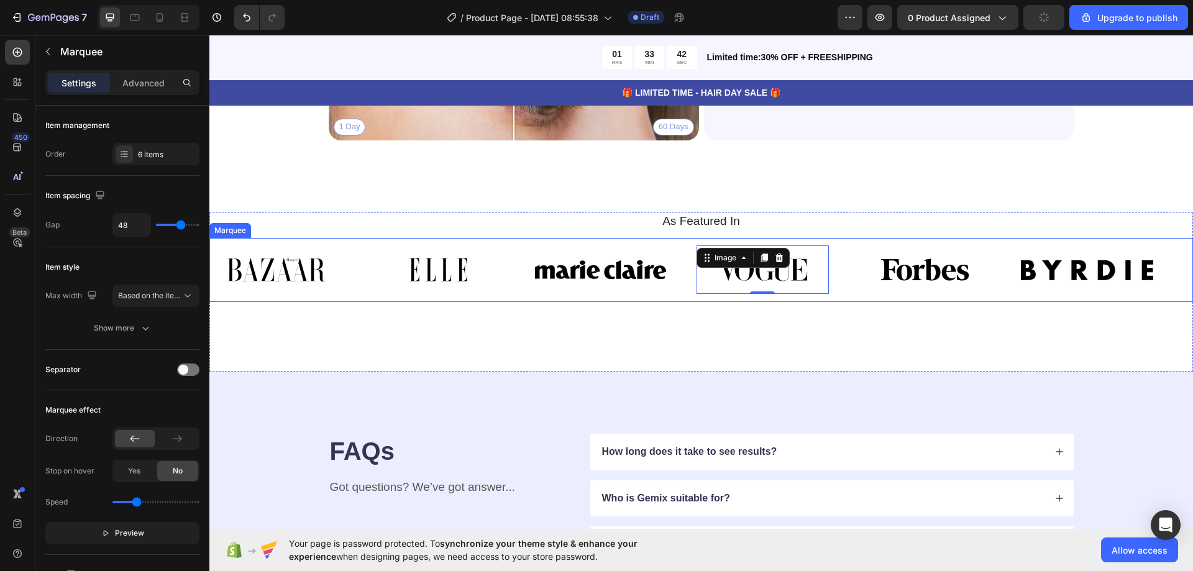
click at [853, 239] on div "Image Image Image Image 0 Image Image Image Image Image Image 0 Image Image Mar…" at bounding box center [701, 270] width 984 height 64
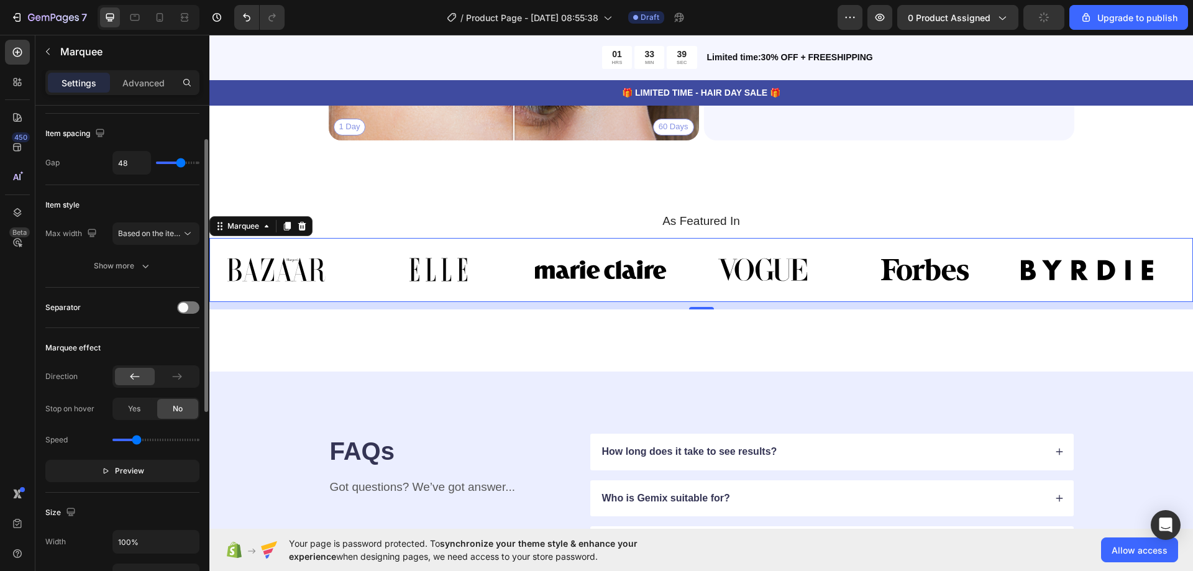
scroll to position [124, 0]
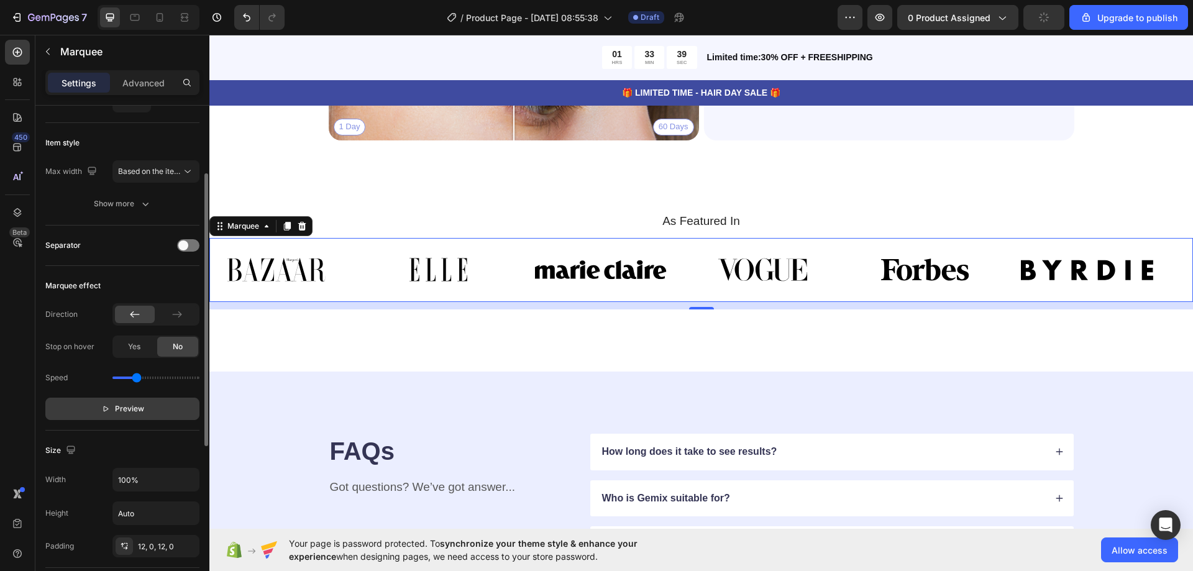
click at [135, 406] on span "Preview" at bounding box center [129, 409] width 29 height 12
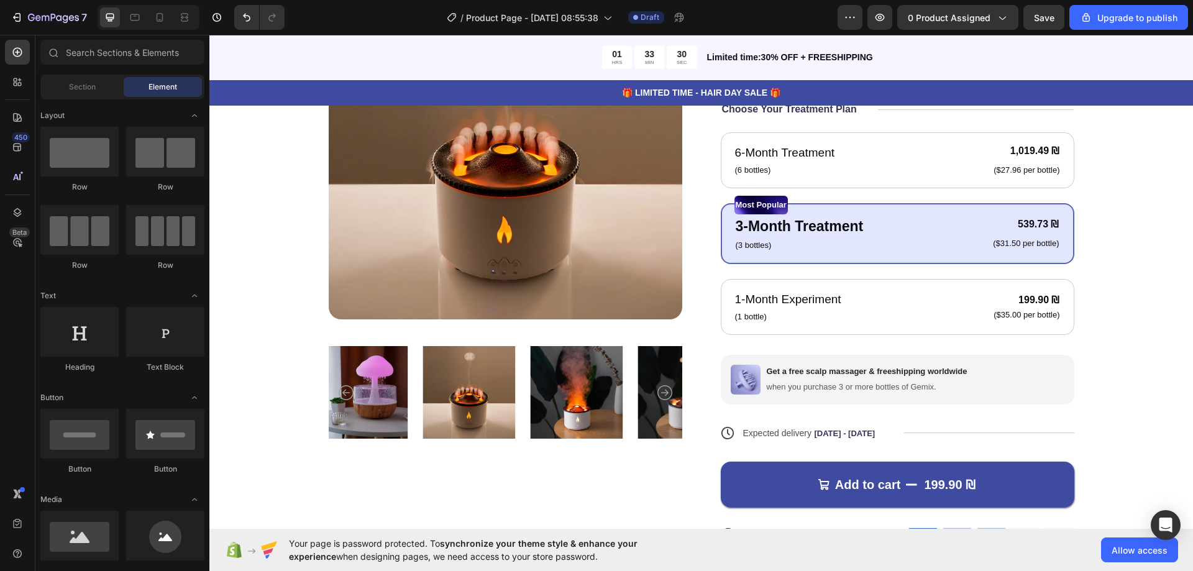
scroll to position [198, 0]
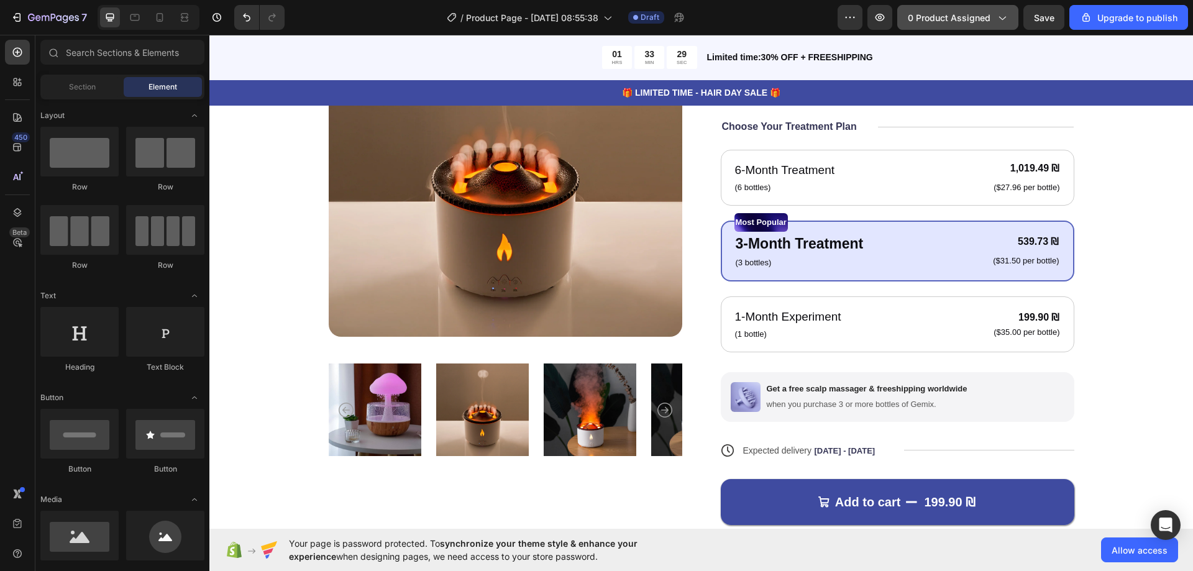
click at [970, 22] on span "0 product assigned" at bounding box center [949, 17] width 83 height 13
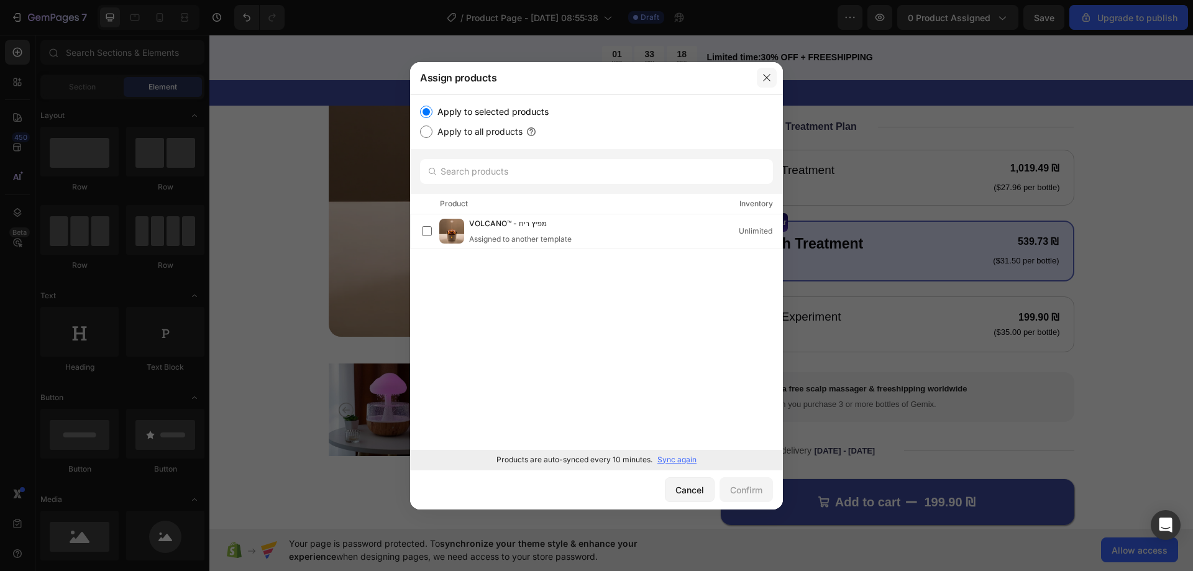
click at [766, 80] on icon "button" at bounding box center [767, 78] width 10 height 10
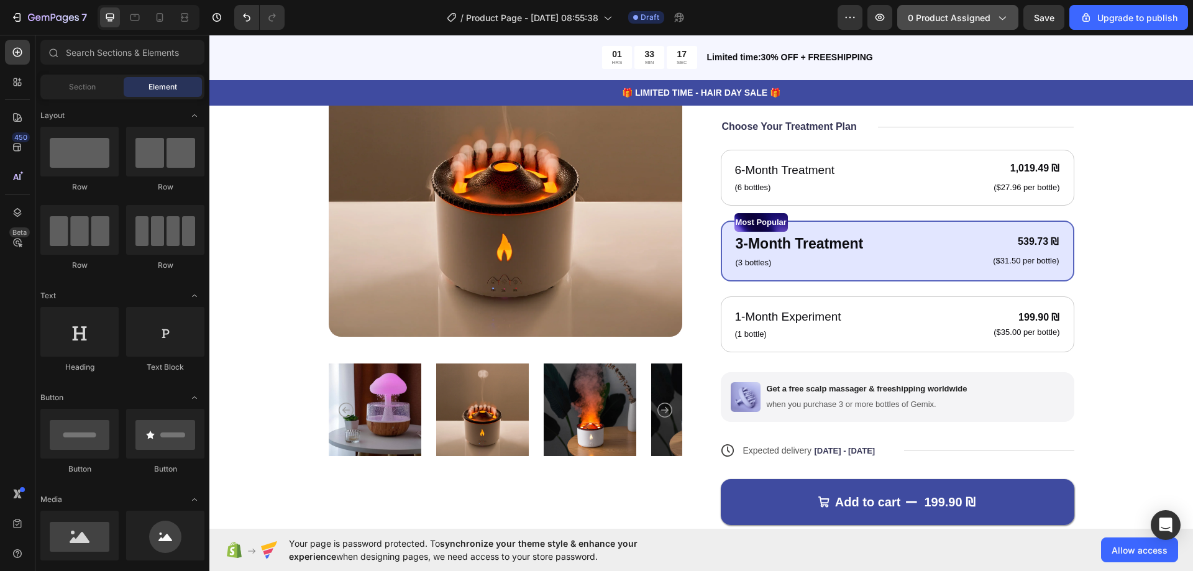
click at [939, 18] on span "0 product assigned" at bounding box center [949, 17] width 83 height 13
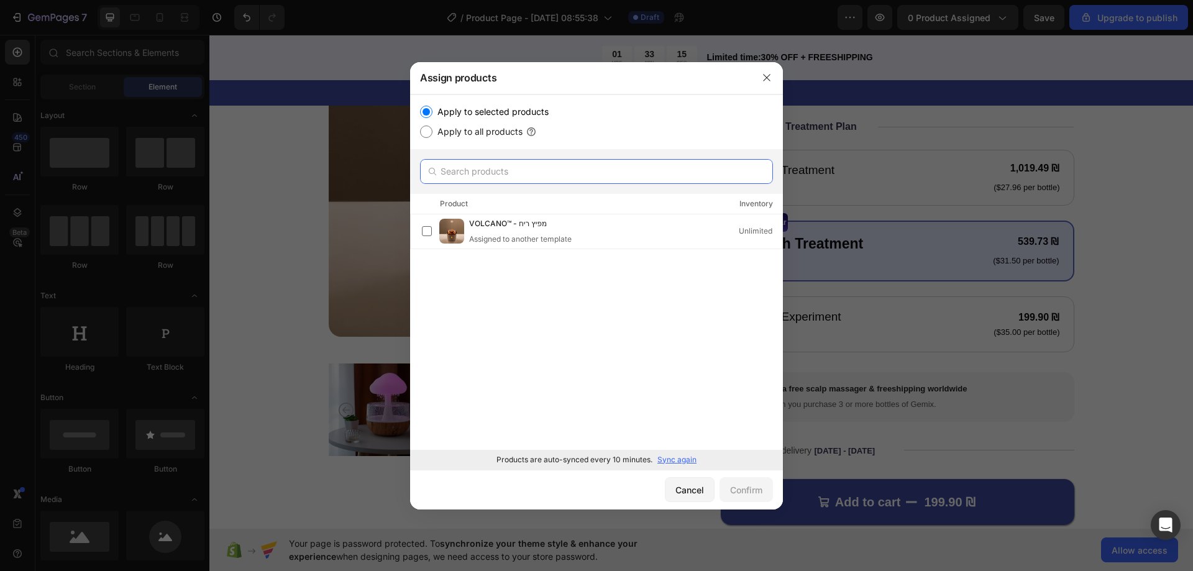
click at [484, 170] on input "text" at bounding box center [596, 171] width 353 height 25
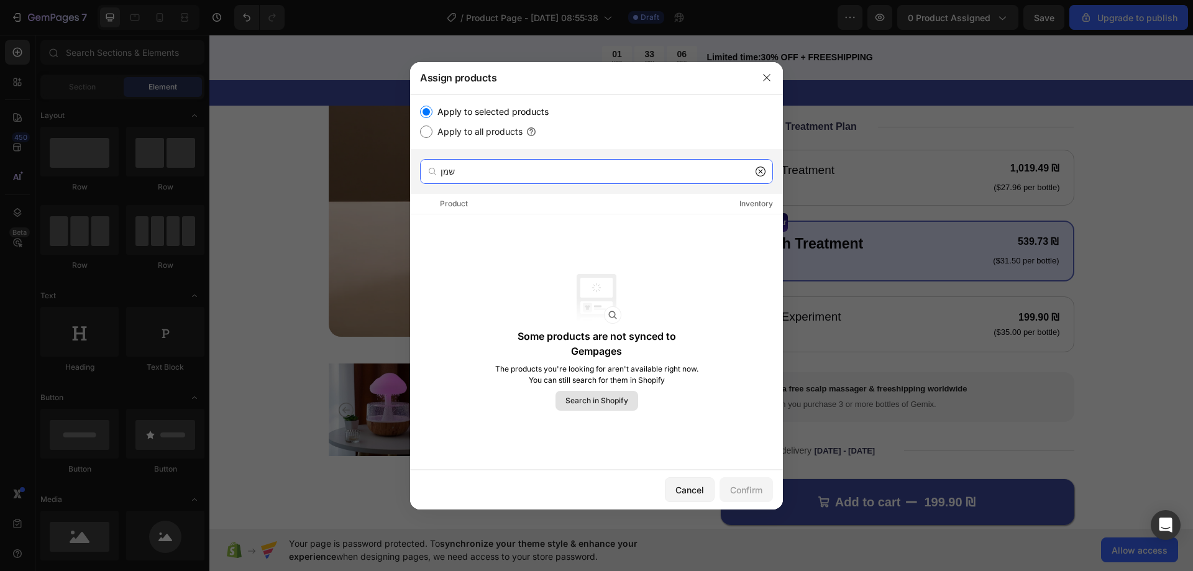
type input "שמן"
click at [620, 398] on span "Search in Shopify" at bounding box center [597, 400] width 63 height 11
click at [764, 84] on button "button" at bounding box center [767, 78] width 20 height 20
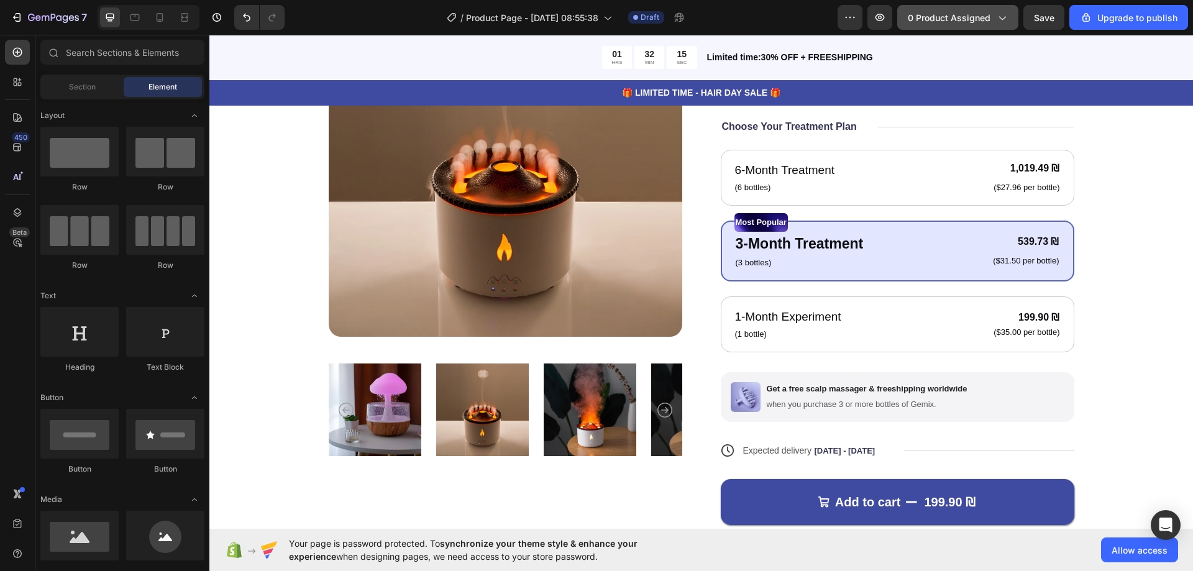
click at [980, 21] on span "0 product assigned" at bounding box center [949, 17] width 83 height 13
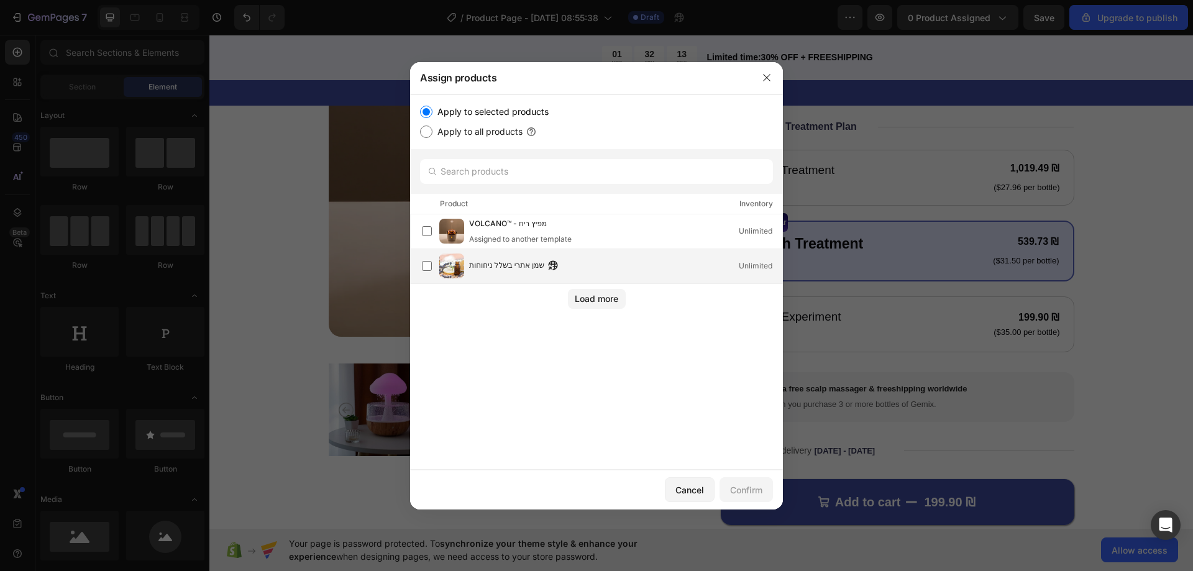
click at [503, 267] on span "שמן אתרי בשלל ניחוחות" at bounding box center [506, 266] width 75 height 14
click at [738, 479] on button "Confirm" at bounding box center [746, 489] width 53 height 25
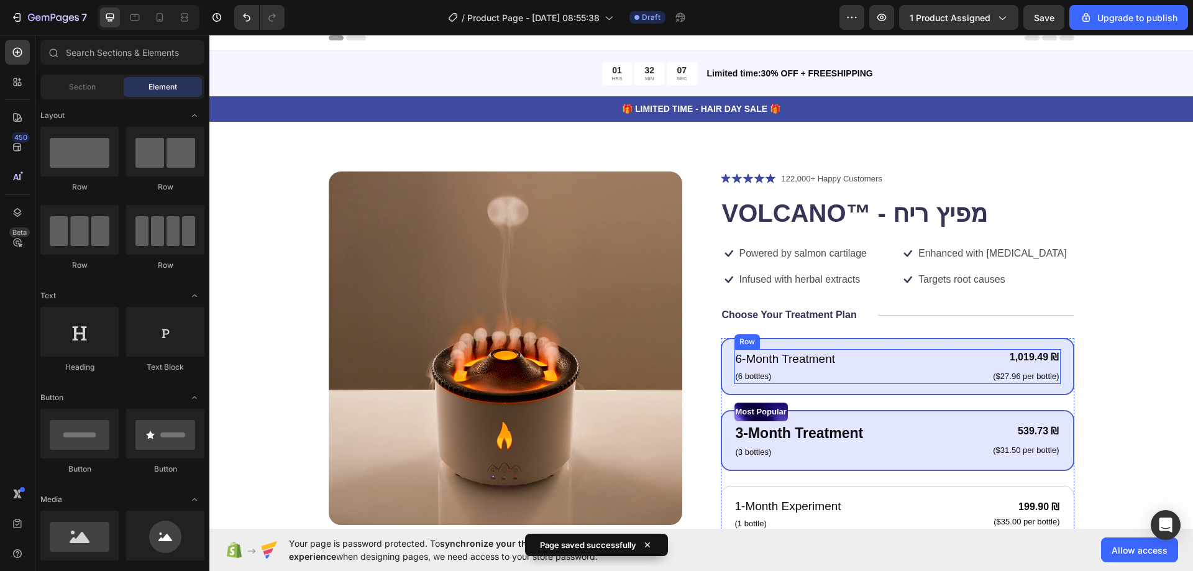
scroll to position [0, 0]
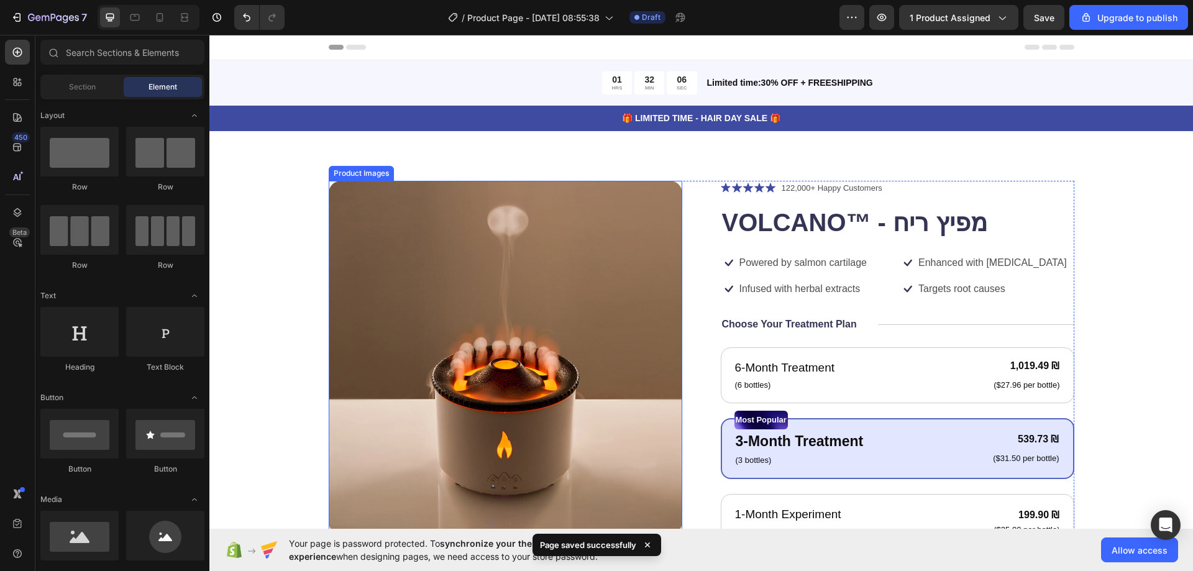
click at [628, 226] on img at bounding box center [506, 358] width 354 height 354
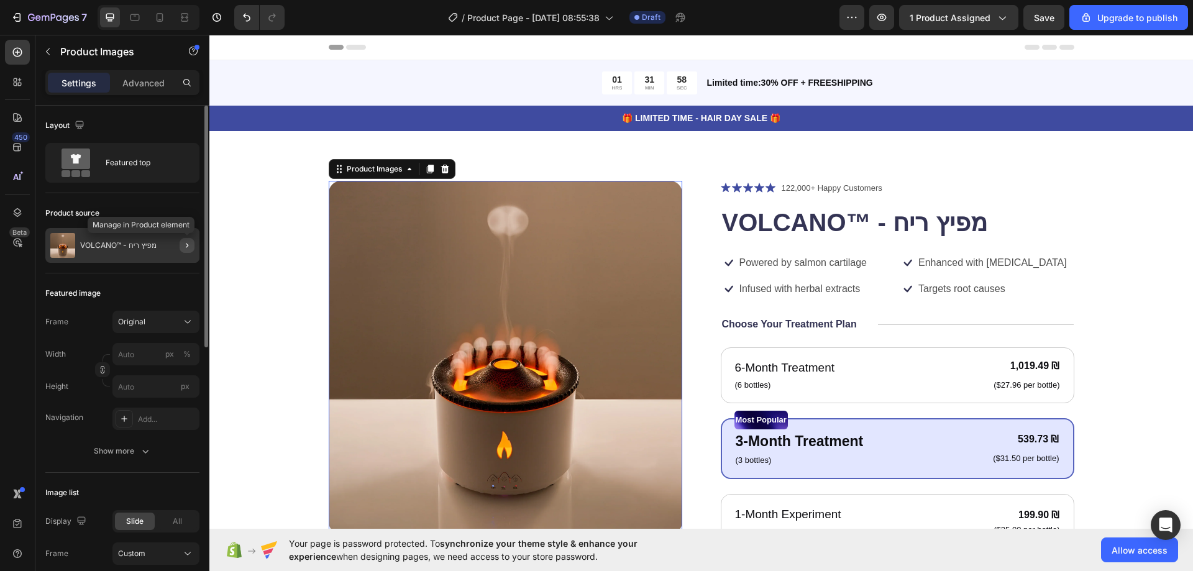
click at [180, 242] on button "button" at bounding box center [187, 245] width 15 height 15
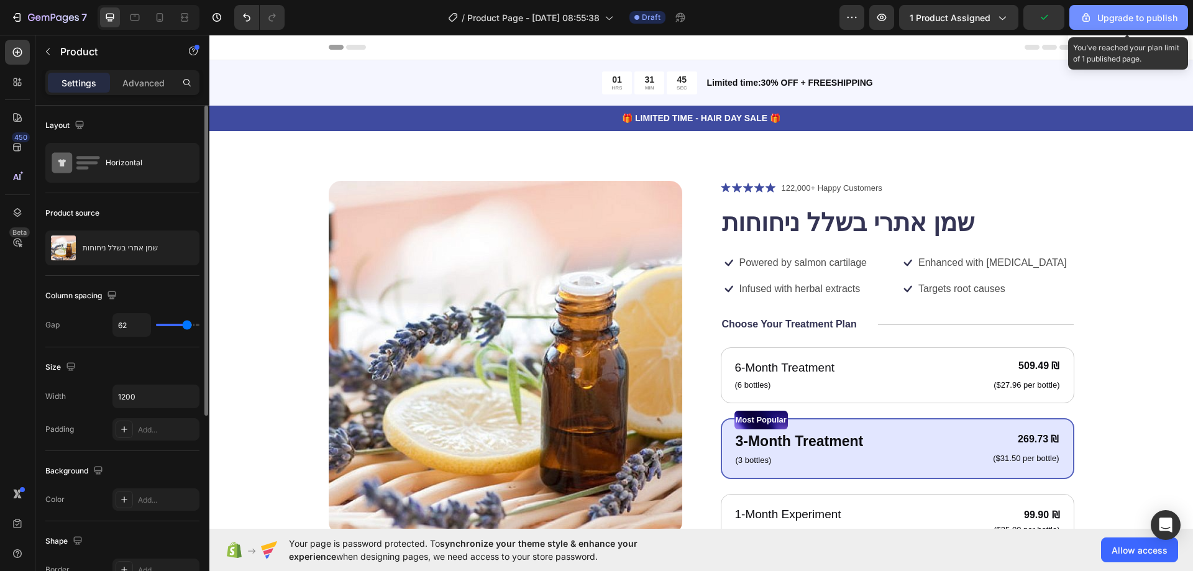
click at [1124, 12] on div "Upgrade to publish" at bounding box center [1129, 17] width 98 height 13
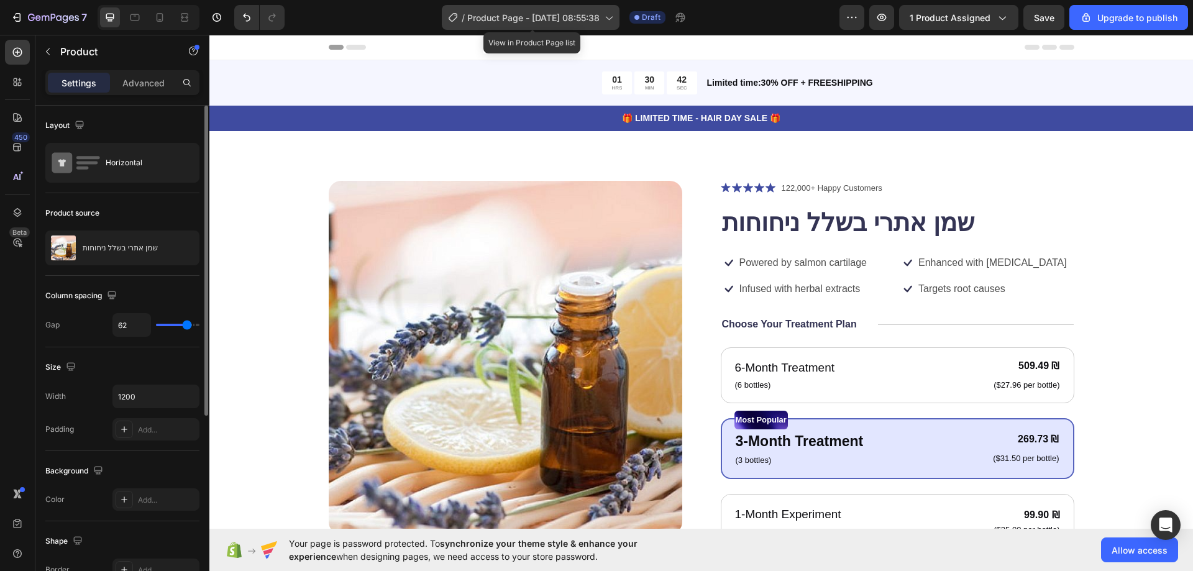
click at [603, 18] on div "/ Product Page - Sep 26, 08:55:38" at bounding box center [531, 17] width 178 height 25
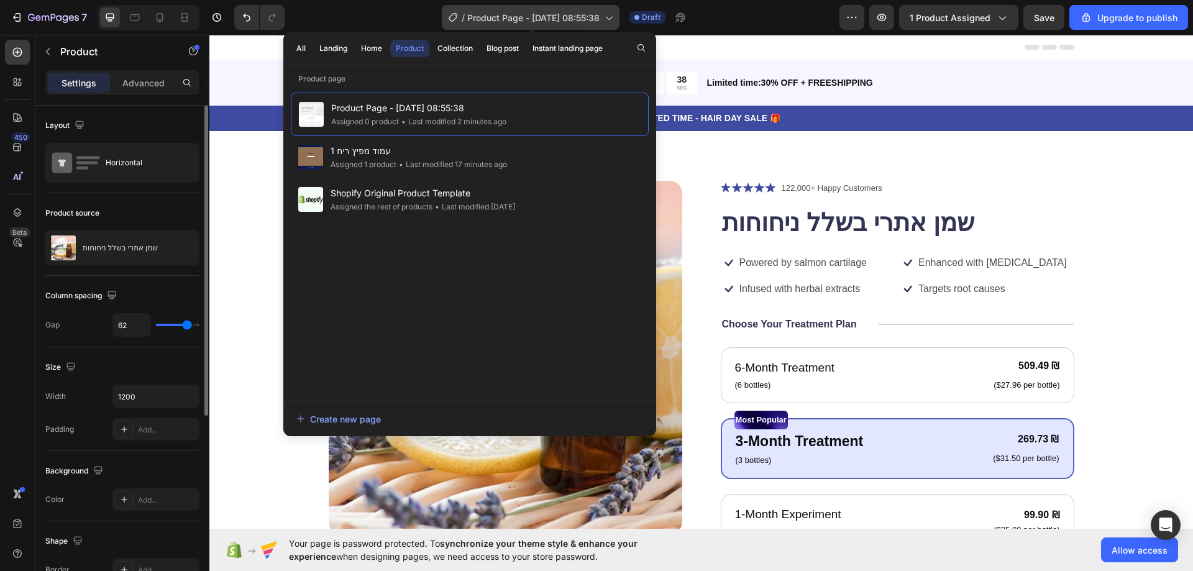
click at [603, 18] on div "/ Product Page - Sep 26, 08:55:38" at bounding box center [531, 17] width 178 height 25
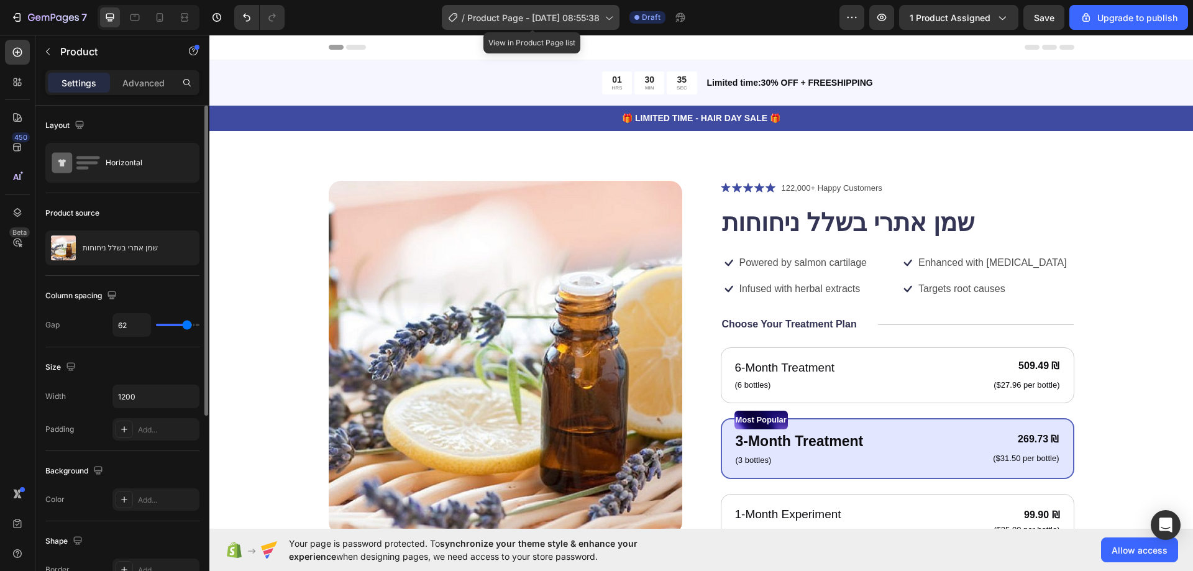
click at [610, 22] on icon at bounding box center [608, 17] width 12 height 12
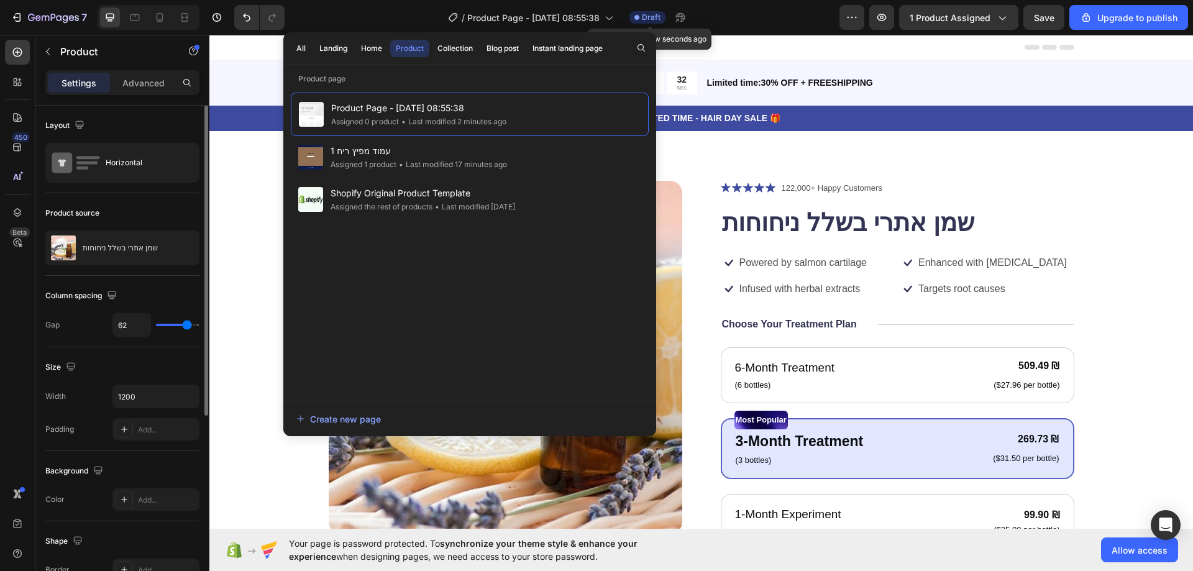
click at [640, 18] on icon at bounding box center [637, 17] width 5 height 5
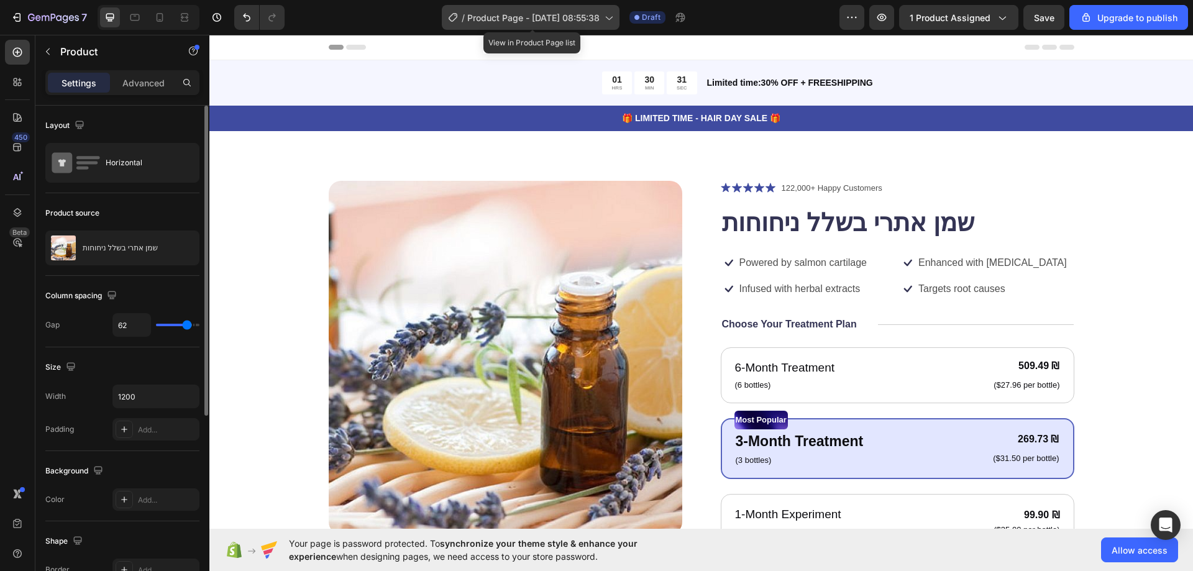
click at [598, 18] on span "Product Page - [DATE] 08:55:38" at bounding box center [533, 17] width 132 height 13
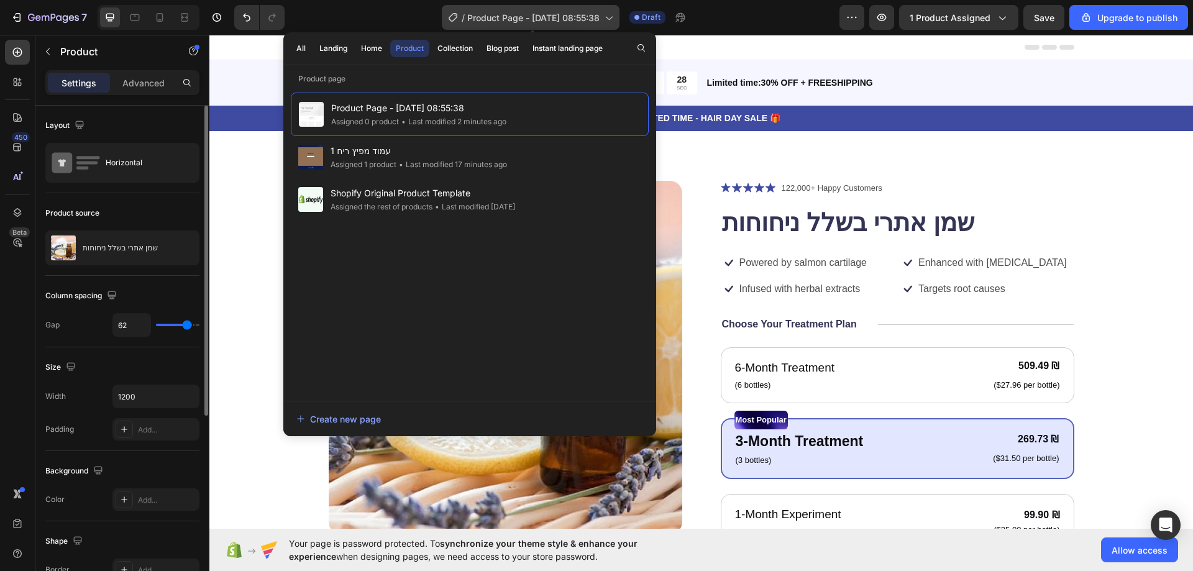
click at [598, 18] on span "Product Page - [DATE] 08:55:38" at bounding box center [533, 17] width 132 height 13
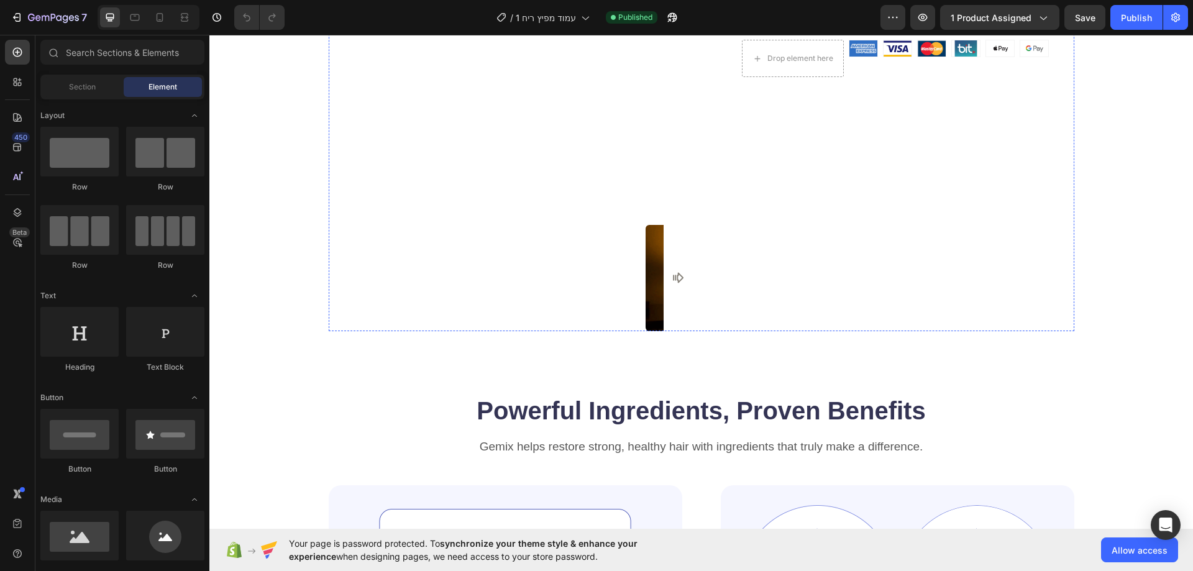
scroll to position [249, 0]
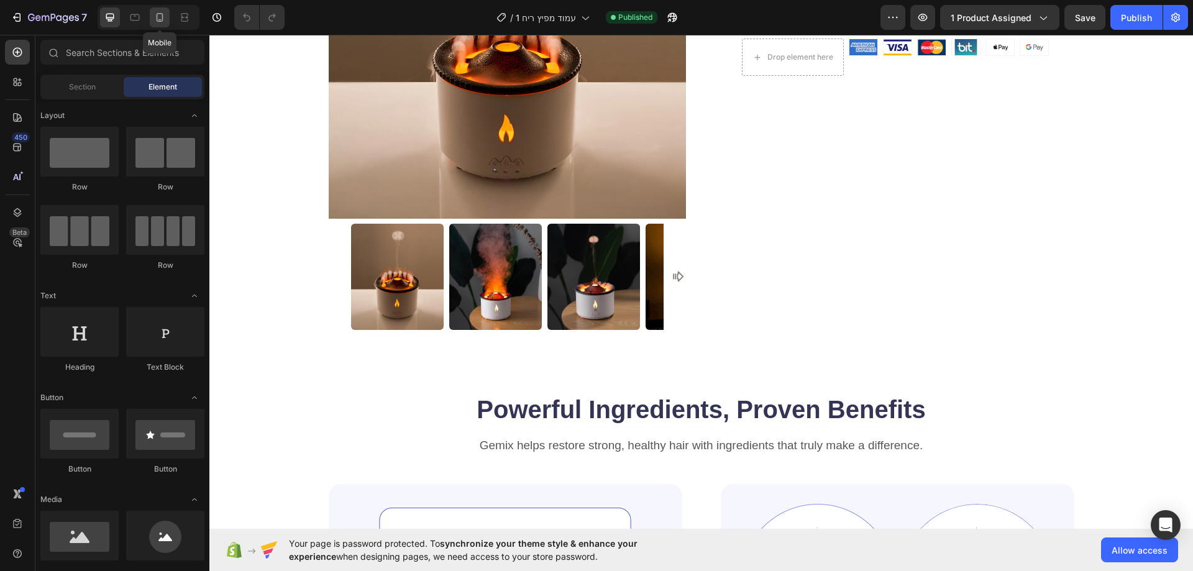
click at [163, 18] on icon at bounding box center [160, 17] width 12 height 12
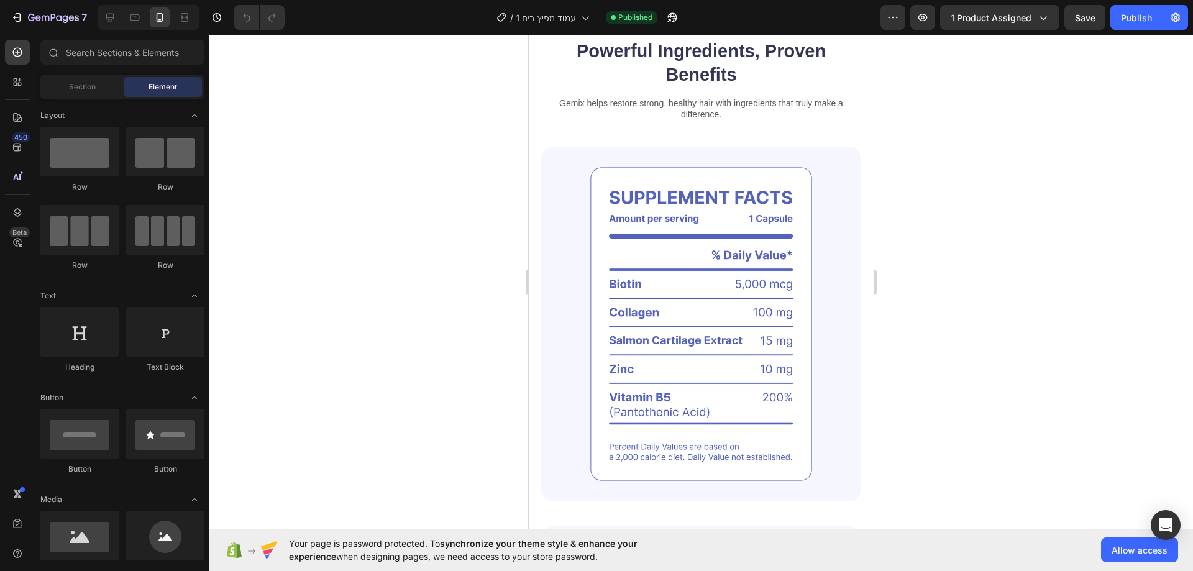
scroll to position [1057, 0]
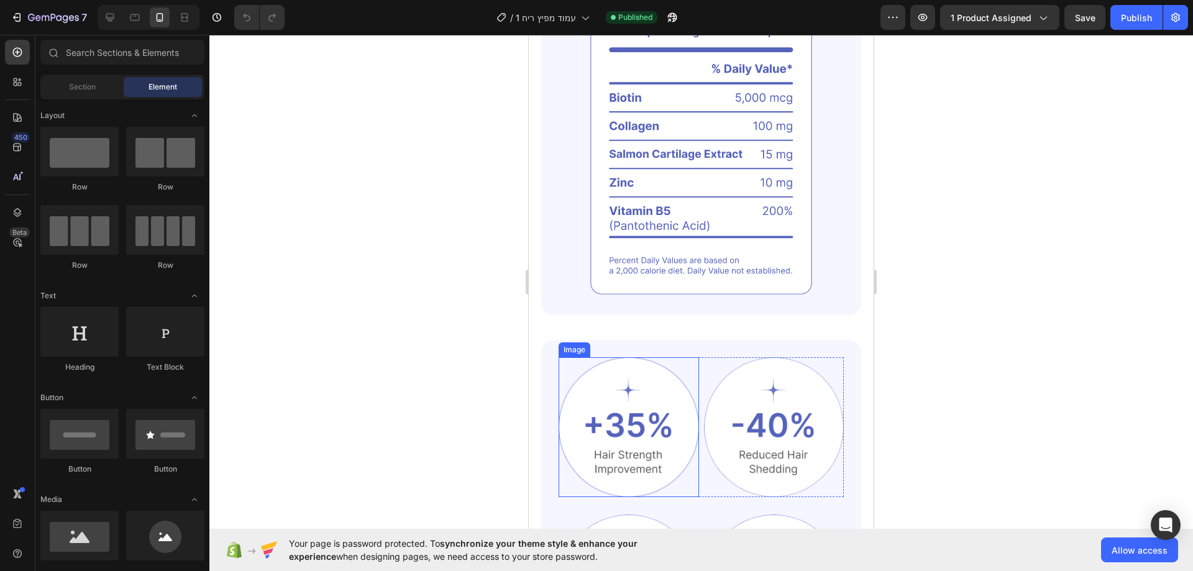
click at [616, 380] on img at bounding box center [629, 427] width 140 height 140
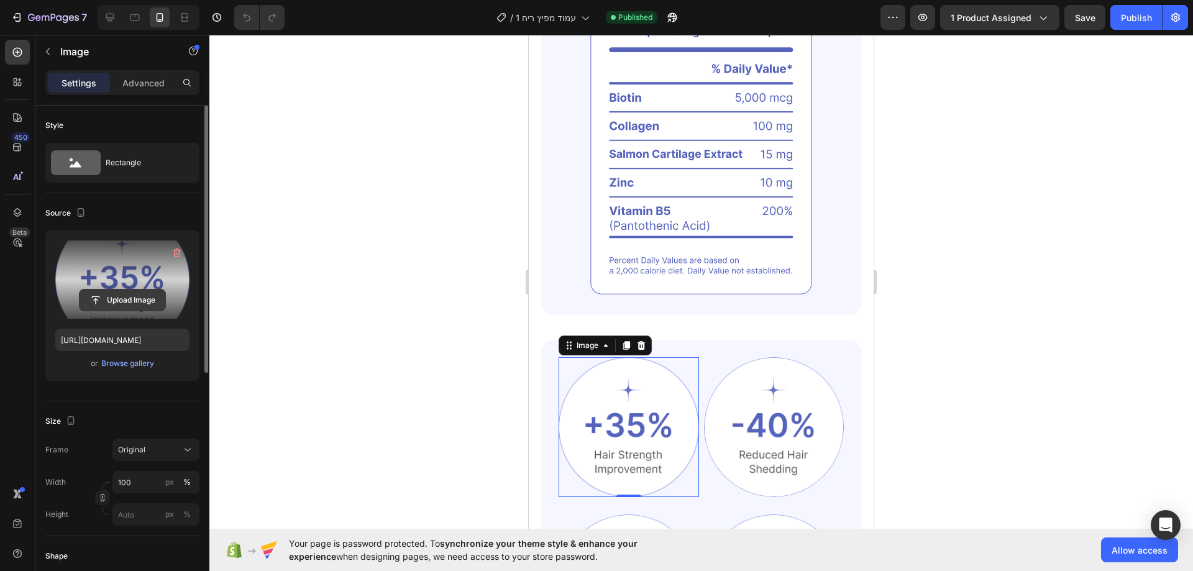
click at [154, 301] on input "file" at bounding box center [123, 300] width 86 height 21
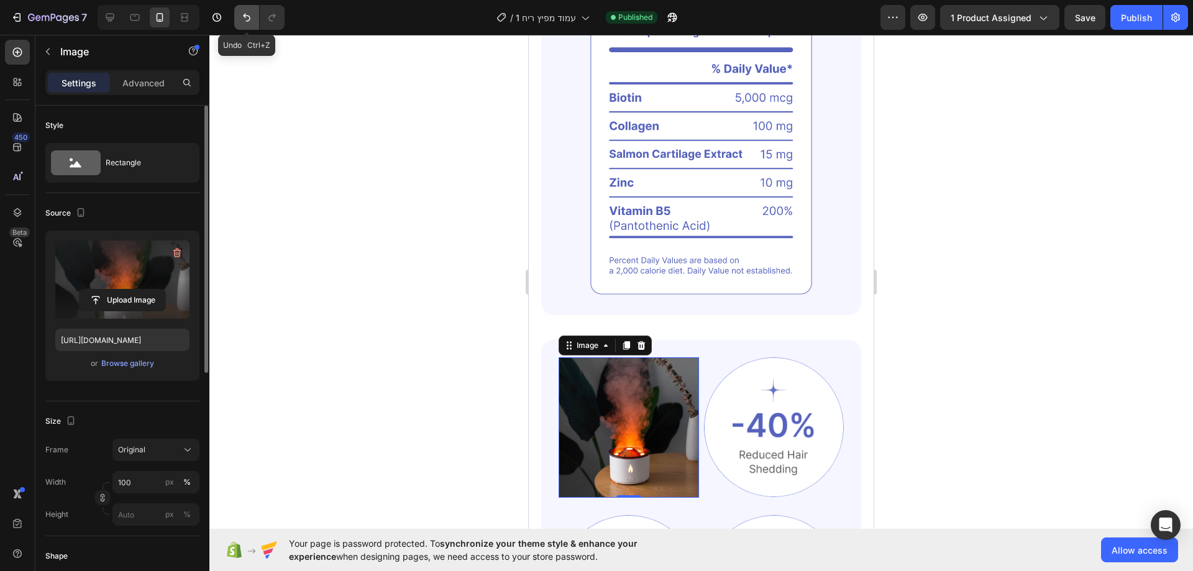
click at [252, 22] on icon "Undo/Redo" at bounding box center [247, 17] width 12 height 12
click at [242, 16] on icon "Undo/Redo" at bounding box center [247, 17] width 12 height 12
type input "[URL][DOMAIN_NAME]"
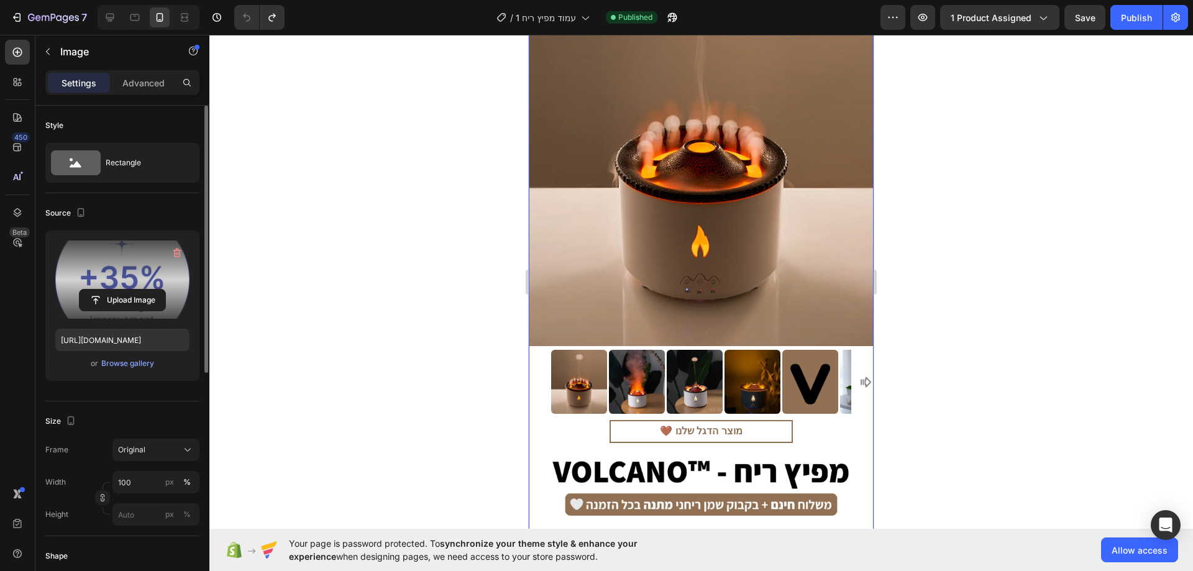
scroll to position [0, 0]
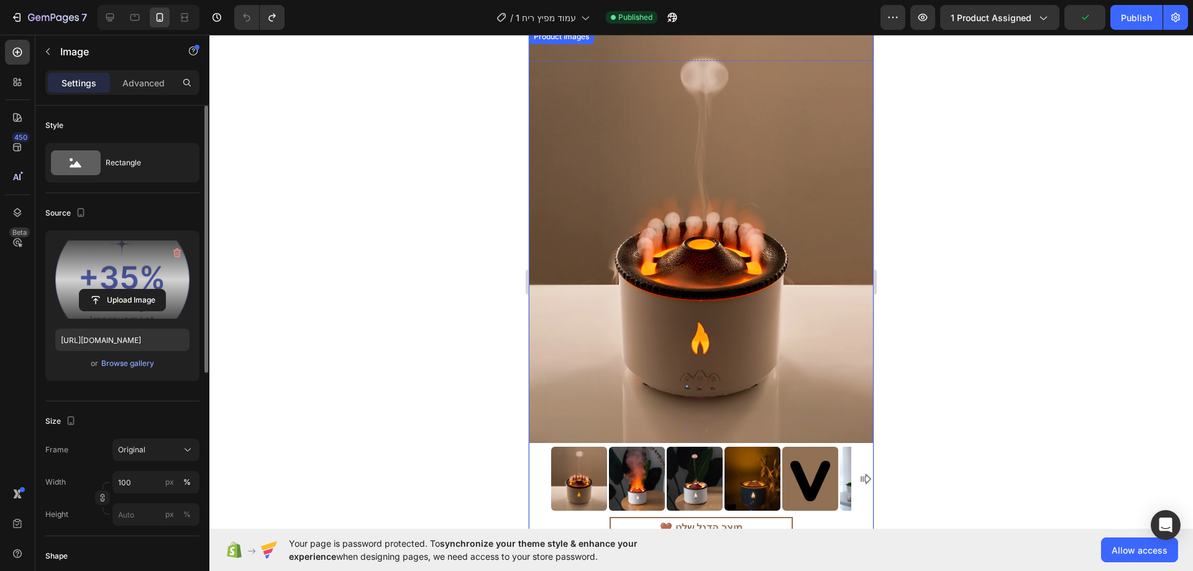
click at [432, 155] on div at bounding box center [701, 303] width 984 height 536
